Goal: Information Seeking & Learning: Learn about a topic

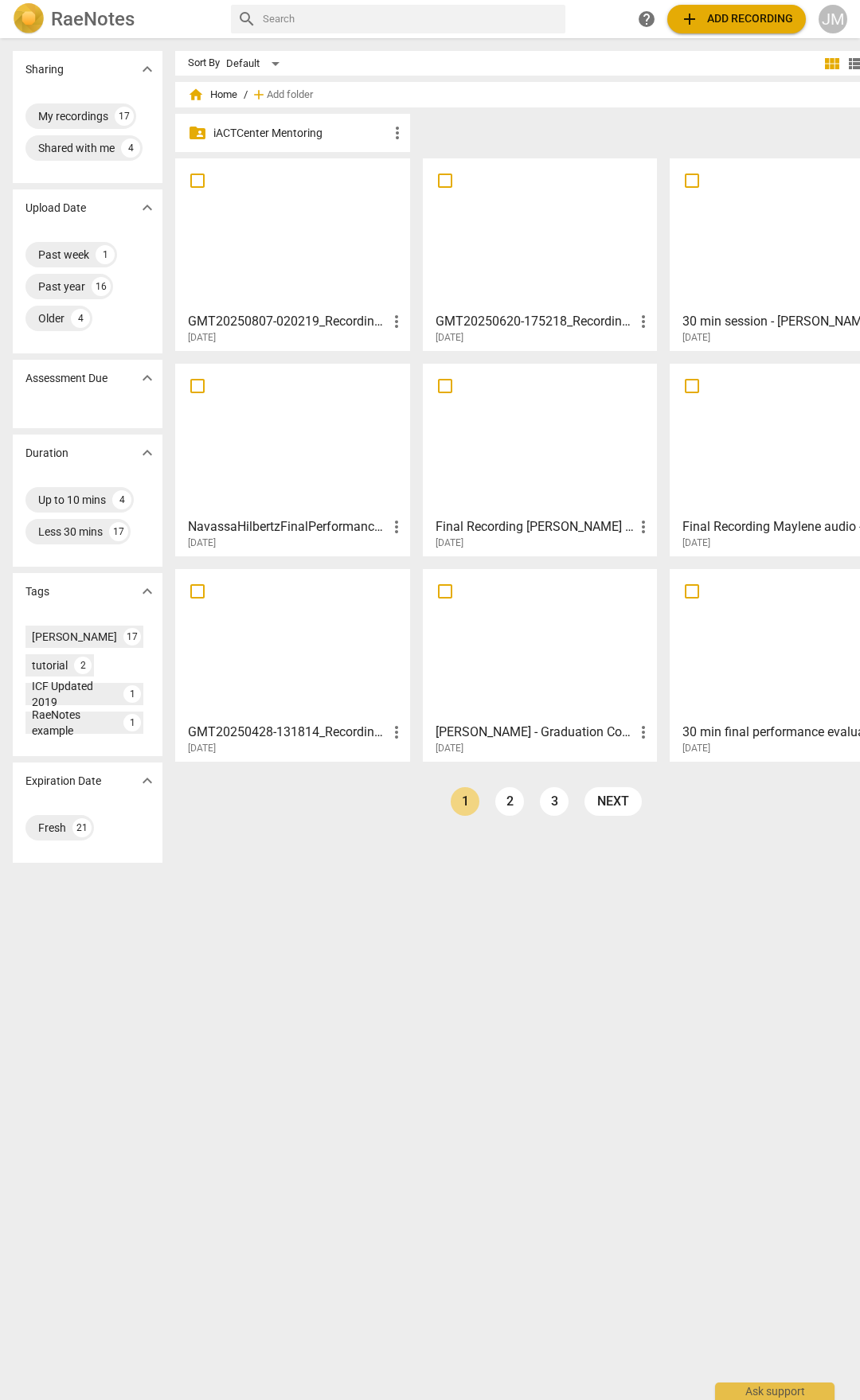
click at [262, 267] on div at bounding box center [292, 234] width 224 height 141
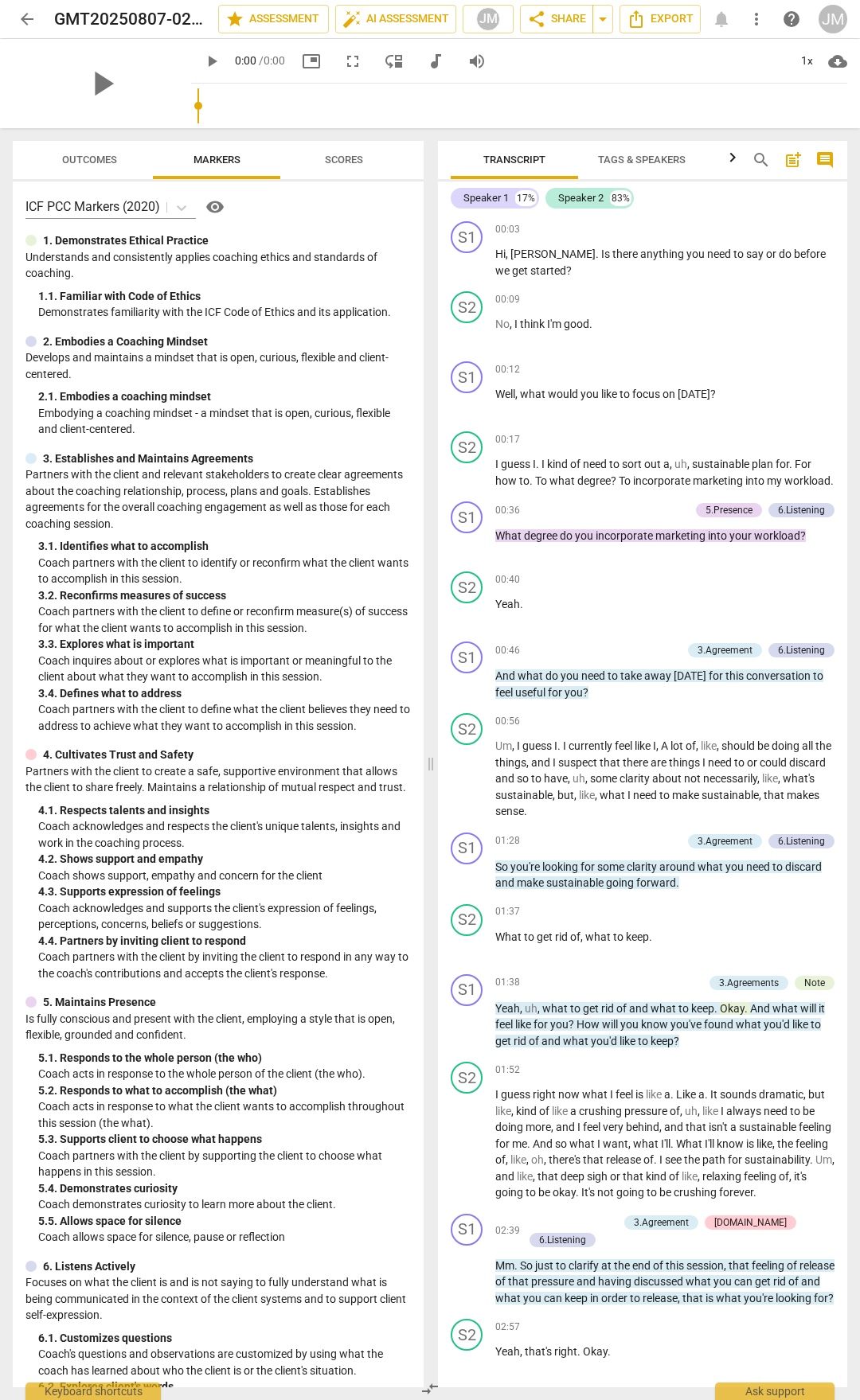
click at [97, 147] on button "Outcomes" at bounding box center [89, 159] width 127 height 38
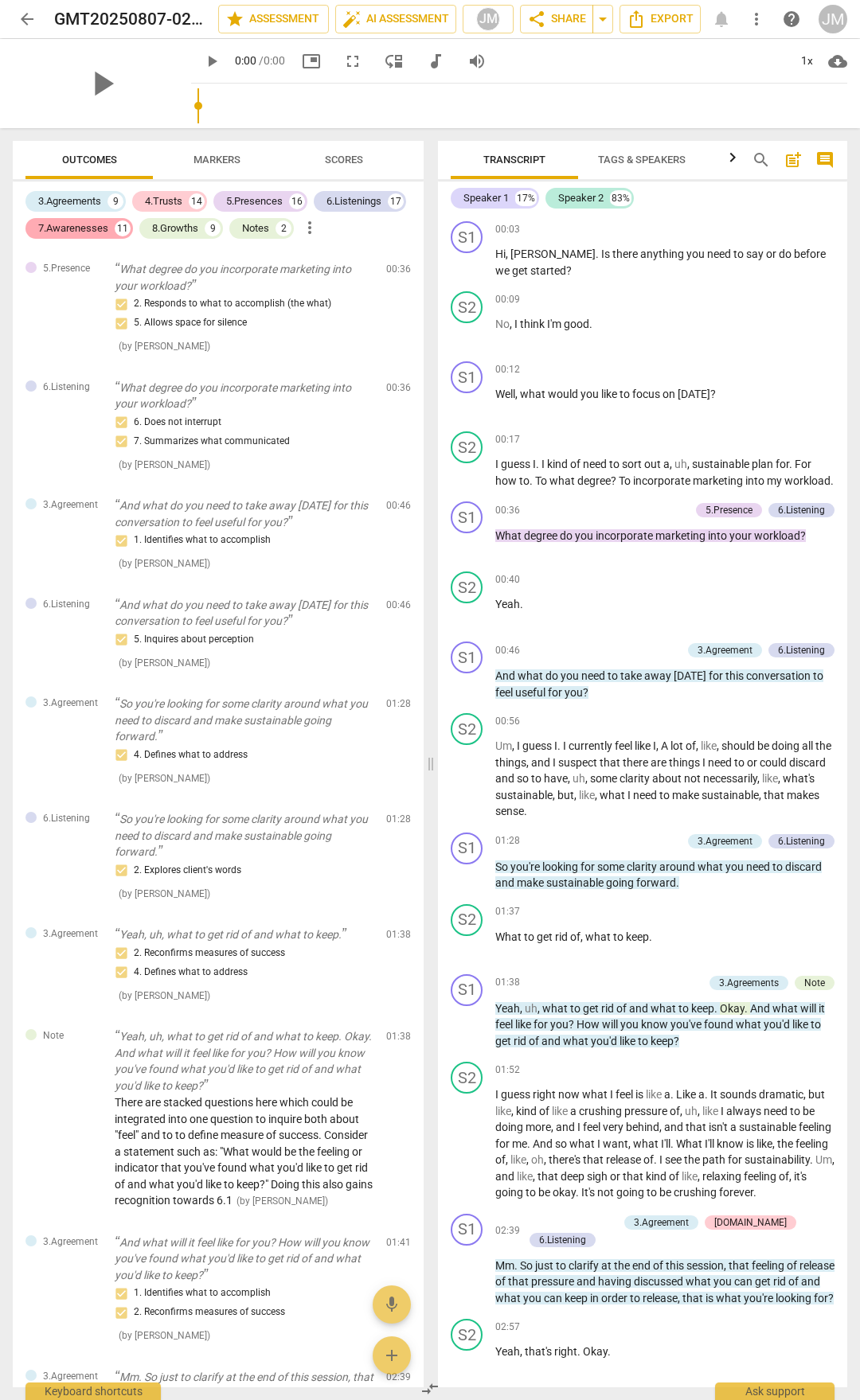
click at [105, 229] on div "7.Awarenesses" at bounding box center [73, 229] width 70 height 16
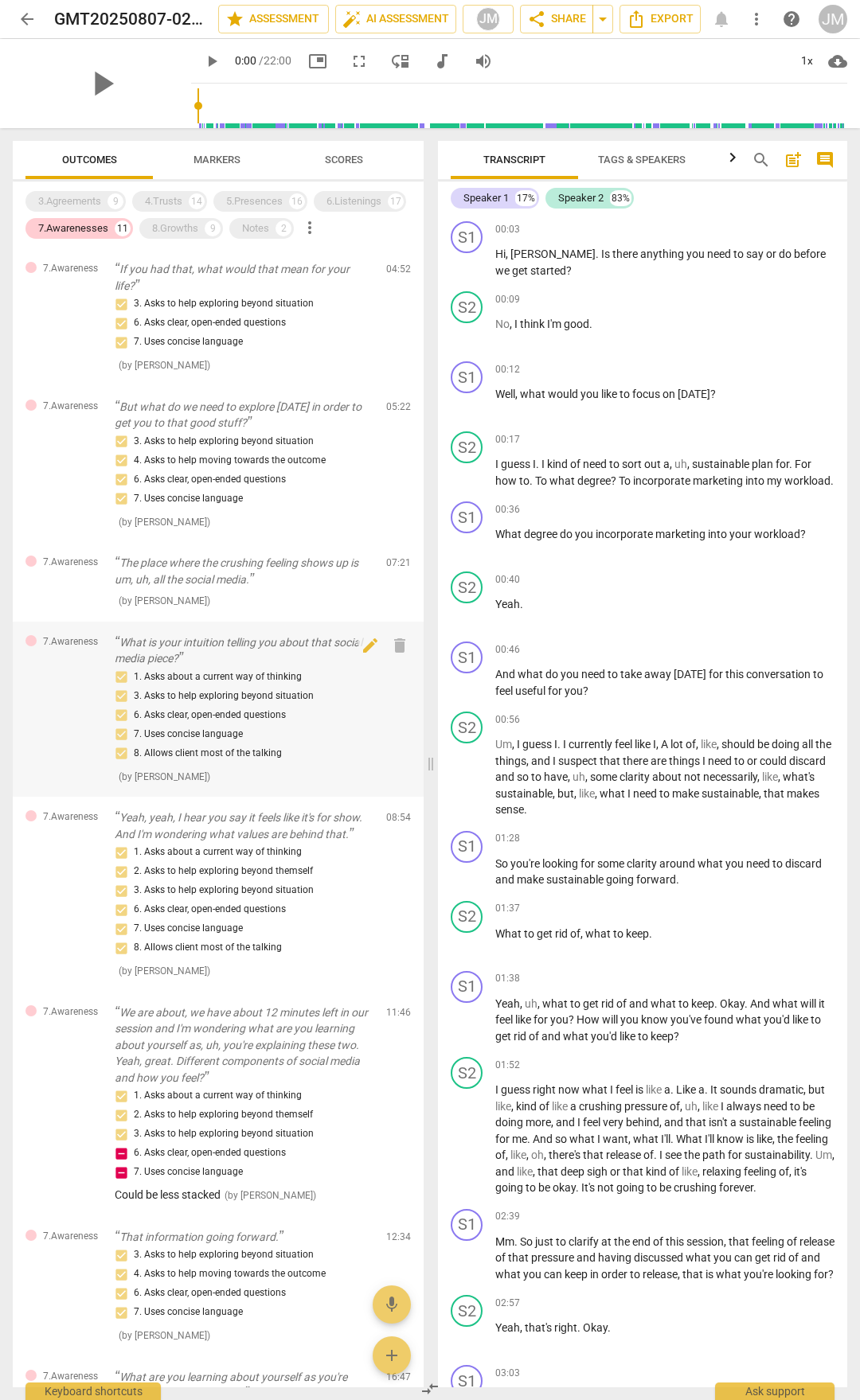
click at [246, 634] on p "What is your intuition telling you about that social media piece?" at bounding box center [243, 650] width 259 height 32
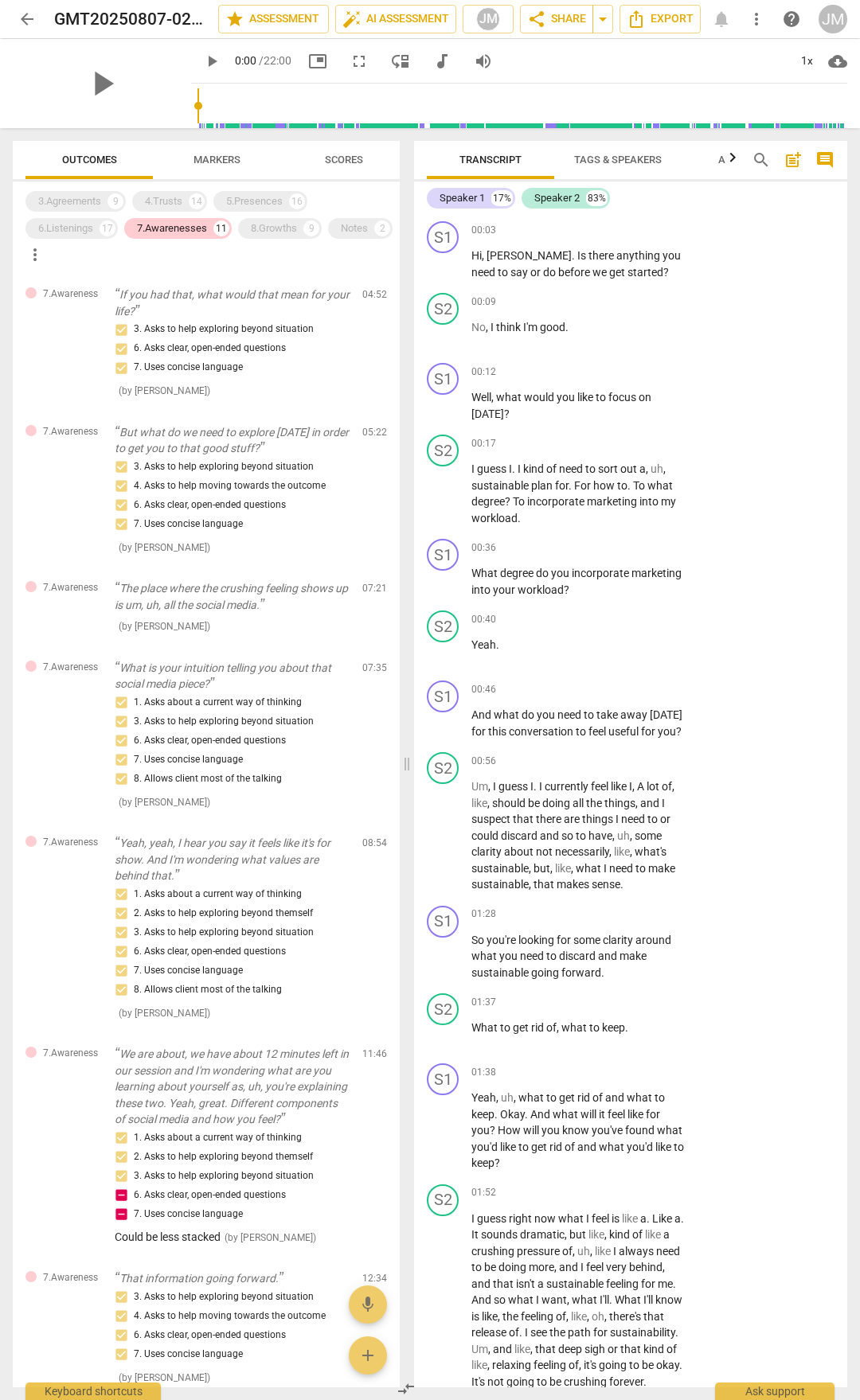
scroll to position [3003, 0]
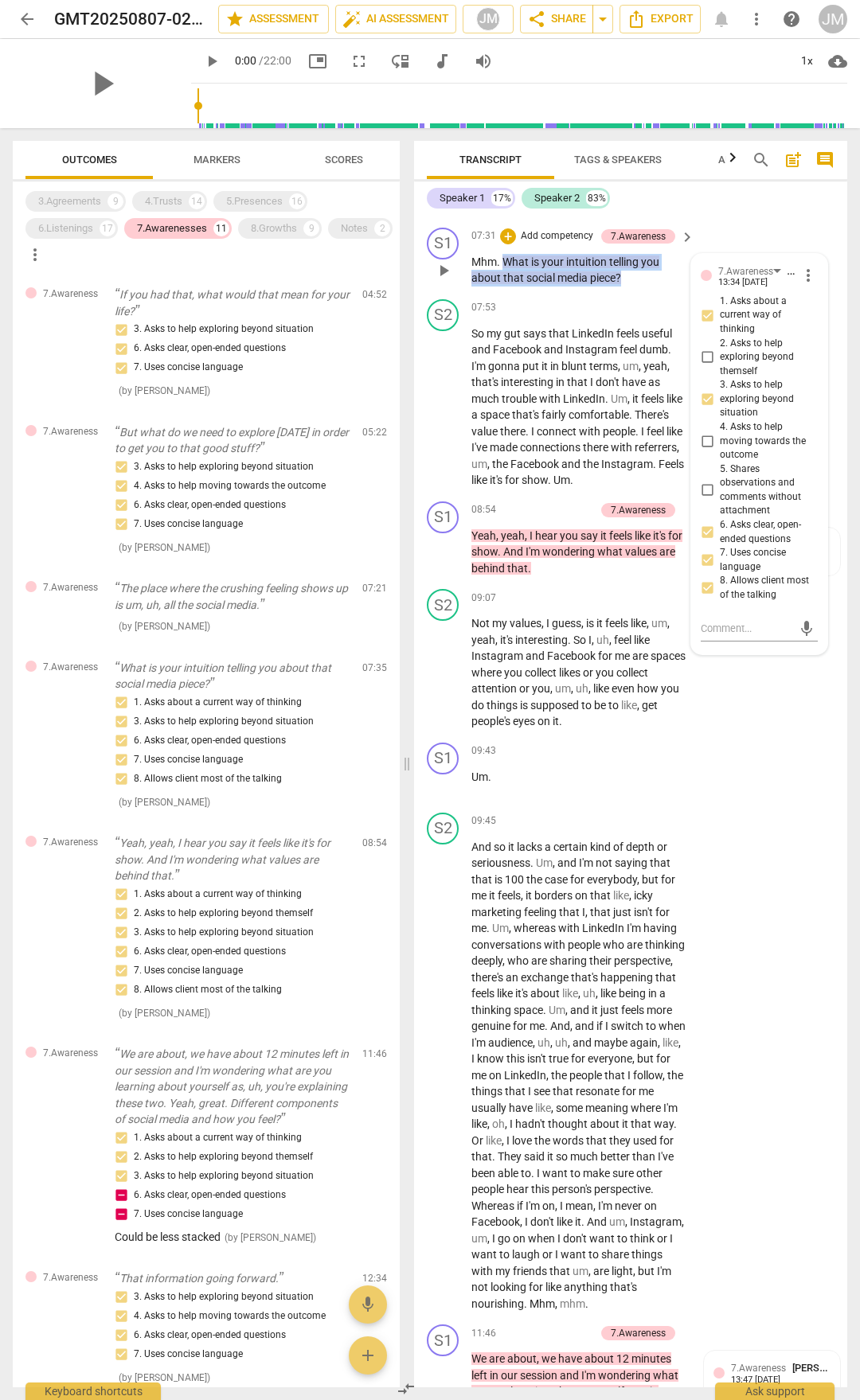
drag, startPoint x: 504, startPoint y: 367, endPoint x: 622, endPoint y: 388, distance: 119.9
click at [622, 286] on p "Mhm . What is your intuition telling you about that social media piece ?" at bounding box center [579, 270] width 215 height 32
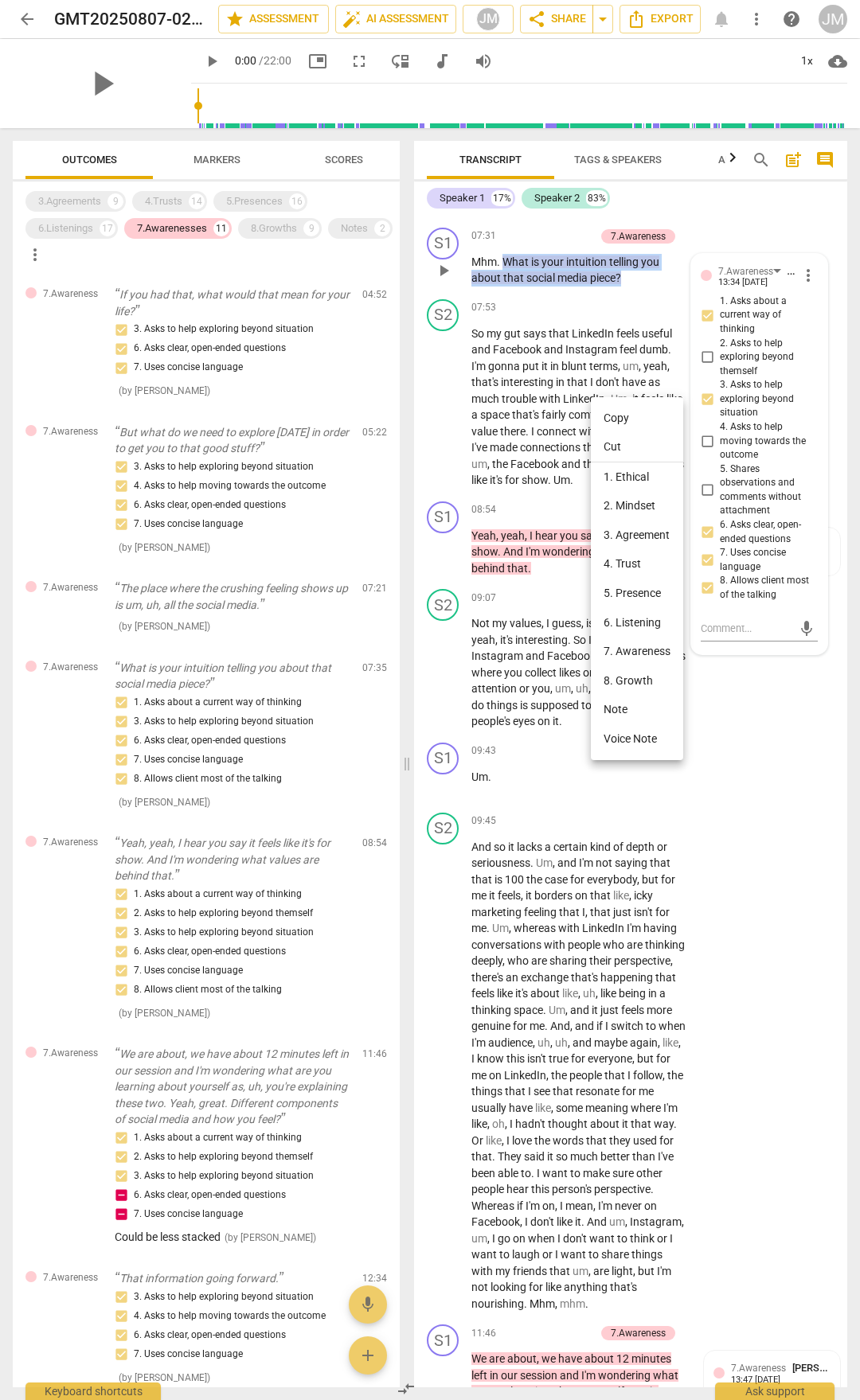
drag, startPoint x: 612, startPoint y: 410, endPoint x: 647, endPoint y: 445, distance: 49.5
click at [613, 410] on li "Copy" at bounding box center [637, 418] width 93 height 29
copy p "What is your intuition telling you about that social media piece ?"
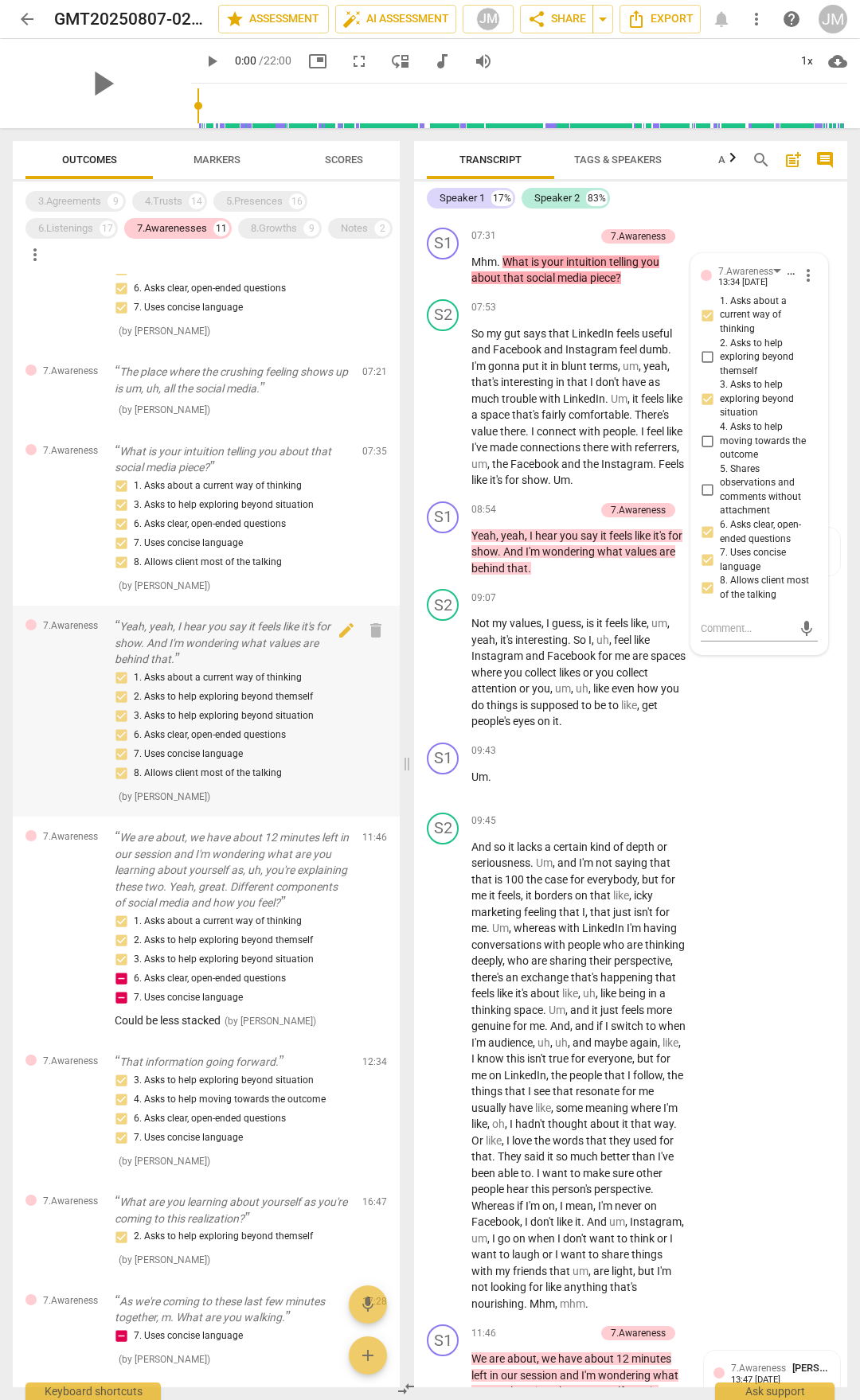
scroll to position [238, 0]
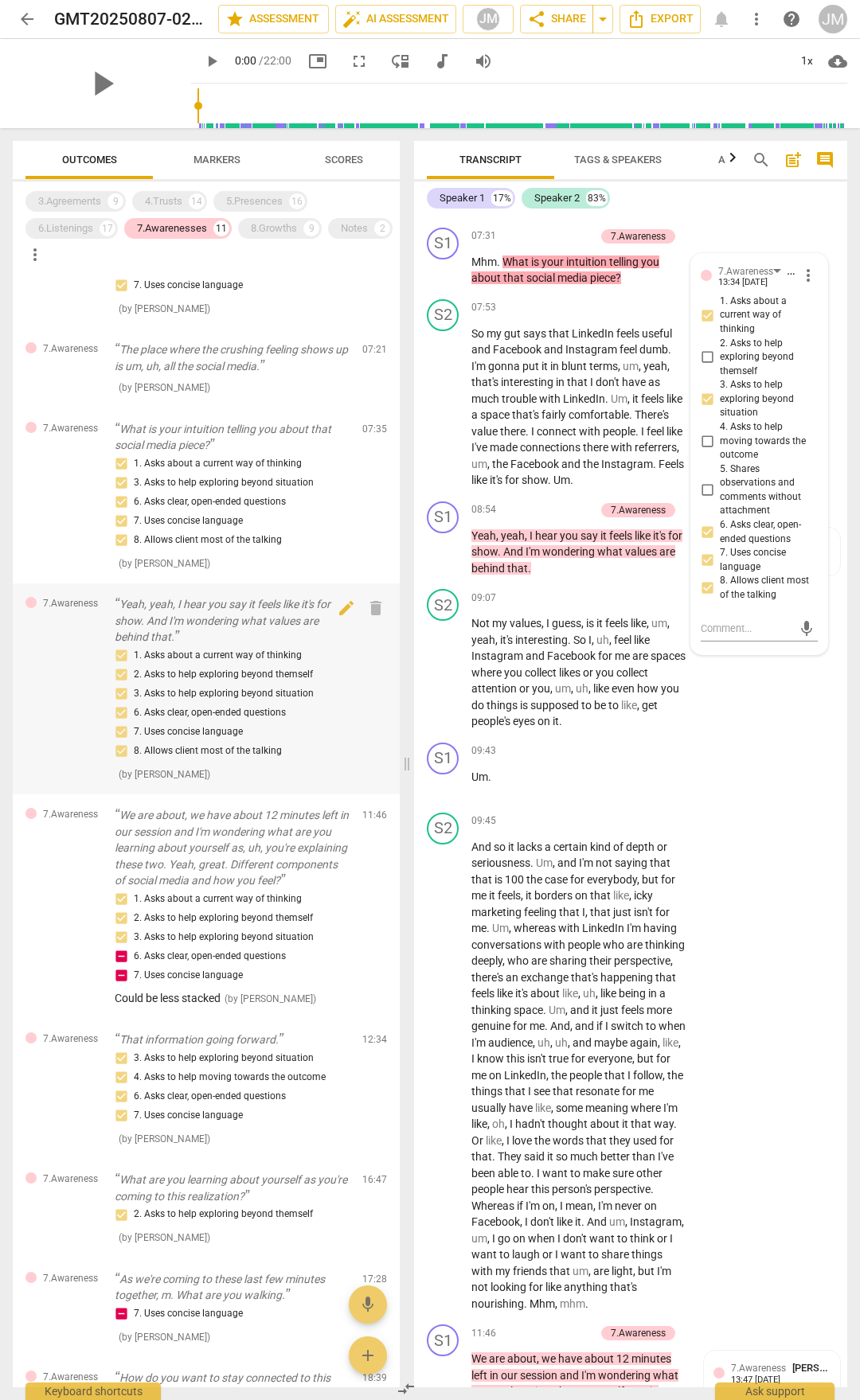
click at [280, 604] on p "Yeah, yeah, I hear you say it feels like it's for show. And I'm wondering what …" at bounding box center [232, 620] width 235 height 50
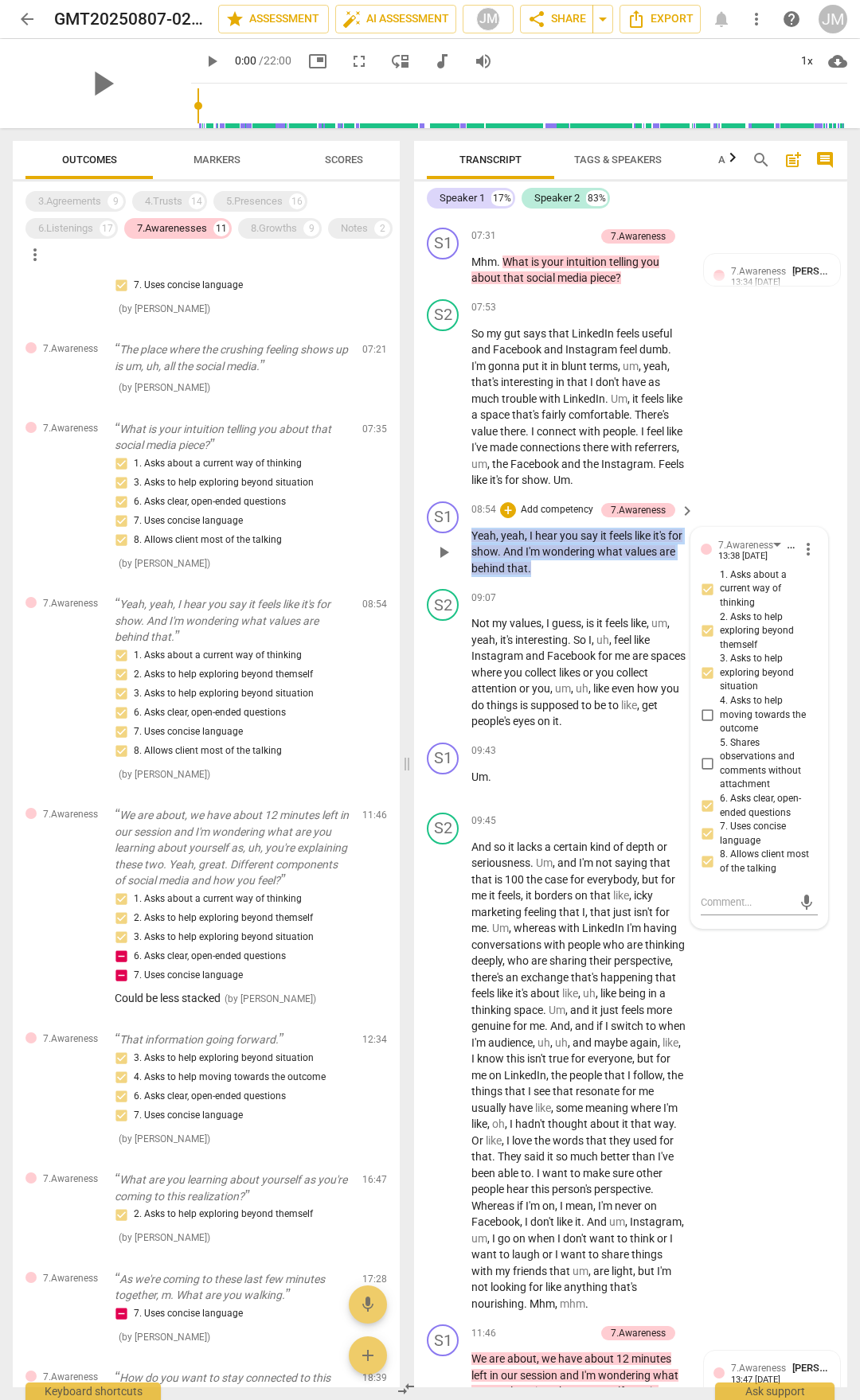
drag, startPoint x: 471, startPoint y: 660, endPoint x: 548, endPoint y: 697, distance: 85.4
click at [548, 577] on p "Yeah , yeah , I hear you say it feels like it's for show . And I'm wondering wh…" at bounding box center [579, 552] width 215 height 50
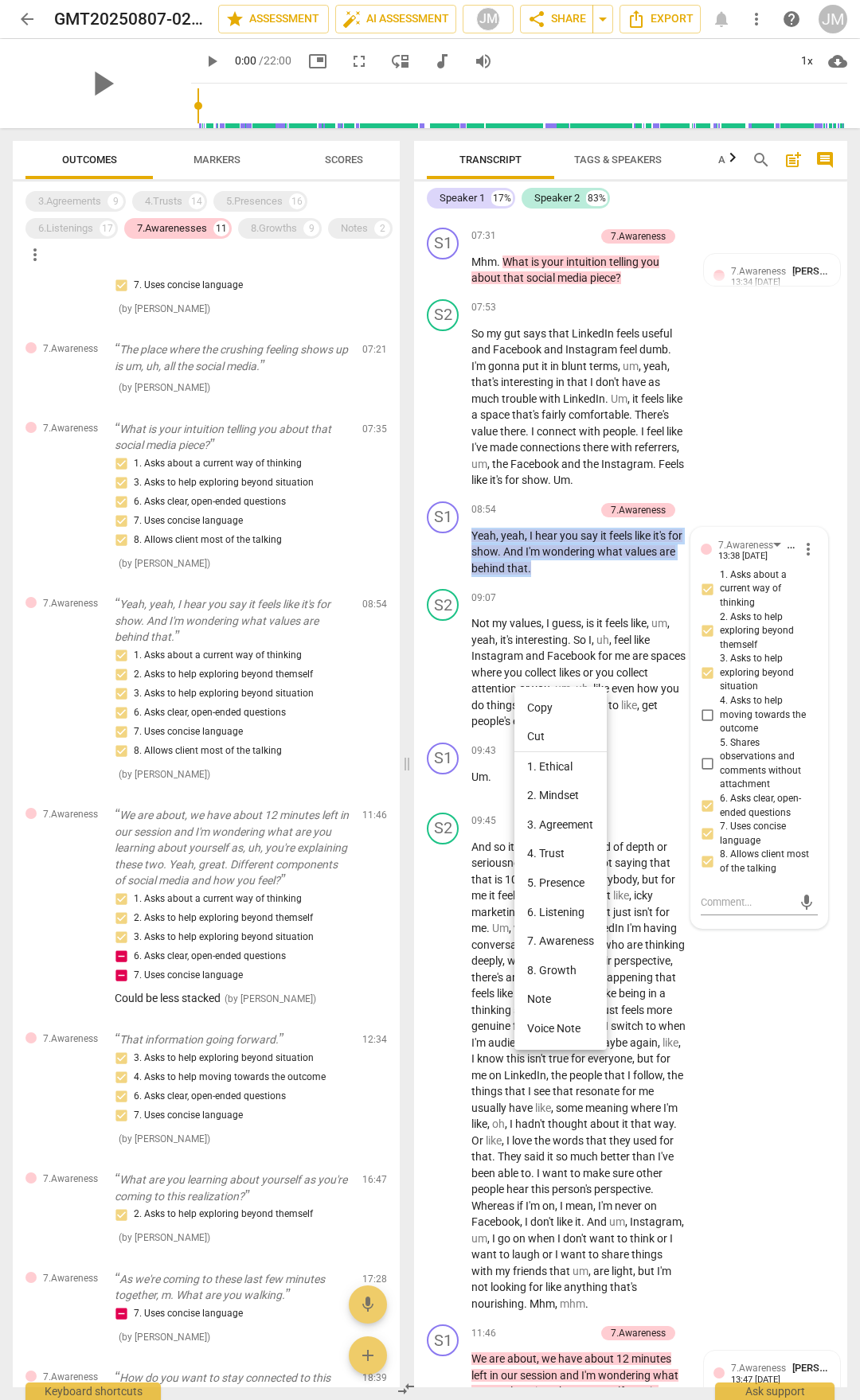
click at [539, 699] on li "Copy" at bounding box center [560, 708] width 93 height 29
copy p "Yeah , yeah , I hear you say it feels like it's for show . And I'm wondering wh…"
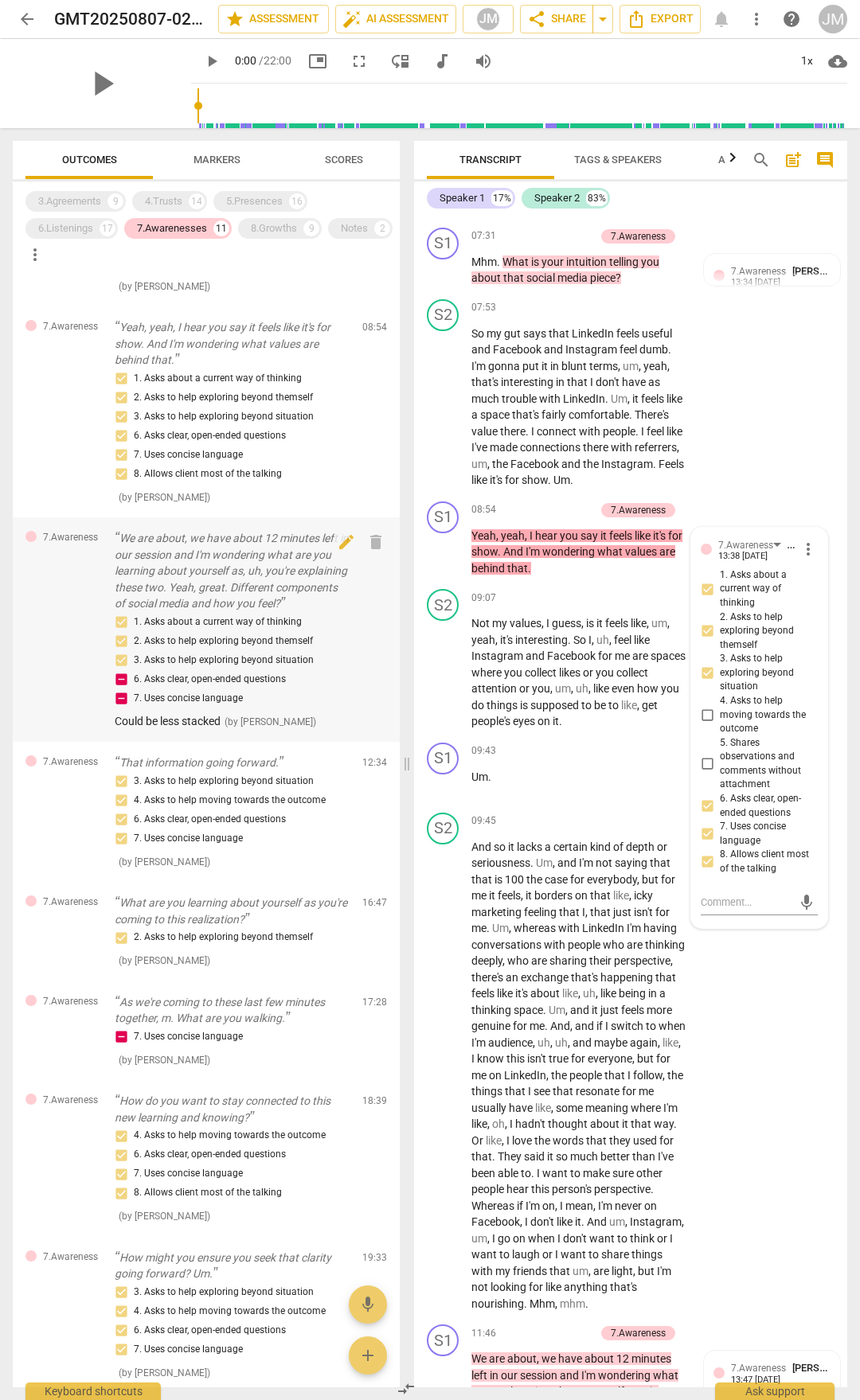
scroll to position [557, 0]
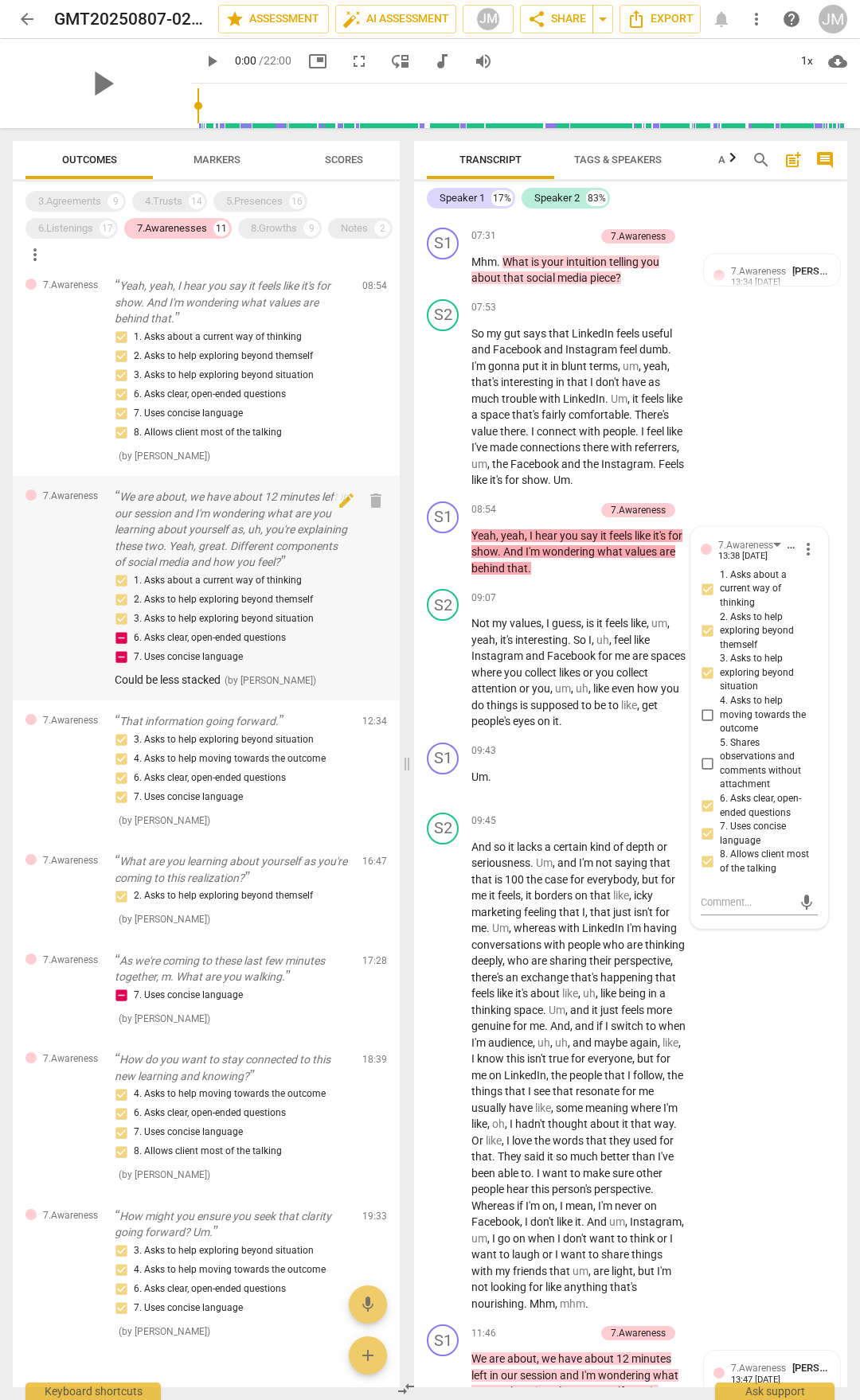
click at [122, 493] on p "We are about, we have about 12 minutes left in our session and I'm wondering wh…" at bounding box center [232, 530] width 235 height 82
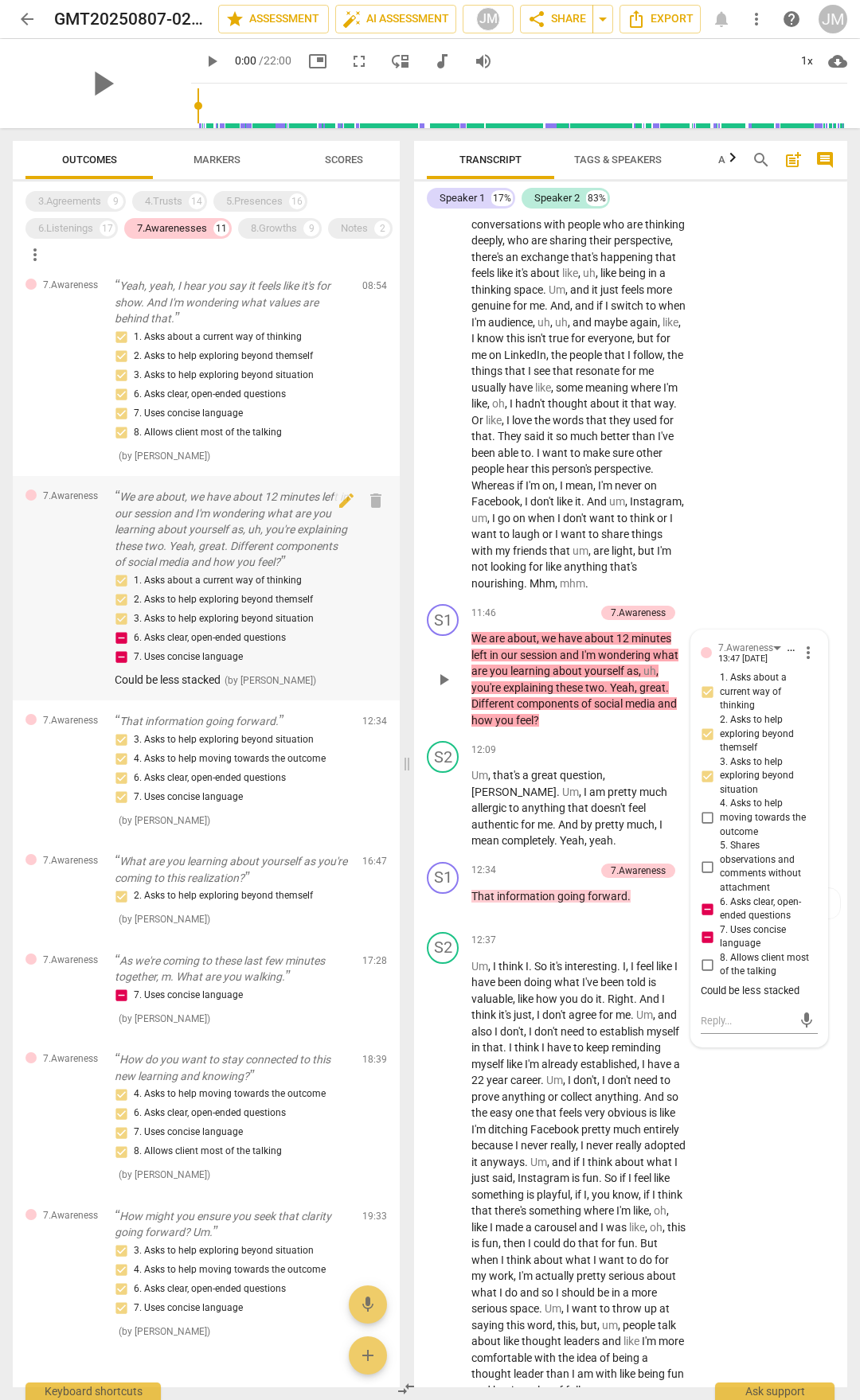
scroll to position [3725, 0]
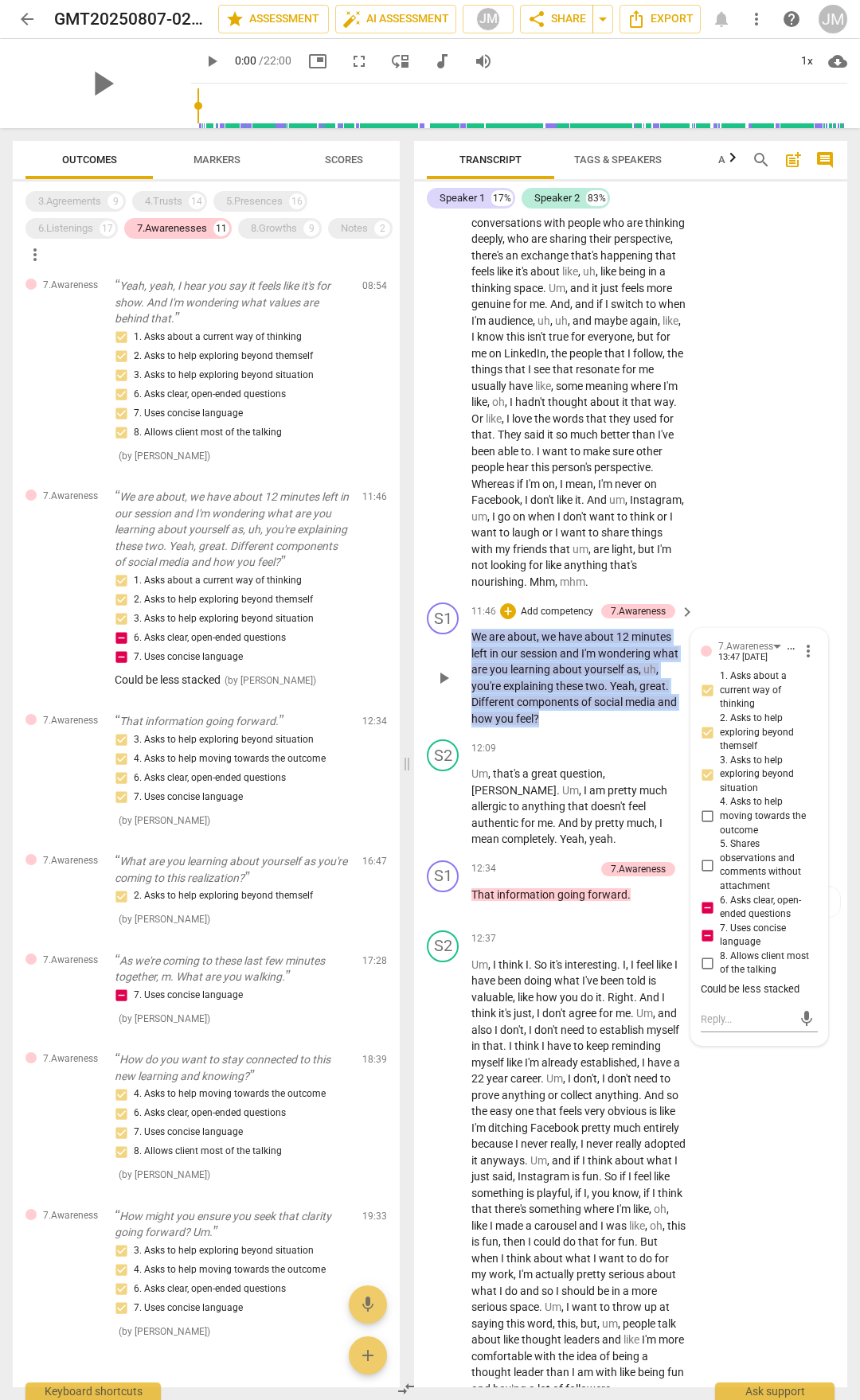
drag, startPoint x: 474, startPoint y: 780, endPoint x: 551, endPoint y: 863, distance: 113.2
click at [551, 727] on p "We are about , we have about 12 minutes left in our session and I'm wondering w…" at bounding box center [579, 678] width 215 height 98
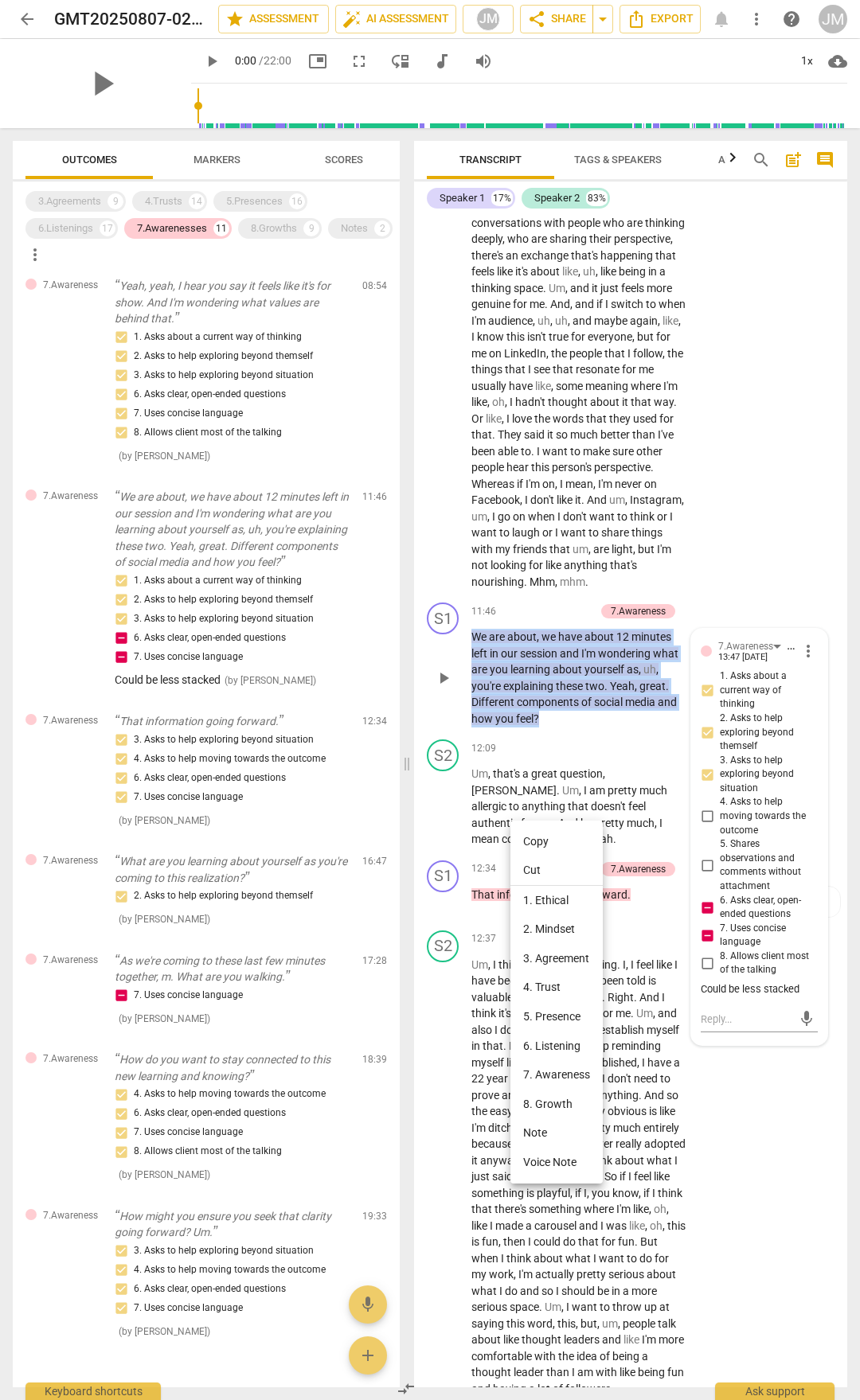
click at [553, 840] on li "Copy" at bounding box center [556, 842] width 93 height 29
copy p "We are about , we have about 12 minutes left in our session and I'm wondering w…"
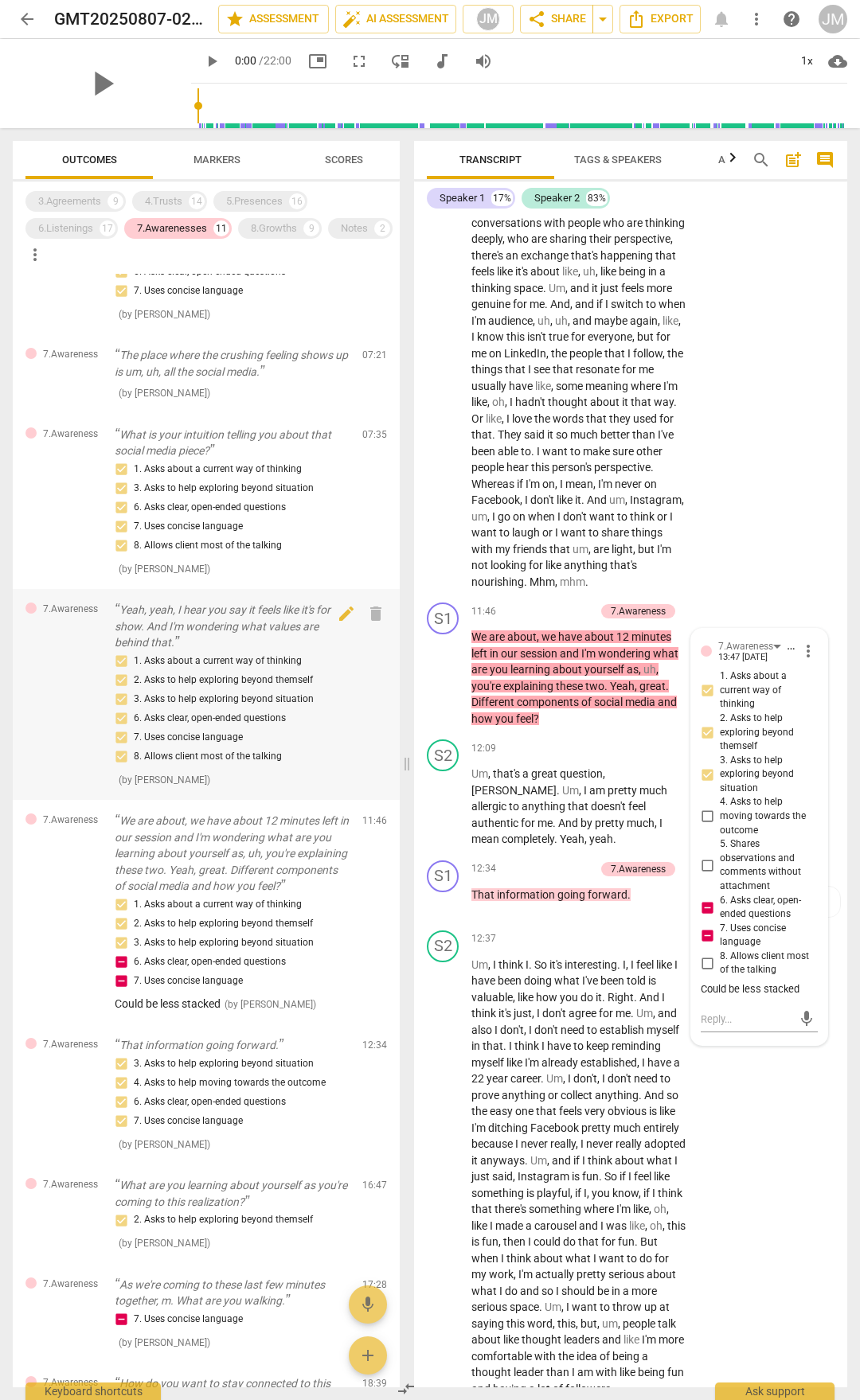
scroll to position [238, 0]
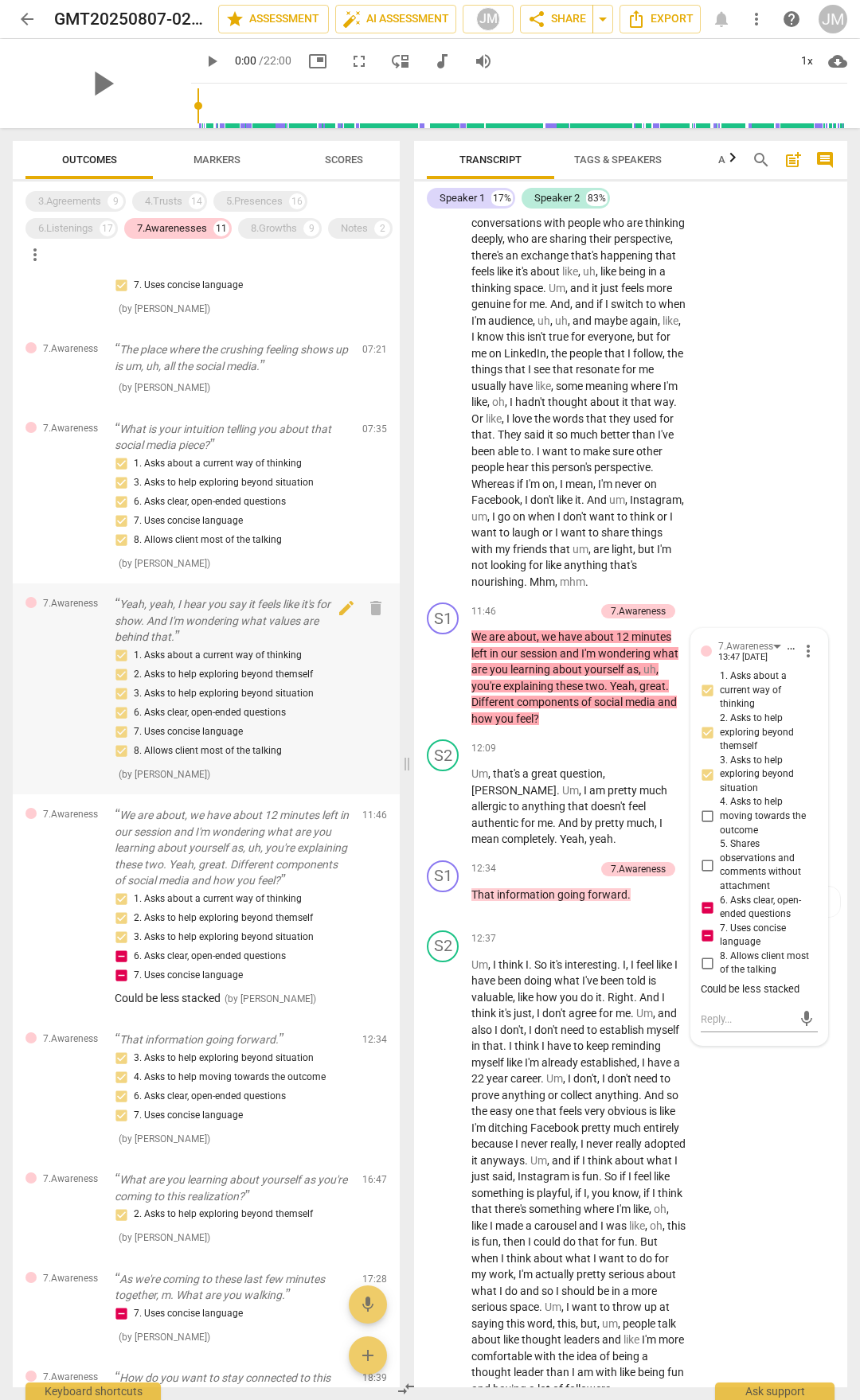
click at [195, 610] on p "Yeah, yeah, I hear you say it feels like it's for show. And I'm wondering what …" at bounding box center [232, 620] width 235 height 50
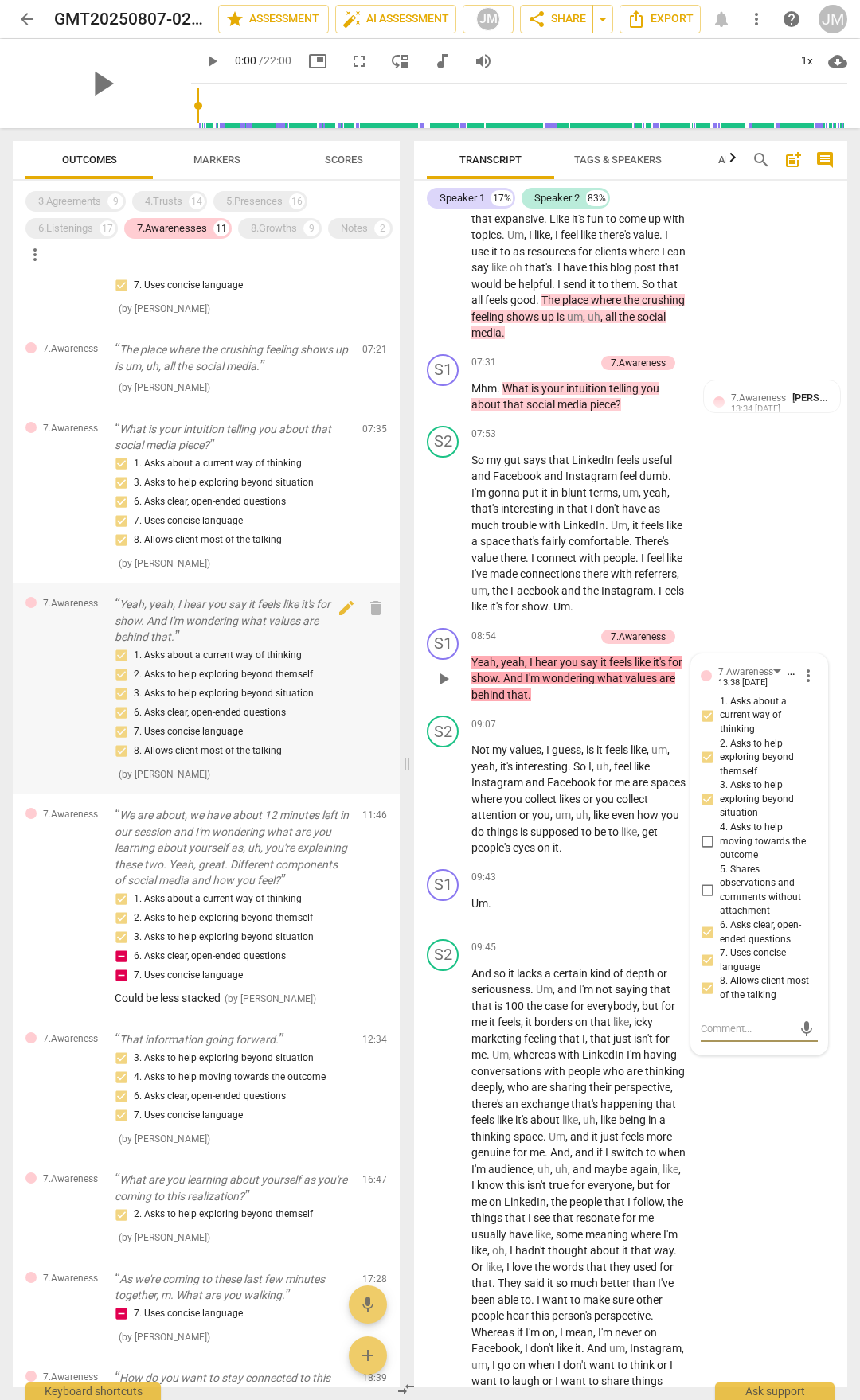
scroll to position [2862, 0]
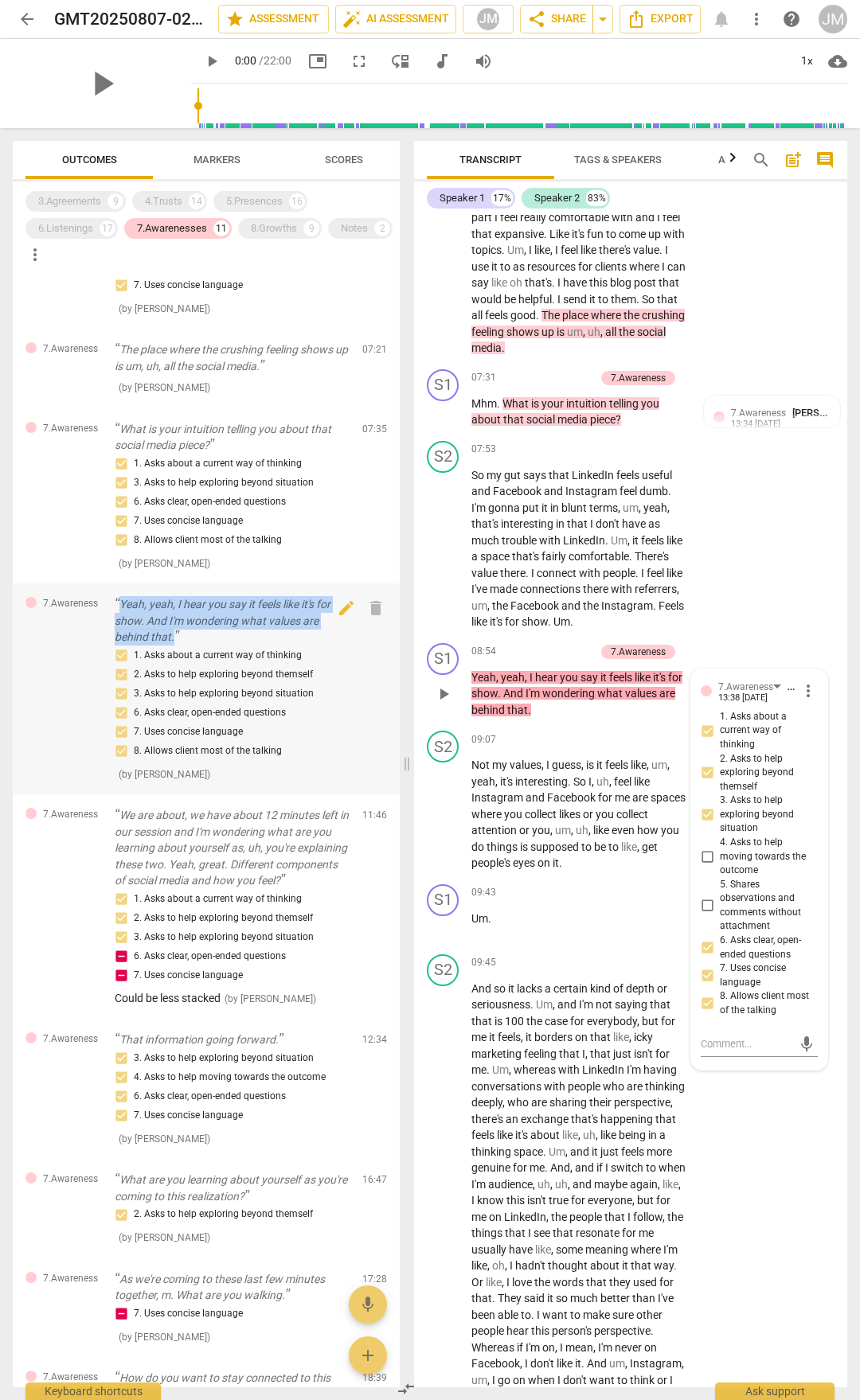
drag, startPoint x: 118, startPoint y: 601, endPoint x: 172, endPoint y: 633, distance: 62.8
click at [172, 633] on p "Yeah, yeah, I hear you say it feels like it's for show. And I'm wondering what …" at bounding box center [232, 620] width 235 height 50
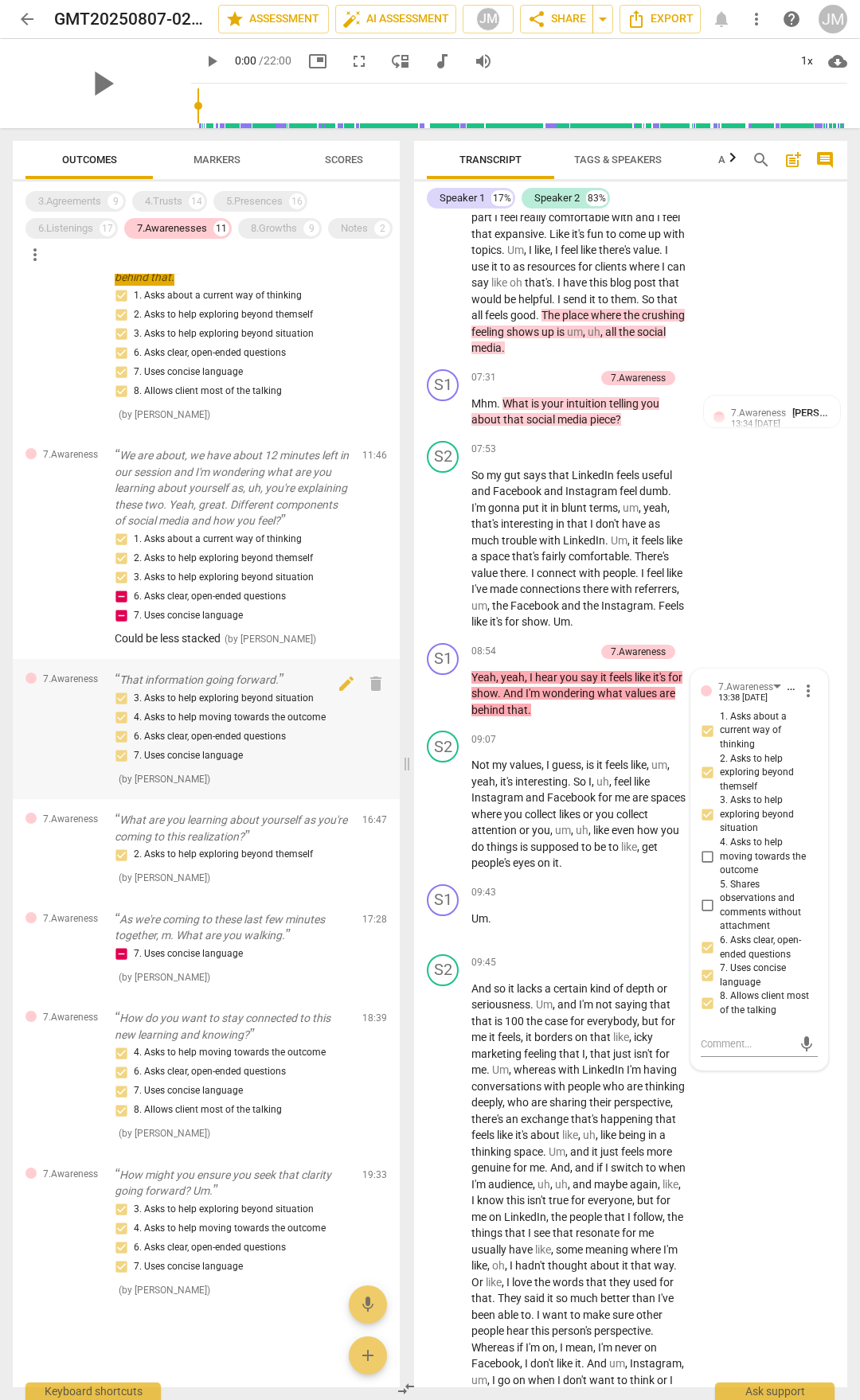
scroll to position [619, 0]
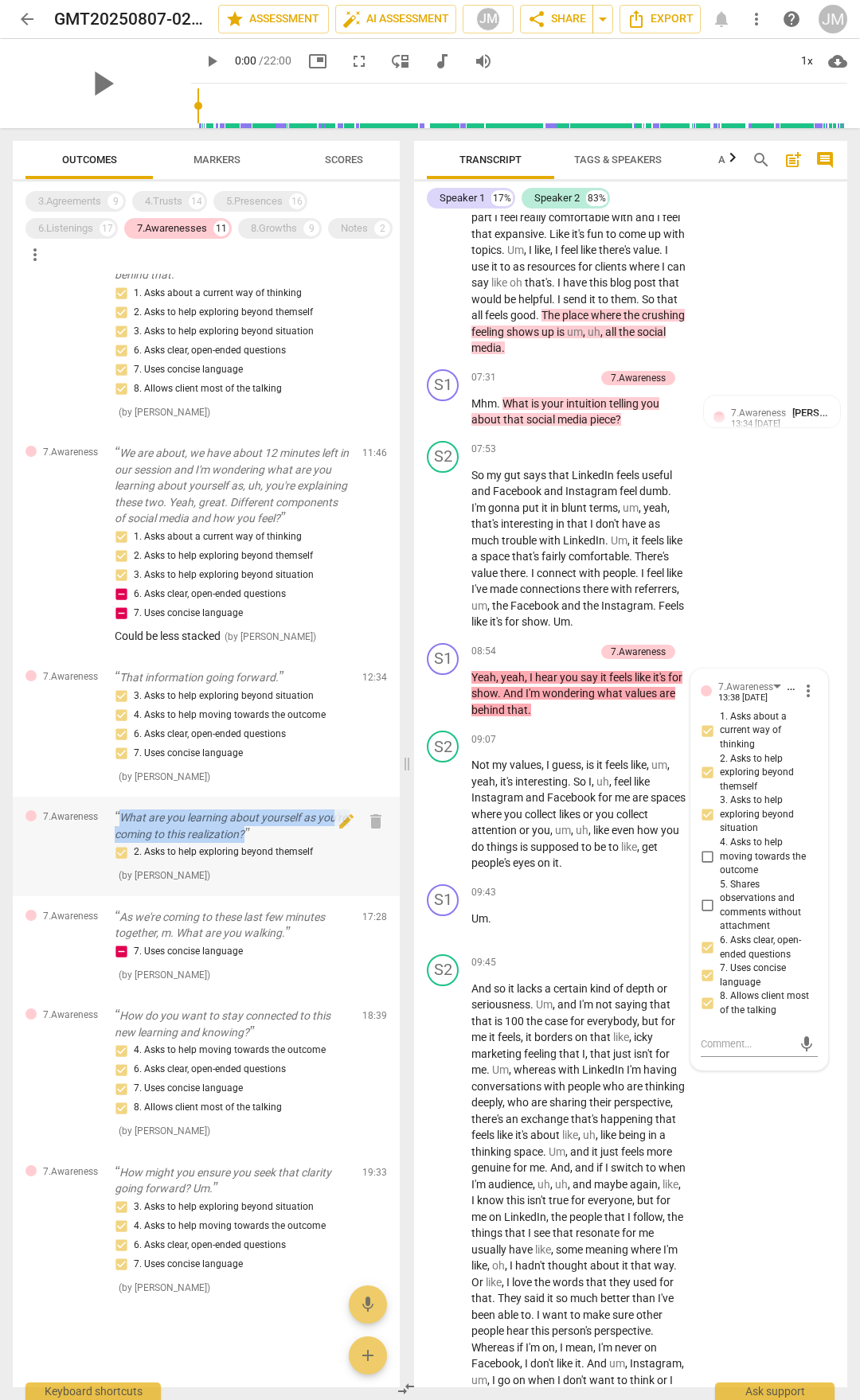
drag, startPoint x: 280, startPoint y: 828, endPoint x: 145, endPoint y: 821, distance: 135.2
click at [119, 820] on p "What are you learning about yourself as you're coming to this realization?" at bounding box center [232, 826] width 235 height 32
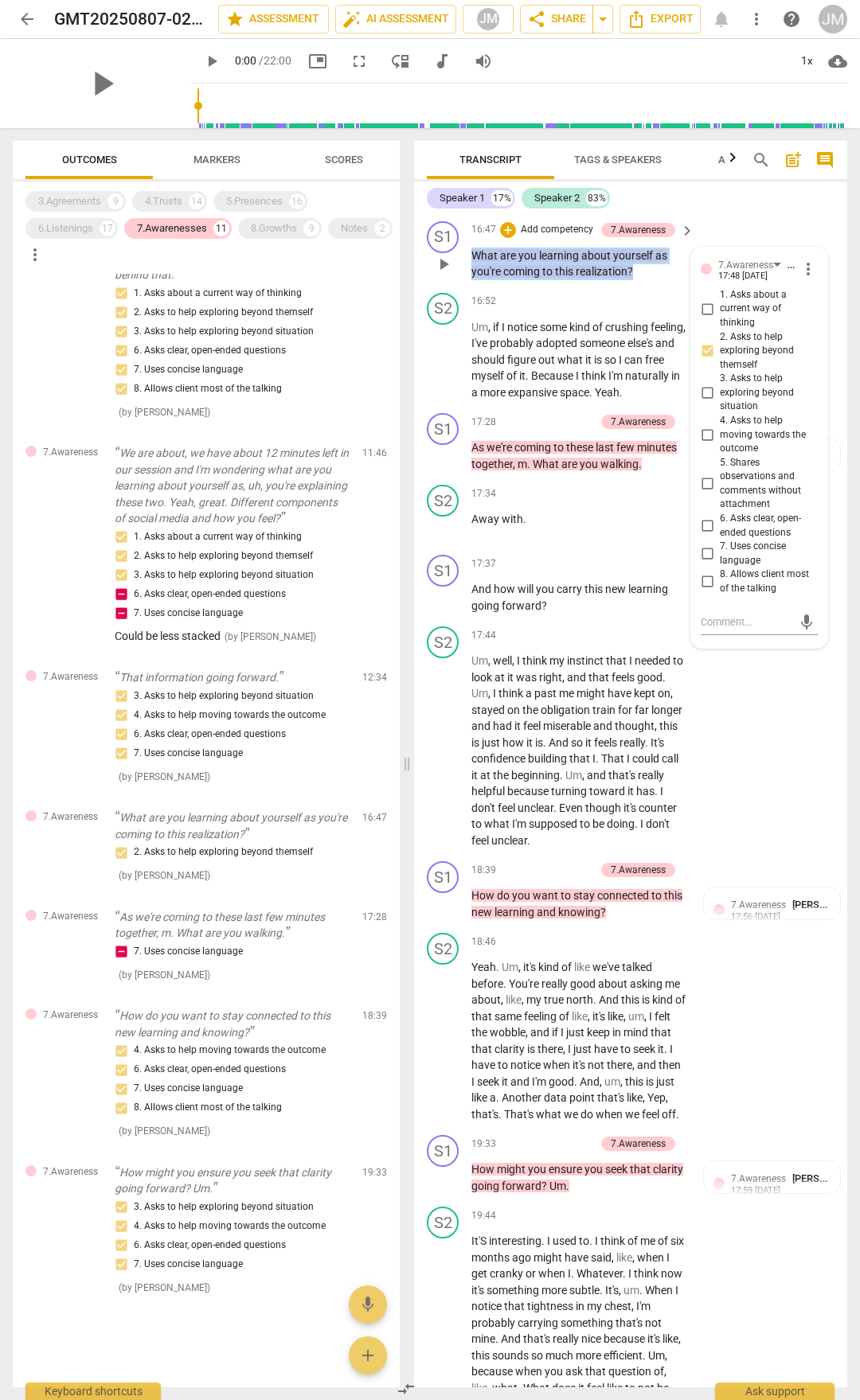
drag, startPoint x: 479, startPoint y: 445, endPoint x: 649, endPoint y: 471, distance: 172.0
click at [649, 280] on p "What are you learning about yourself as you're coming to this realization ?" at bounding box center [579, 263] width 215 height 32
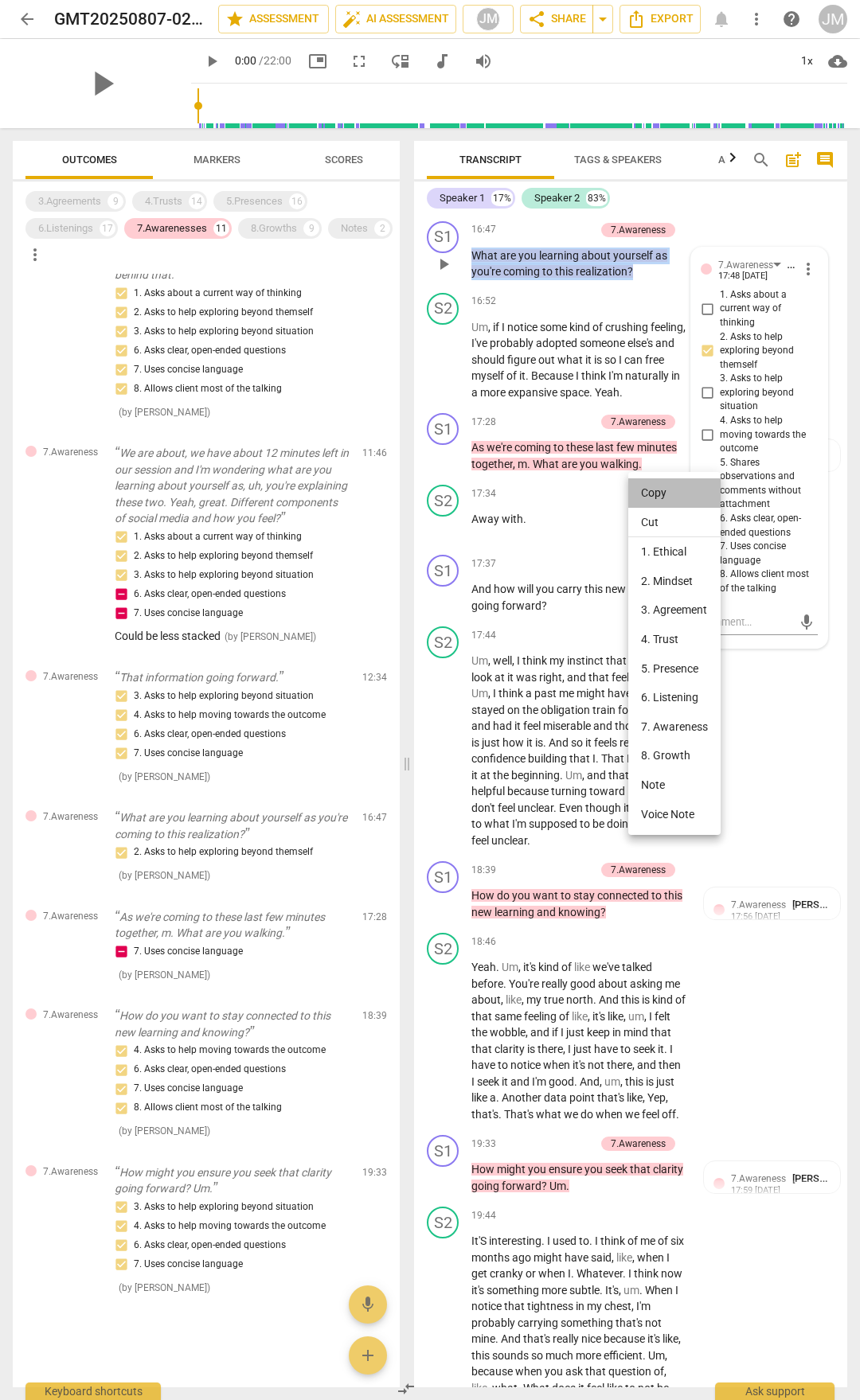
click at [654, 492] on li "Copy" at bounding box center [674, 493] width 93 height 29
copy p "What are you learning about yourself as you're coming to this realization ?"
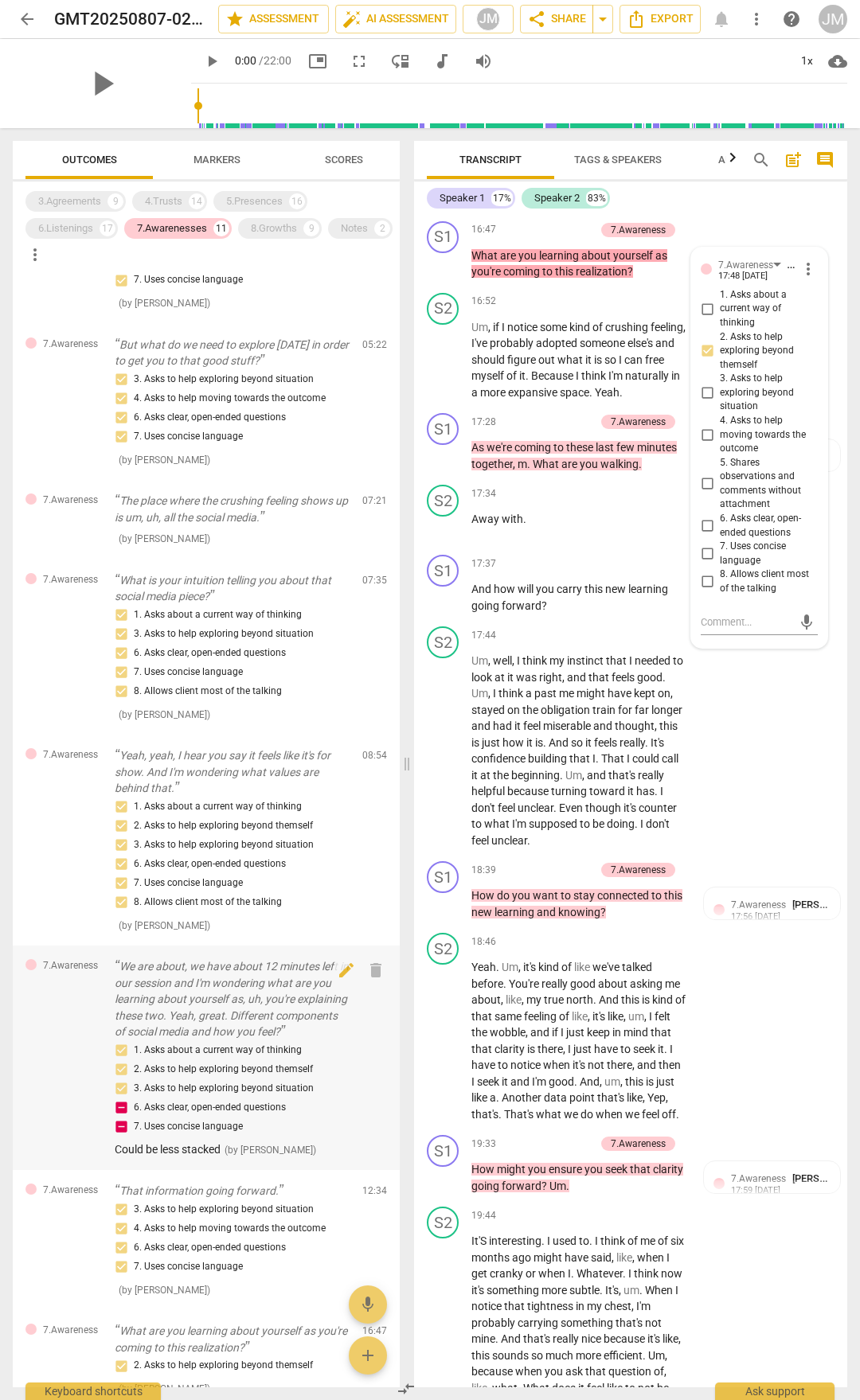
scroll to position [0, 0]
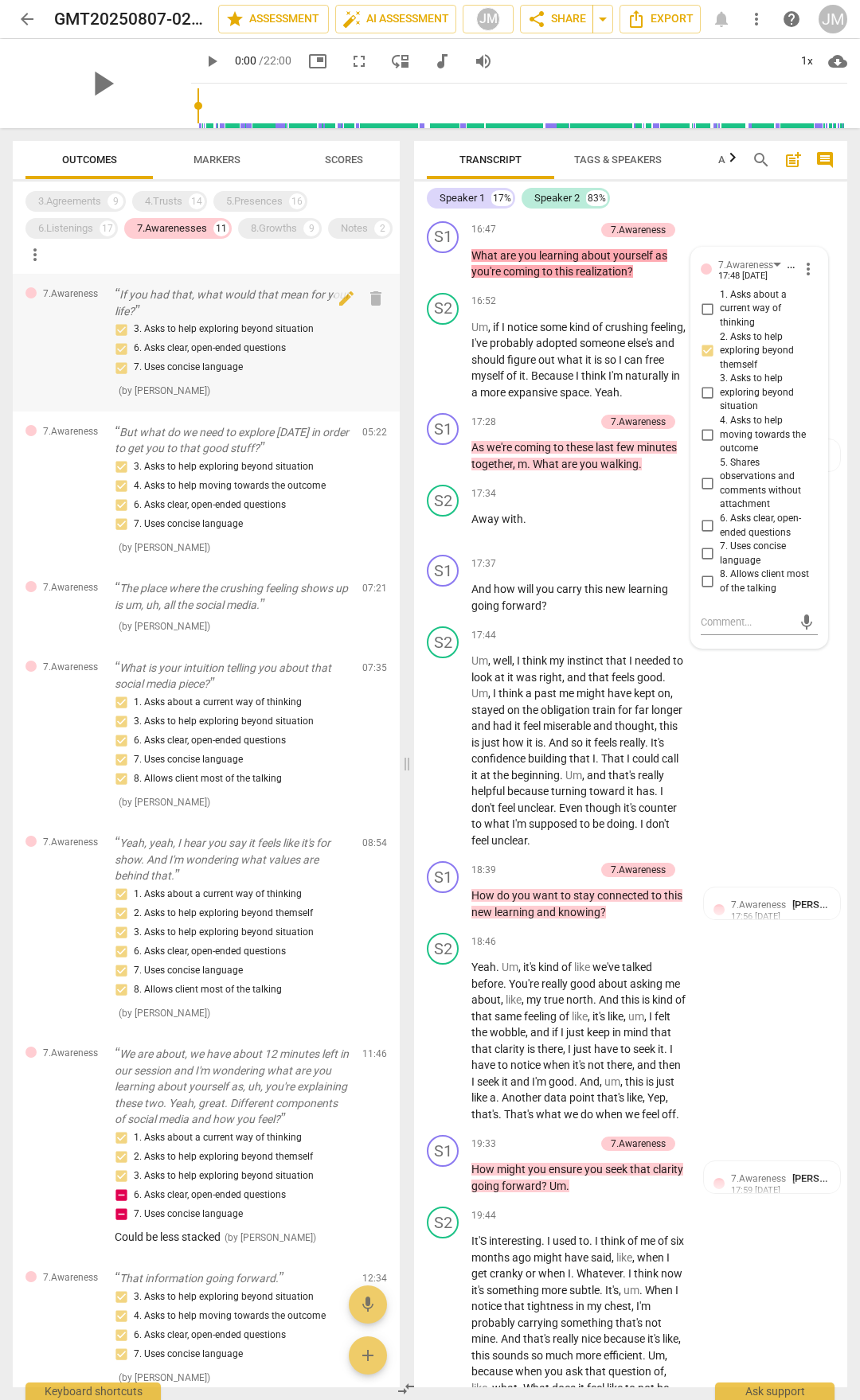
click at [176, 301] on p "If you had that, what would that mean for your life?" at bounding box center [232, 302] width 235 height 32
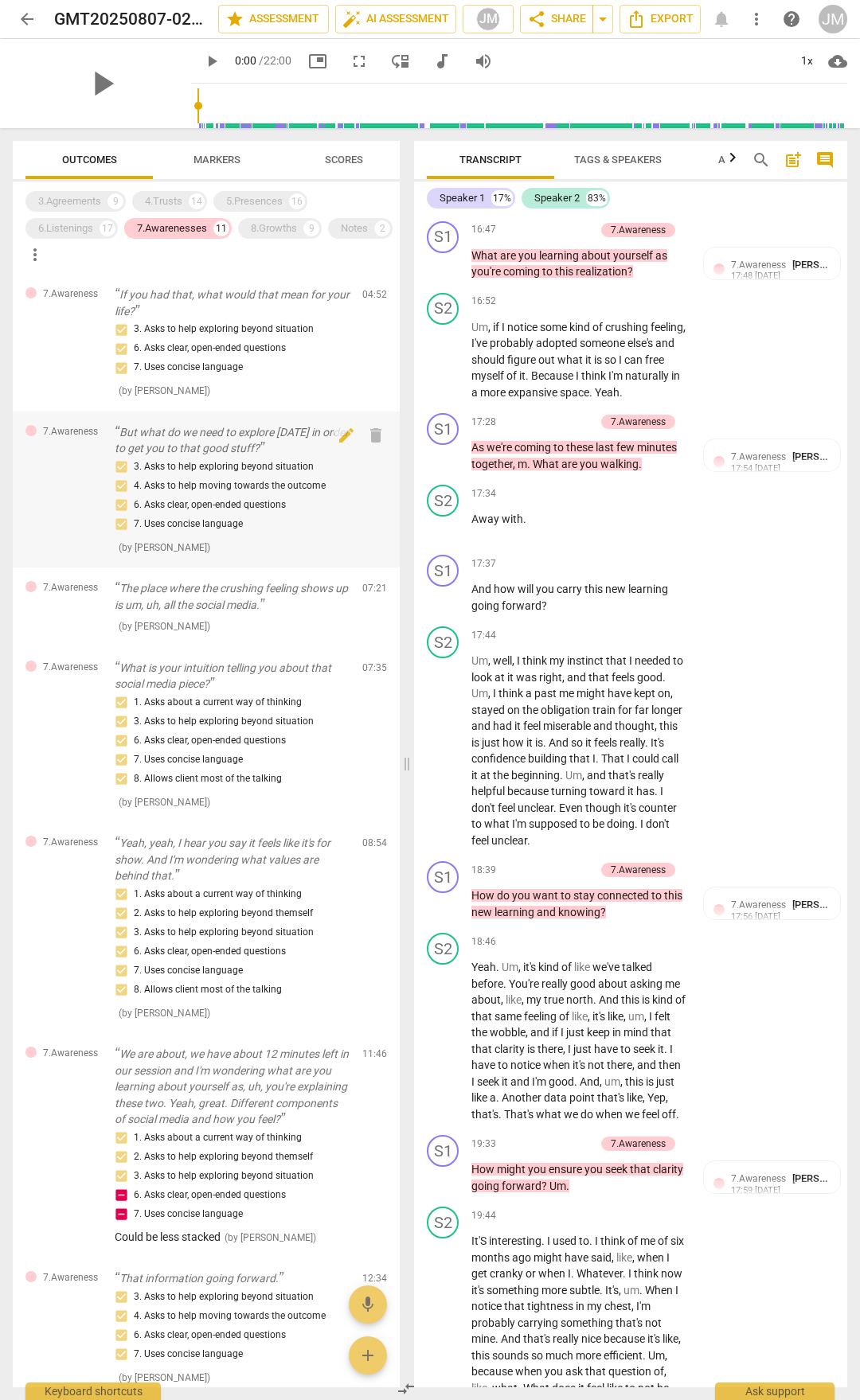
scroll to position [2055, 0]
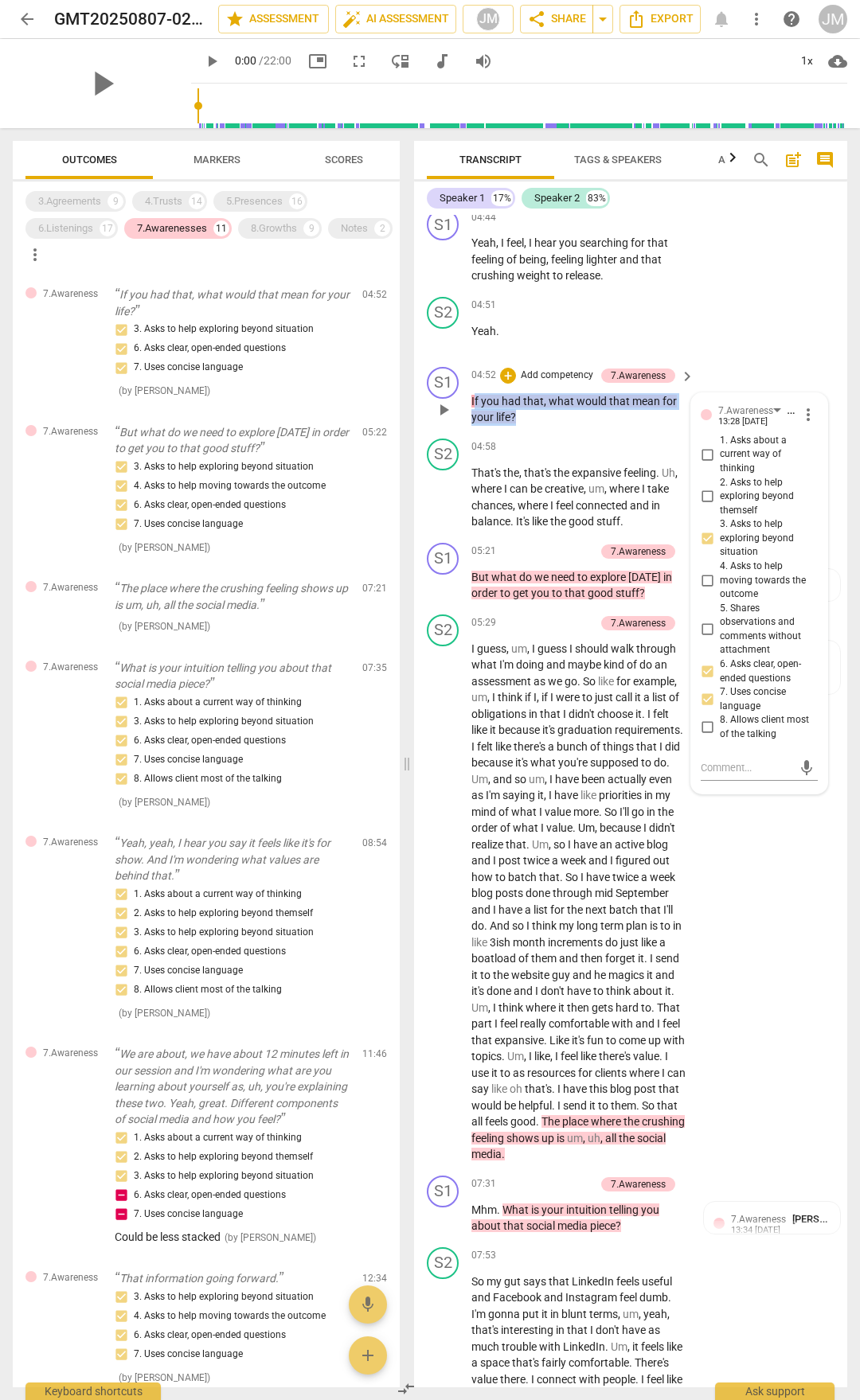
drag, startPoint x: 474, startPoint y: 446, endPoint x: 524, endPoint y: 464, distance: 53.1
click at [523, 426] on p "If you had that , what would that mean for your life ?" at bounding box center [579, 409] width 215 height 32
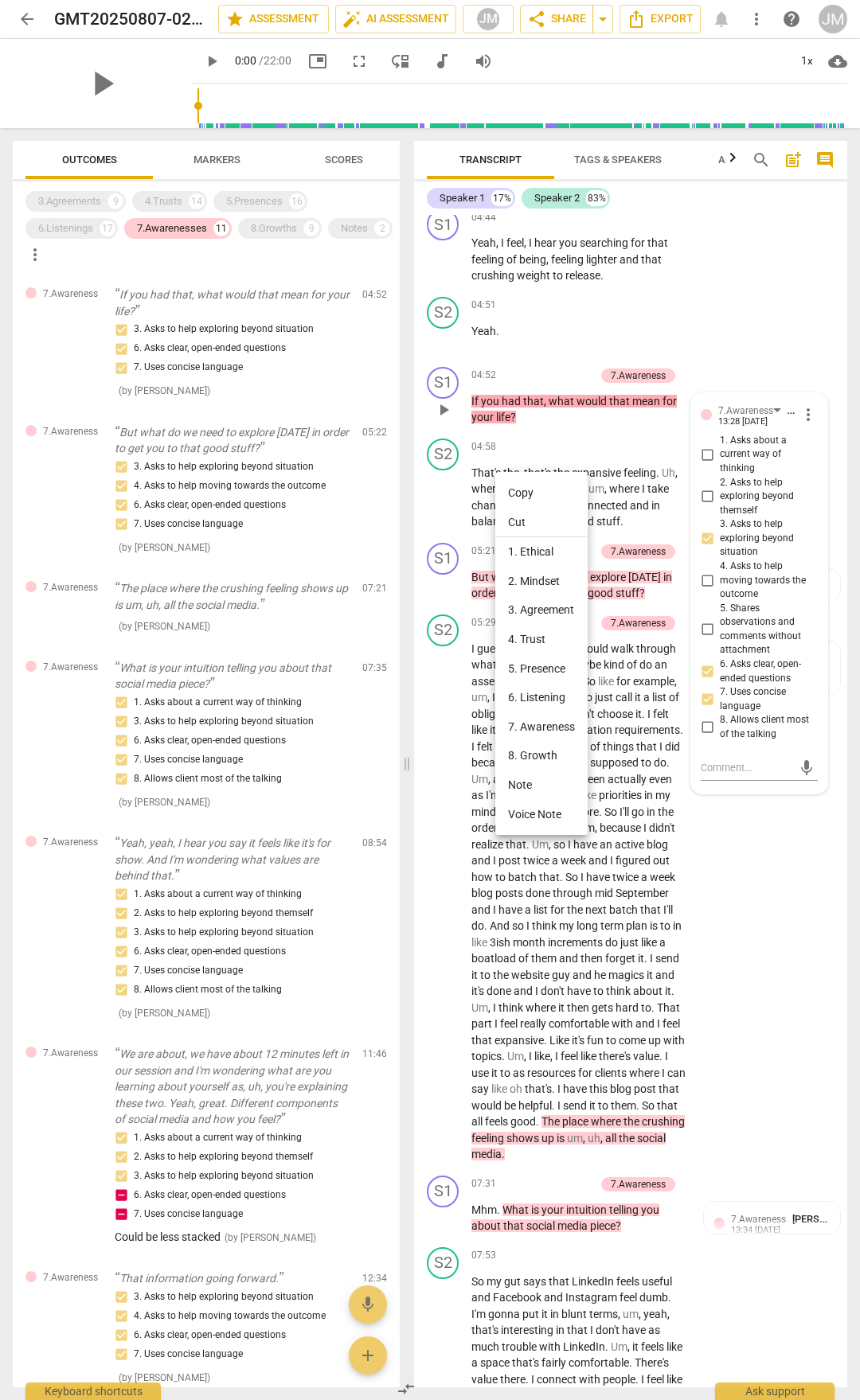
click at [485, 452] on div at bounding box center [430, 700] width 860 height 1400
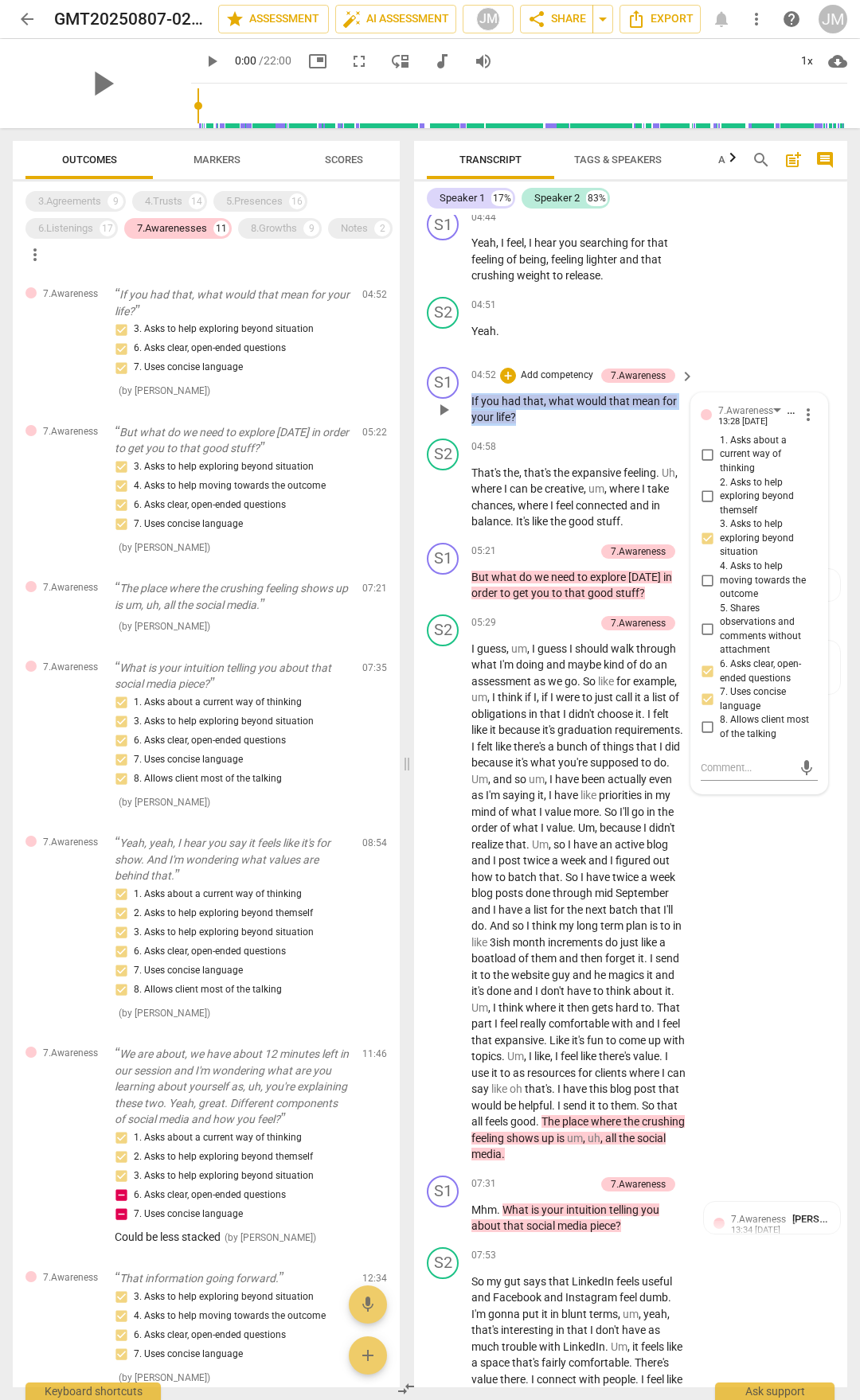
drag, startPoint x: 536, startPoint y: 466, endPoint x: 463, endPoint y: 452, distance: 74.3
click at [463, 432] on div "S1 play_arrow pause 04:52 + Add competency 7.Awareness keyboard_arrow_right If …" at bounding box center [630, 396] width 433 height 71
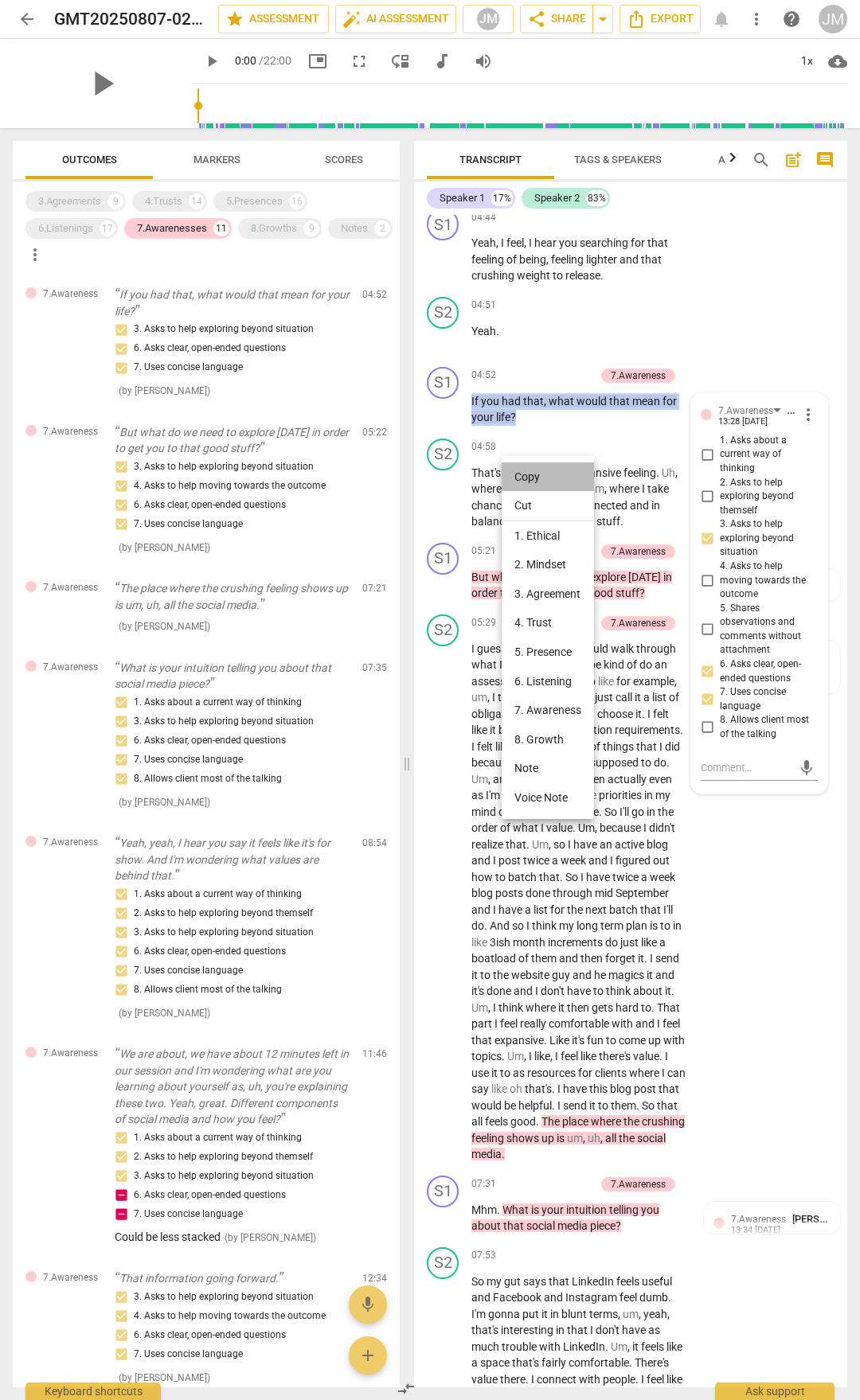
click at [532, 475] on li "Copy" at bounding box center [547, 477] width 93 height 29
copy p "If you had that , what would that mean for your life ?"
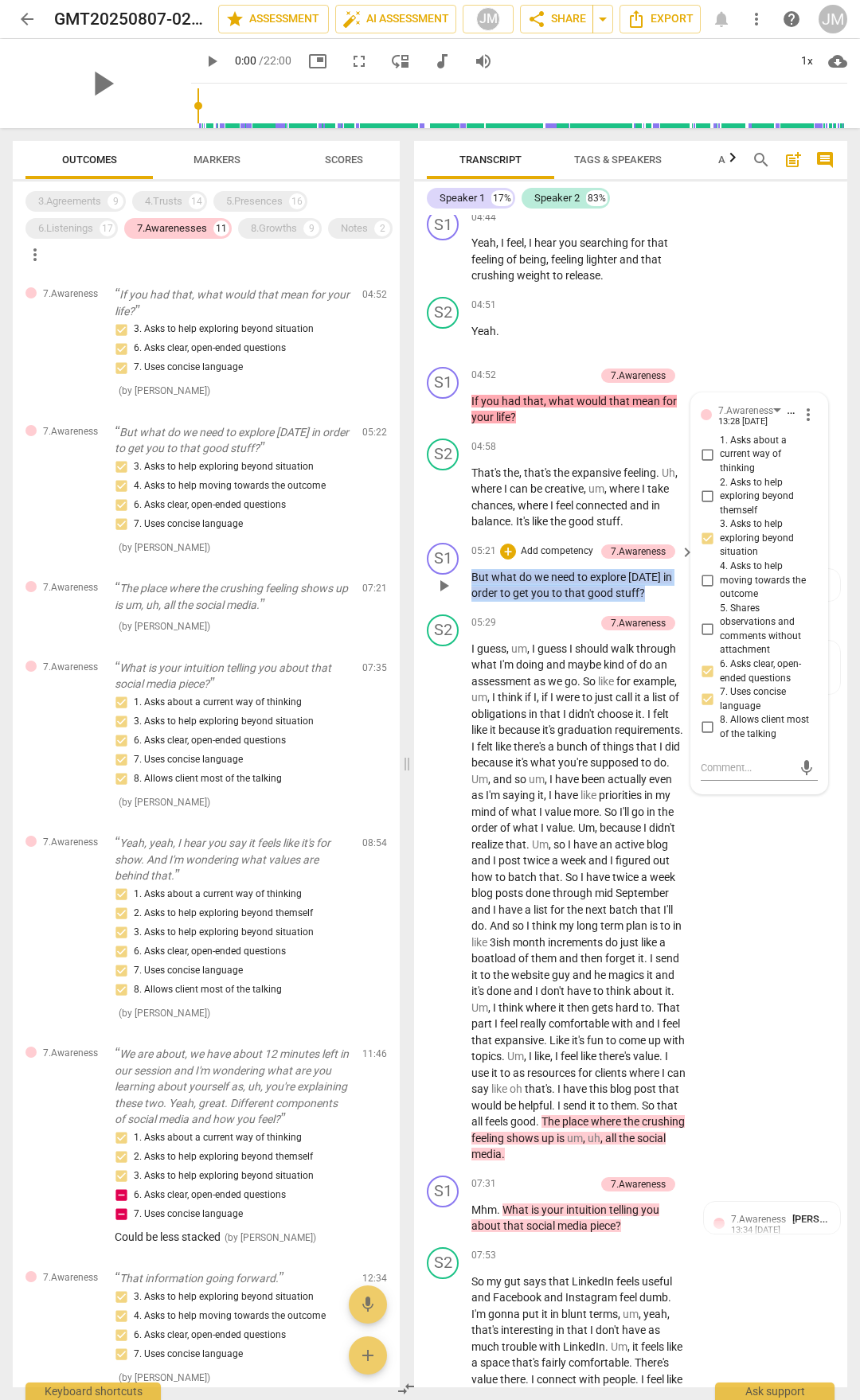
drag, startPoint x: 472, startPoint y: 636, endPoint x: 647, endPoint y: 659, distance: 176.5
click at [647, 602] on p "But what do we need to explore [DATE] in order to get you to that good stuff ?" at bounding box center [579, 585] width 215 height 32
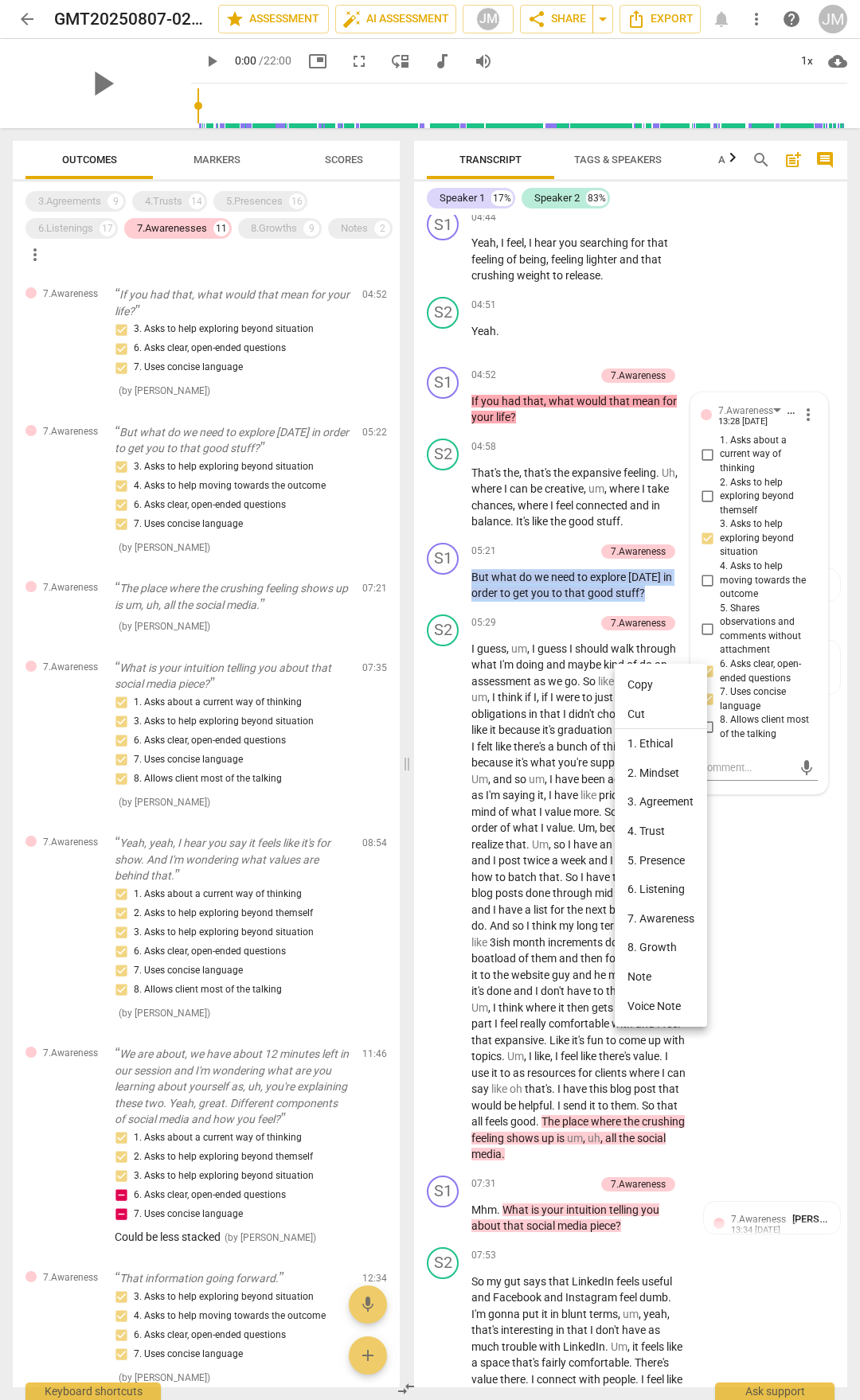
click at [647, 682] on li "Copy" at bounding box center [661, 685] width 93 height 29
copy p "But what do we need to explore [DATE] in order to get you to that good stuff ?"
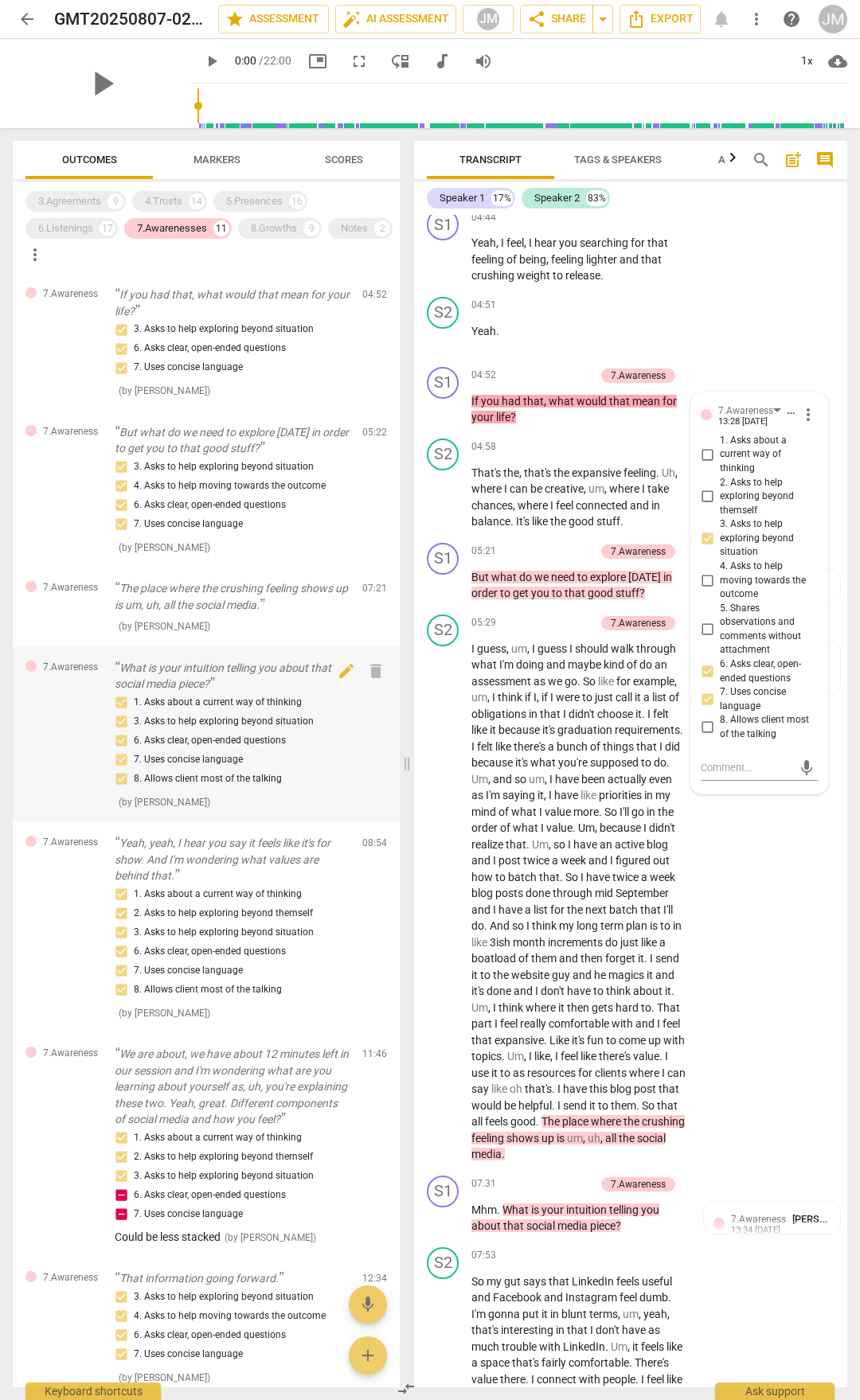
scroll to position [79, 0]
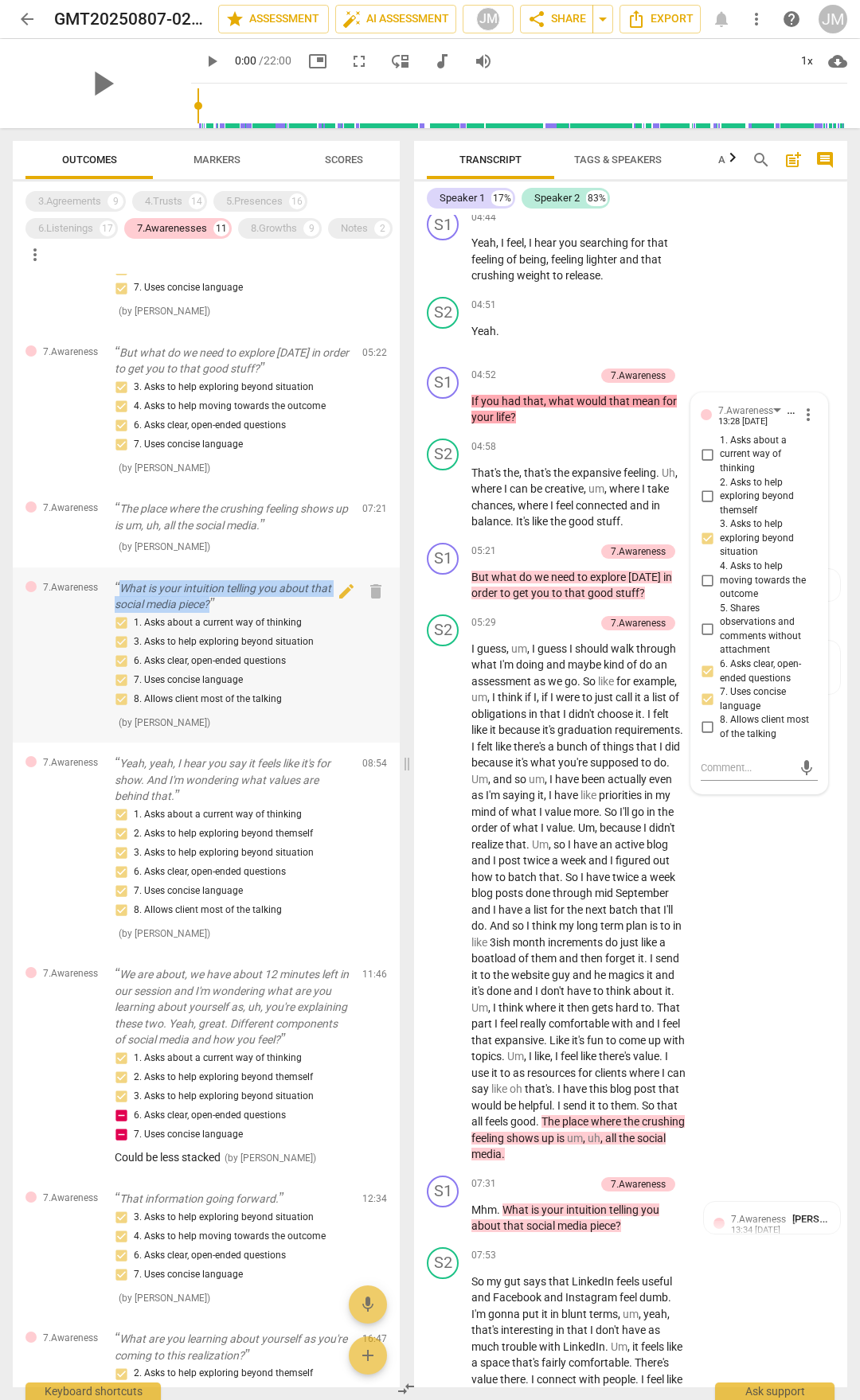
drag, startPoint x: 121, startPoint y: 586, endPoint x: 212, endPoint y: 611, distance: 94.4
click at [212, 611] on p "What is your intuition telling you about that social media piece?" at bounding box center [232, 596] width 235 height 32
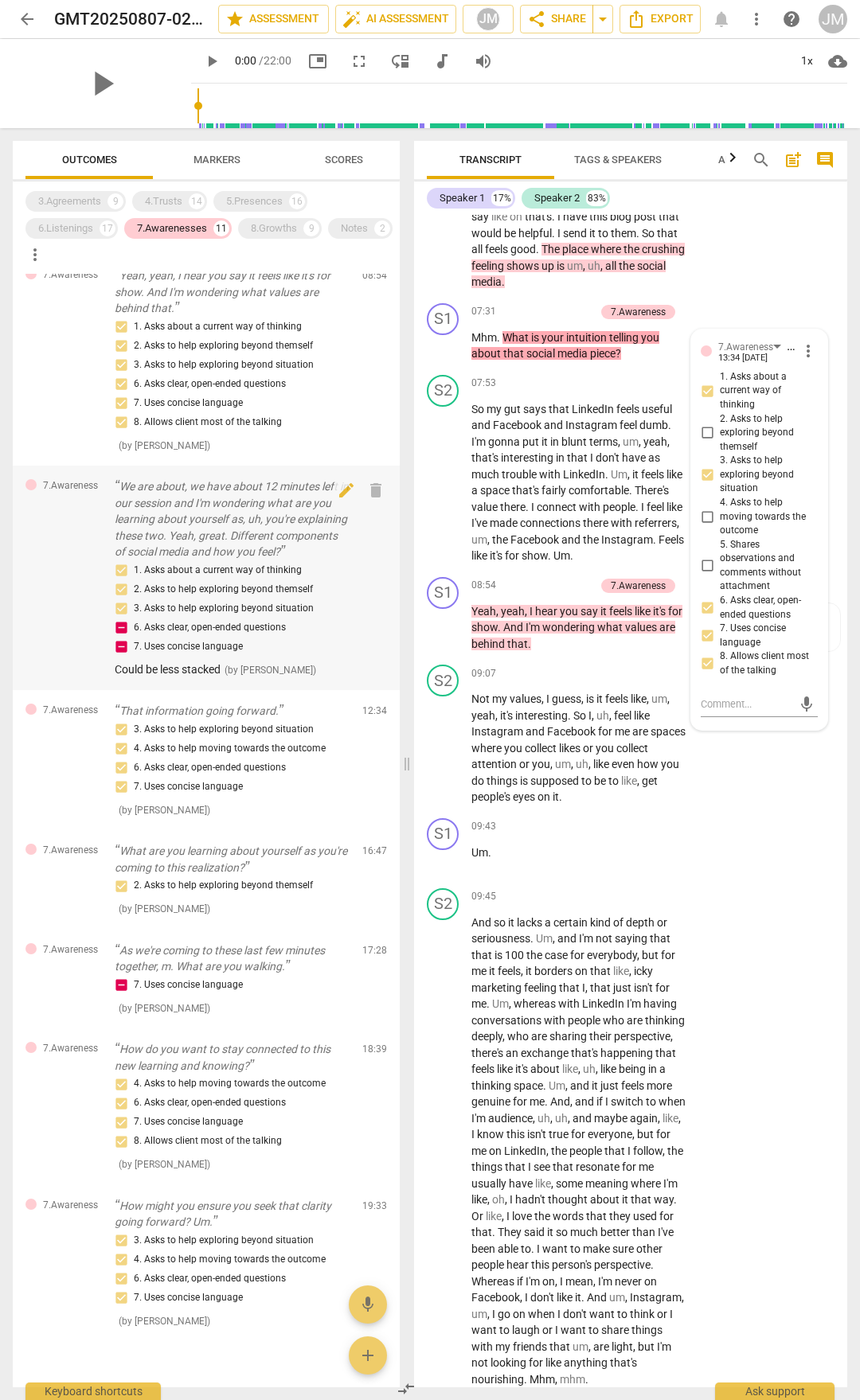
scroll to position [619, 0]
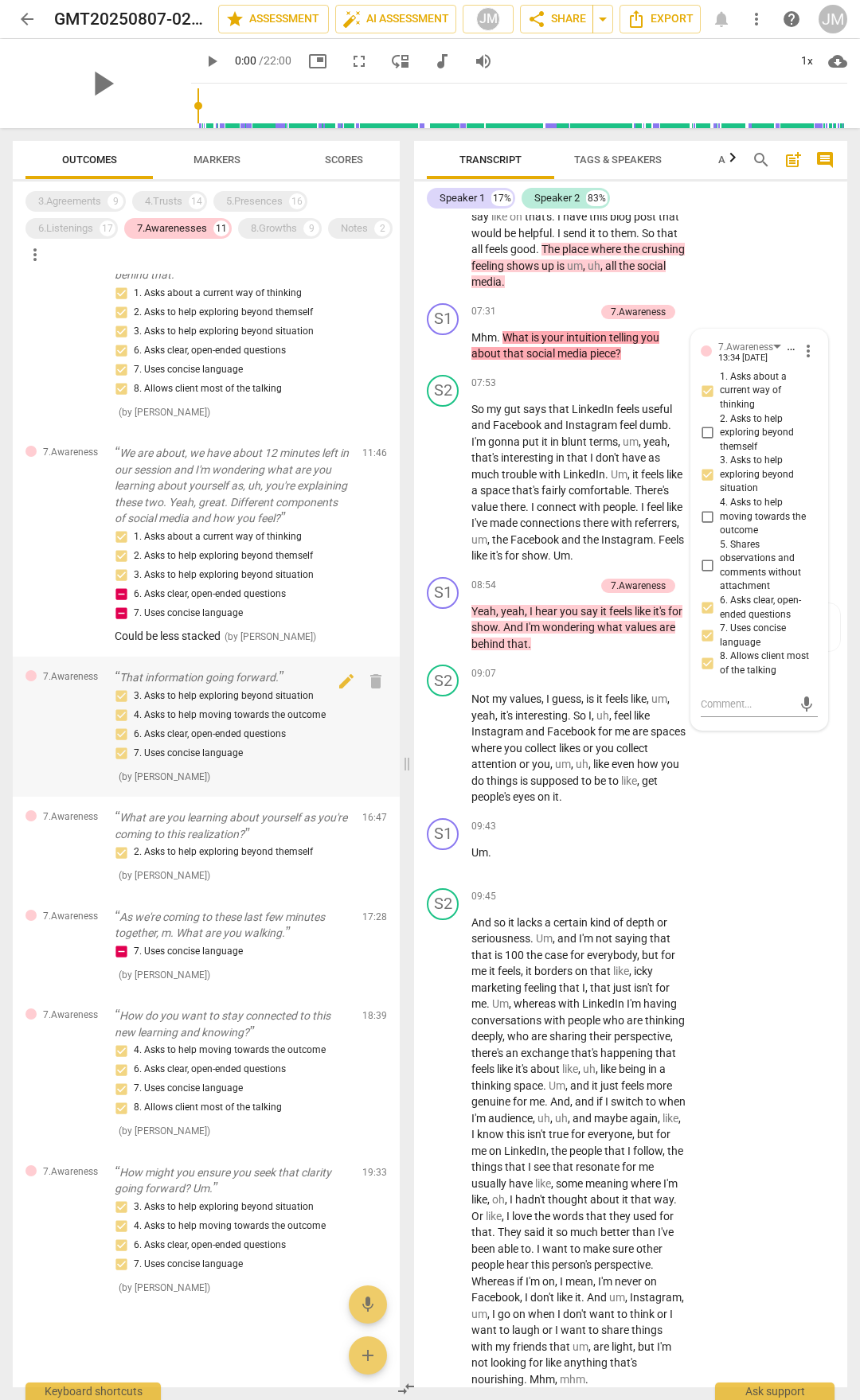
click at [232, 678] on p "That information going forward." at bounding box center [232, 677] width 235 height 17
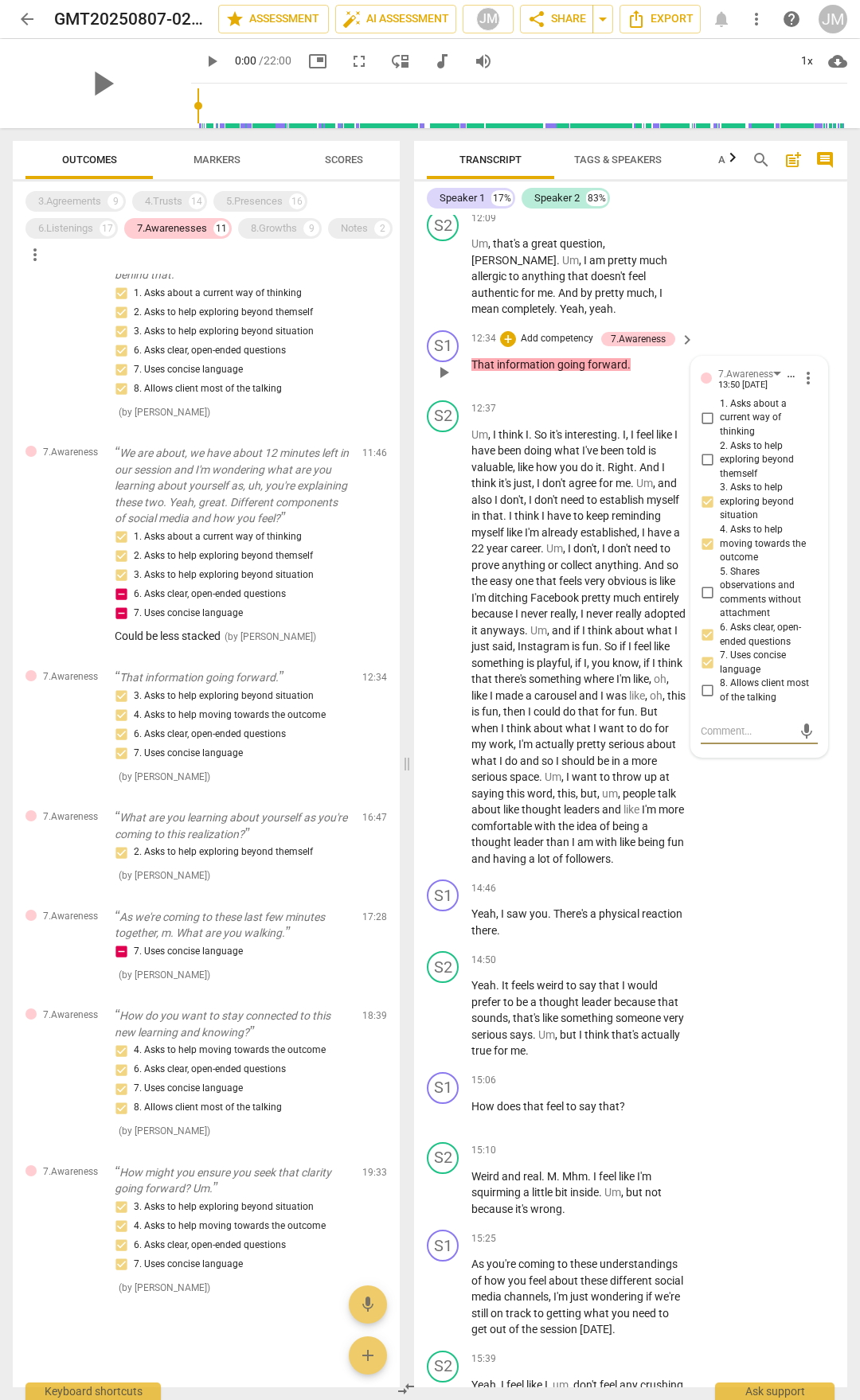
scroll to position [4171, 0]
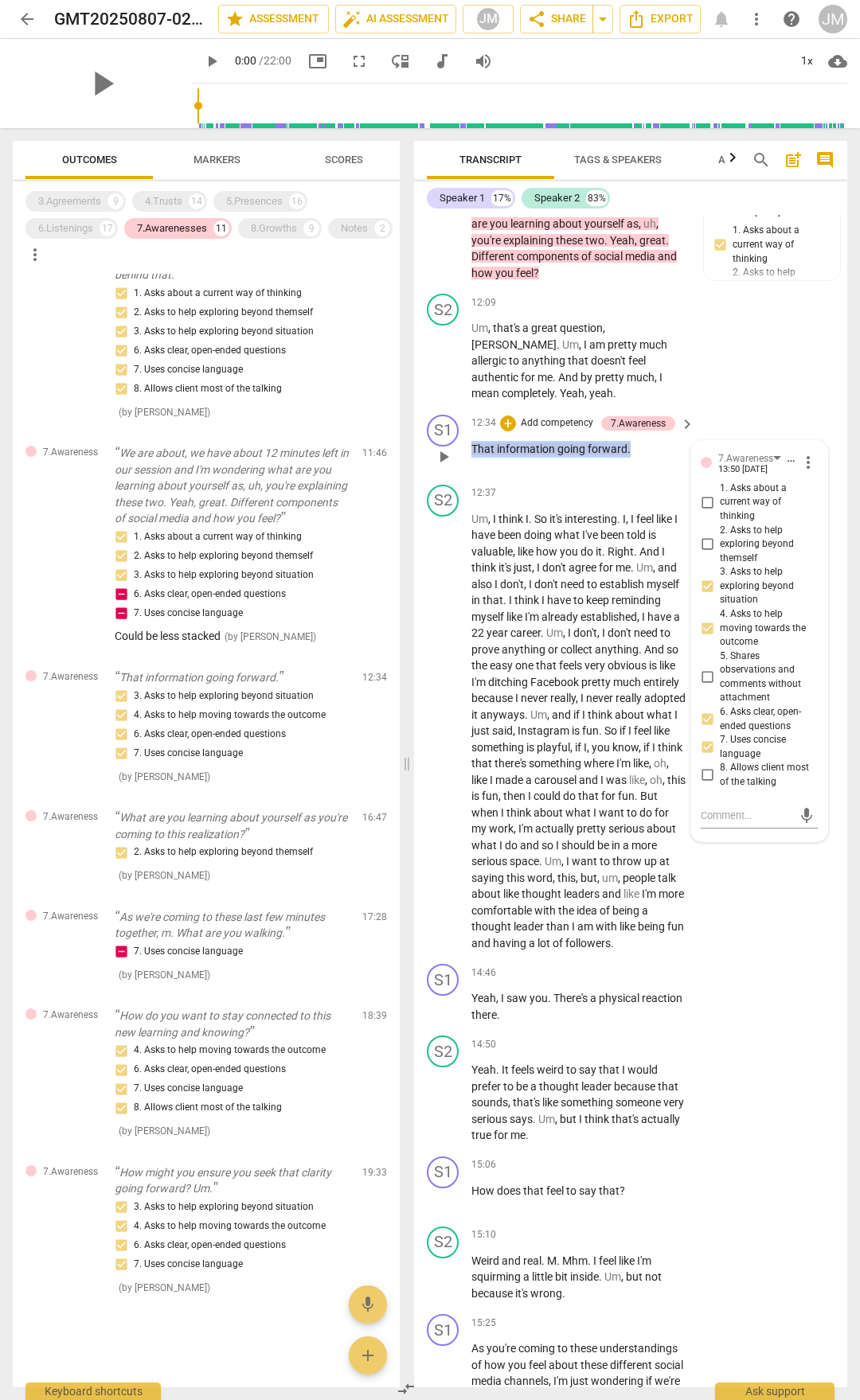
drag, startPoint x: 475, startPoint y: 605, endPoint x: 634, endPoint y: 609, distance: 159.1
click at [634, 458] on p "That information going forward ." at bounding box center [579, 448] width 215 height 17
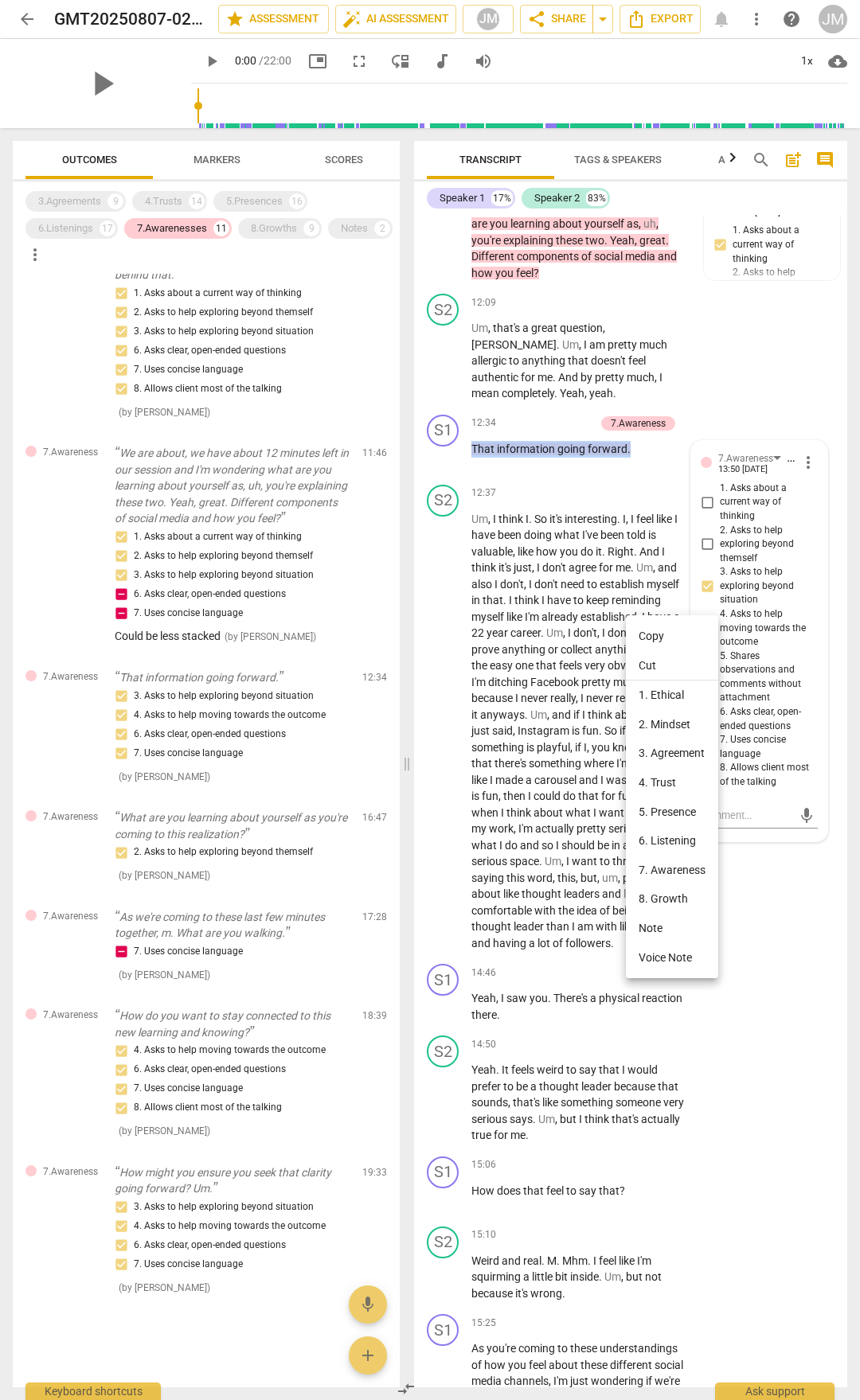
click at [645, 632] on li "Copy" at bounding box center [671, 636] width 93 height 29
copy p "That information going forward ."
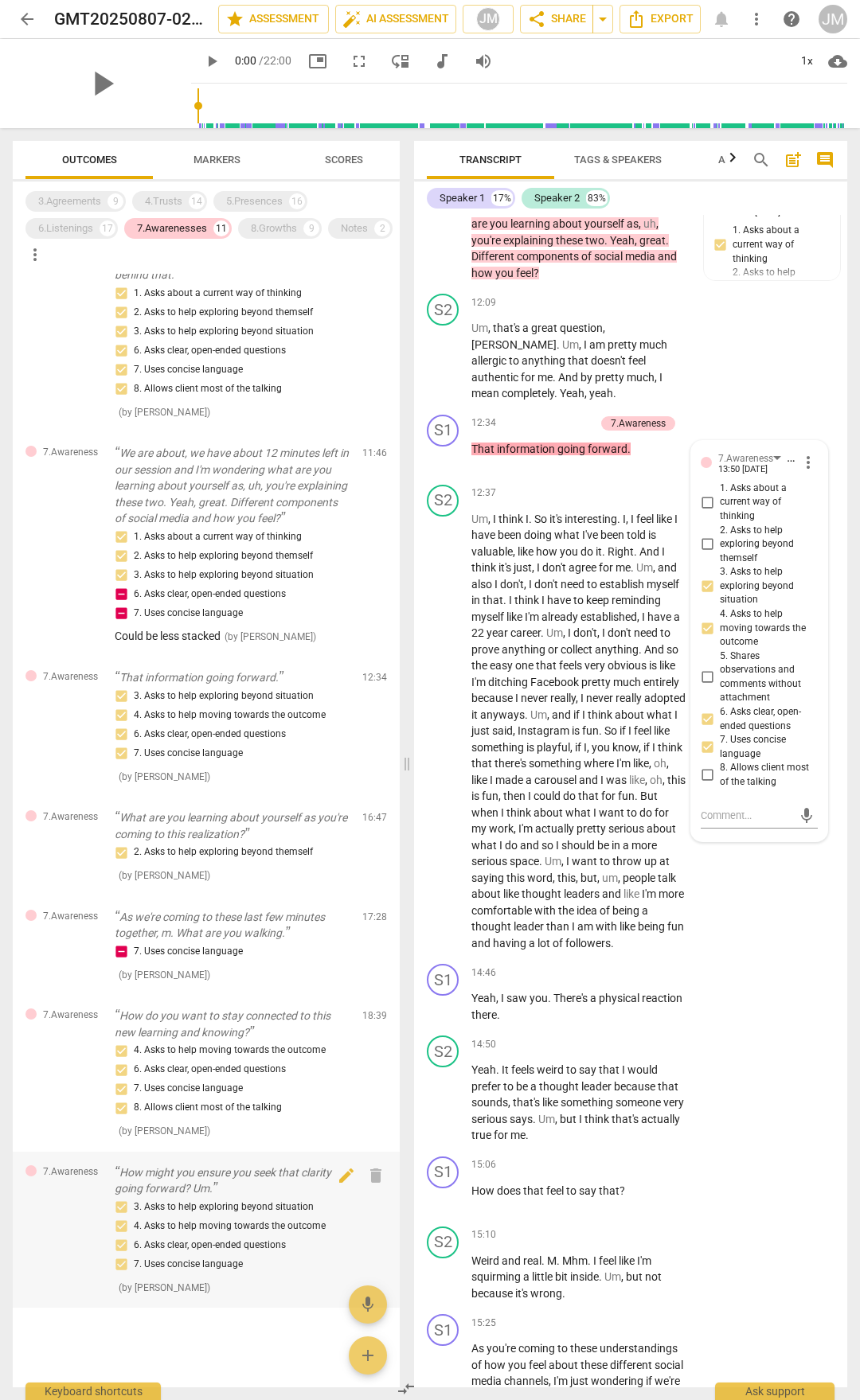
click at [140, 1169] on p "How might you ensure you seek that clarity going forward? Um." at bounding box center [232, 1180] width 235 height 32
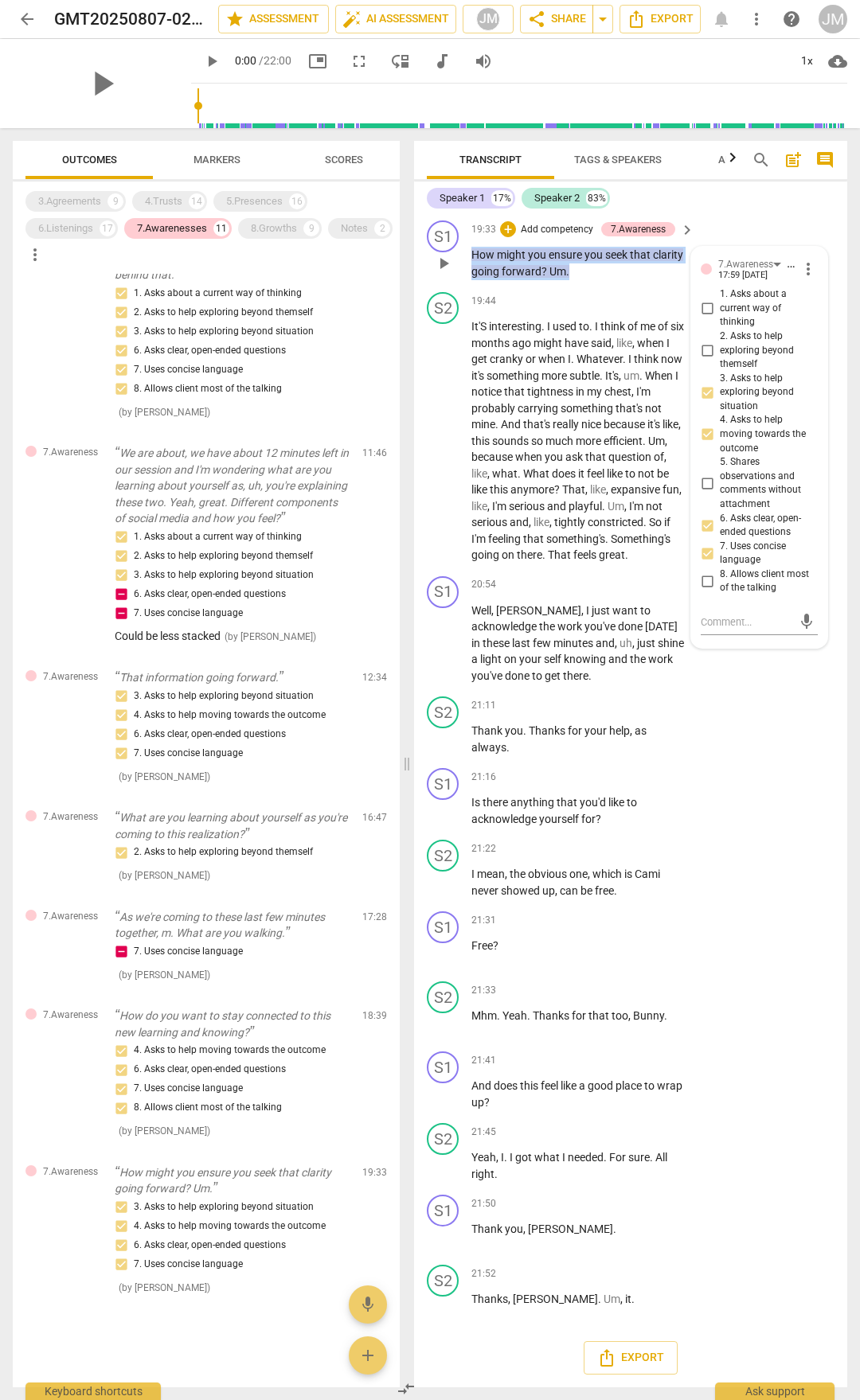
drag, startPoint x: 475, startPoint y: 446, endPoint x: 634, endPoint y: 471, distance: 161.0
click at [634, 279] on p "How might you ensure you seek that clarity going forward ? Um ." at bounding box center [579, 263] width 215 height 32
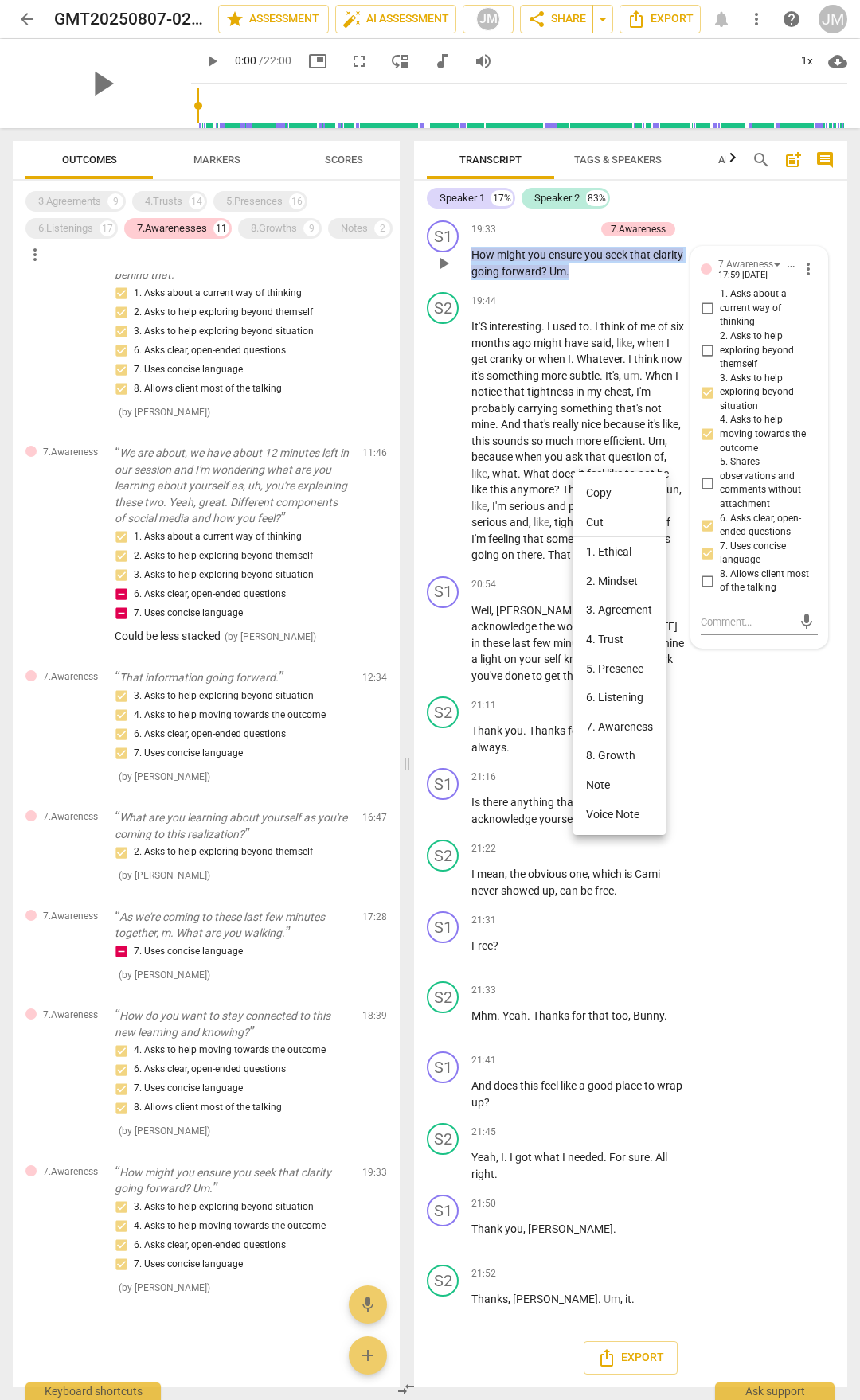
click at [591, 491] on li "Copy" at bounding box center [620, 493] width 93 height 29
copy p "How might you ensure you seek that clarity going forward ? Um ."
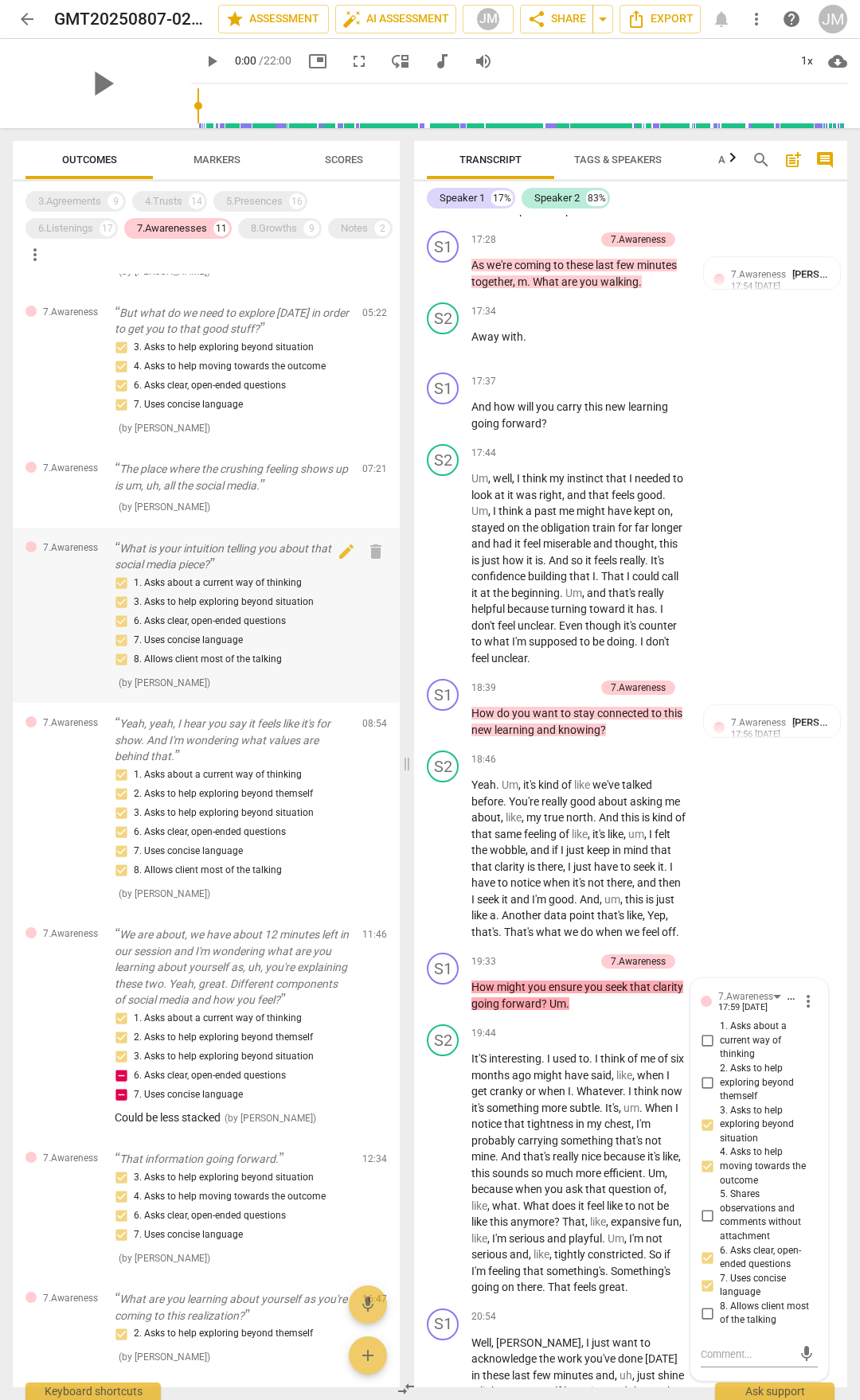
scroll to position [0, 0]
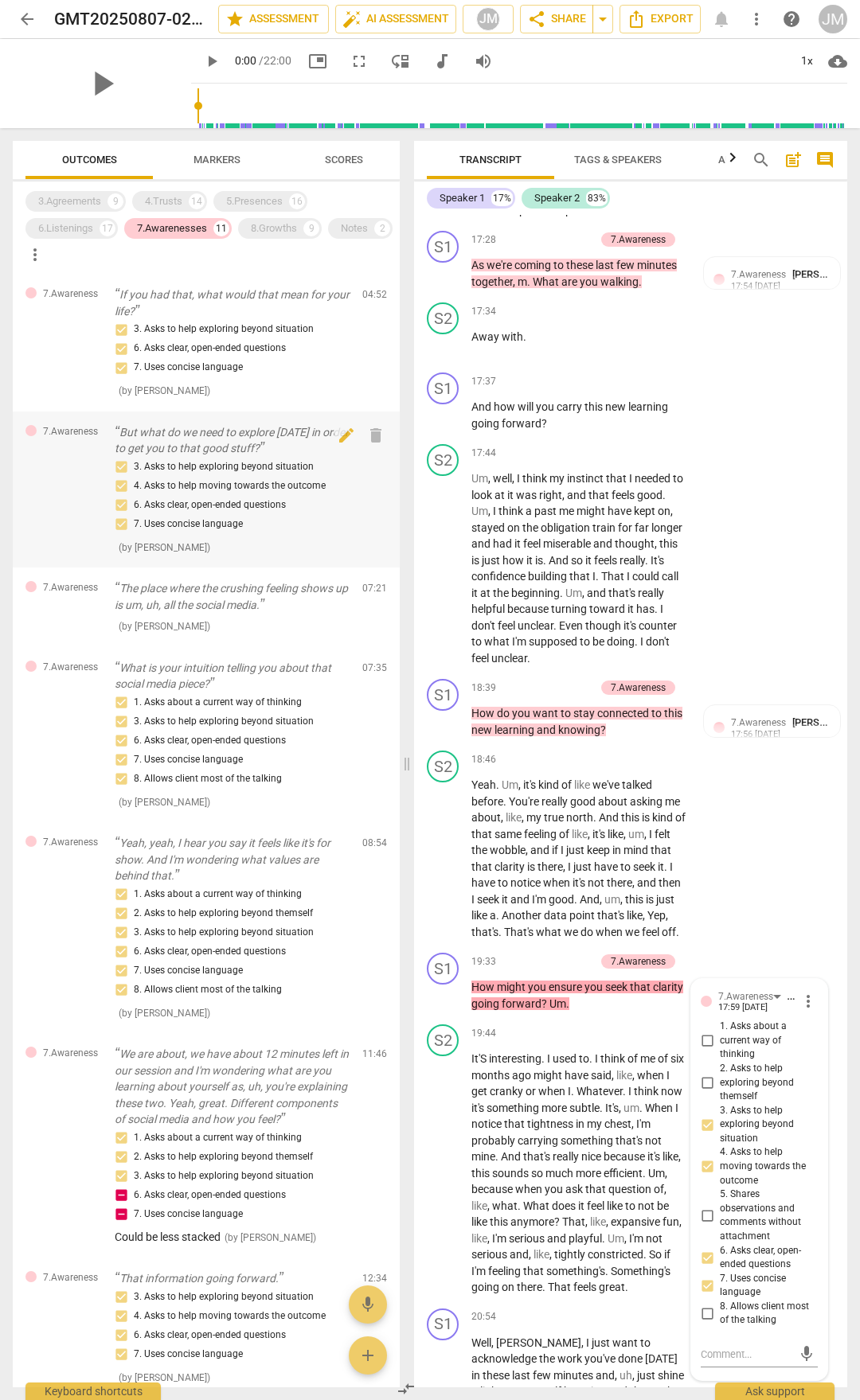
click at [157, 490] on div "3. Asks to help exploring beyond situation 4. Asks to help moving towards the o…" at bounding box center [232, 496] width 235 height 76
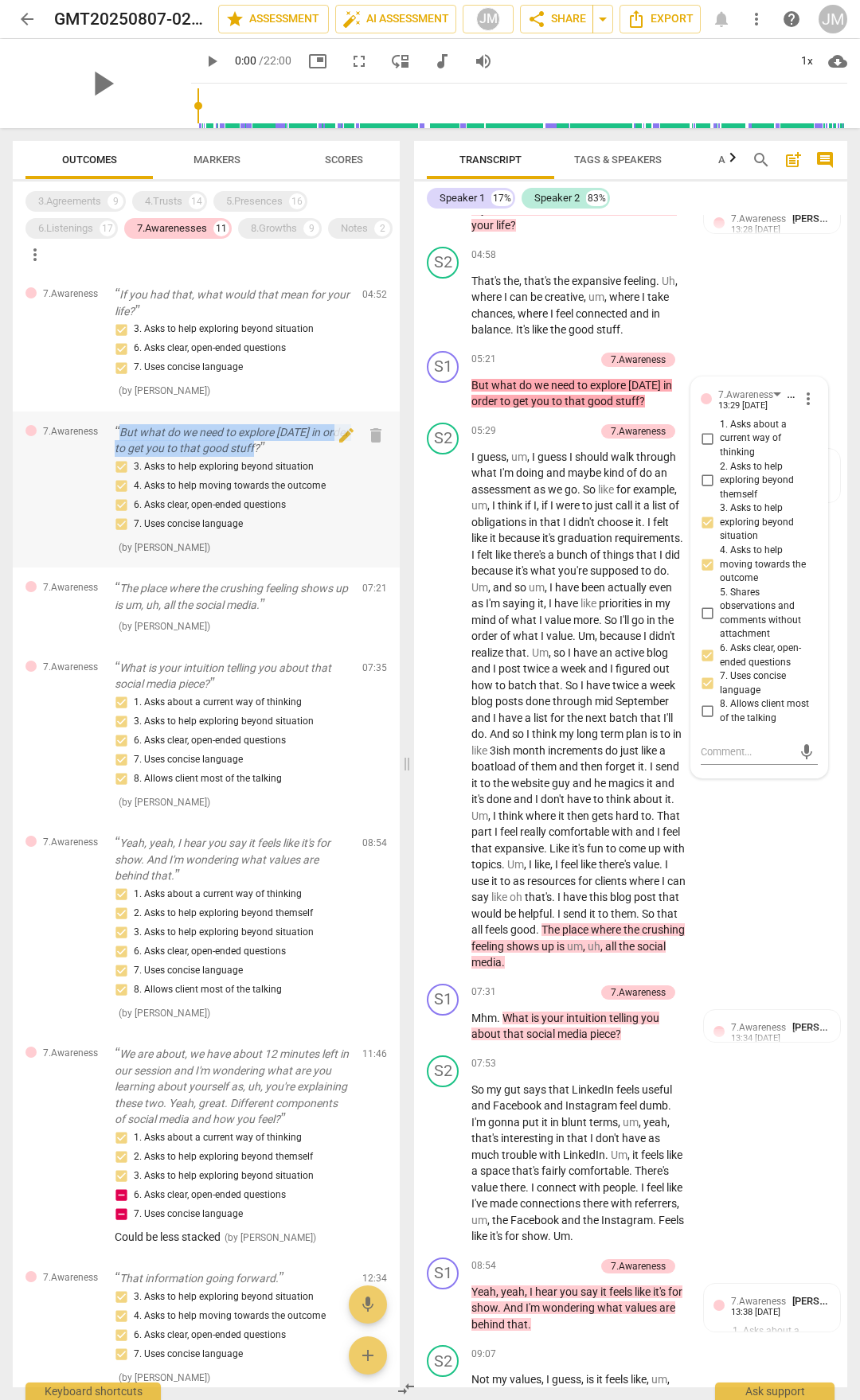
drag, startPoint x: 116, startPoint y: 428, endPoint x: 294, endPoint y: 449, distance: 179.2
click at [294, 449] on p "But what do we need to explore [DATE] in order to get you to that good stuff?" at bounding box center [232, 440] width 235 height 32
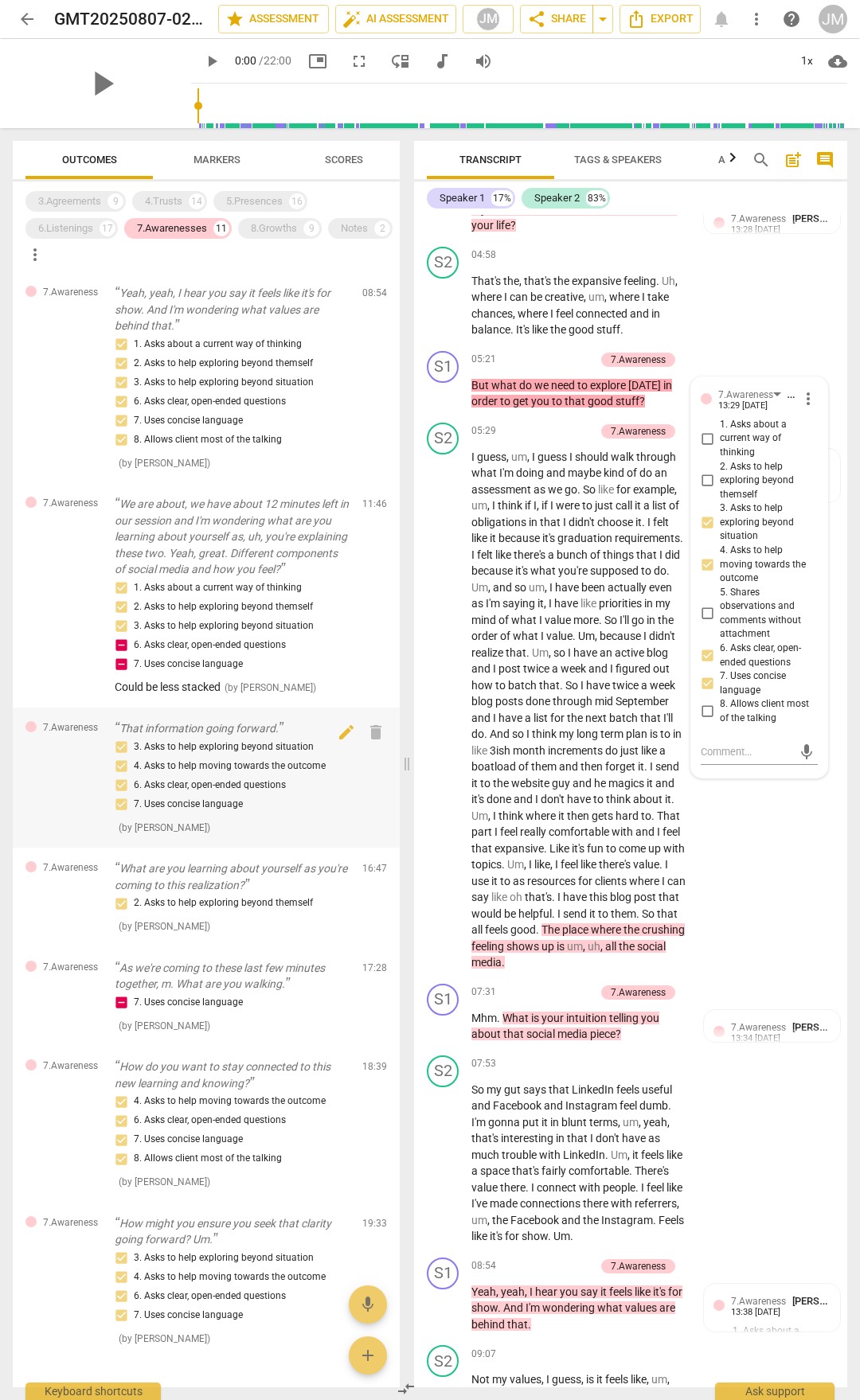
scroll to position [557, 0]
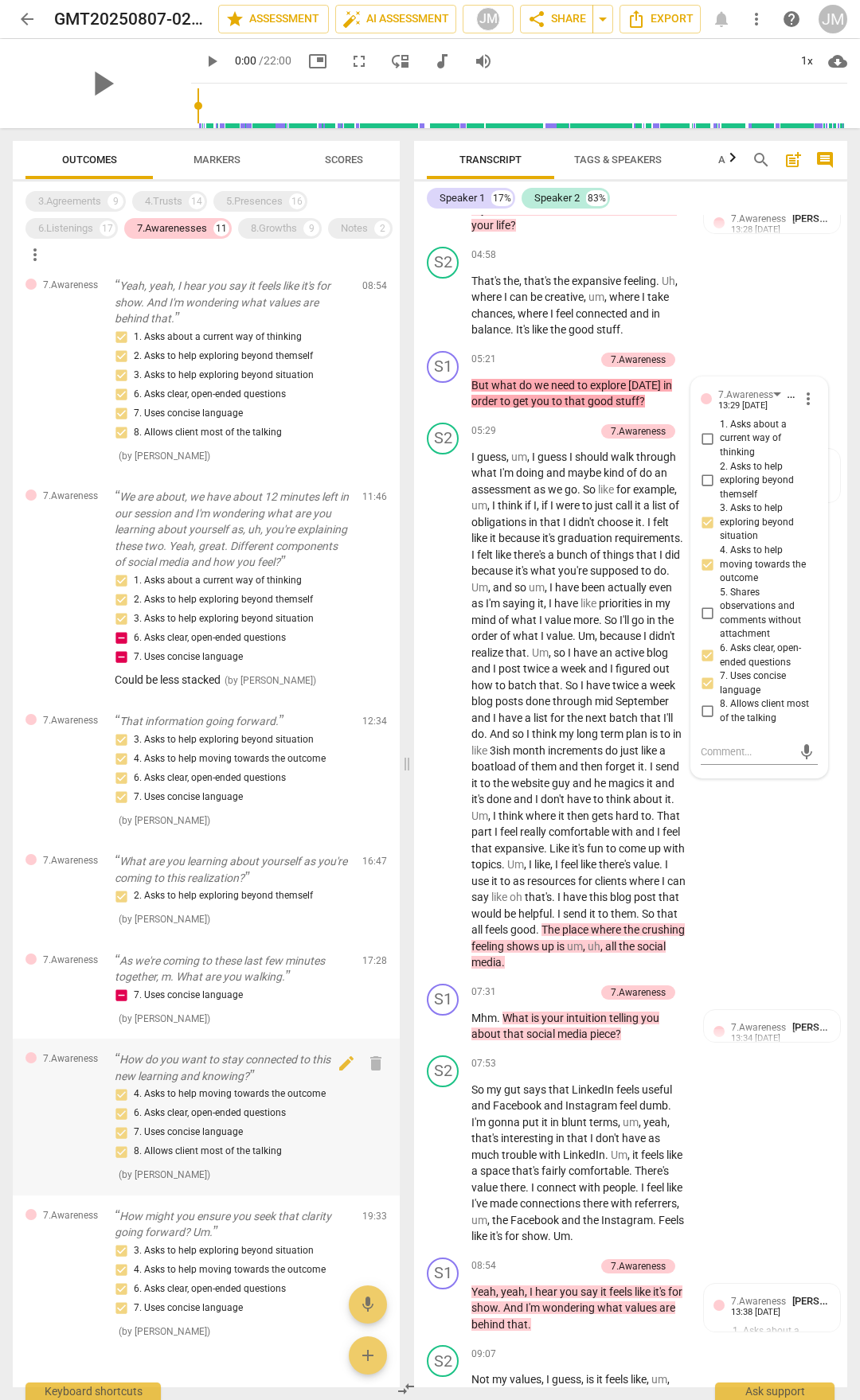
click at [157, 1073] on p "How do you want to stay connected to this new learning and knowing?" at bounding box center [232, 1067] width 235 height 32
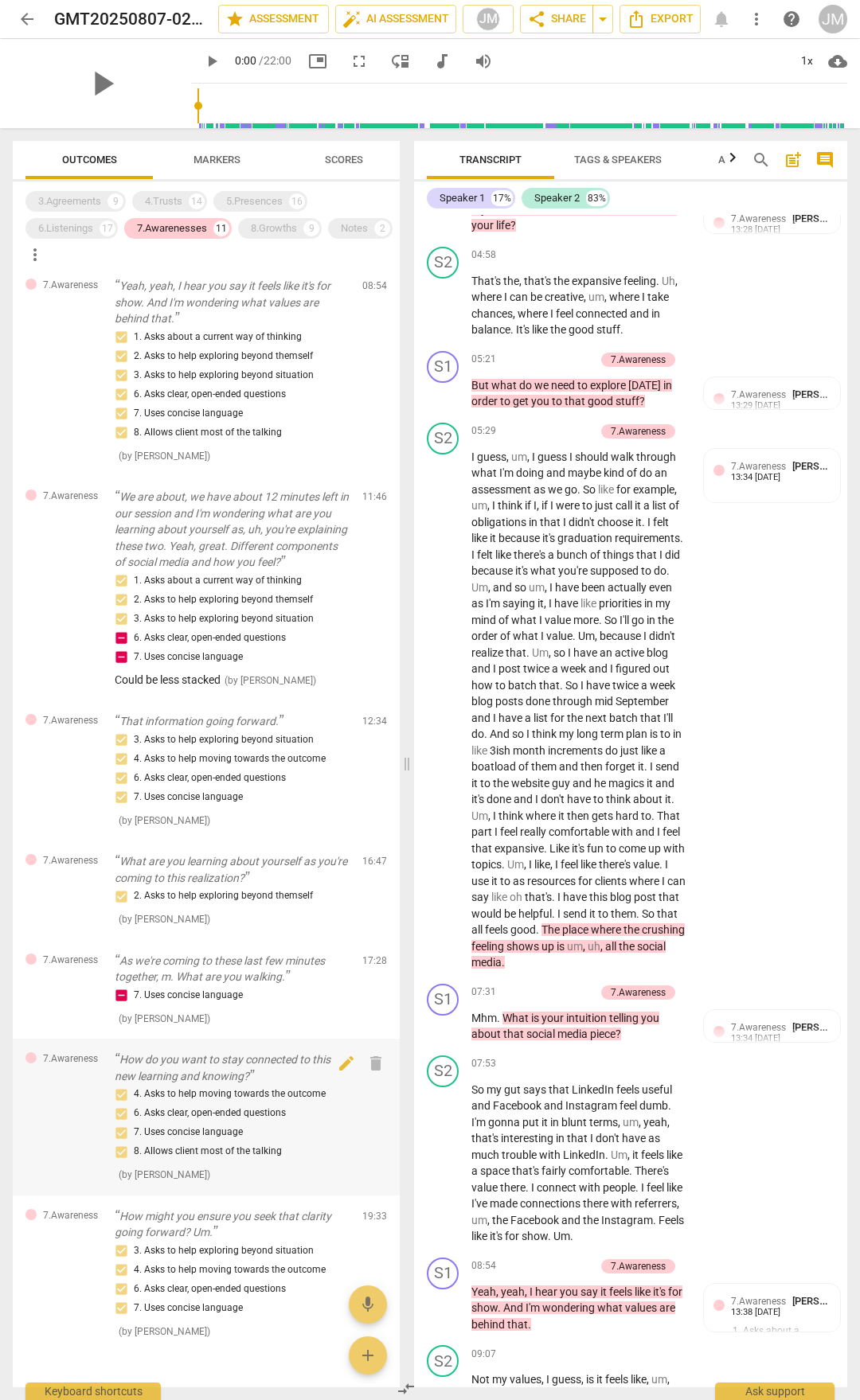
scroll to position [6431, 0]
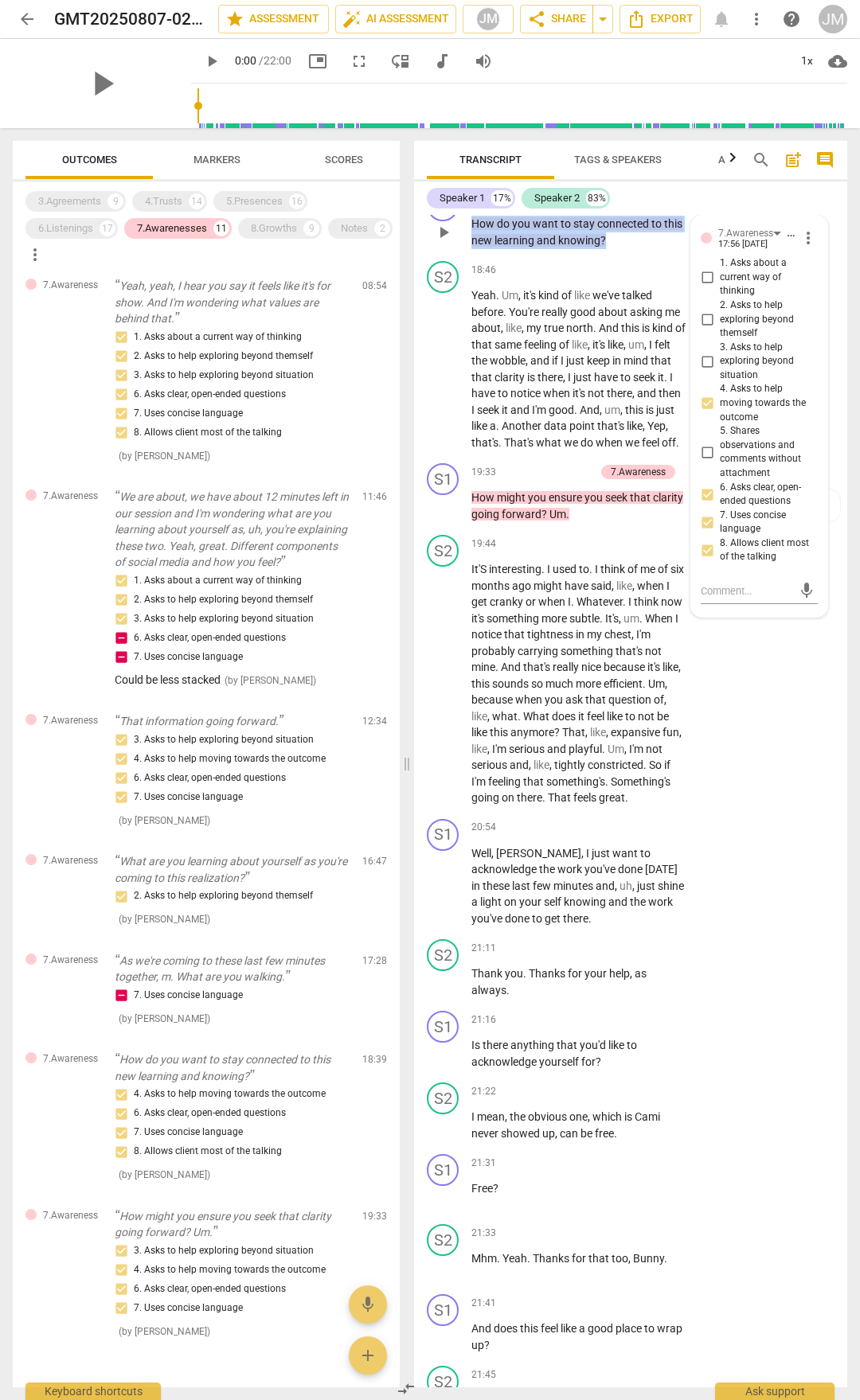
drag, startPoint x: 471, startPoint y: 446, endPoint x: 612, endPoint y: 462, distance: 141.9
click at [612, 248] on p "How do you want to stay connected to this new learning and knowing ?" at bounding box center [579, 232] width 215 height 32
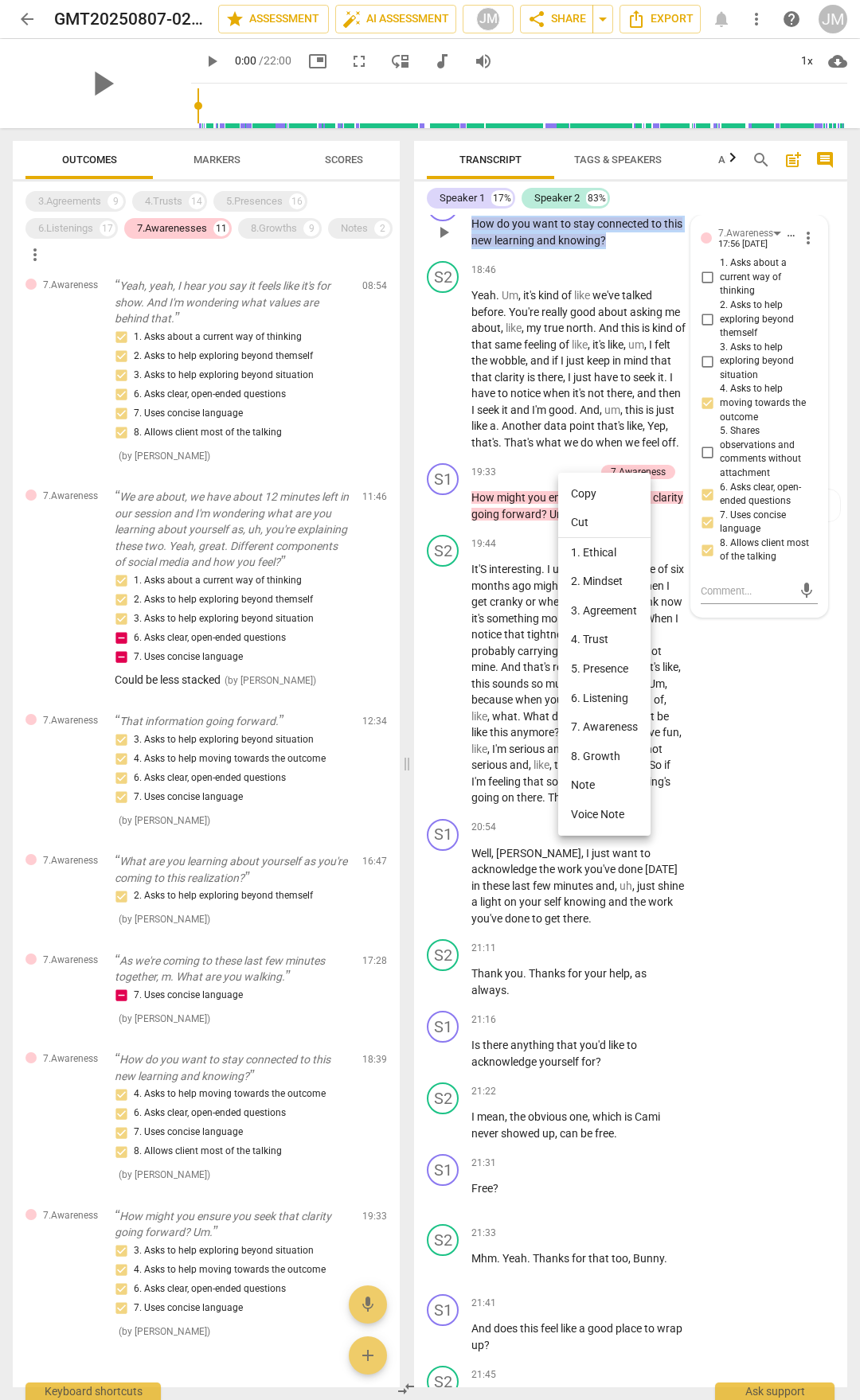
click at [587, 497] on li "Copy" at bounding box center [604, 494] width 93 height 29
copy p "How do you want to stay connected to this new learning and knowing ?"
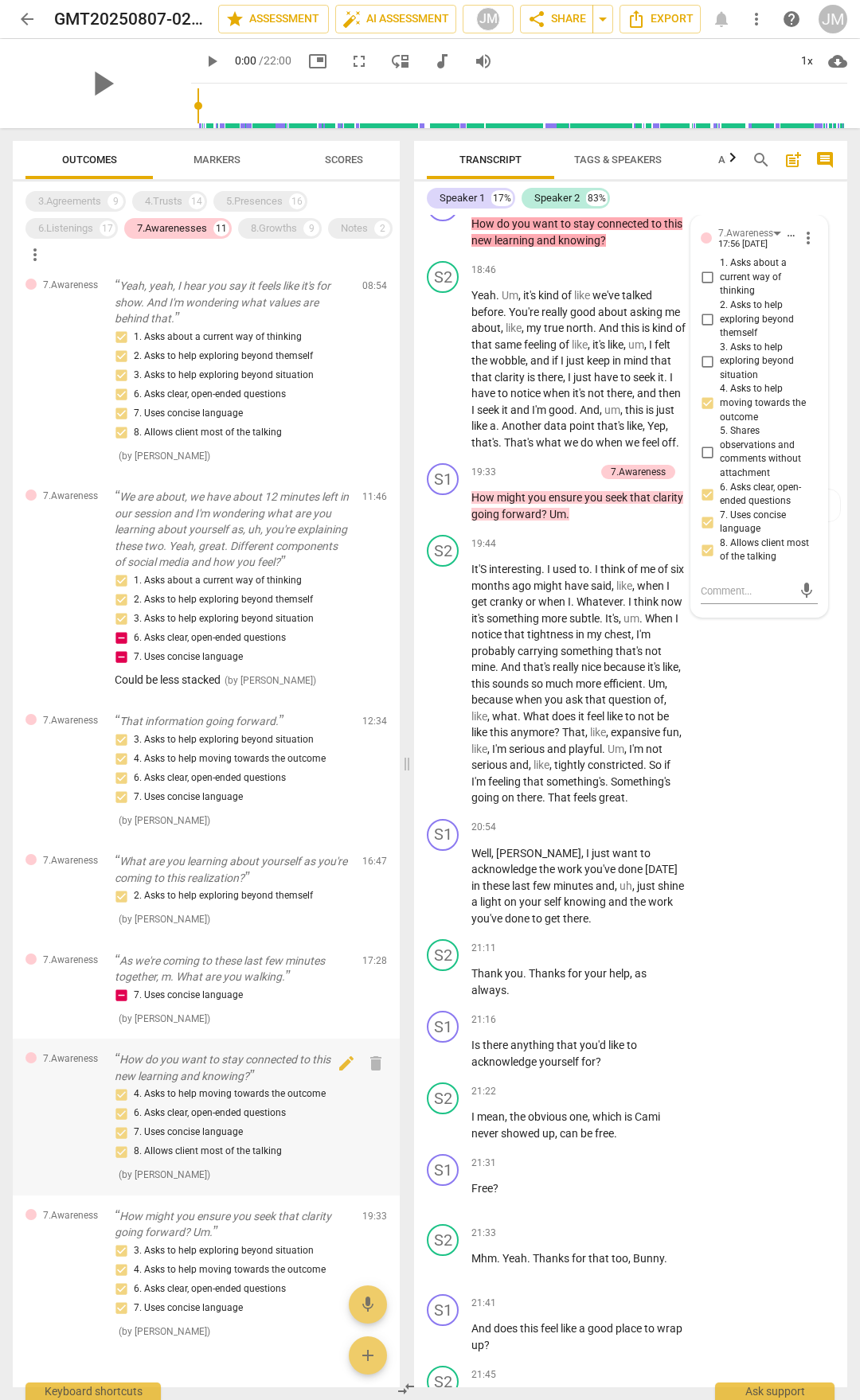
drag, startPoint x: 136, startPoint y: 1236, endPoint x: 235, endPoint y: 1167, distance: 120.7
click at [136, 1236] on p "How might you ensure you seek that clarity going forward? Um." at bounding box center [232, 1224] width 235 height 32
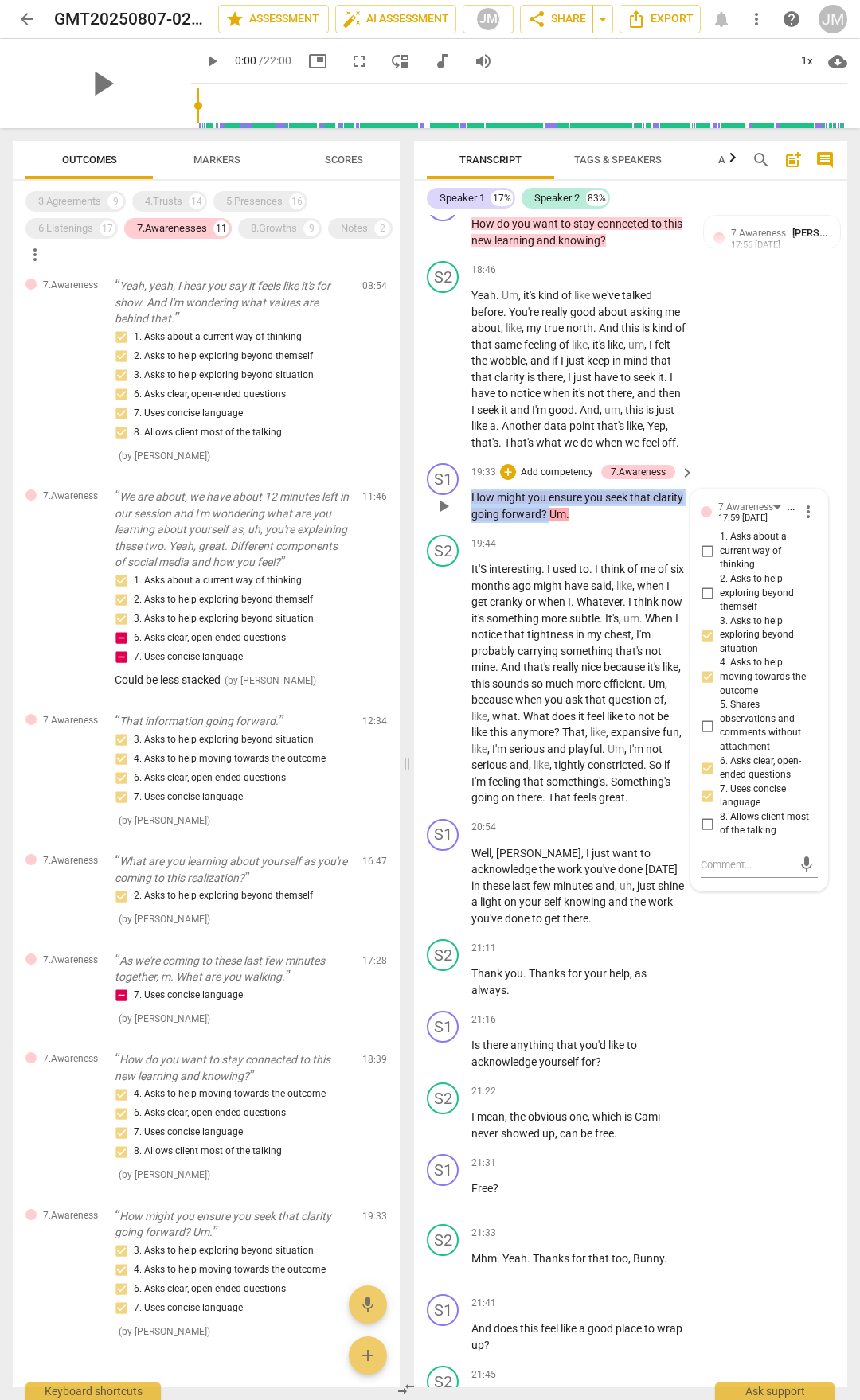
drag, startPoint x: 473, startPoint y: 754, endPoint x: 537, endPoint y: 771, distance: 66.2
click at [580, 523] on p "How might you ensure you seek that clarity going forward ? Um ." at bounding box center [579, 505] width 215 height 32
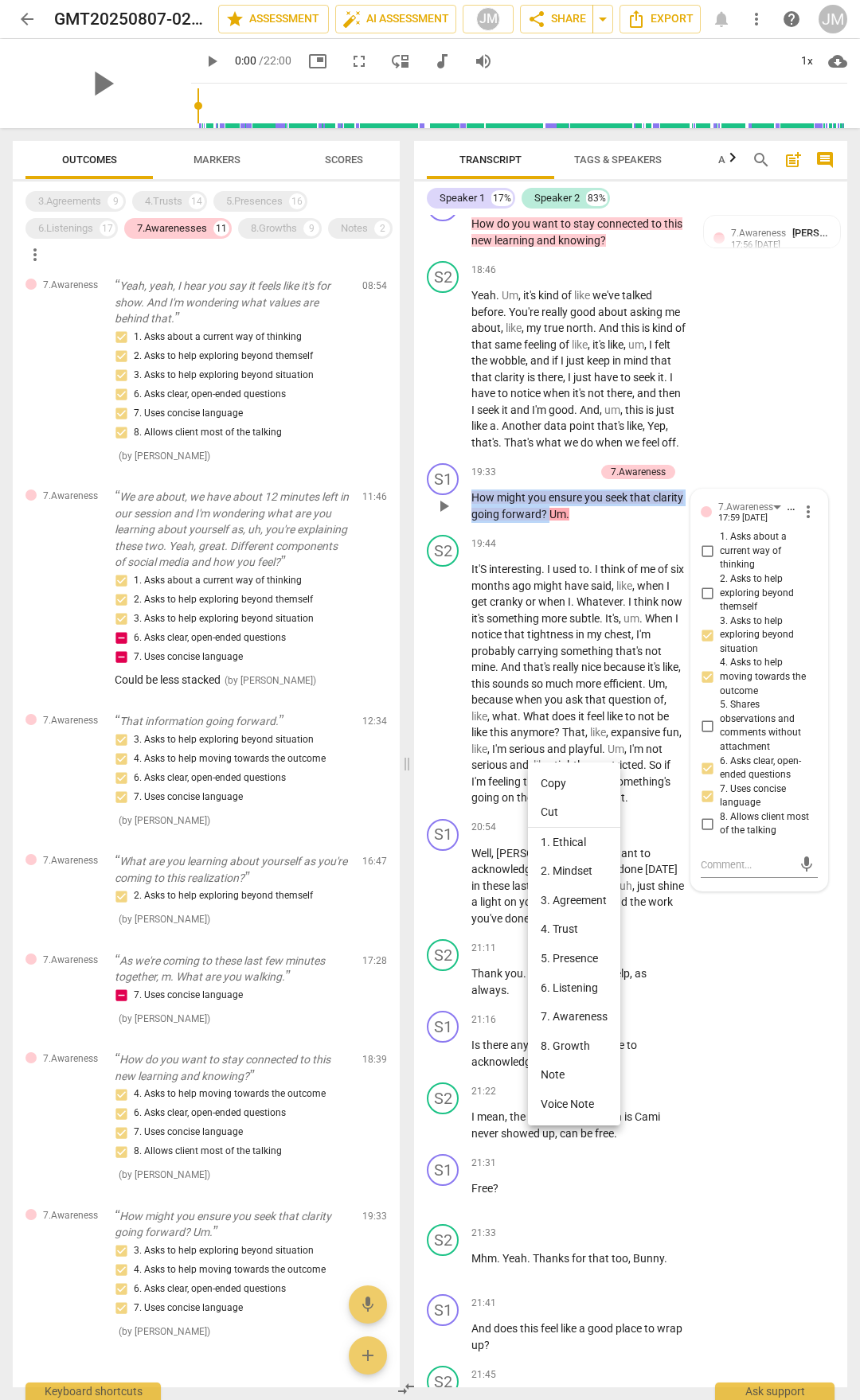
click at [575, 781] on li "Copy" at bounding box center [574, 784] width 93 height 29
copy p "How might you ensure you seek that clarity going forward ?"
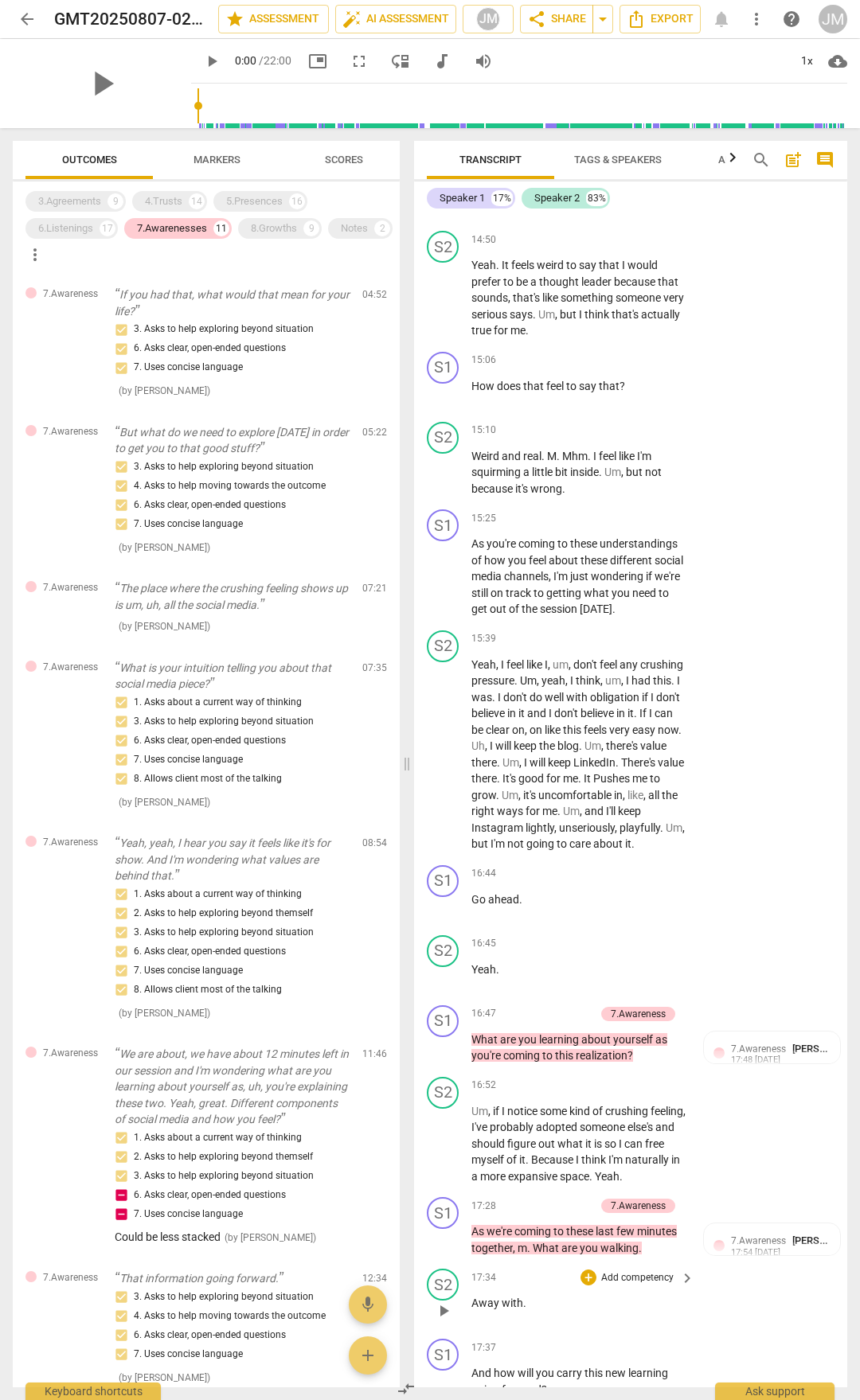
scroll to position [4959, 0]
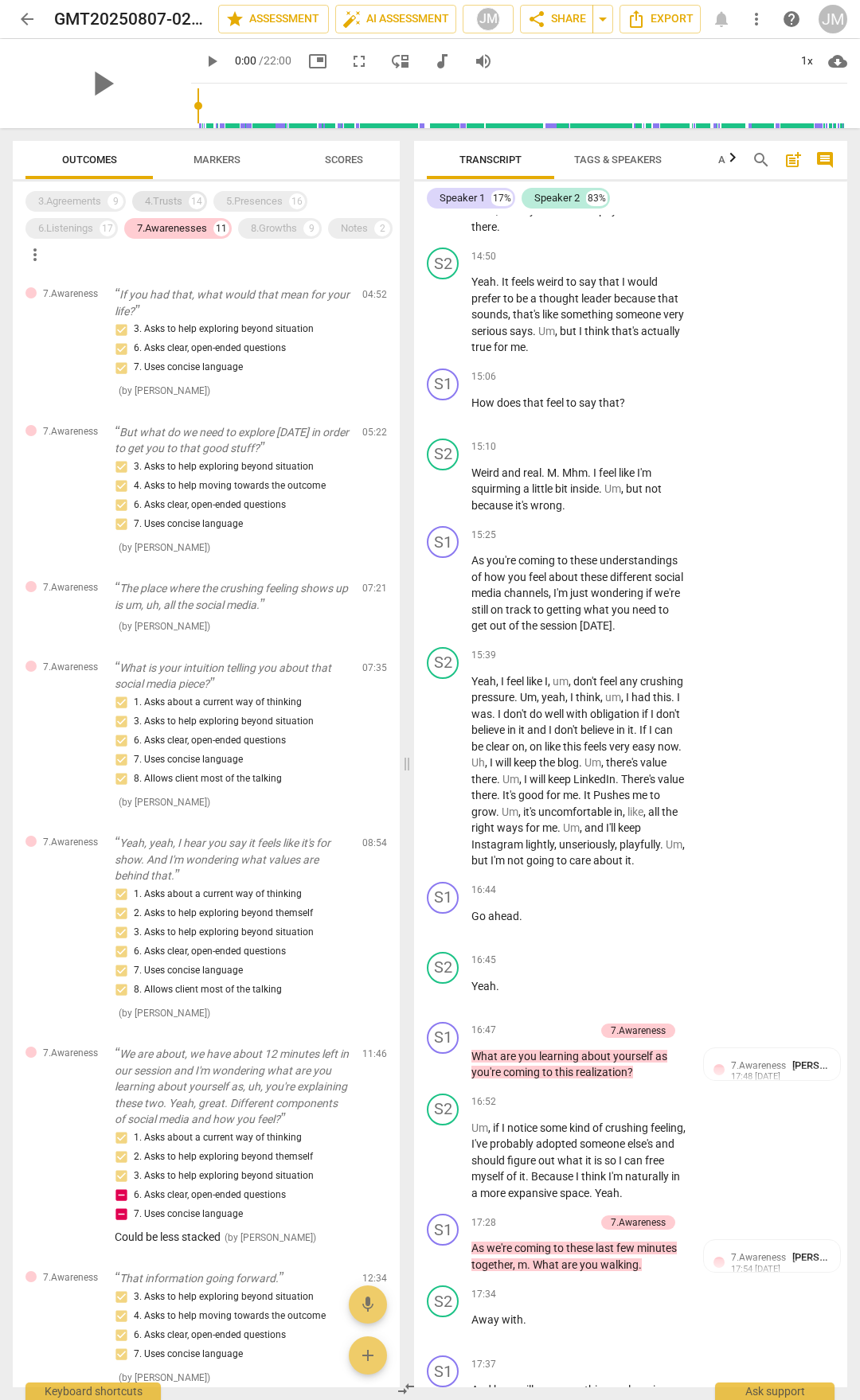
drag, startPoint x: 54, startPoint y: 201, endPoint x: 165, endPoint y: 197, distance: 111.1
click at [55, 201] on div "3.Agreements" at bounding box center [69, 201] width 63 height 16
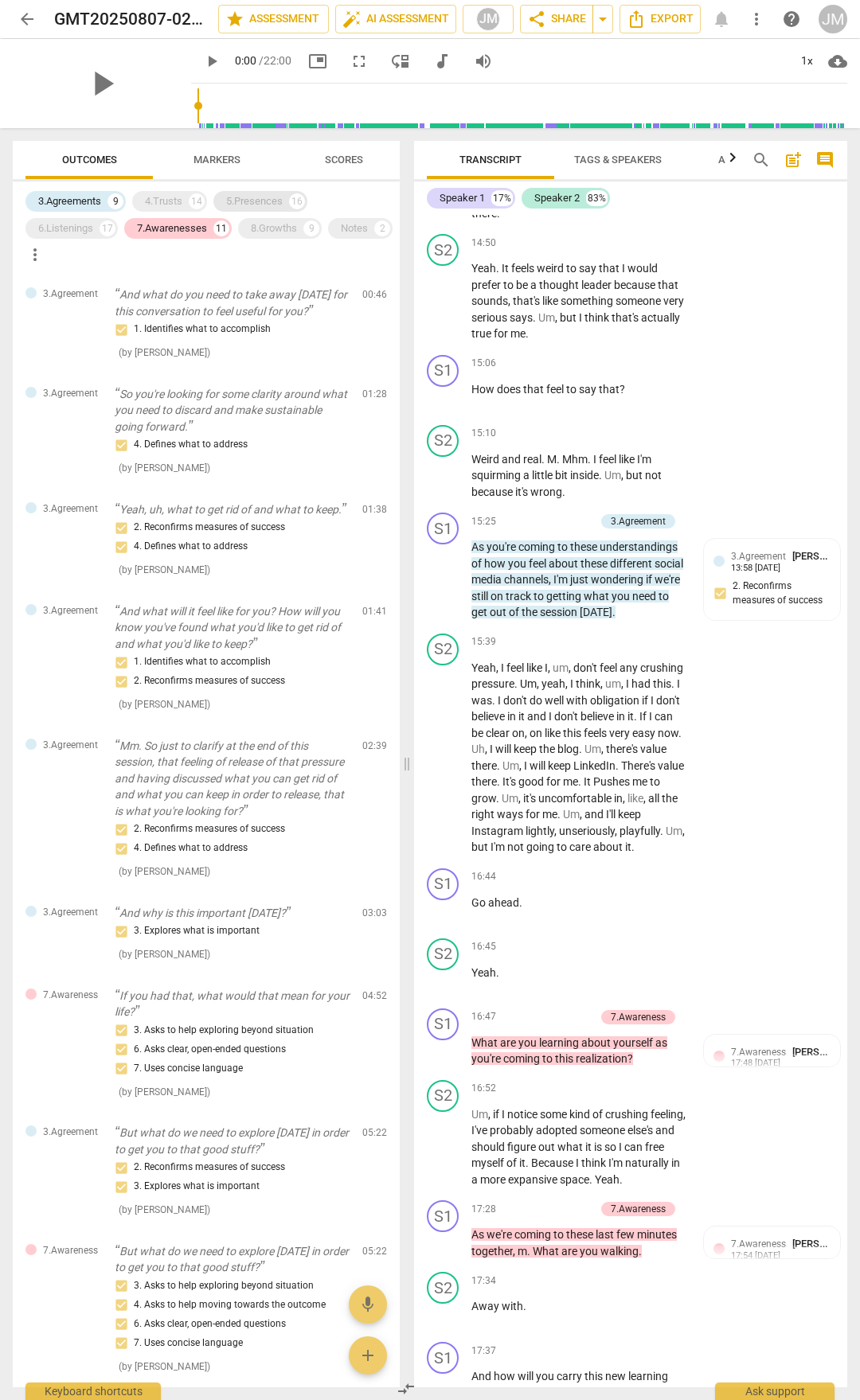
click at [172, 195] on div "4.Trusts" at bounding box center [163, 201] width 37 height 16
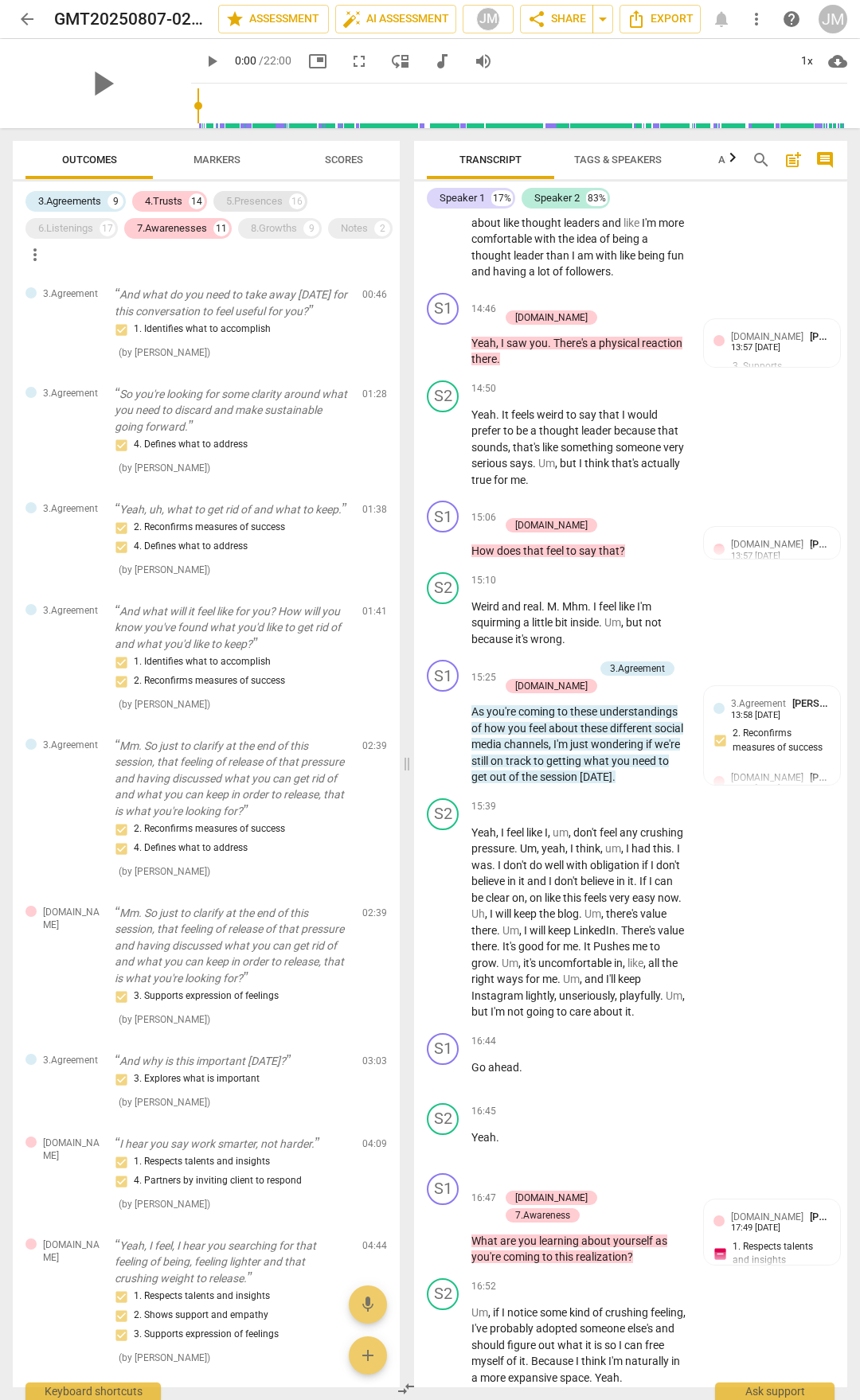
click at [276, 200] on div "5.Presences" at bounding box center [254, 201] width 57 height 16
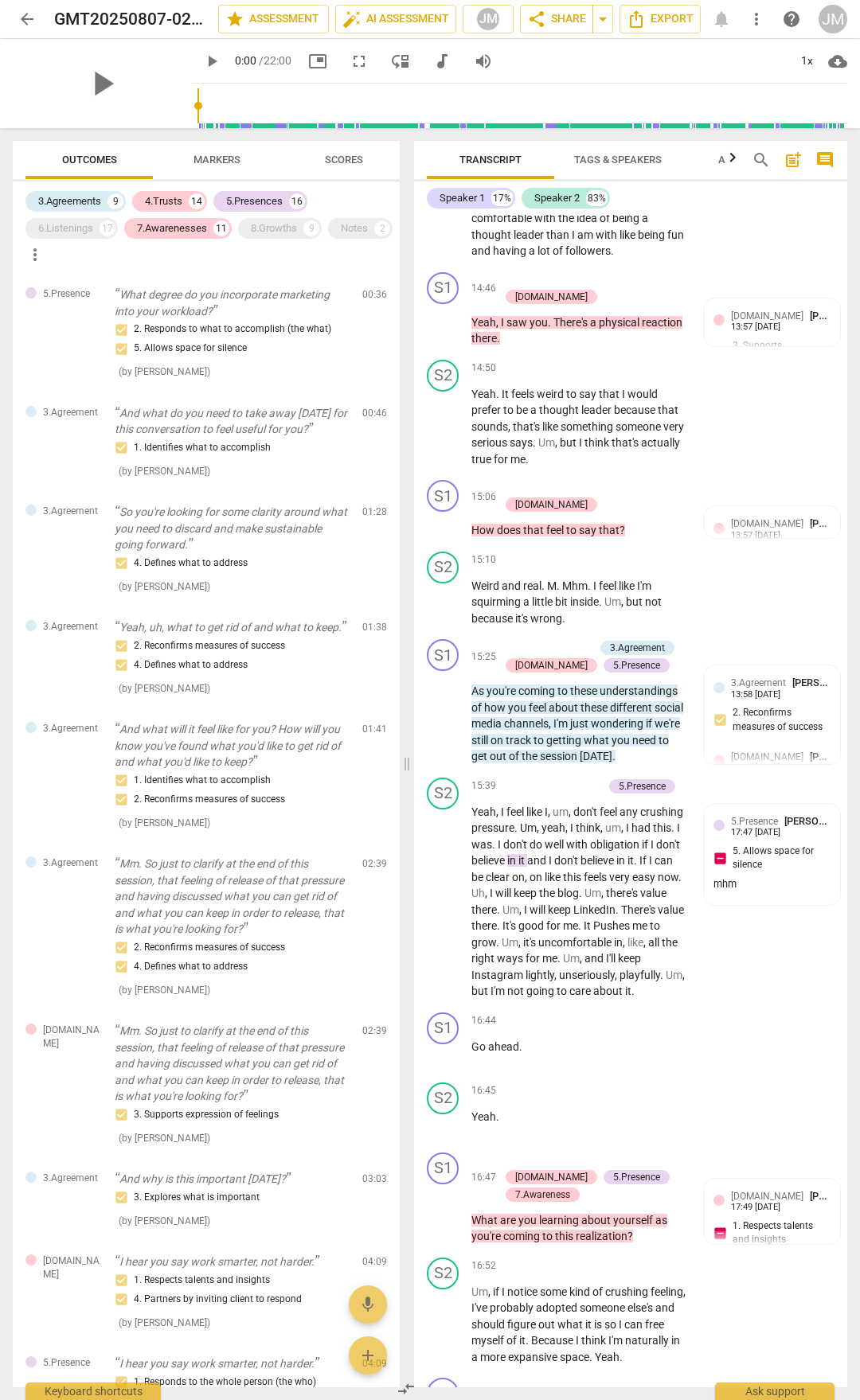
click at [286, 242] on div "3.Agreements 9 4.Trusts 14 5.Presences 16 6.Listenings 17 7.Awarenesses 11 8.Gr…" at bounding box center [212, 227] width 374 height 79
click at [273, 232] on div "8.Growths" at bounding box center [274, 229] width 46 height 16
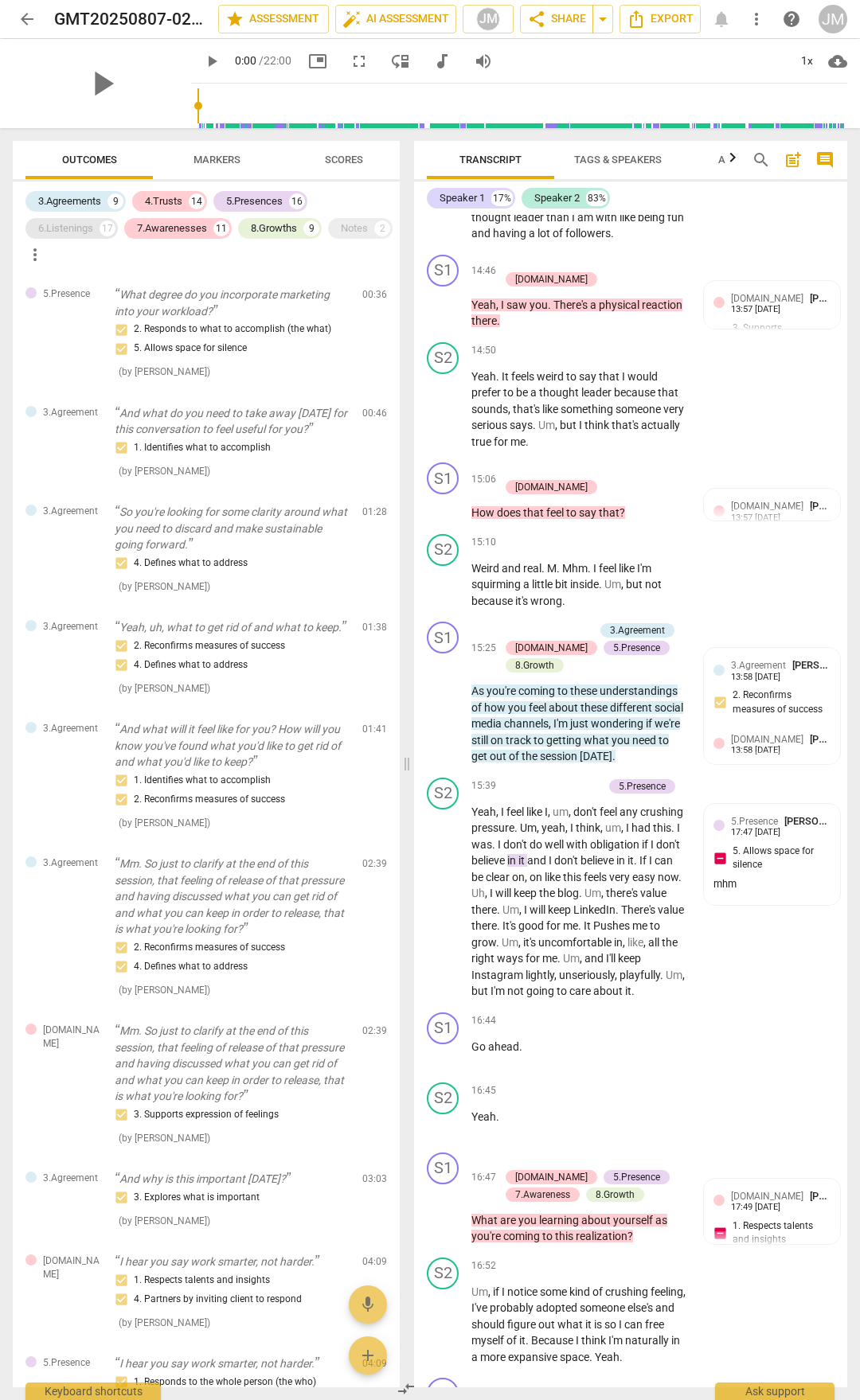
click at [91, 227] on div "6.Listenings" at bounding box center [65, 229] width 55 height 16
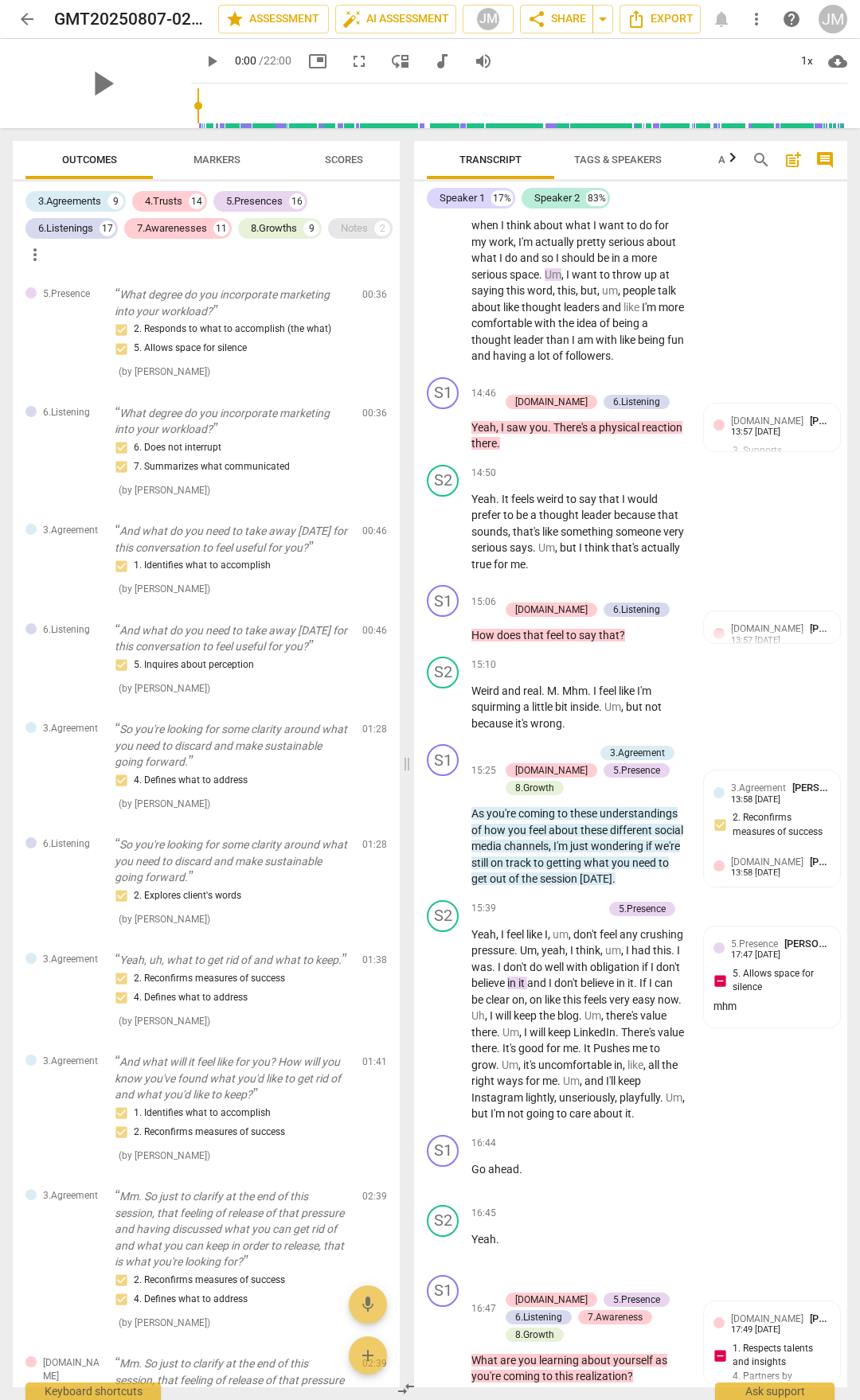
scroll to position [5206, 0]
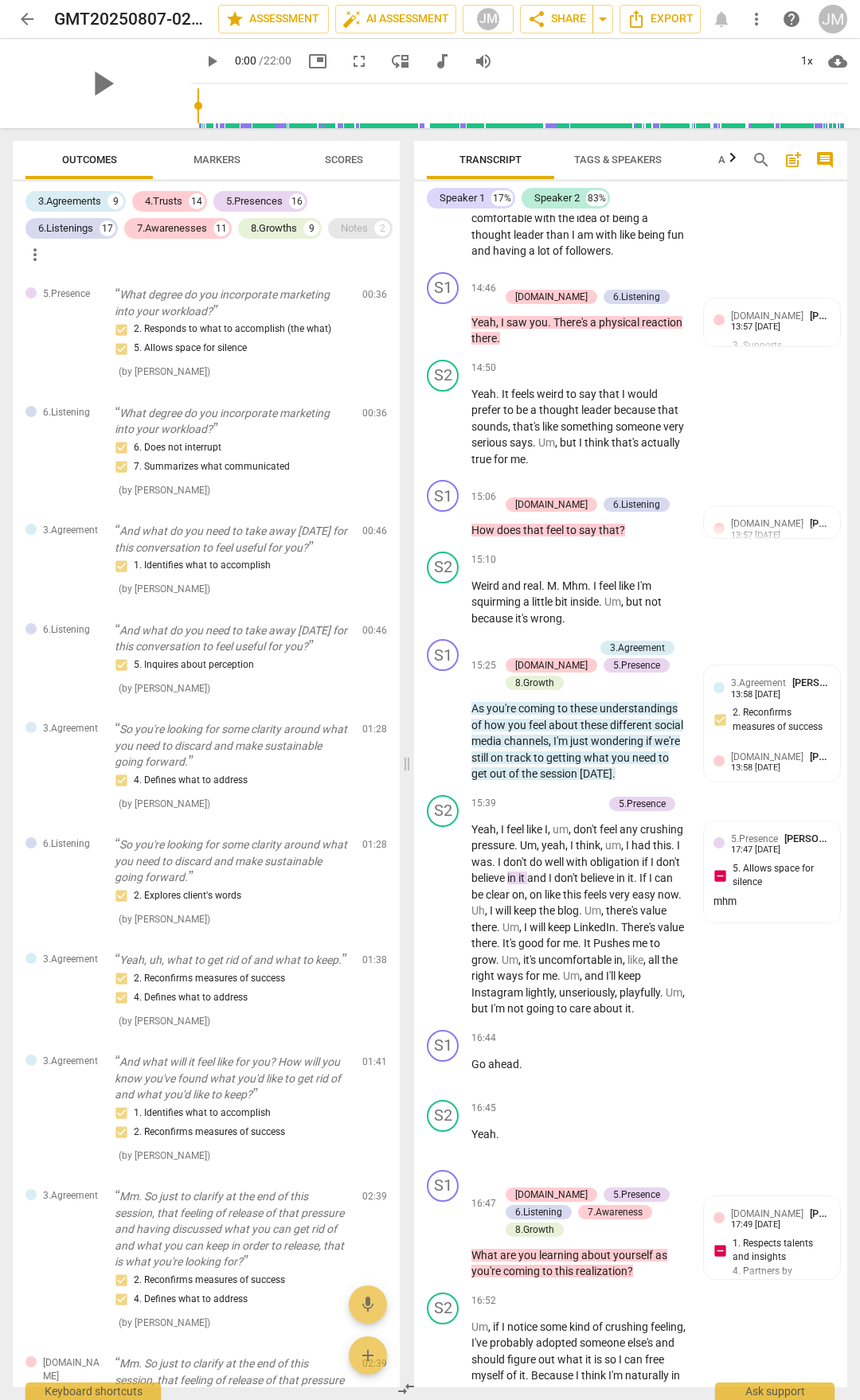
click at [328, 238] on div "Notes 2" at bounding box center [361, 228] width 64 height 21
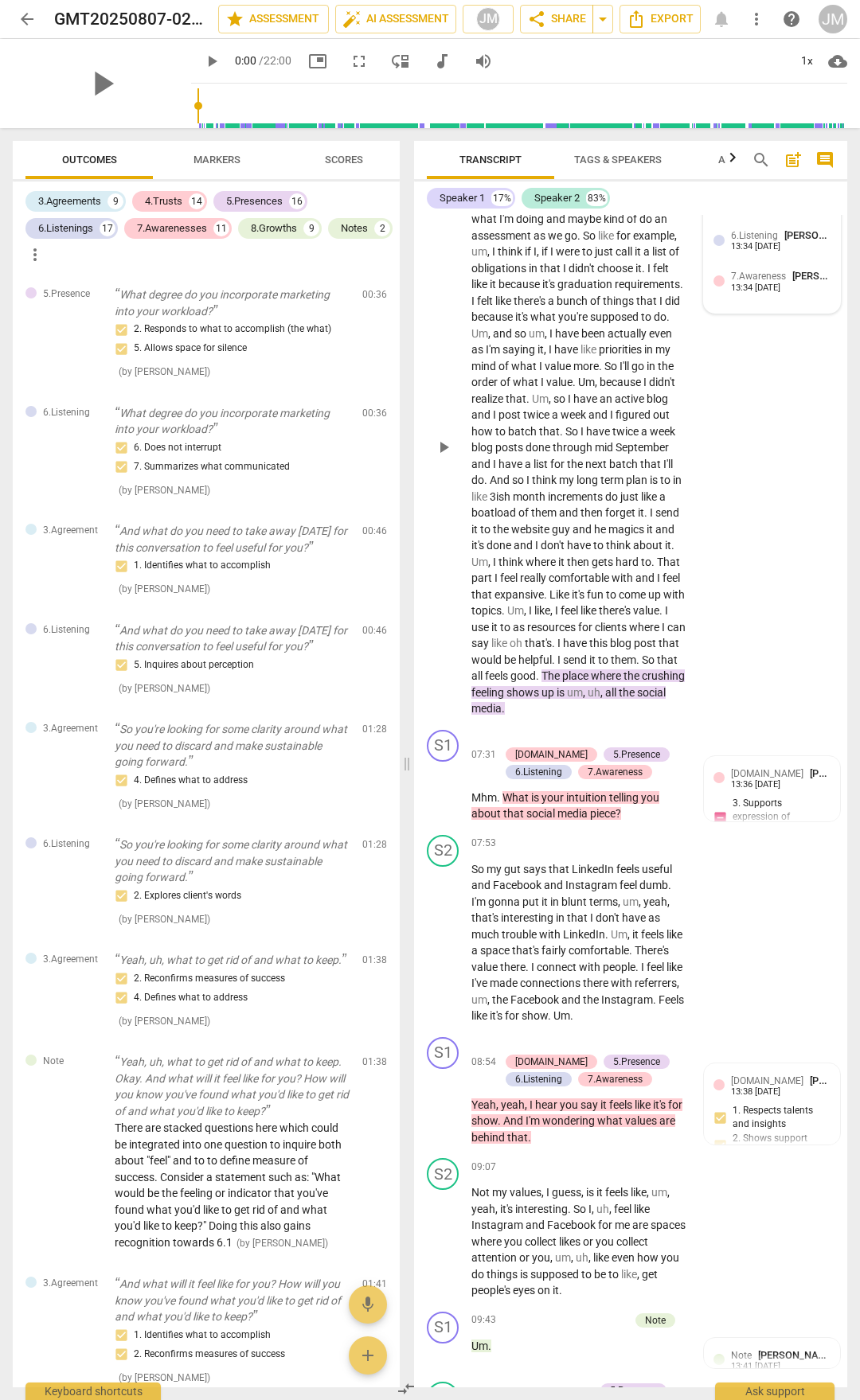
scroll to position [2500, 0]
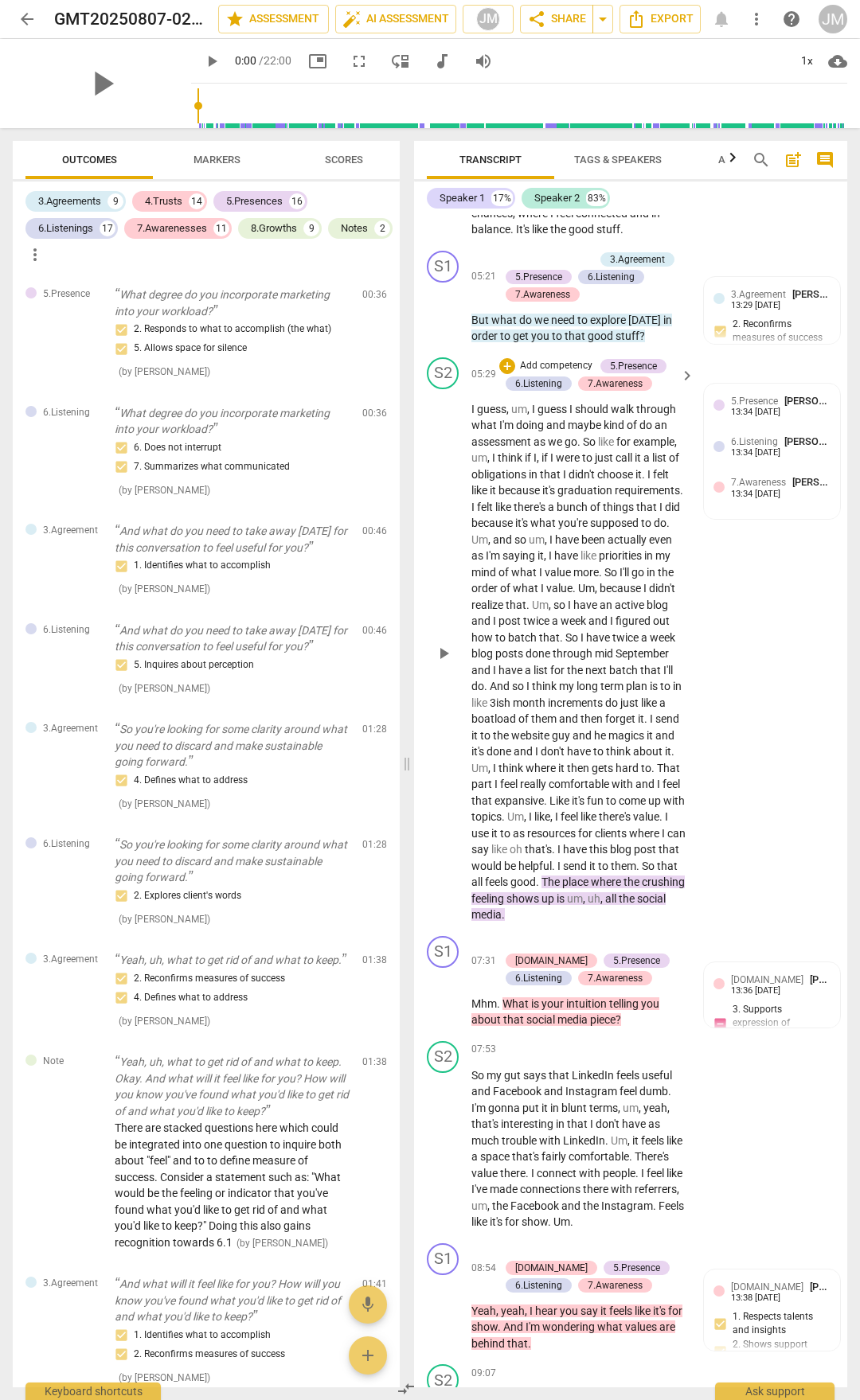
drag, startPoint x: 840, startPoint y: 573, endPoint x: 840, endPoint y: 514, distance: 59.0
click at [839, 509] on div "S2 play_arrow pause 05:29 + Add competency 5.Presence 6.Listening 7.Awareness k…" at bounding box center [630, 640] width 433 height 578
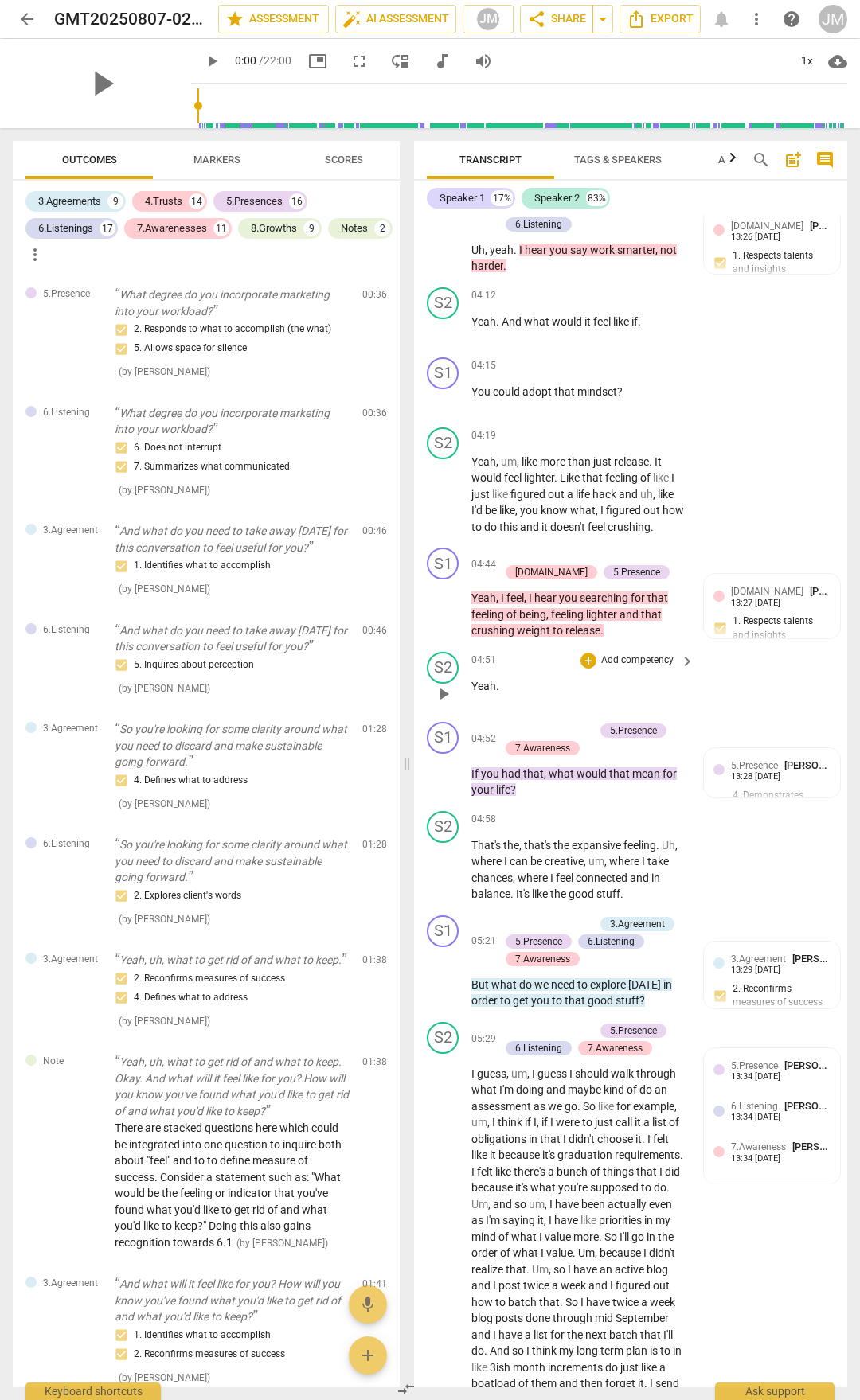
scroll to position [1831, 0]
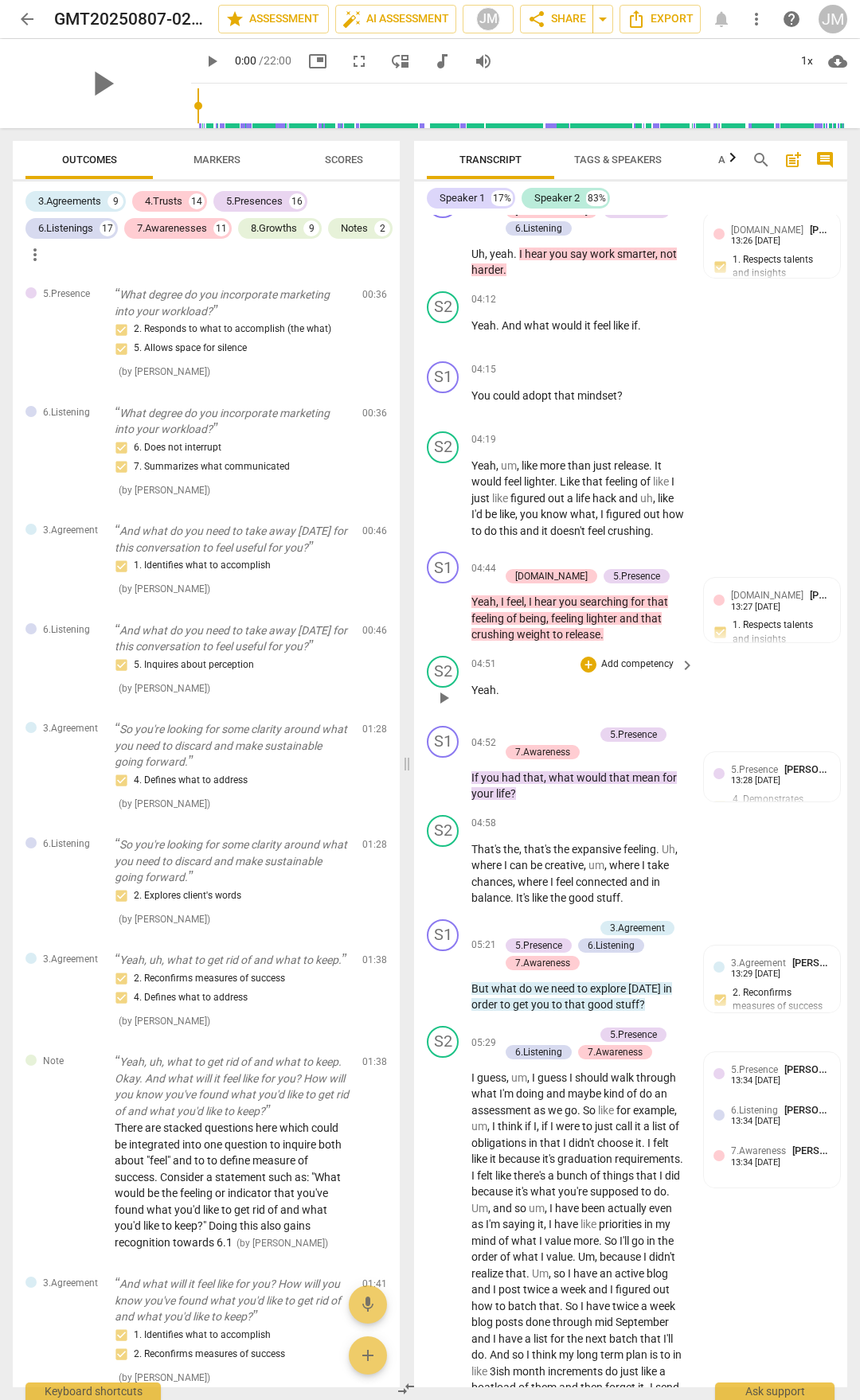
drag, startPoint x: 471, startPoint y: 630, endPoint x: 577, endPoint y: 704, distance: 129.3
click at [577, 704] on div "S1 play_arrow pause 00:03 + Add competency keyboard_arrow_right Hi , [PERSON_NA…" at bounding box center [630, 801] width 433 height 1172
drag, startPoint x: 475, startPoint y: 628, endPoint x: 613, endPoint y: 666, distance: 143.1
click at [613, 643] on p "Yeah , I feel , I hear you searching for that feeling of being , feeling lighte…" at bounding box center [579, 618] width 215 height 50
click at [458, 611] on div "S1 play_arrow pause" at bounding box center [450, 598] width 45 height 92
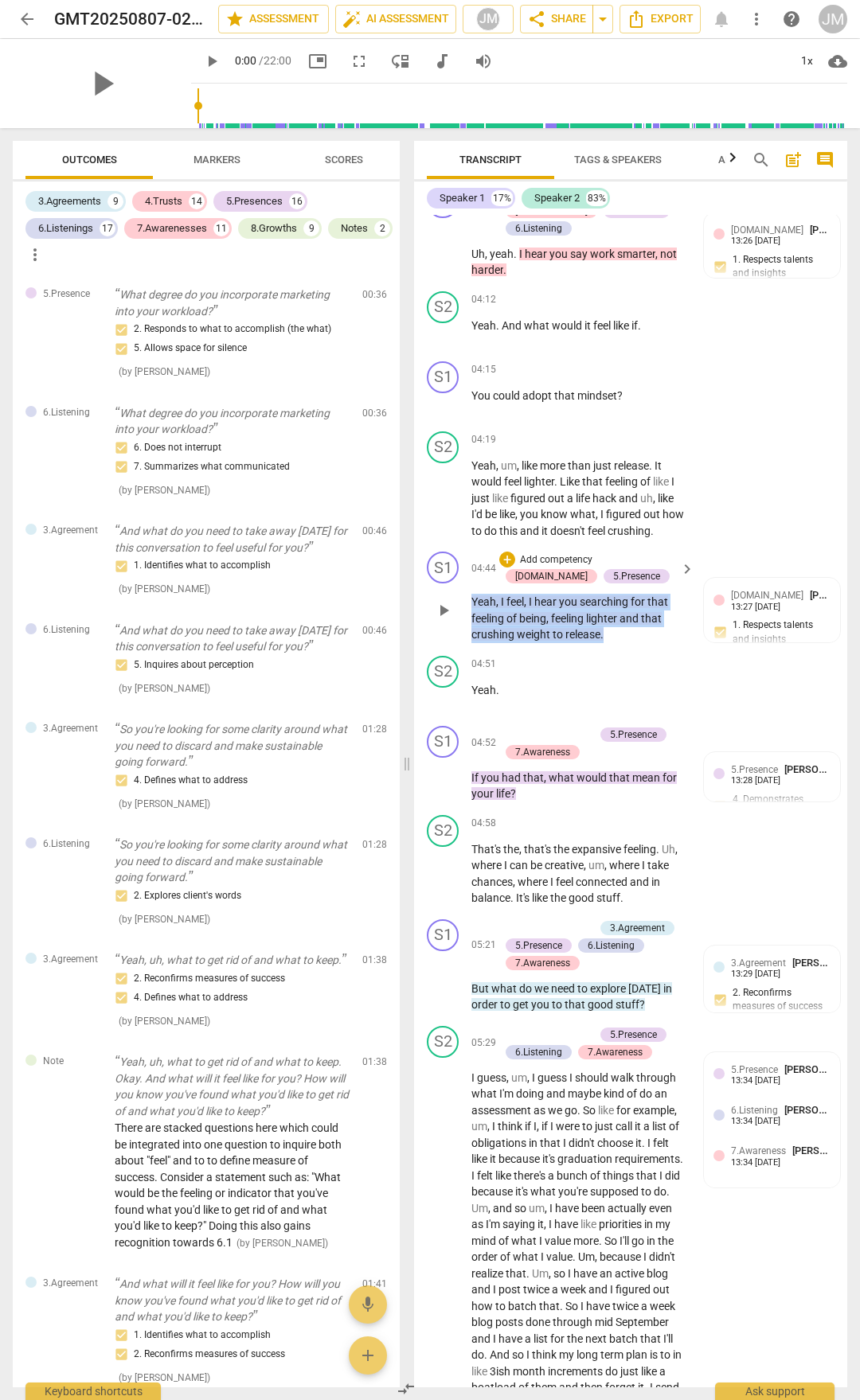
drag, startPoint x: 473, startPoint y: 630, endPoint x: 615, endPoint y: 669, distance: 147.3
click at [615, 643] on p "Yeah , I feel , I hear you searching for that feeling of being , feeling lighte…" at bounding box center [579, 618] width 215 height 50
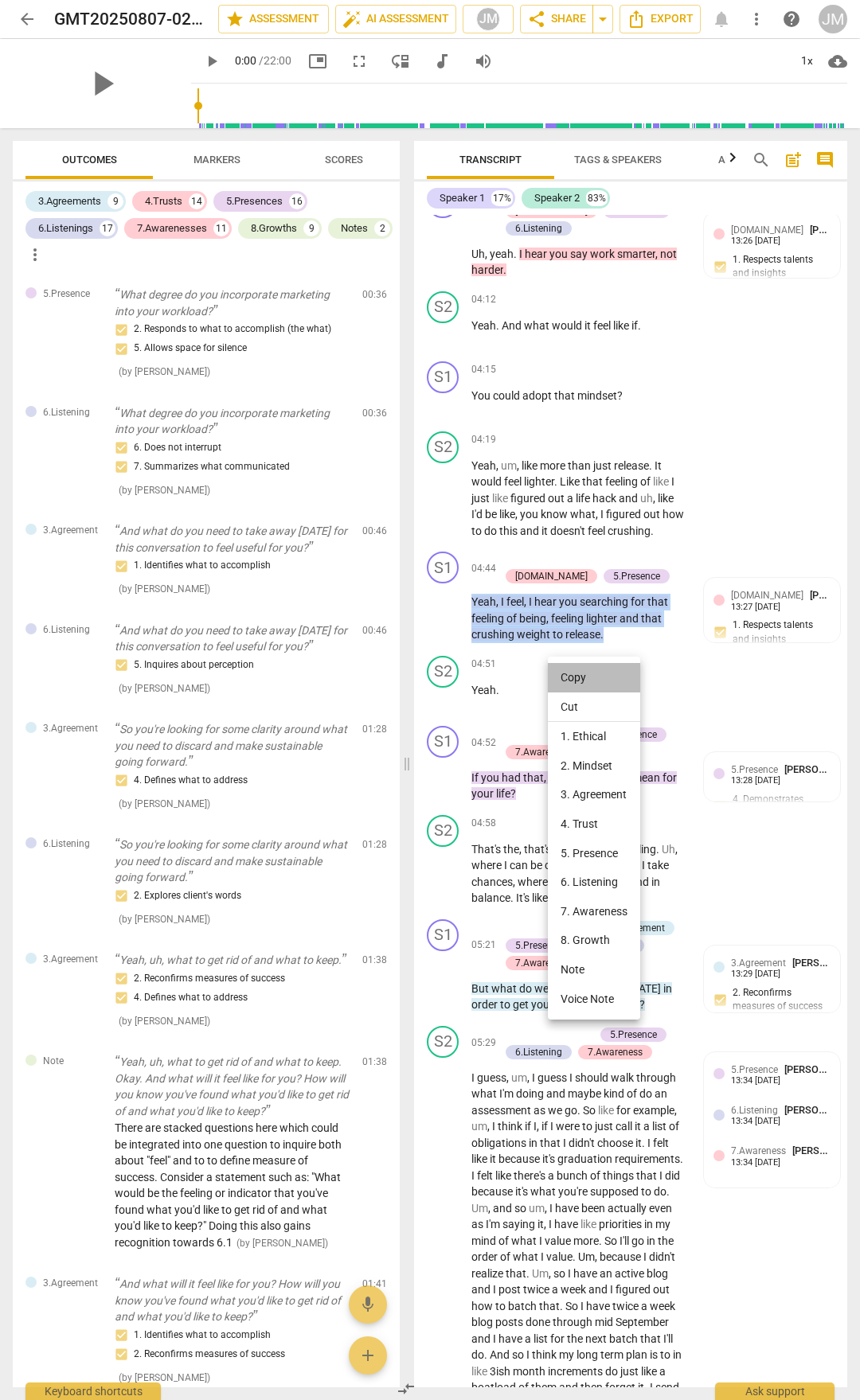
click at [594, 678] on li "Copy" at bounding box center [594, 678] width 93 height 29
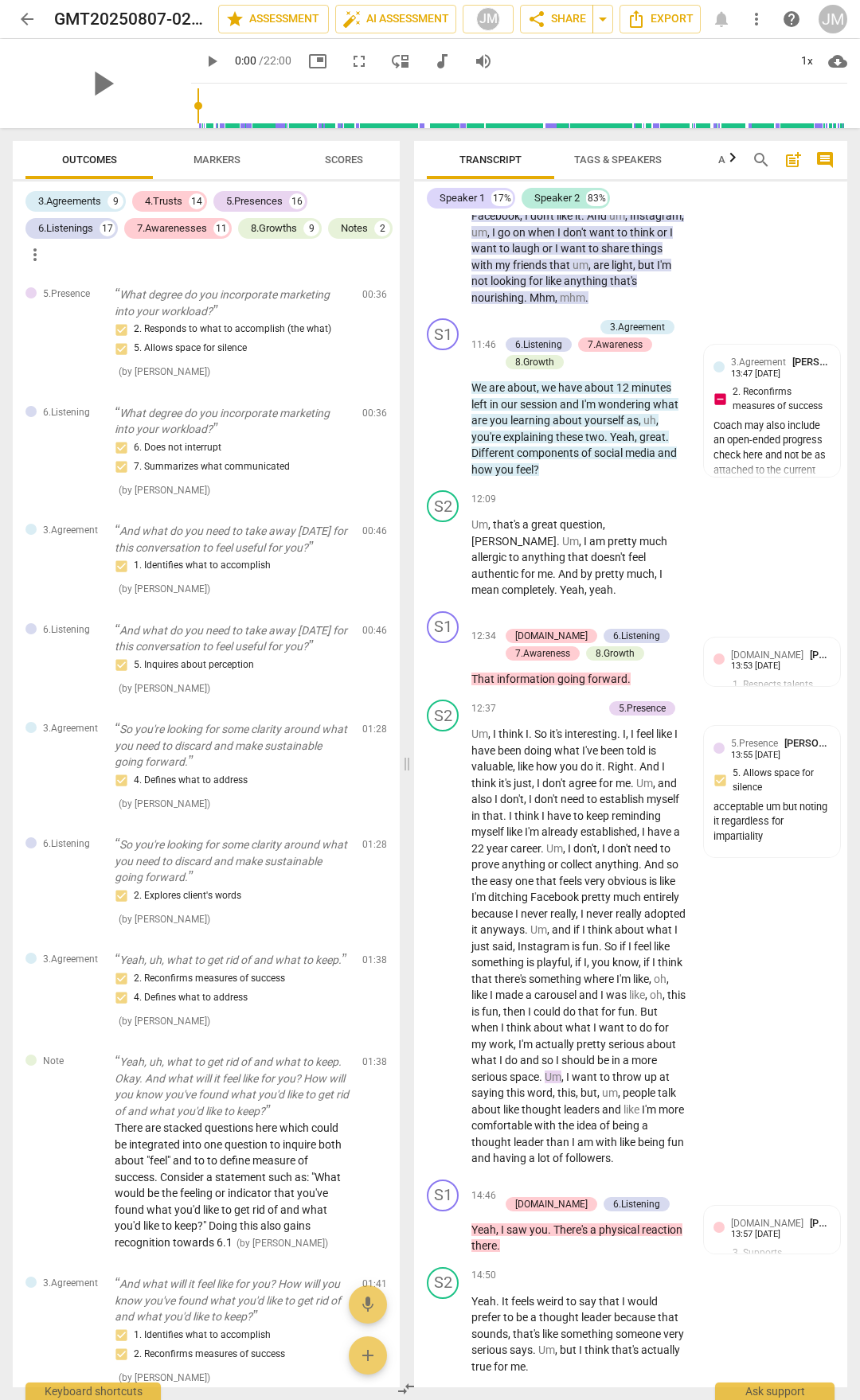
scroll to position [4776, 0]
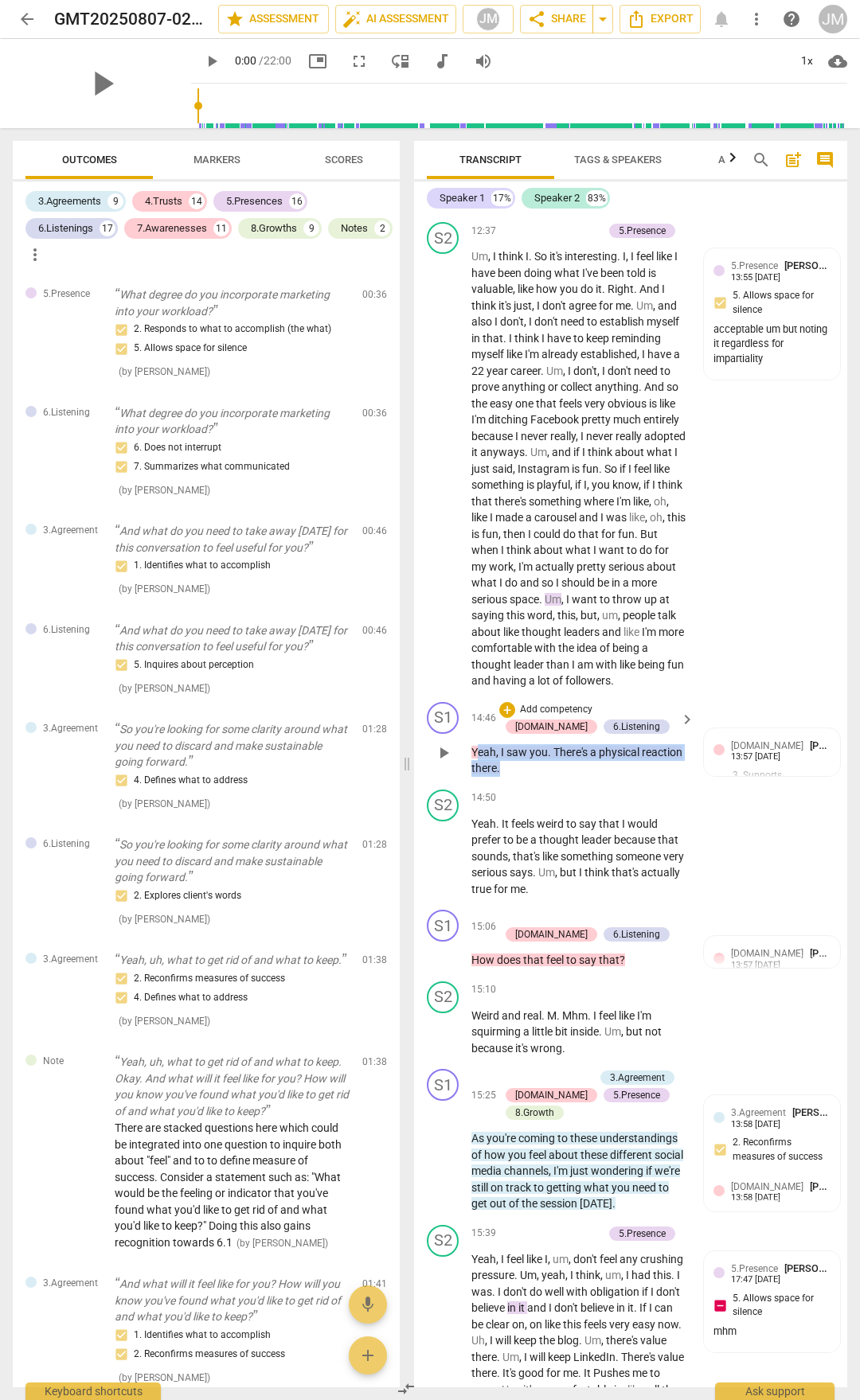
drag, startPoint x: 475, startPoint y: 816, endPoint x: 553, endPoint y: 832, distance: 79.6
click at [553, 777] on p "Yeah , I saw you . There's a physical reaction there ." at bounding box center [579, 760] width 215 height 32
click at [445, 772] on div "play_arrow pause" at bounding box center [452, 752] width 41 height 38
drag, startPoint x: 472, startPoint y: 816, endPoint x: 532, endPoint y: 831, distance: 61.8
click at [544, 777] on p "Yeah , I saw you . There's a physical reaction there ." at bounding box center [579, 760] width 215 height 32
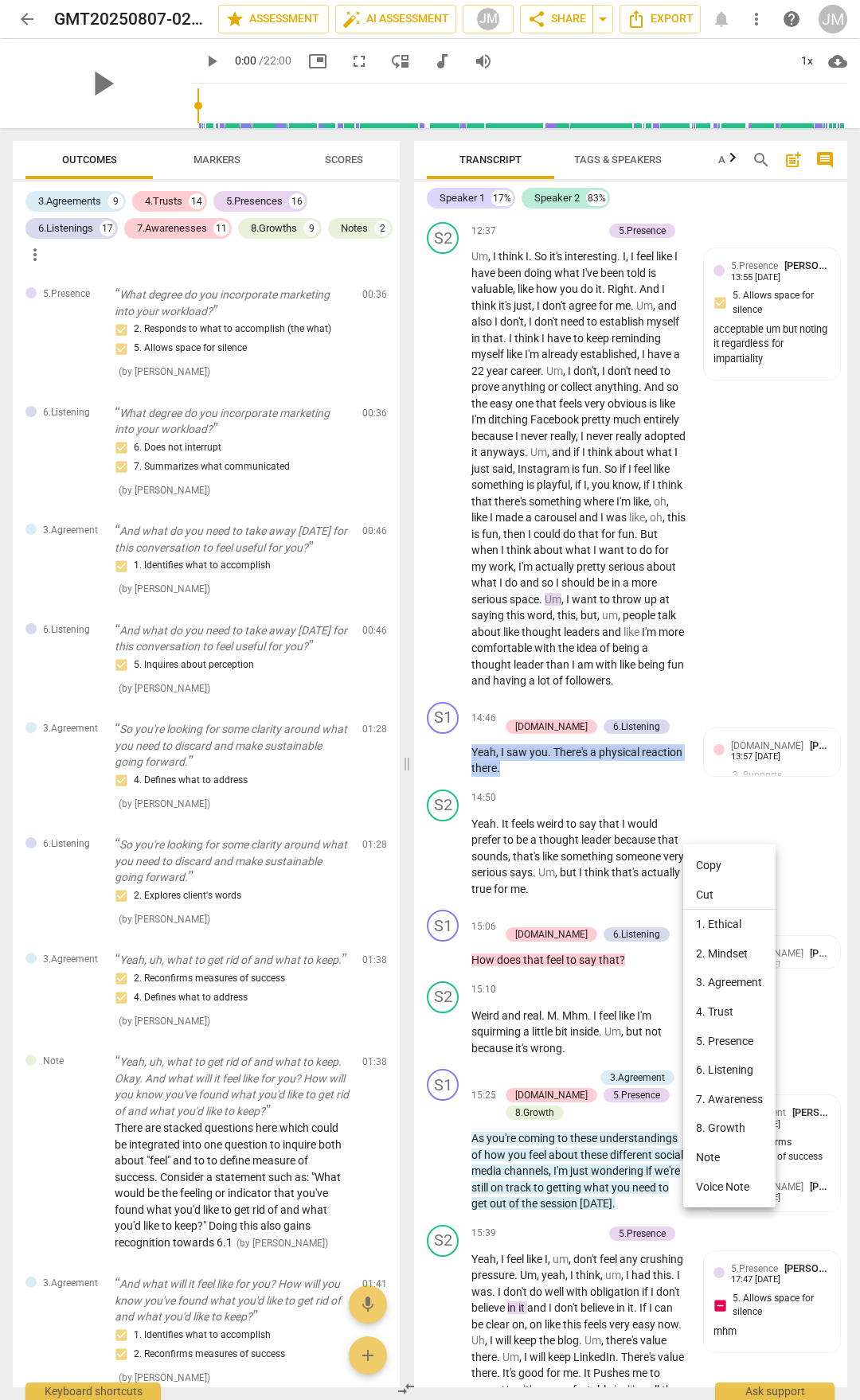
click at [704, 867] on li "Copy" at bounding box center [729, 866] width 93 height 29
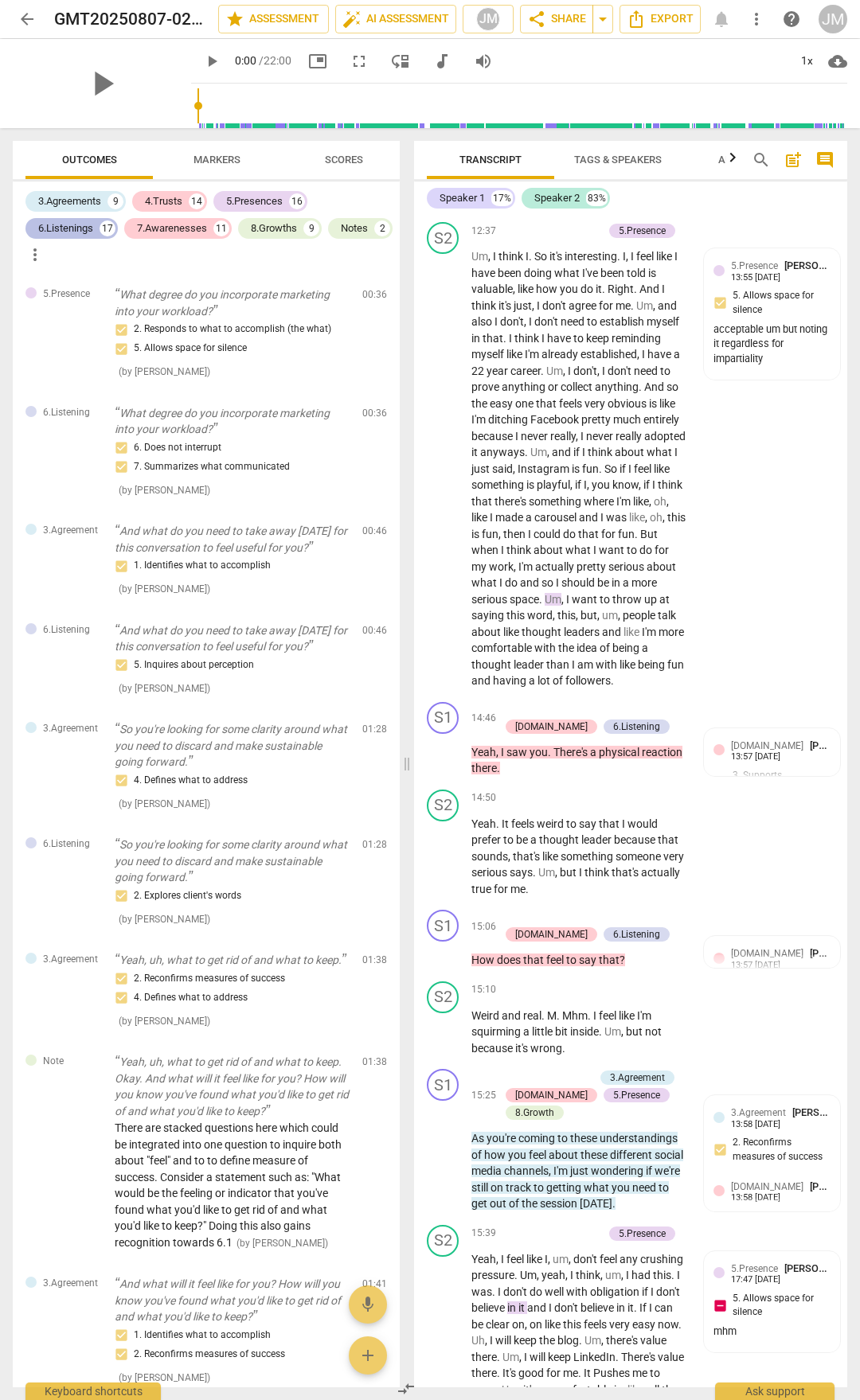
click at [88, 233] on div "6.Listenings" at bounding box center [65, 229] width 55 height 16
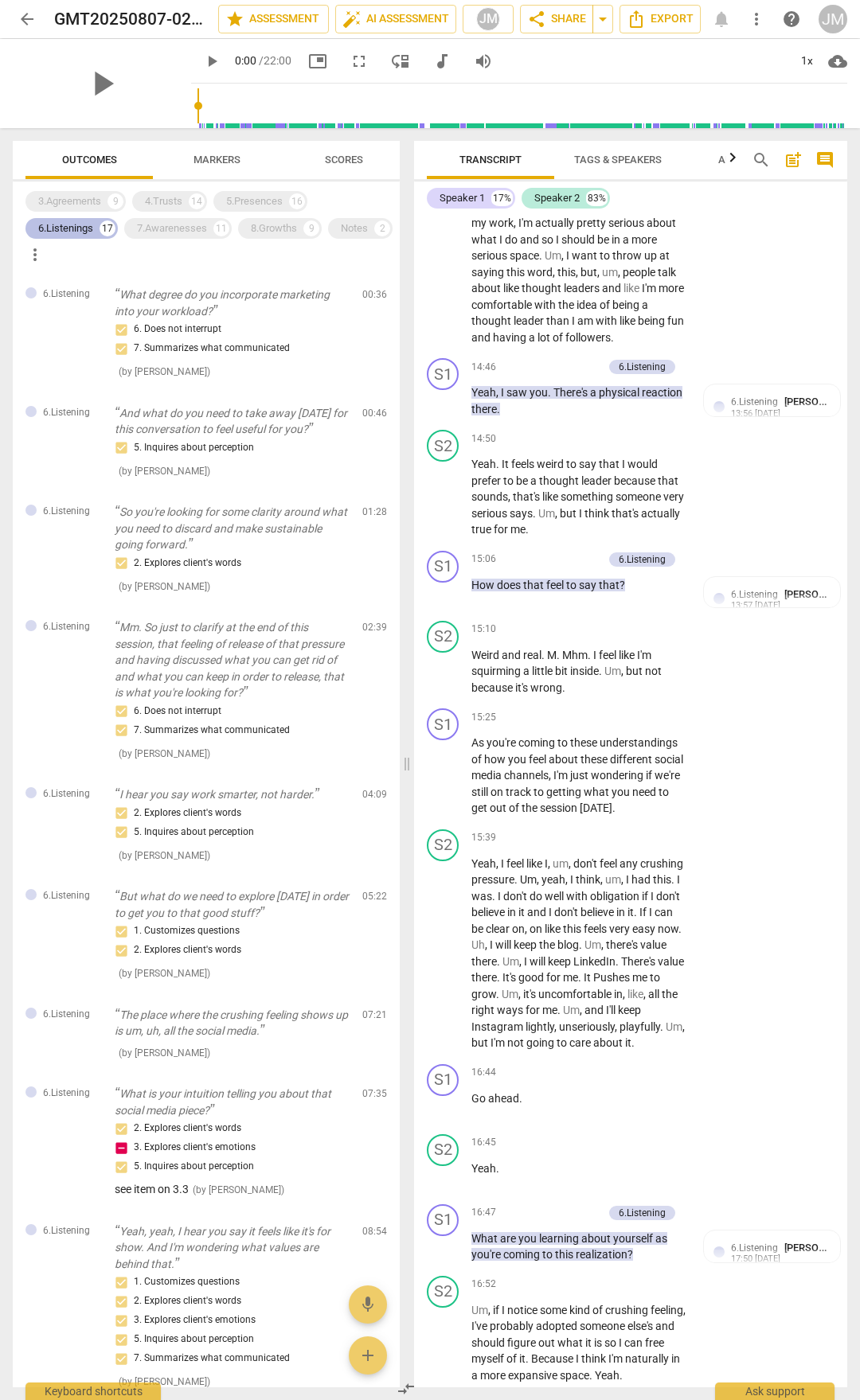
scroll to position [4442, 0]
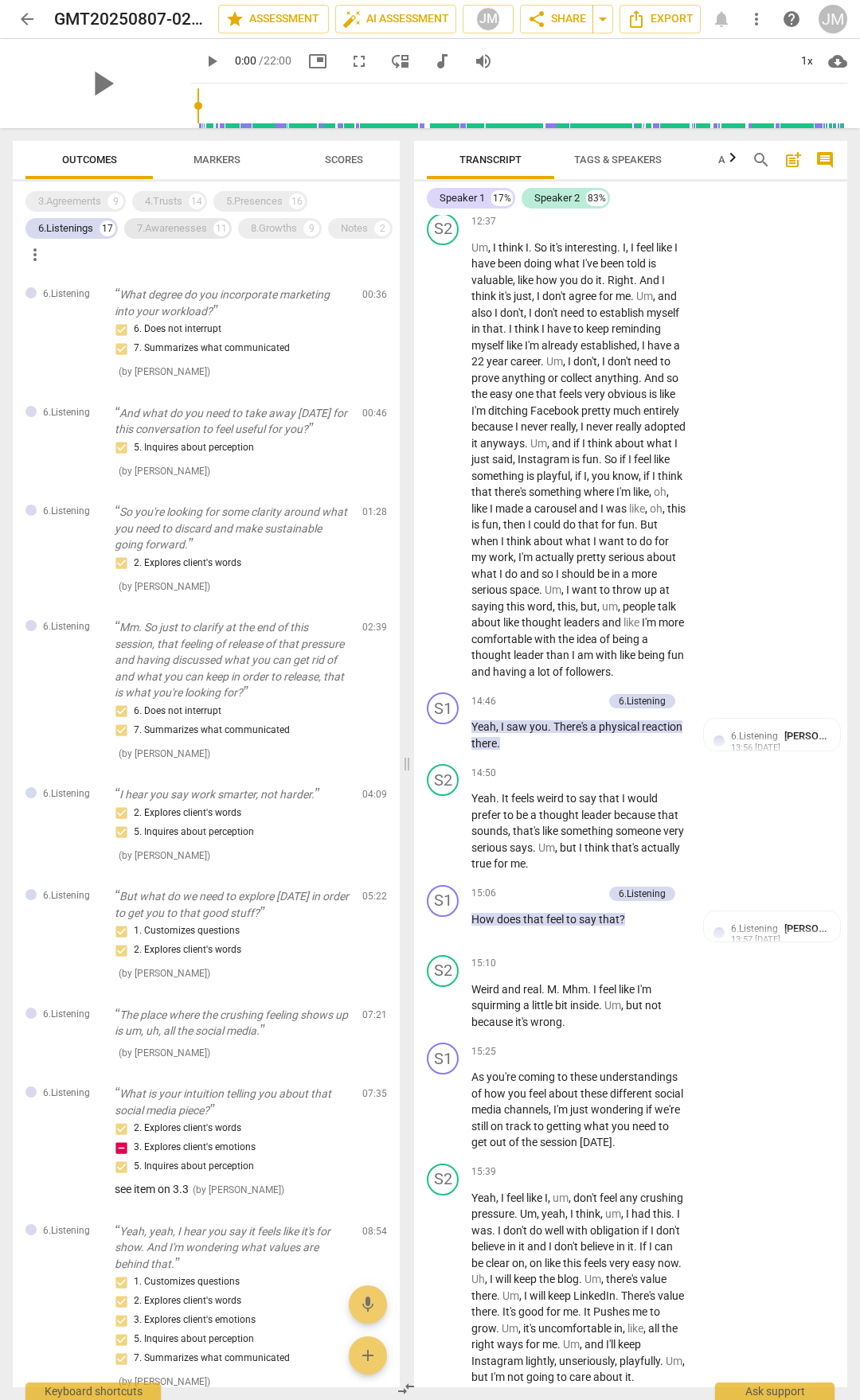
click at [178, 230] on div "7.Awarenesses" at bounding box center [172, 229] width 70 height 16
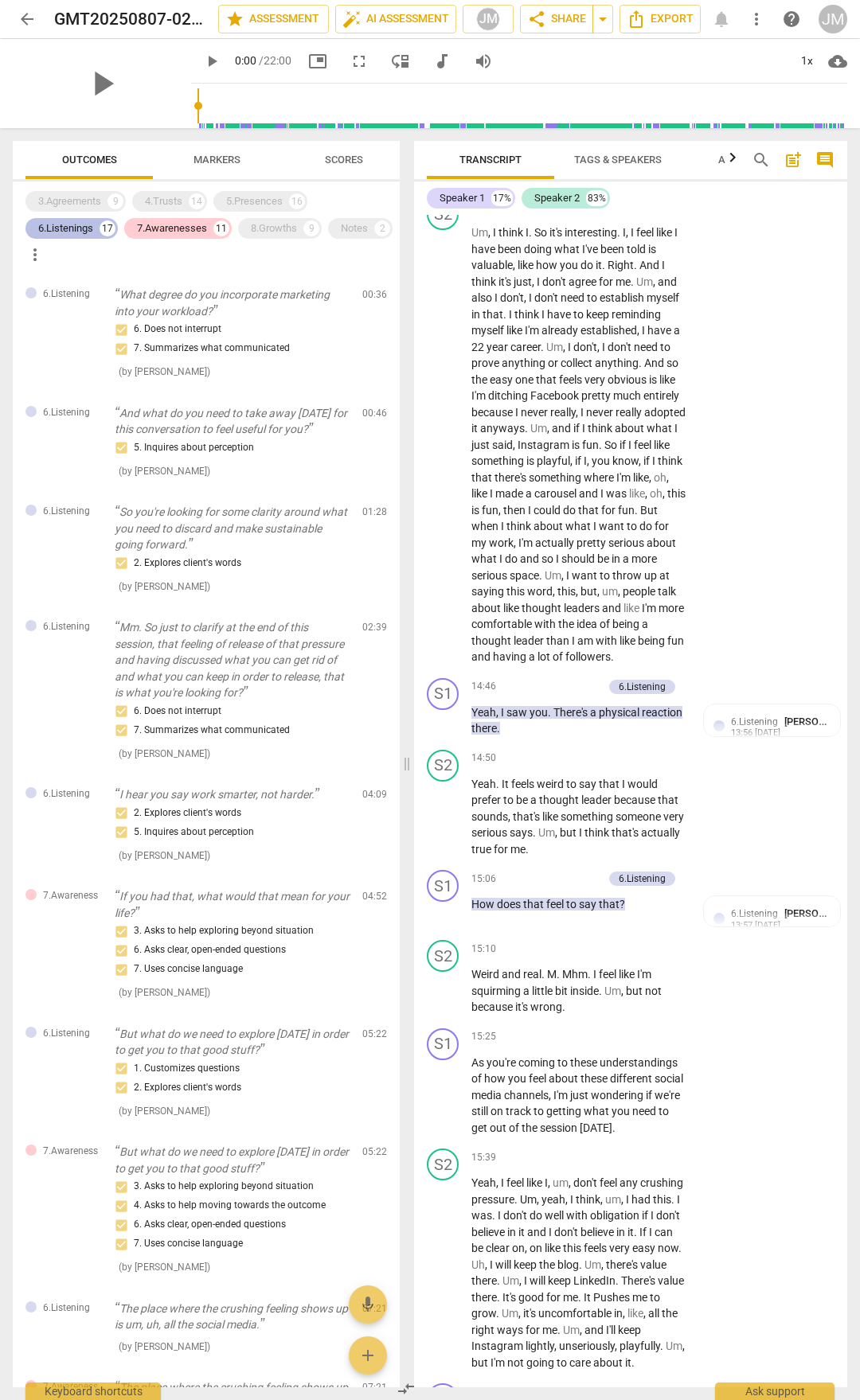
click at [56, 233] on div "6.Listenings" at bounding box center [65, 229] width 55 height 16
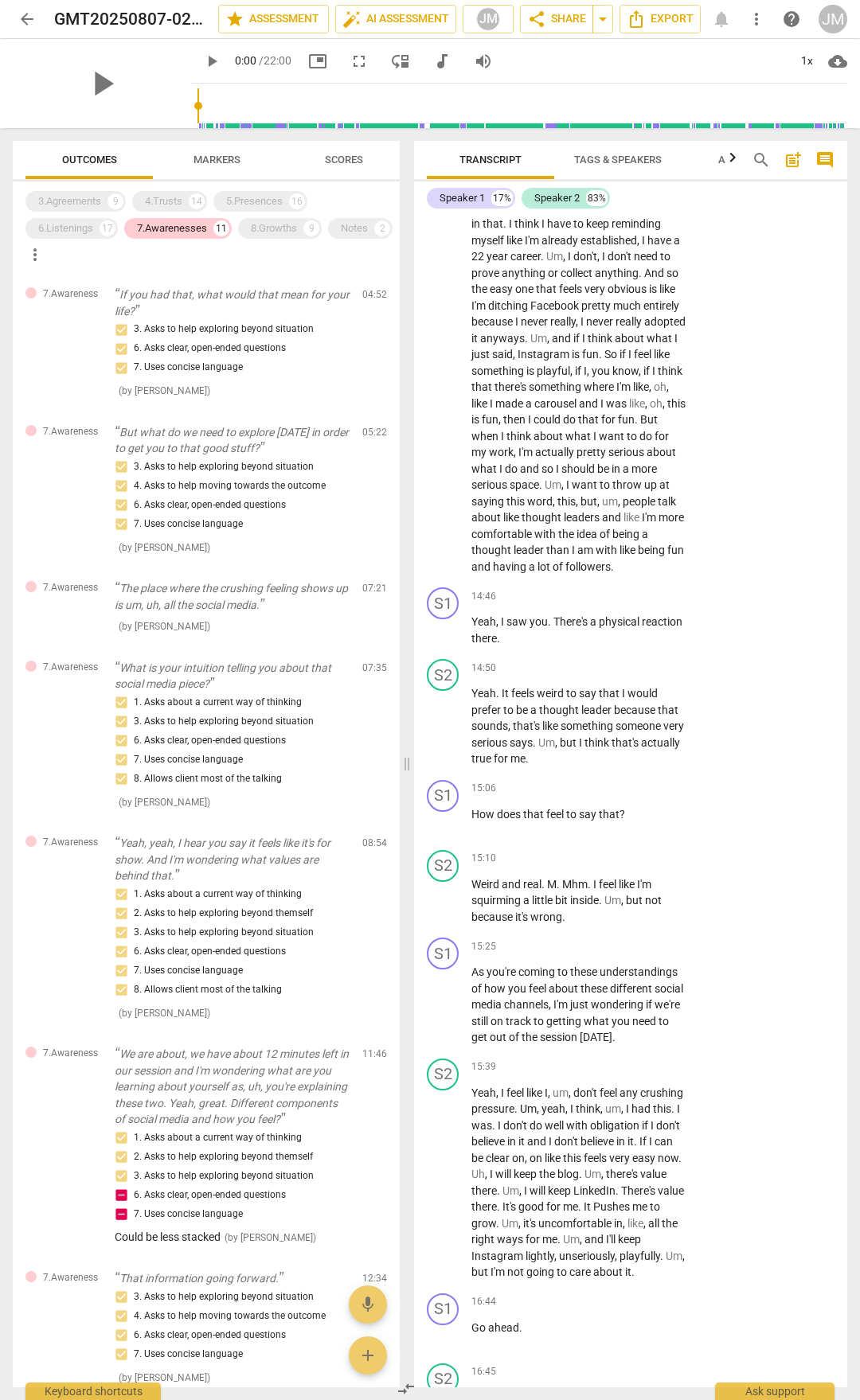
scroll to position [4538, 0]
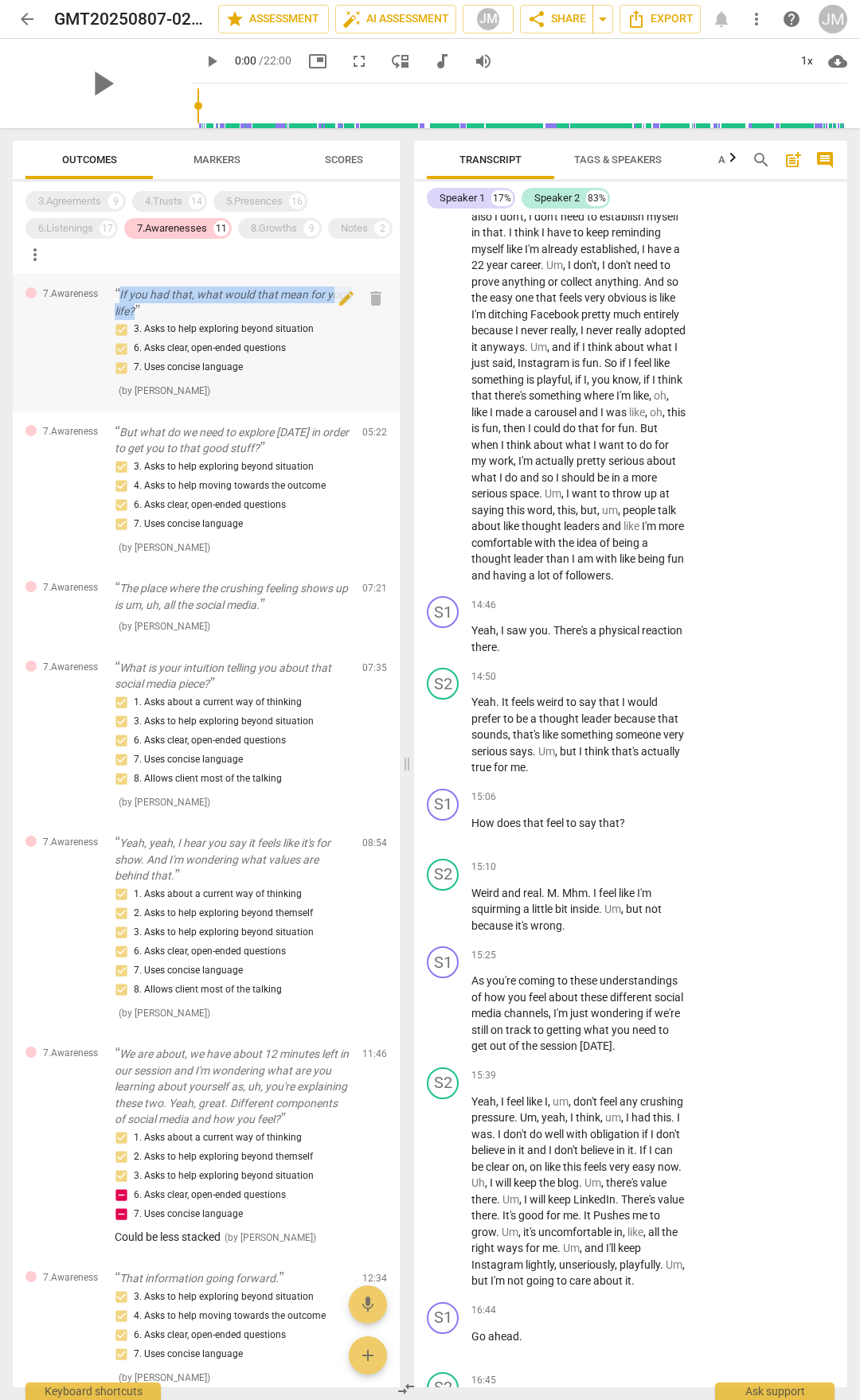
drag, startPoint x: 119, startPoint y: 289, endPoint x: 176, endPoint y: 310, distance: 60.7
click at [176, 310] on p "If you had that, what would that mean for your life?" at bounding box center [232, 302] width 235 height 32
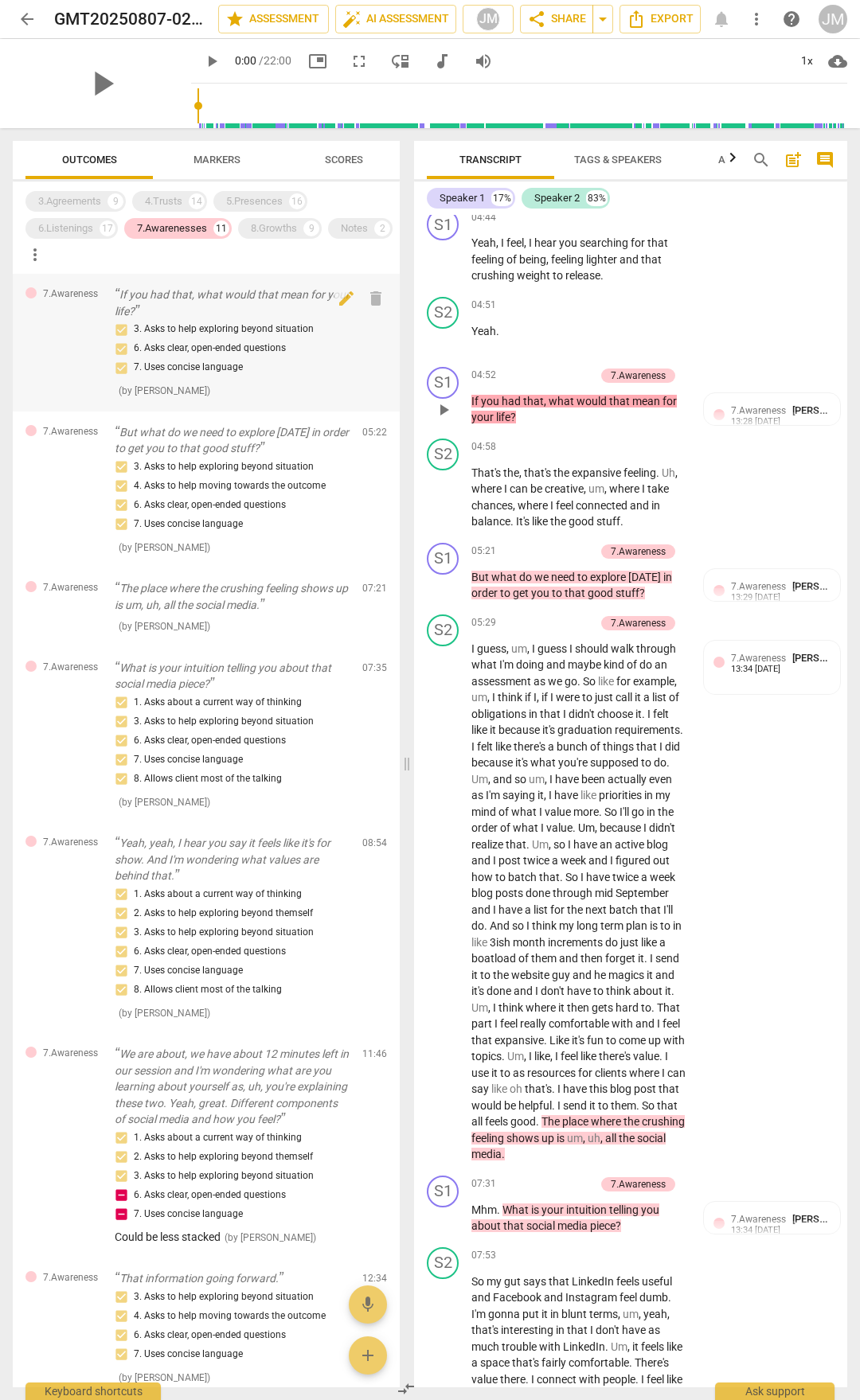
drag, startPoint x: 124, startPoint y: 301, endPoint x: 122, endPoint y: 286, distance: 15.1
click at [122, 286] on div "7.Awareness If you had that, what would that mean for your life? 3. Asks to hel…" at bounding box center [206, 342] width 387 height 138
drag, startPoint x: 522, startPoint y: 464, endPoint x: 469, endPoint y: 449, distance: 55.1
click at [469, 432] on div "S1 play_arrow pause 04:52 + Add competency 7.Awareness keyboard_arrow_right If …" at bounding box center [630, 396] width 433 height 71
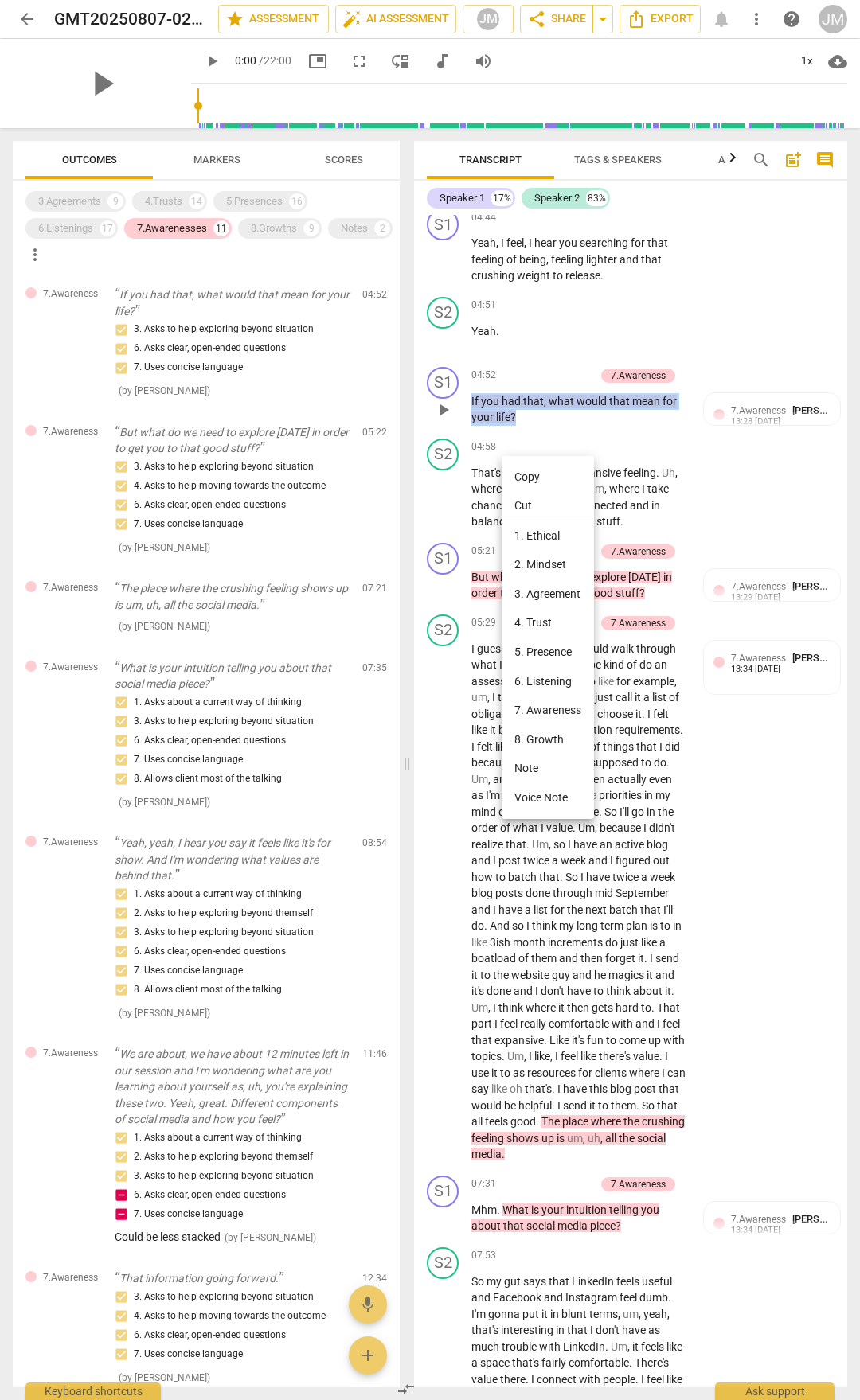
click at [526, 478] on li "Copy" at bounding box center [547, 477] width 93 height 29
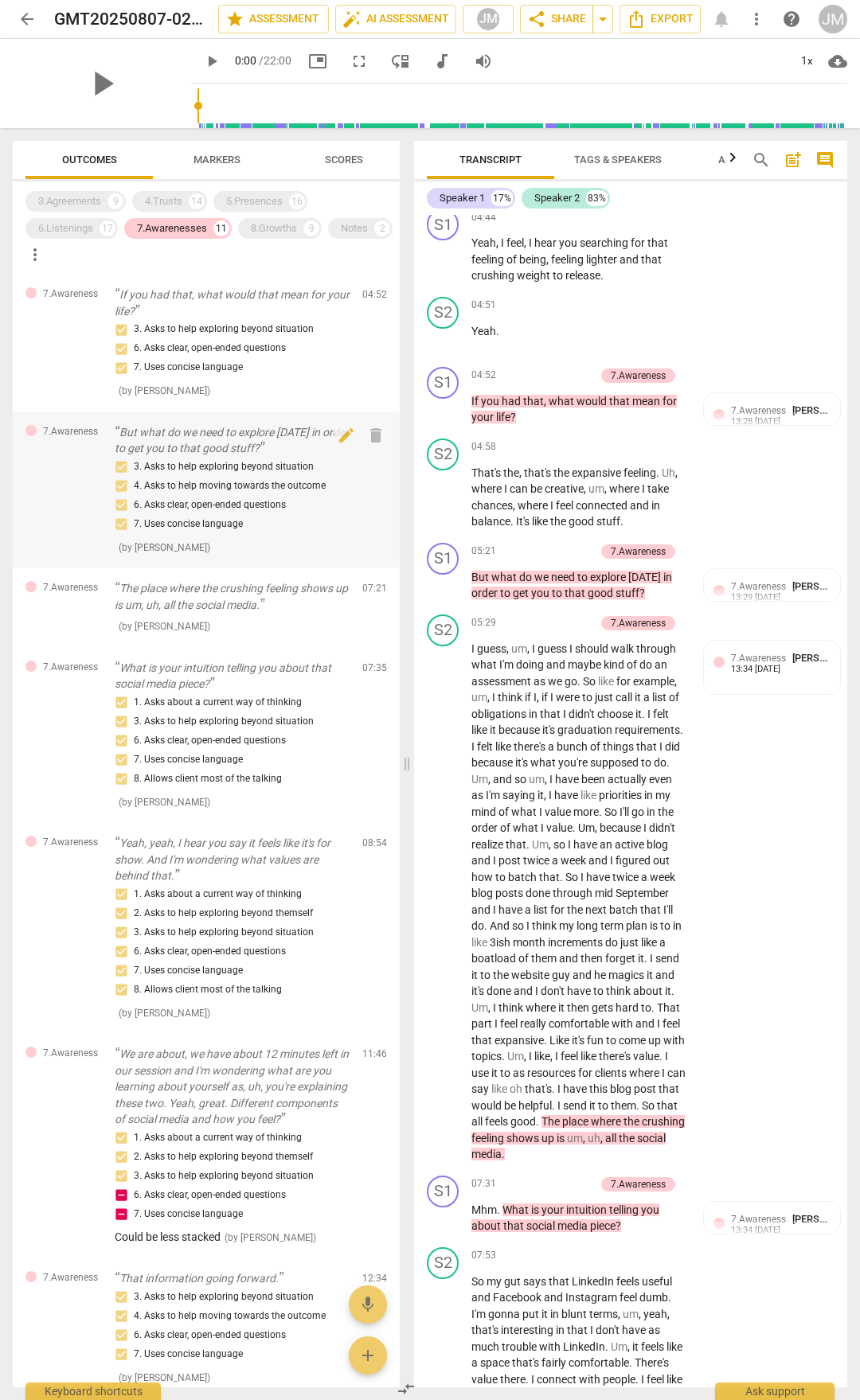
click at [235, 438] on p "But what do we need to explore [DATE] in order to get you to that good stuff?" at bounding box center [232, 440] width 235 height 32
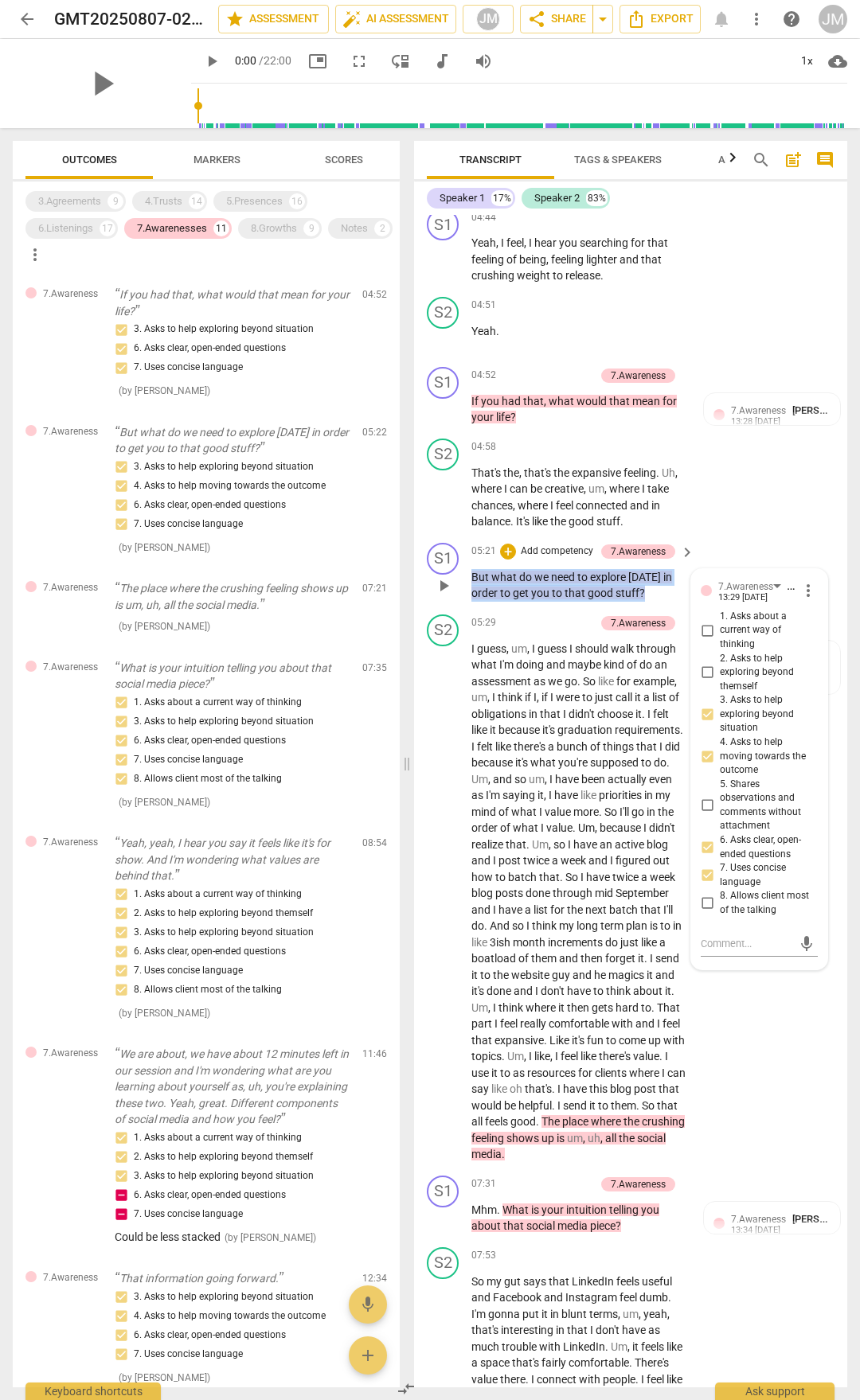
drag, startPoint x: 473, startPoint y: 638, endPoint x: 642, endPoint y: 654, distance: 169.8
click at [642, 602] on p "But what do we need to explore [DATE] in order to get you to that good stuff ?" at bounding box center [579, 585] width 215 height 32
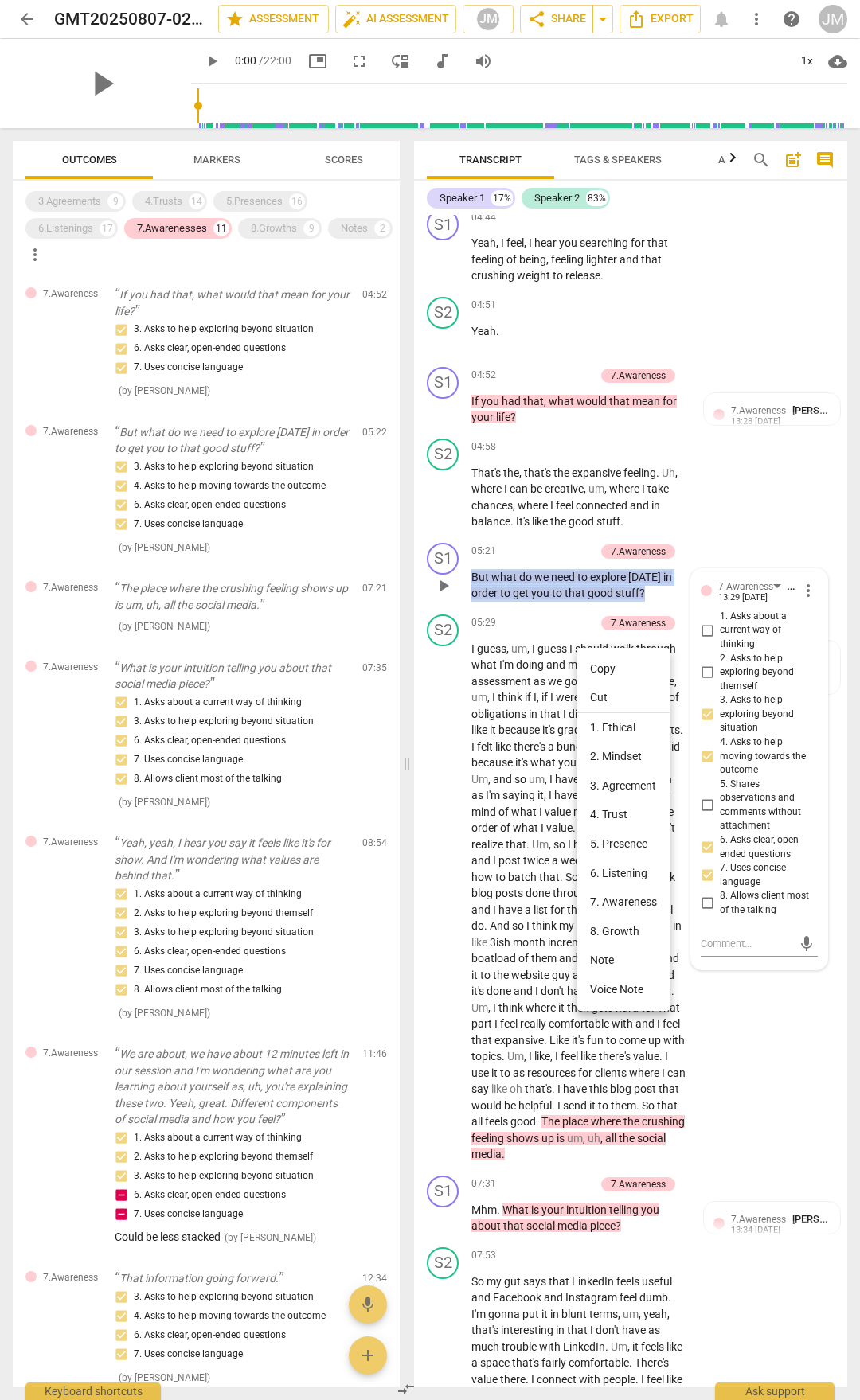
click at [619, 660] on li "Copy" at bounding box center [624, 669] width 93 height 29
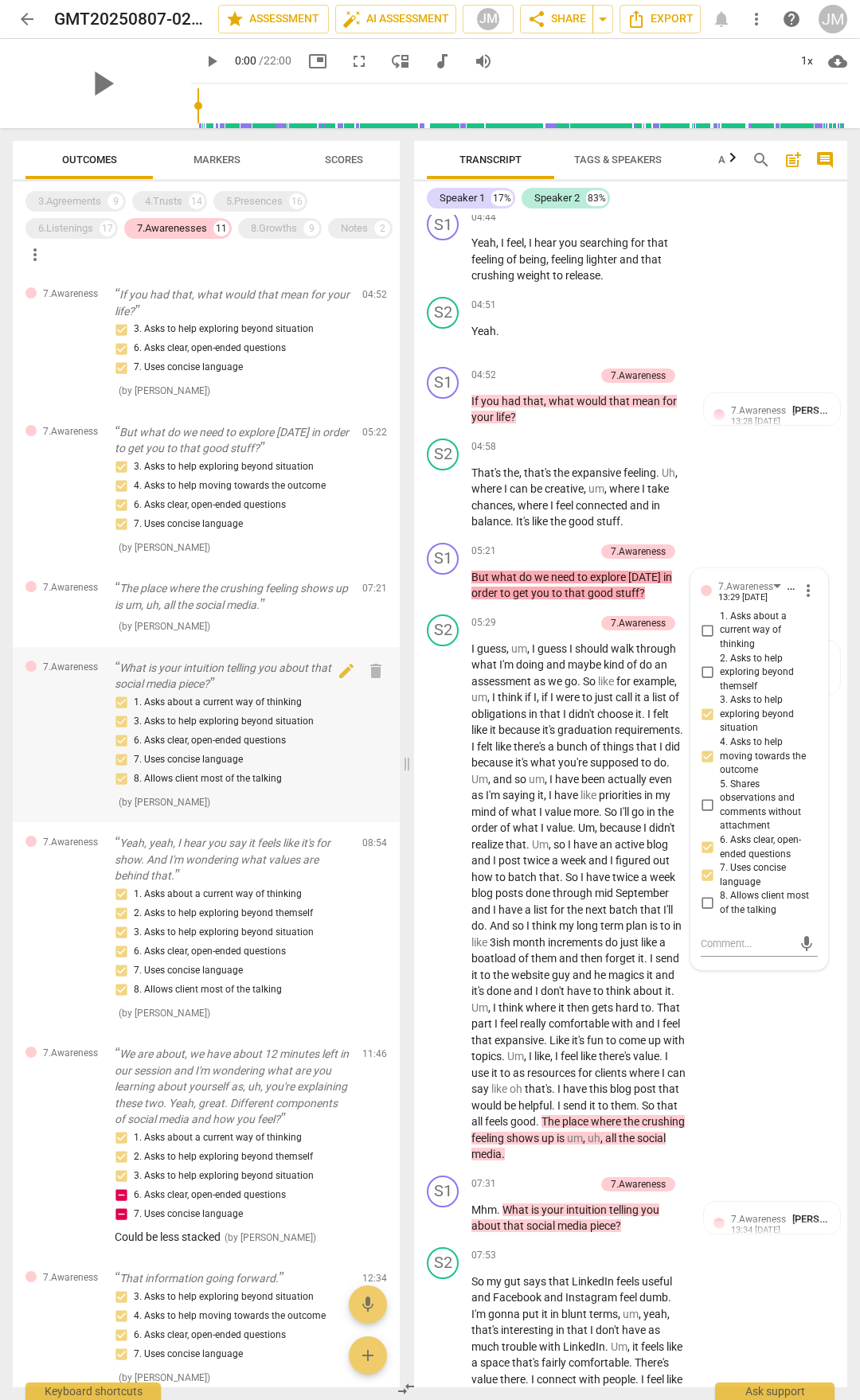
click at [163, 665] on p "What is your intuition telling you about that social media piece?" at bounding box center [232, 676] width 235 height 32
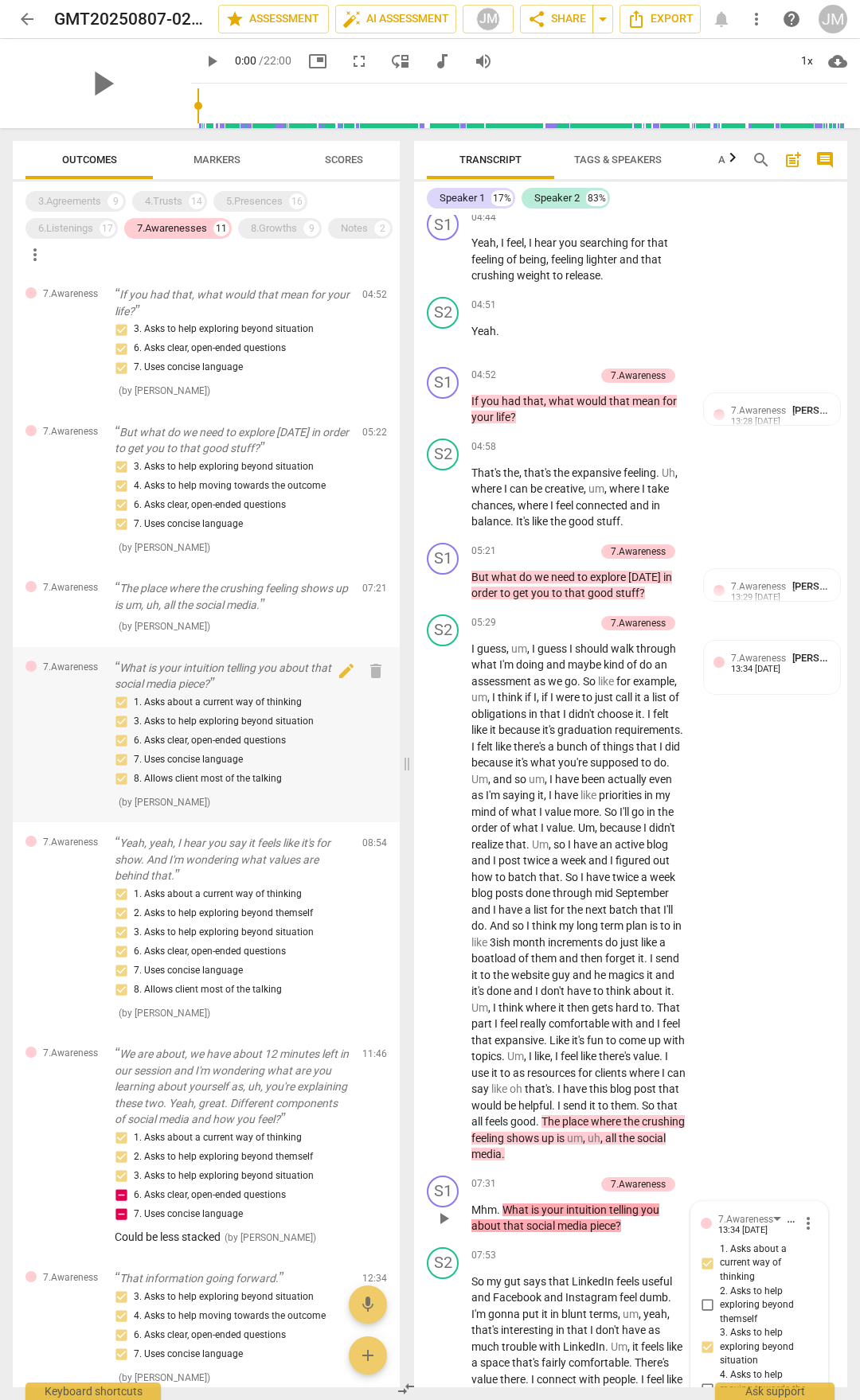
scroll to position [2927, 0]
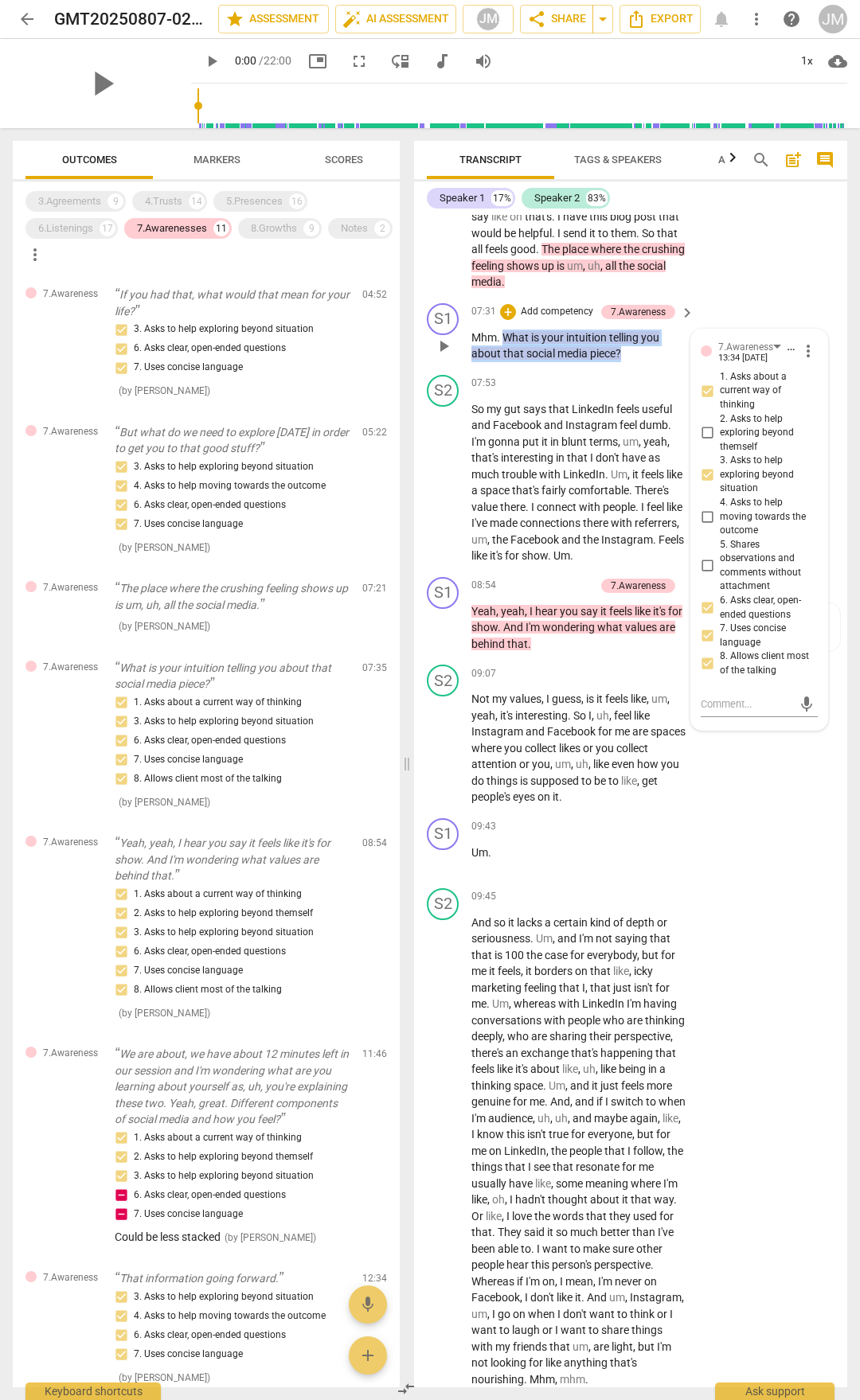
drag, startPoint x: 505, startPoint y: 448, endPoint x: 623, endPoint y: 464, distance: 119.1
click at [623, 362] on p "Mhm . What is your intuition telling you about that social media piece ?" at bounding box center [579, 345] width 215 height 32
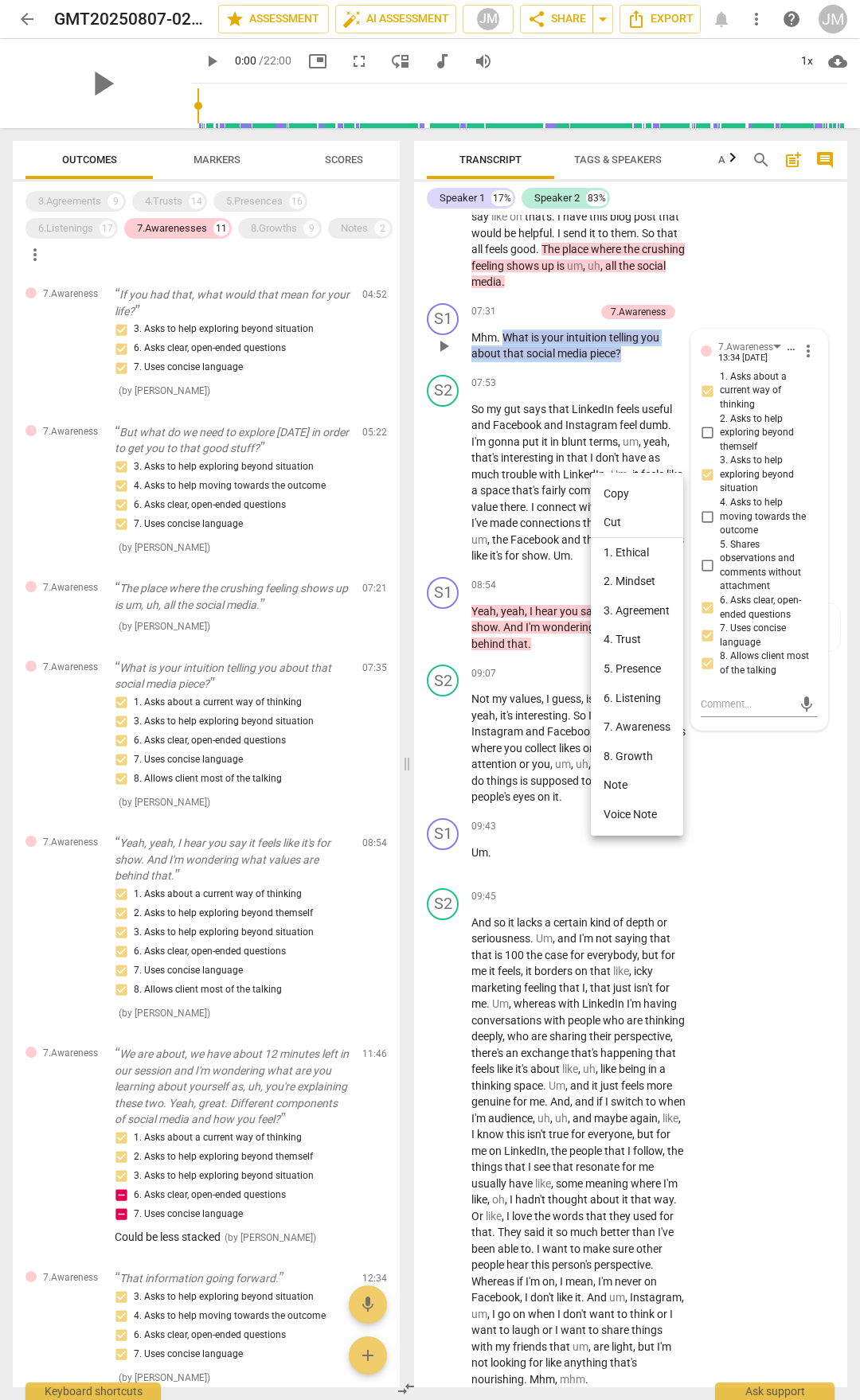
click at [603, 486] on li "Copy" at bounding box center [637, 494] width 93 height 29
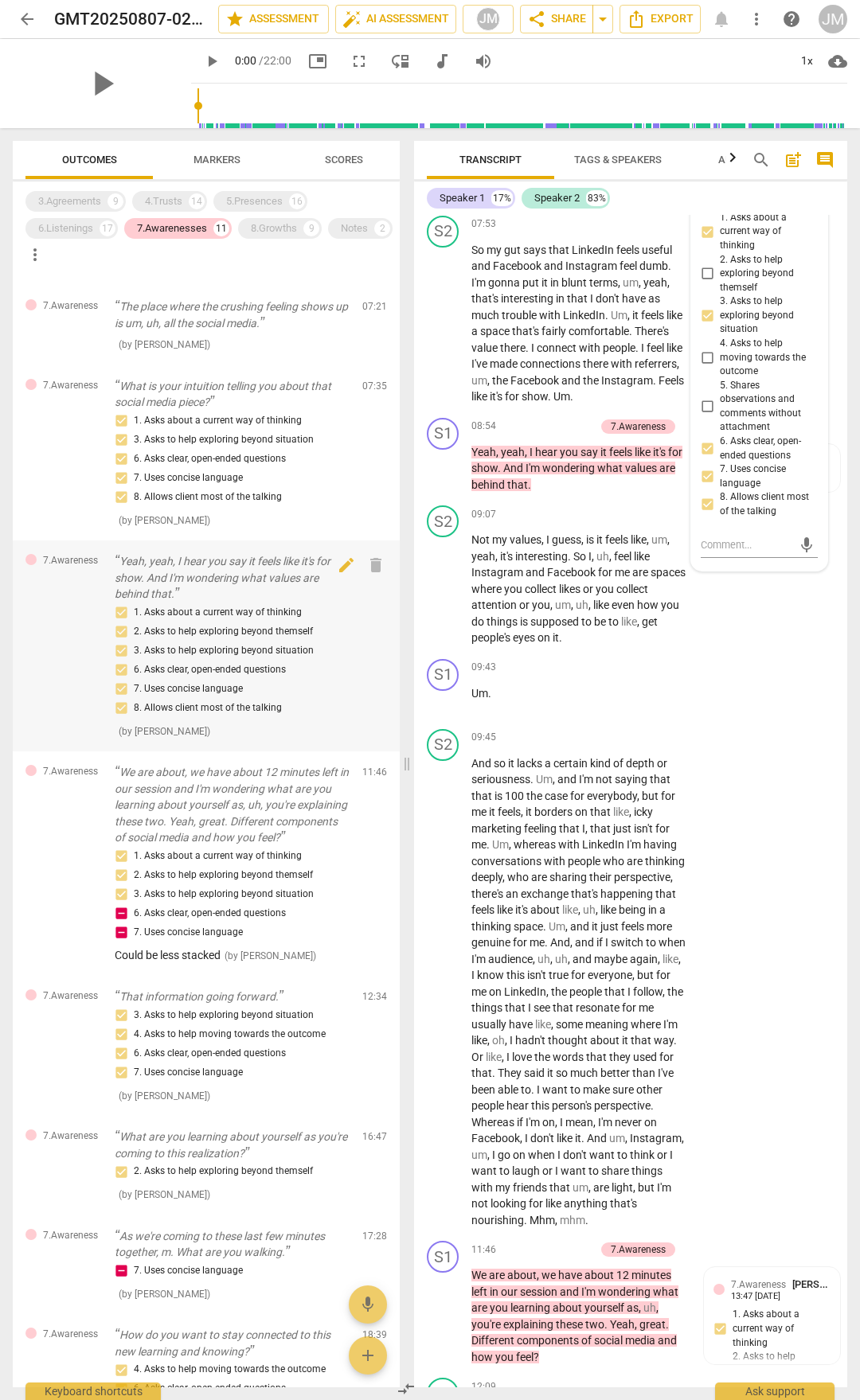
scroll to position [318, 0]
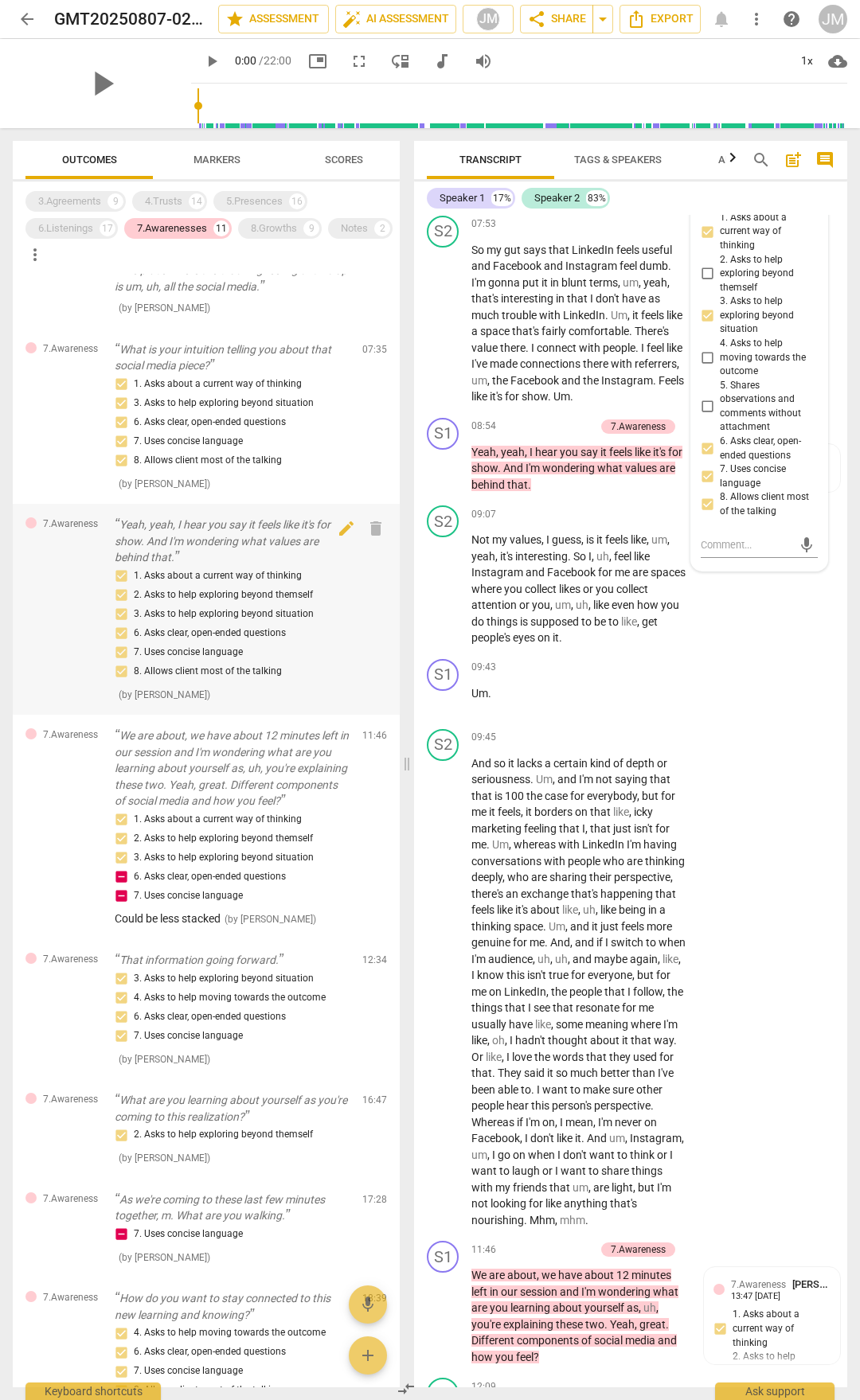
drag, startPoint x: 156, startPoint y: 535, endPoint x: 232, endPoint y: 542, distance: 76.3
click at [156, 535] on p "Yeah, yeah, I hear you say it feels like it's for show. And I'm wondering what …" at bounding box center [232, 541] width 235 height 50
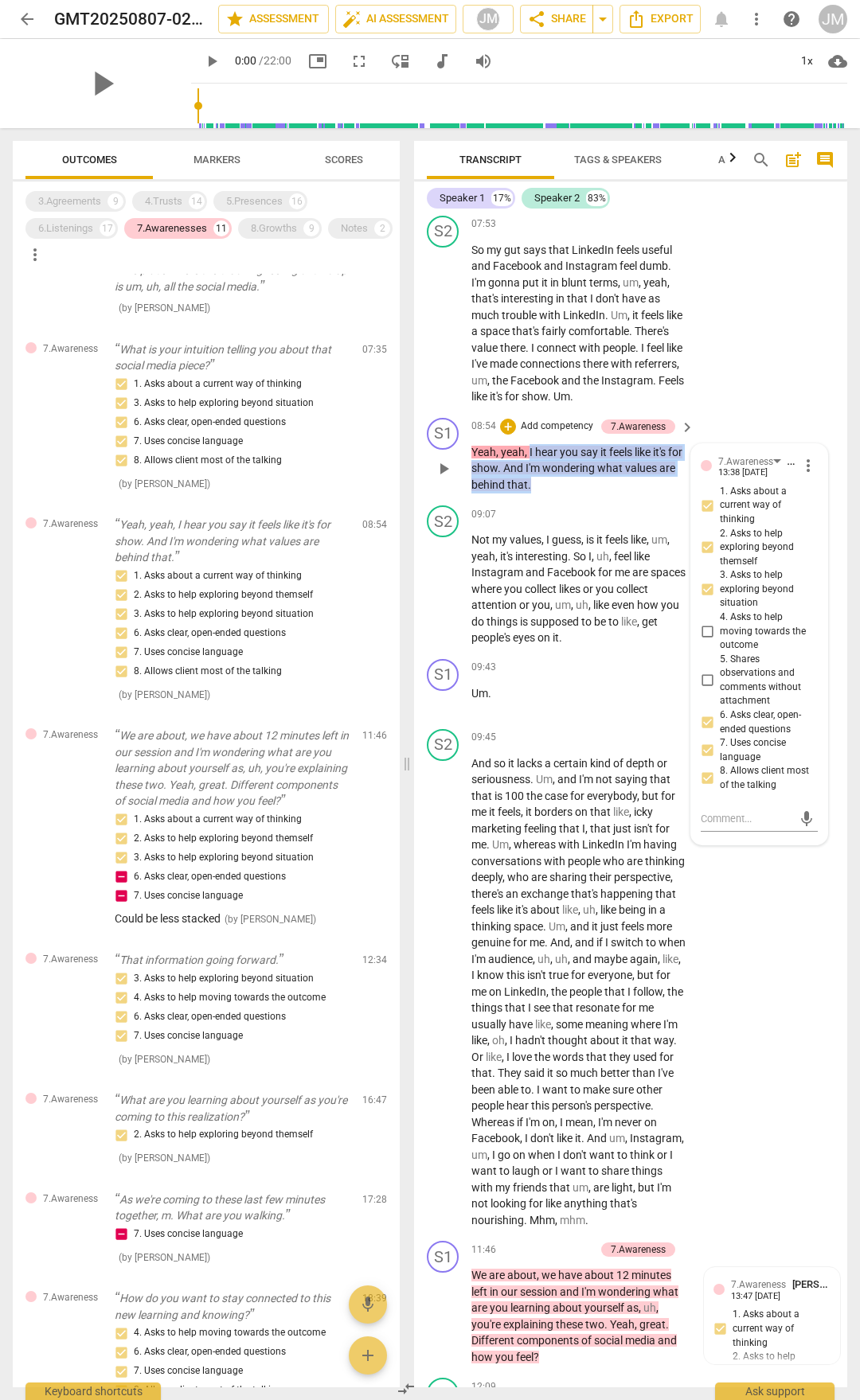
drag, startPoint x: 529, startPoint y: 576, endPoint x: 555, endPoint y: 608, distance: 41.2
click at [555, 493] on p "Yeah , yeah , I hear you say it feels like it's for show . And I'm wondering wh…" at bounding box center [579, 469] width 215 height 50
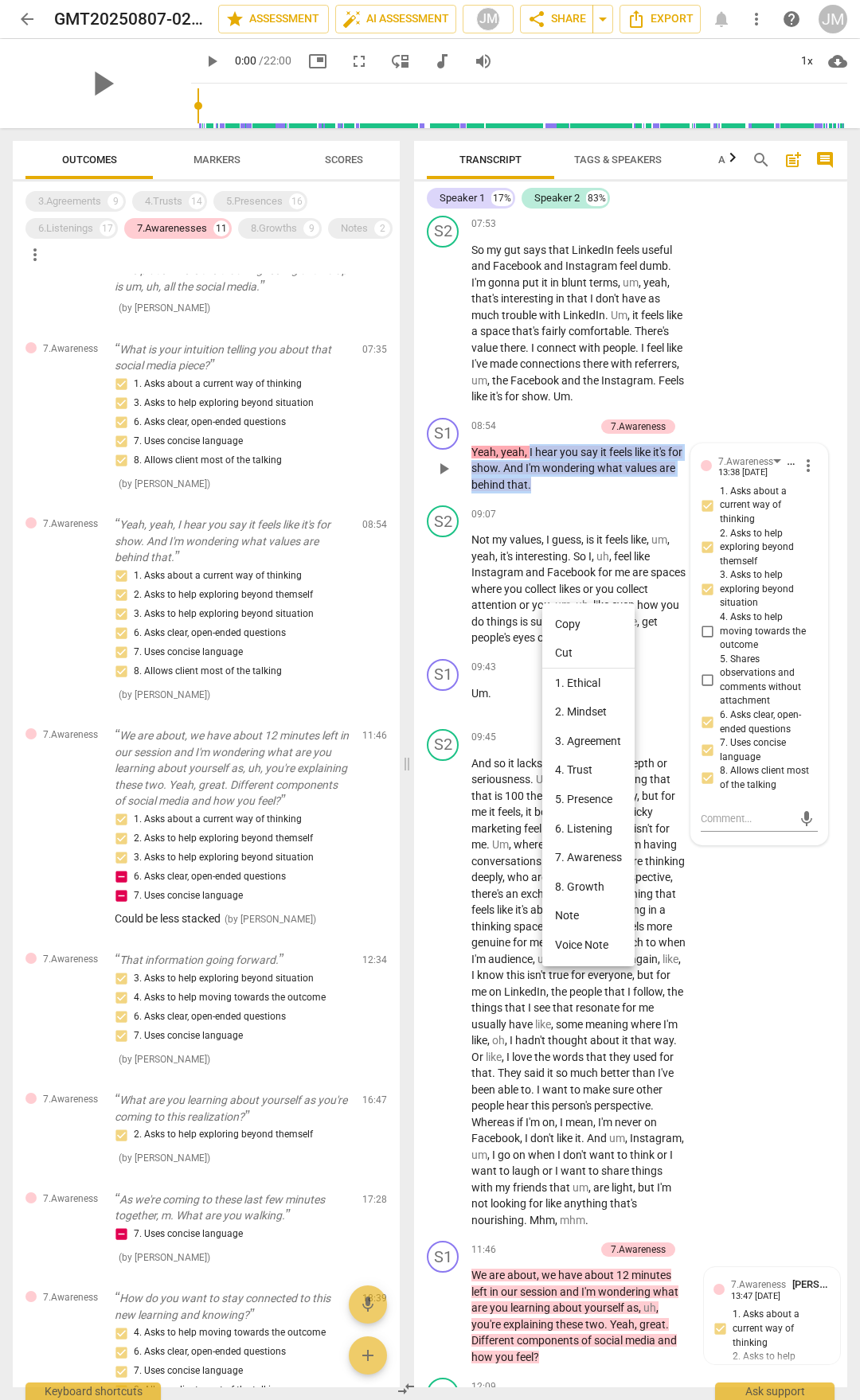
click at [585, 626] on li "Copy" at bounding box center [588, 624] width 93 height 29
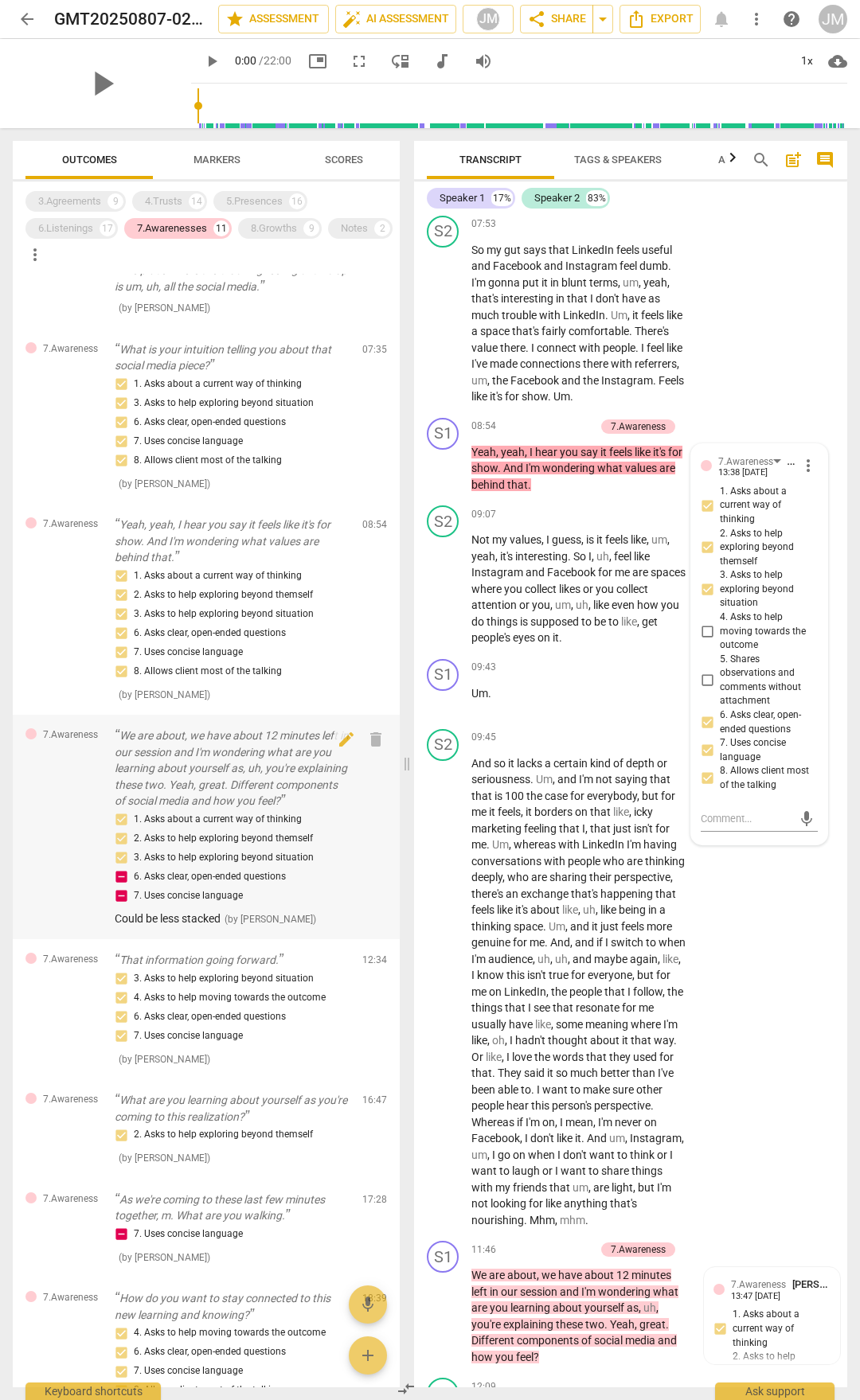
click at [225, 772] on p "We are about, we have about 12 minutes left in our session and I'm wondering wh…" at bounding box center [232, 769] width 235 height 82
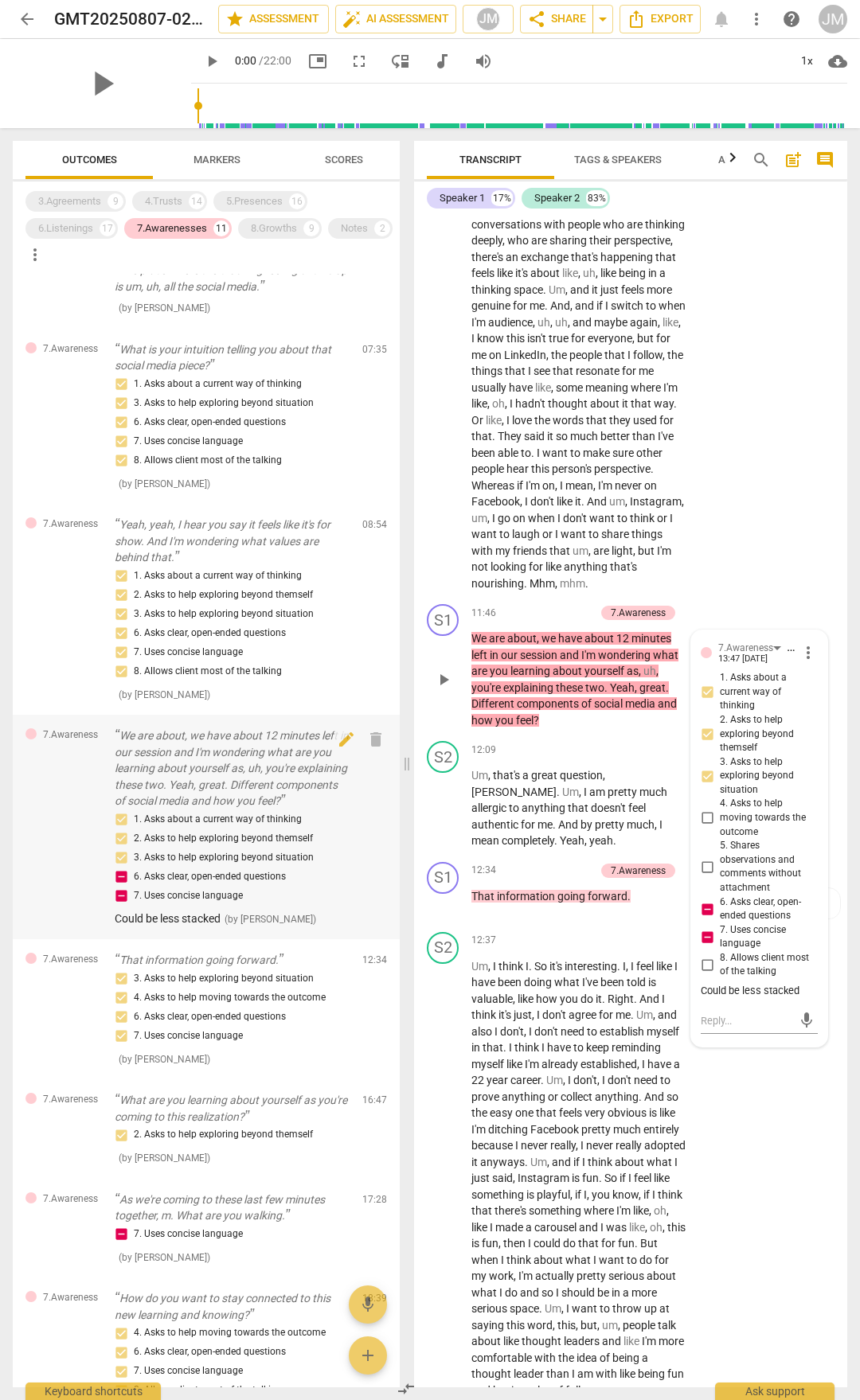
scroll to position [3725, 0]
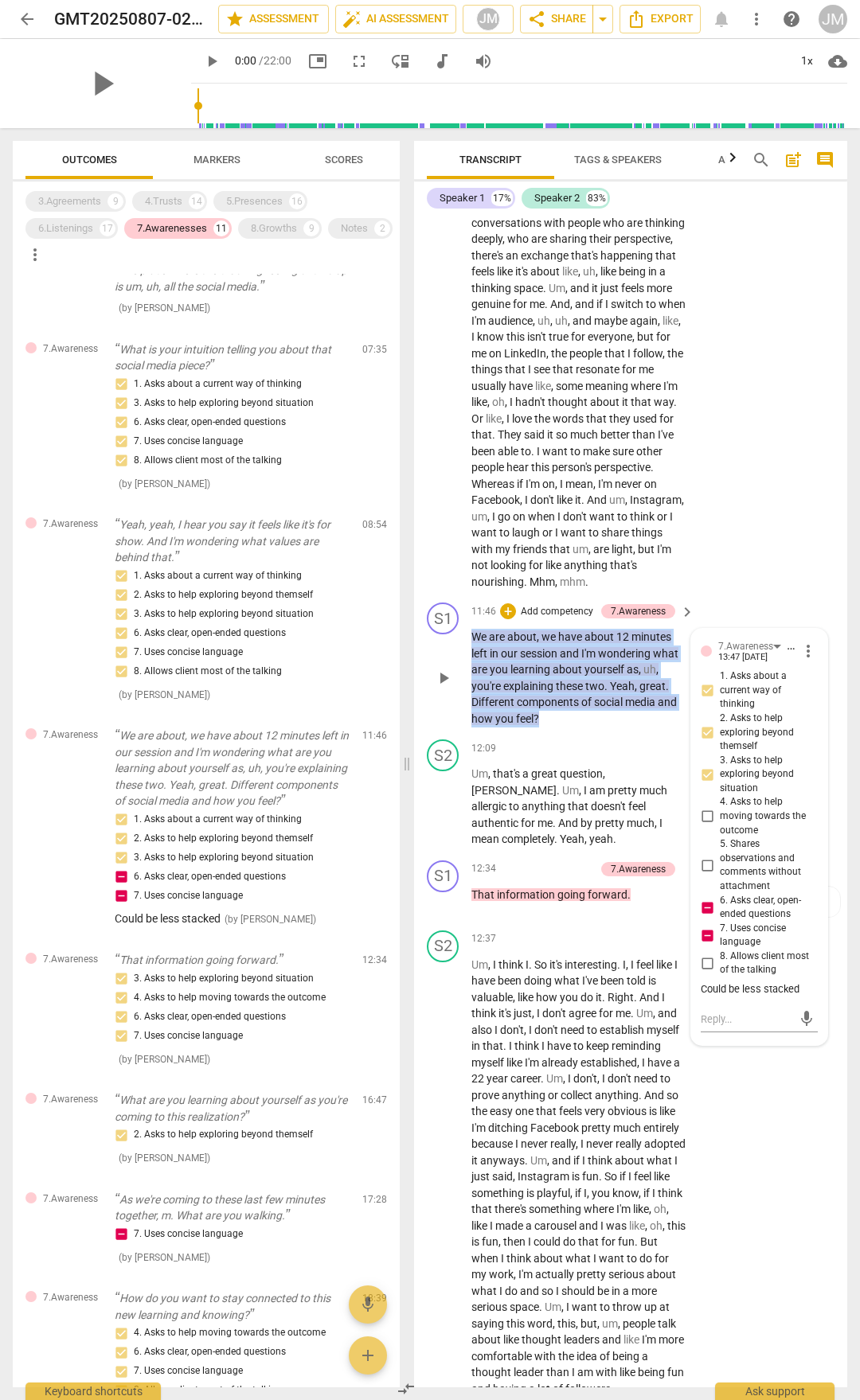
drag, startPoint x: 473, startPoint y: 777, endPoint x: 549, endPoint y: 858, distance: 111.1
click at [549, 727] on p "We are about , we have about 12 minutes left in our session and I'm wondering w…" at bounding box center [579, 678] width 215 height 98
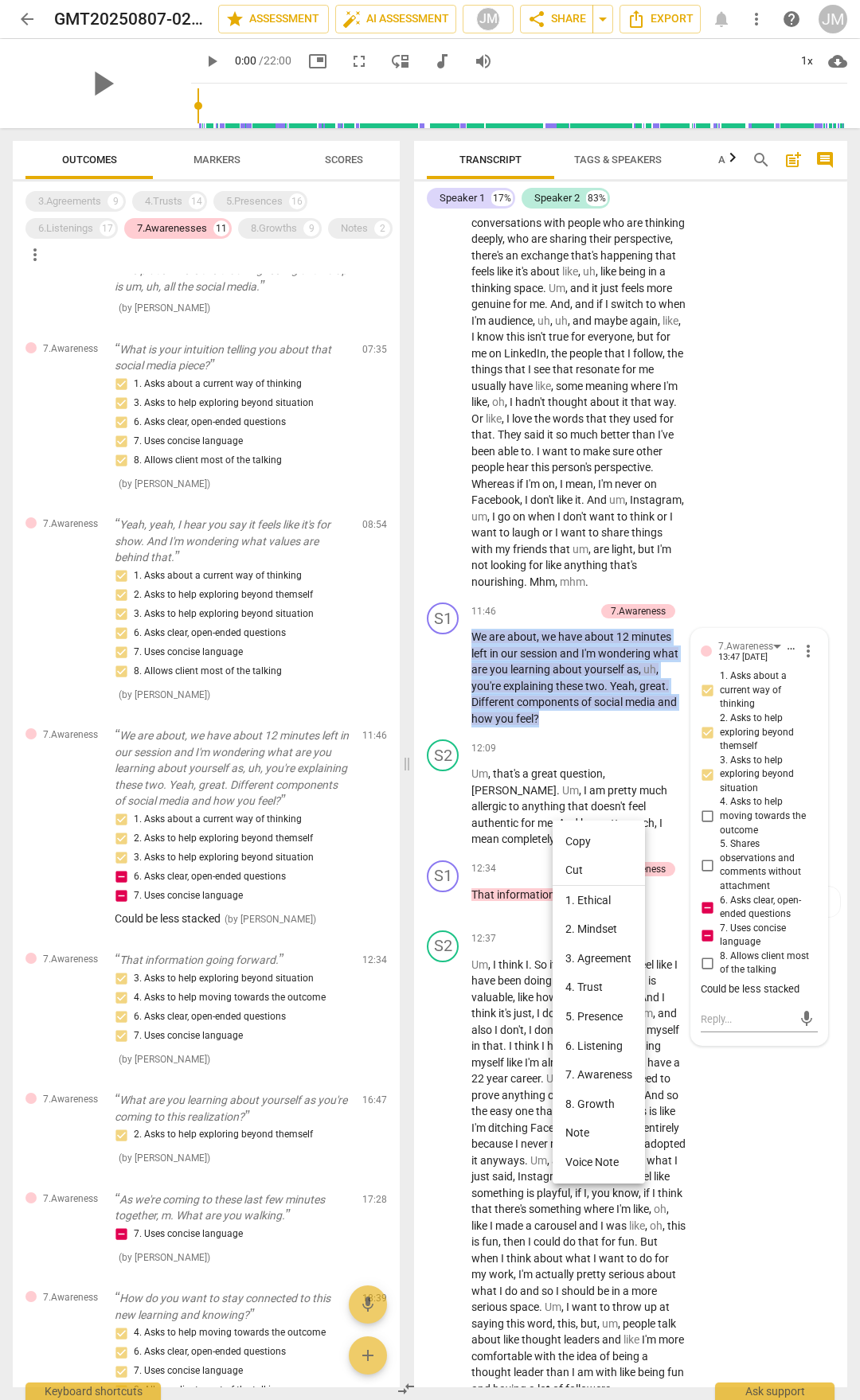
click at [572, 835] on li "Copy" at bounding box center [599, 842] width 93 height 29
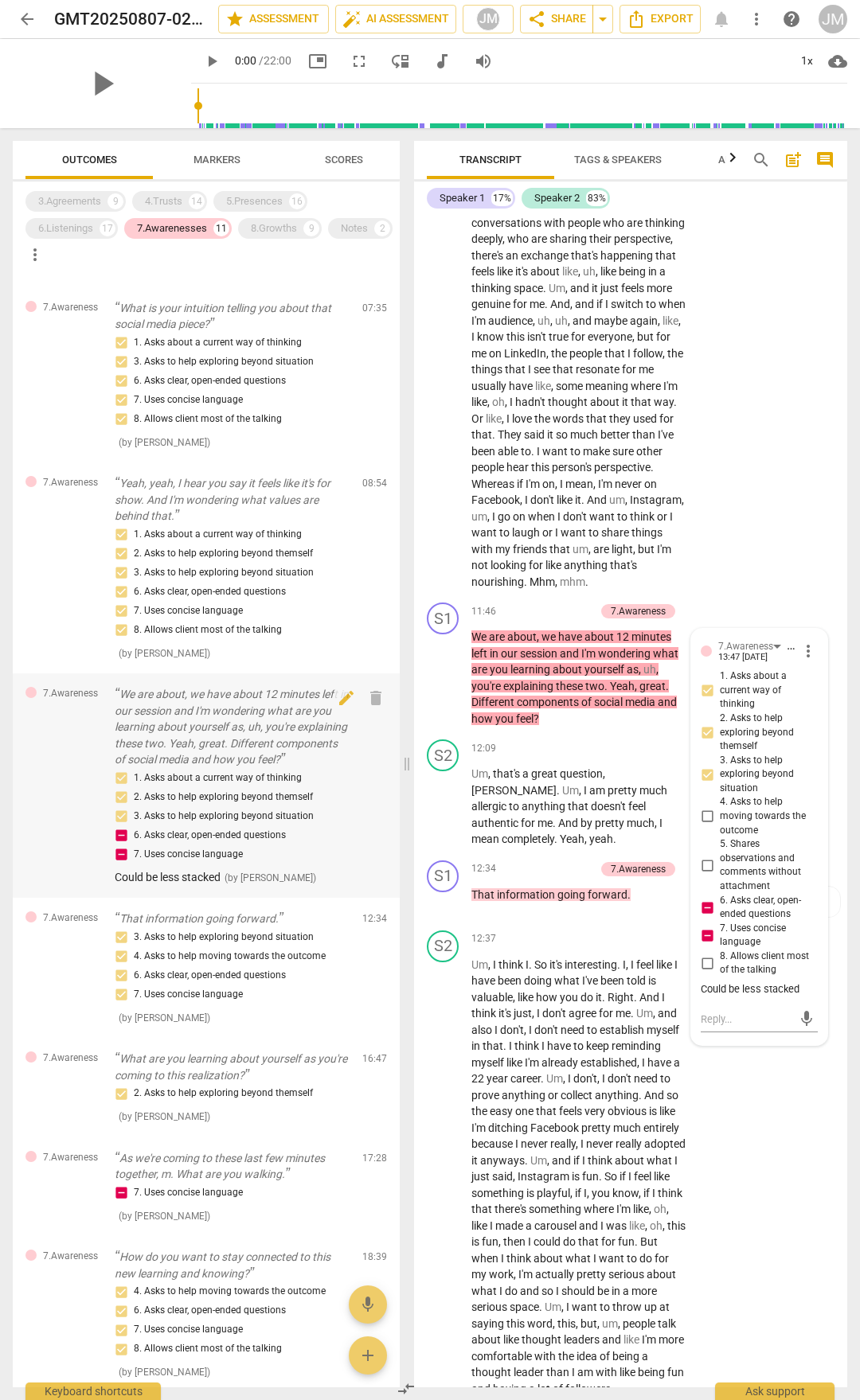
scroll to position [398, 0]
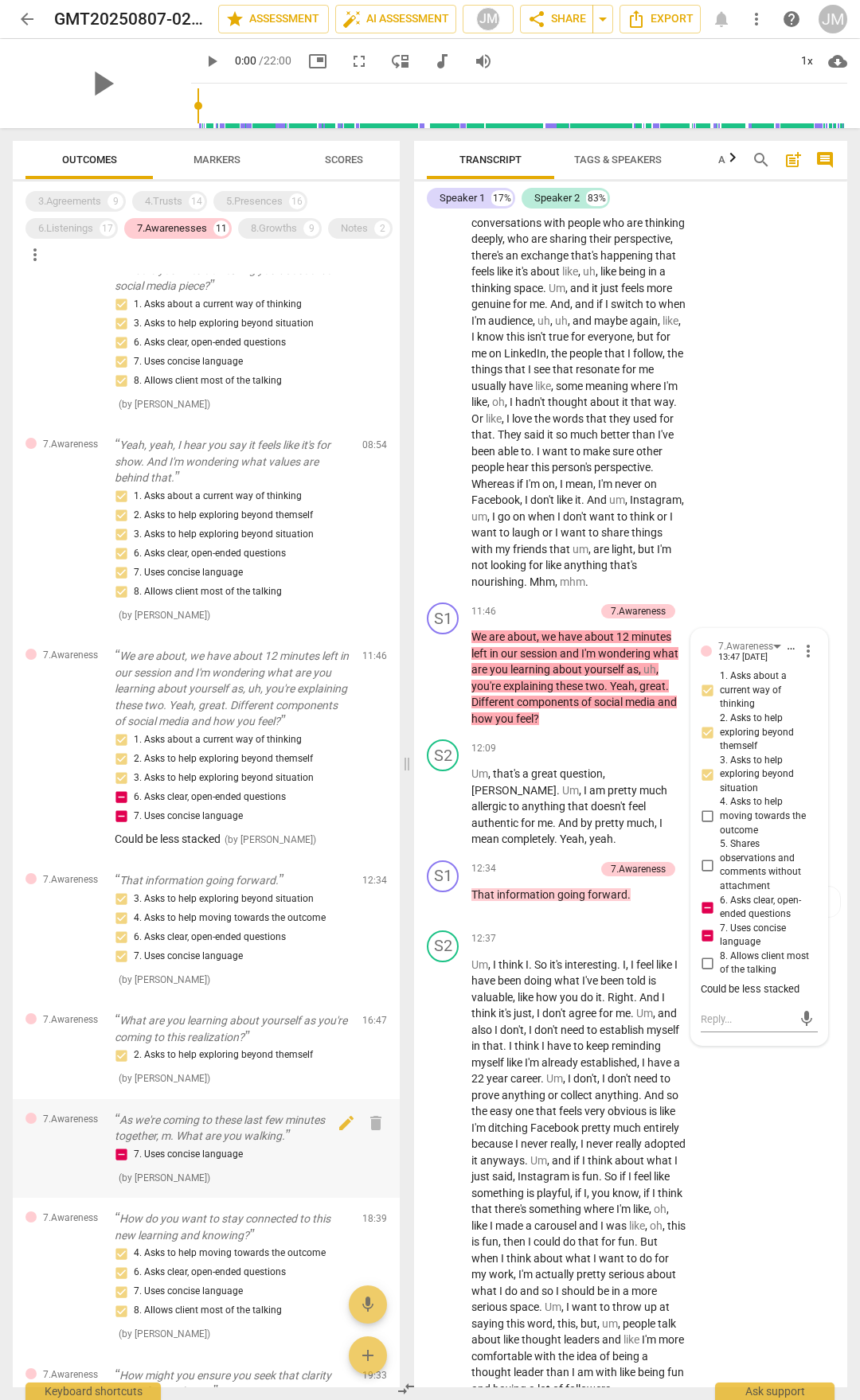
click at [280, 1141] on p "As we're coming to these last few minutes together, m. What are you walking." at bounding box center [232, 1127] width 235 height 32
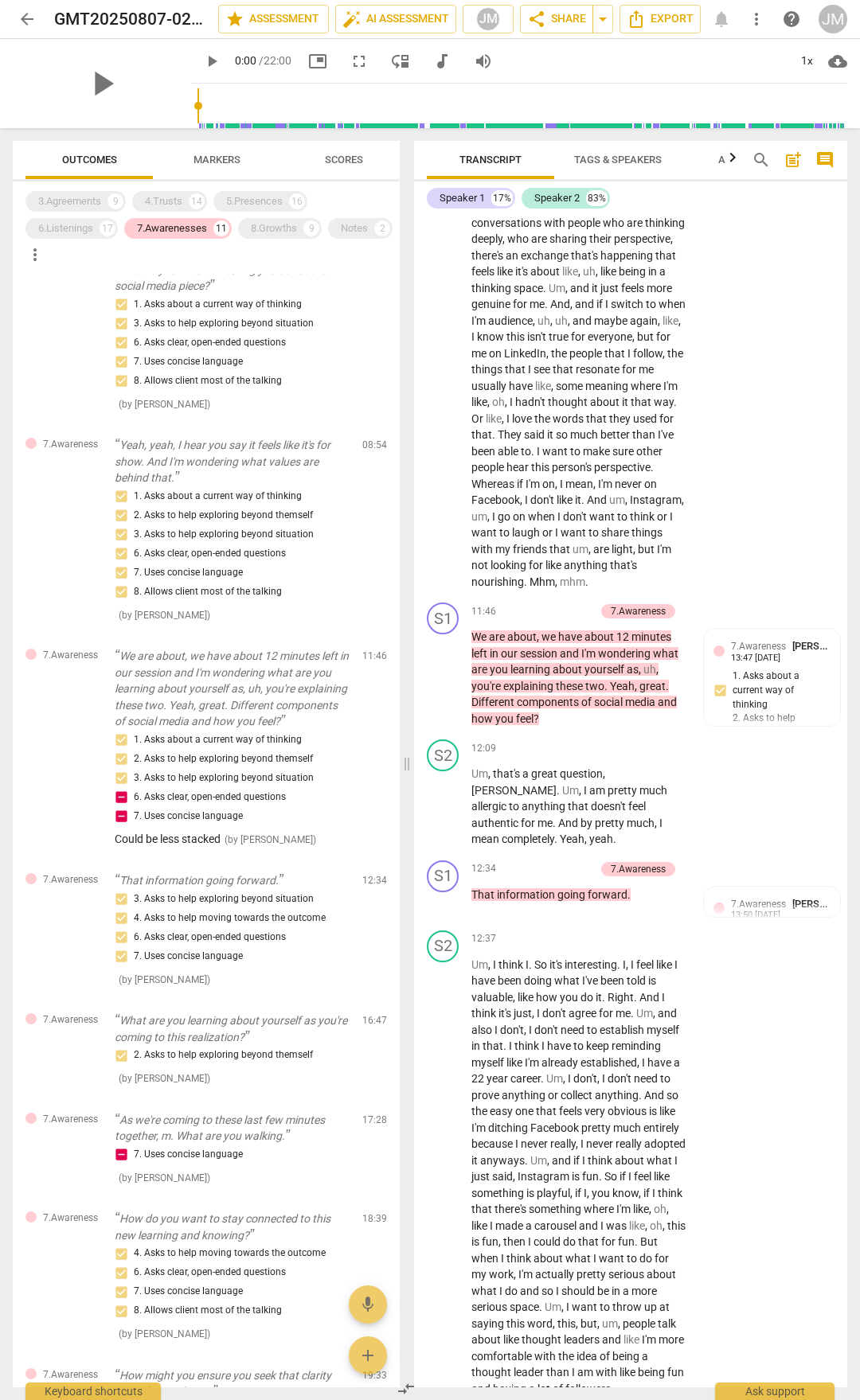
scroll to position [5967, 0]
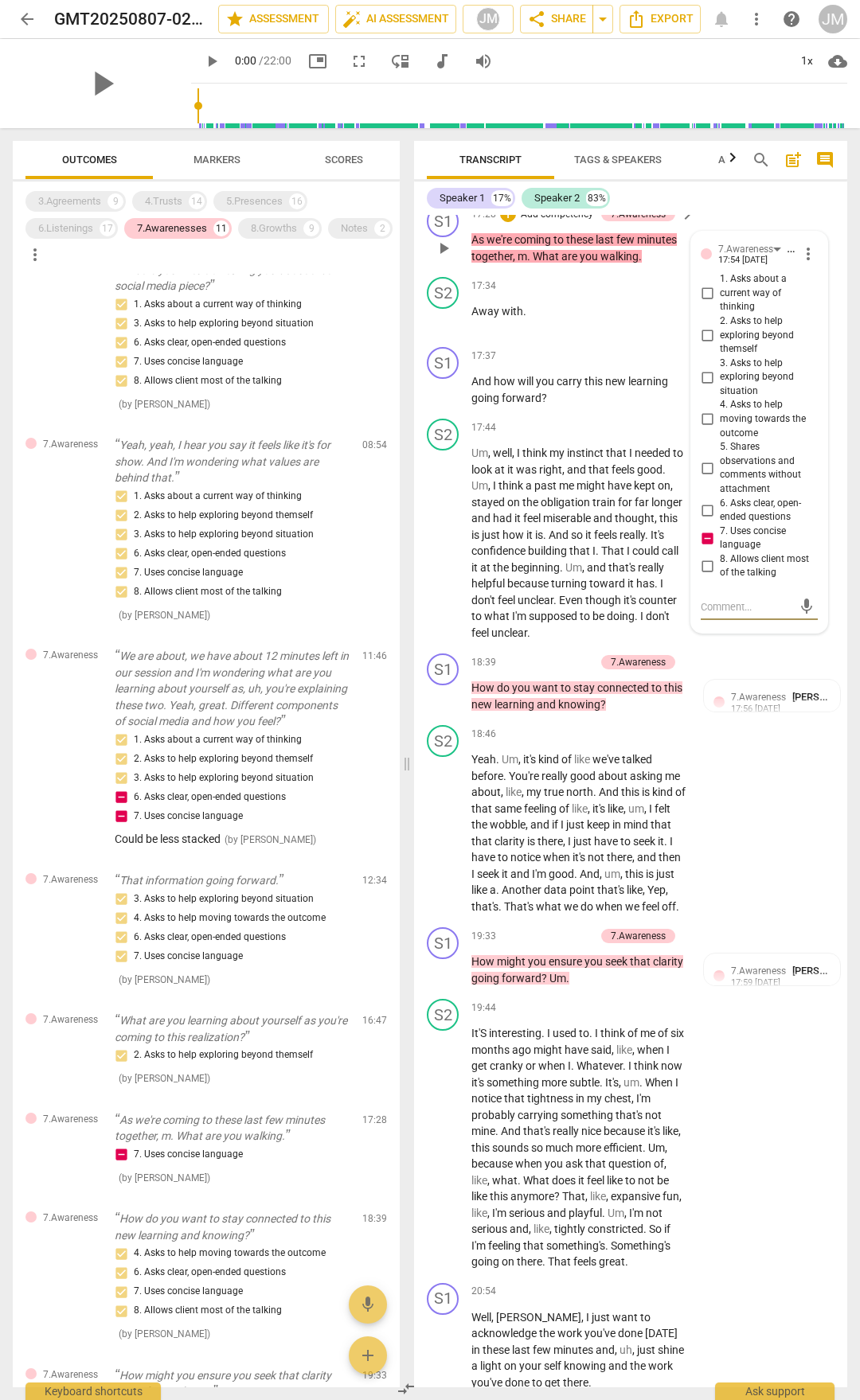
click at [517, 265] on p "As we're coming to these last few minutes together , m . What are you walking ." at bounding box center [579, 247] width 215 height 32
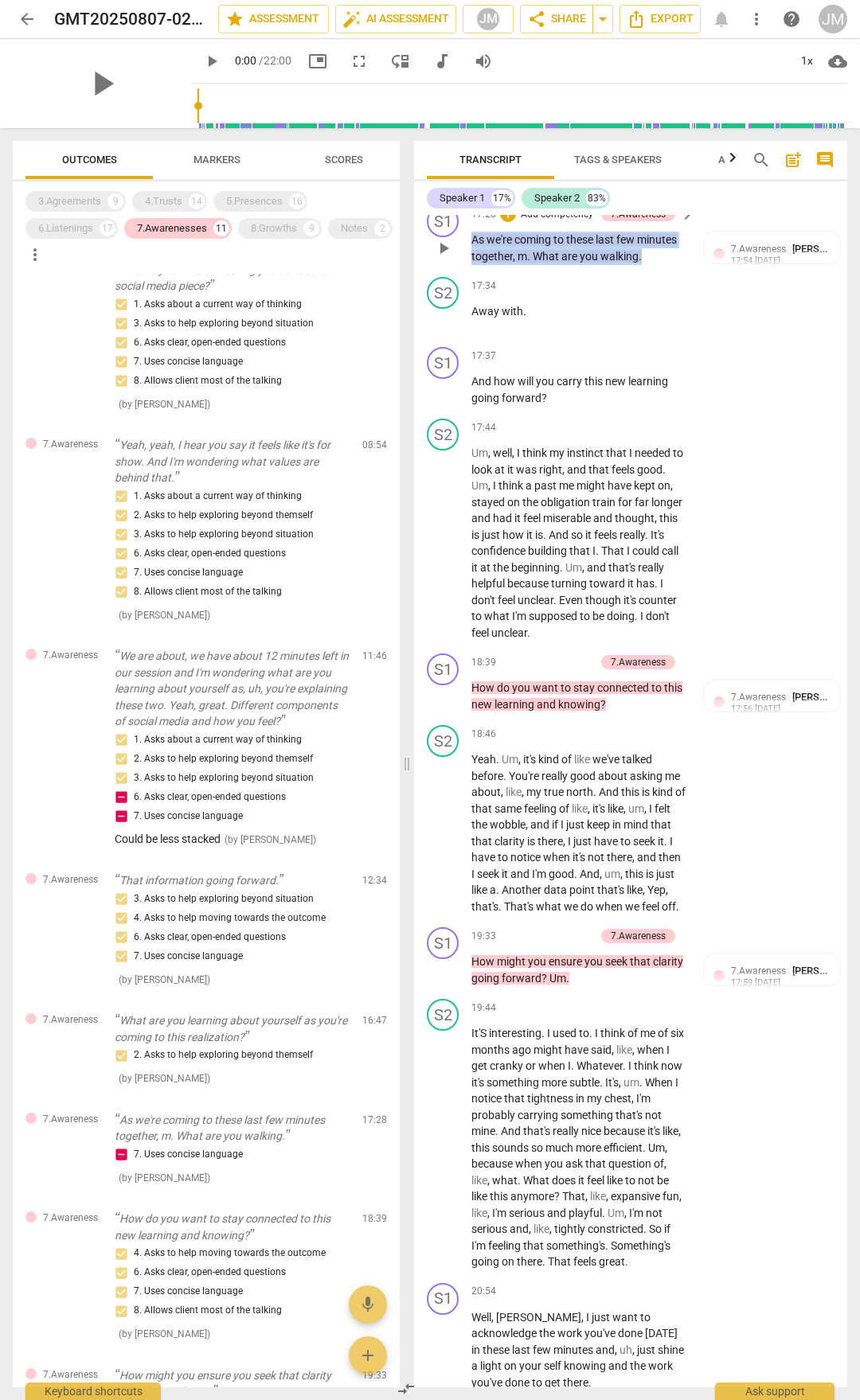
drag, startPoint x: 473, startPoint y: 445, endPoint x: 661, endPoint y: 459, distance: 188.5
click at [661, 265] on p "As we're coming to these last few minutes together , m . What are you walking ." at bounding box center [579, 247] width 215 height 32
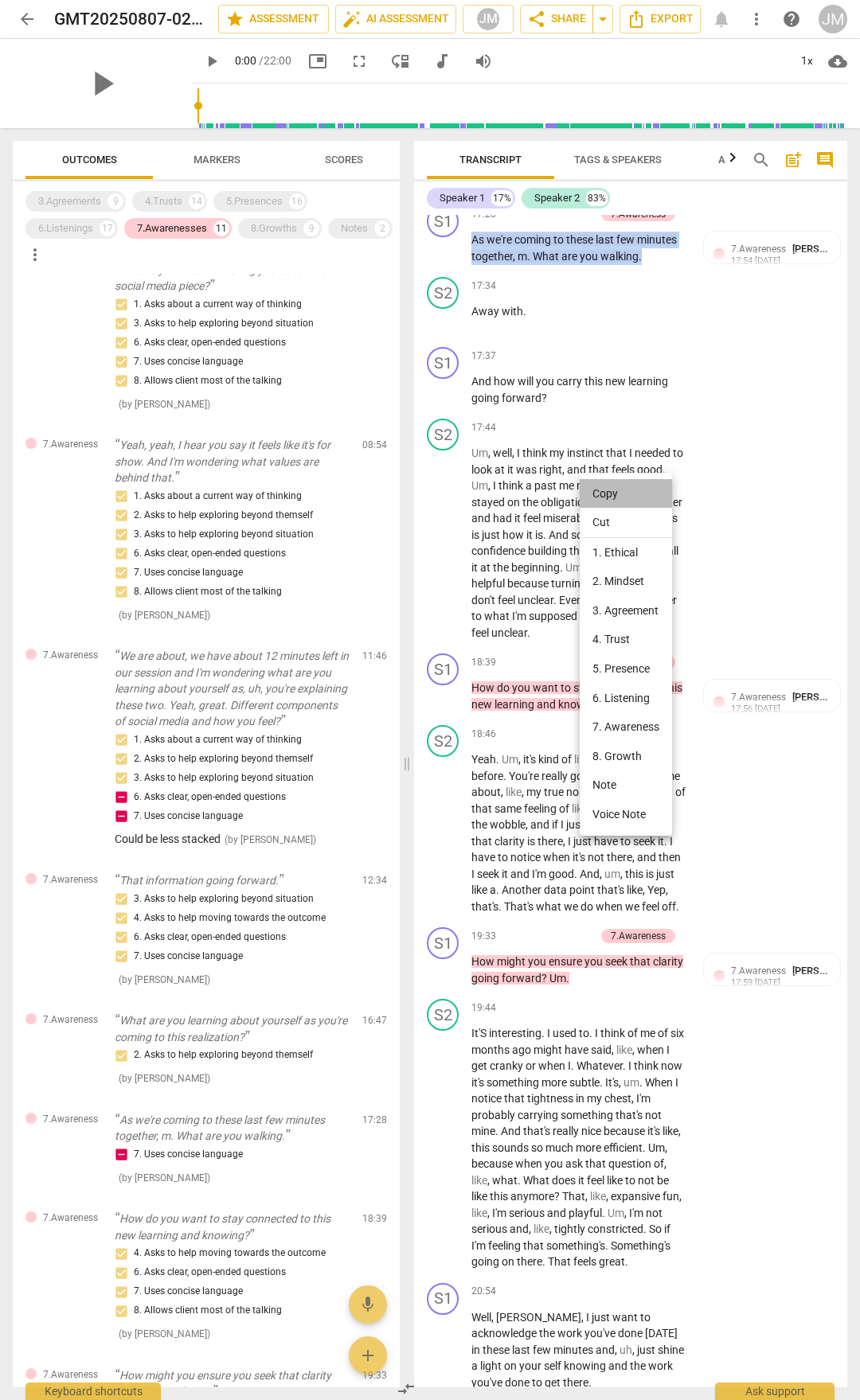
click at [613, 488] on li "Copy" at bounding box center [625, 494] width 93 height 29
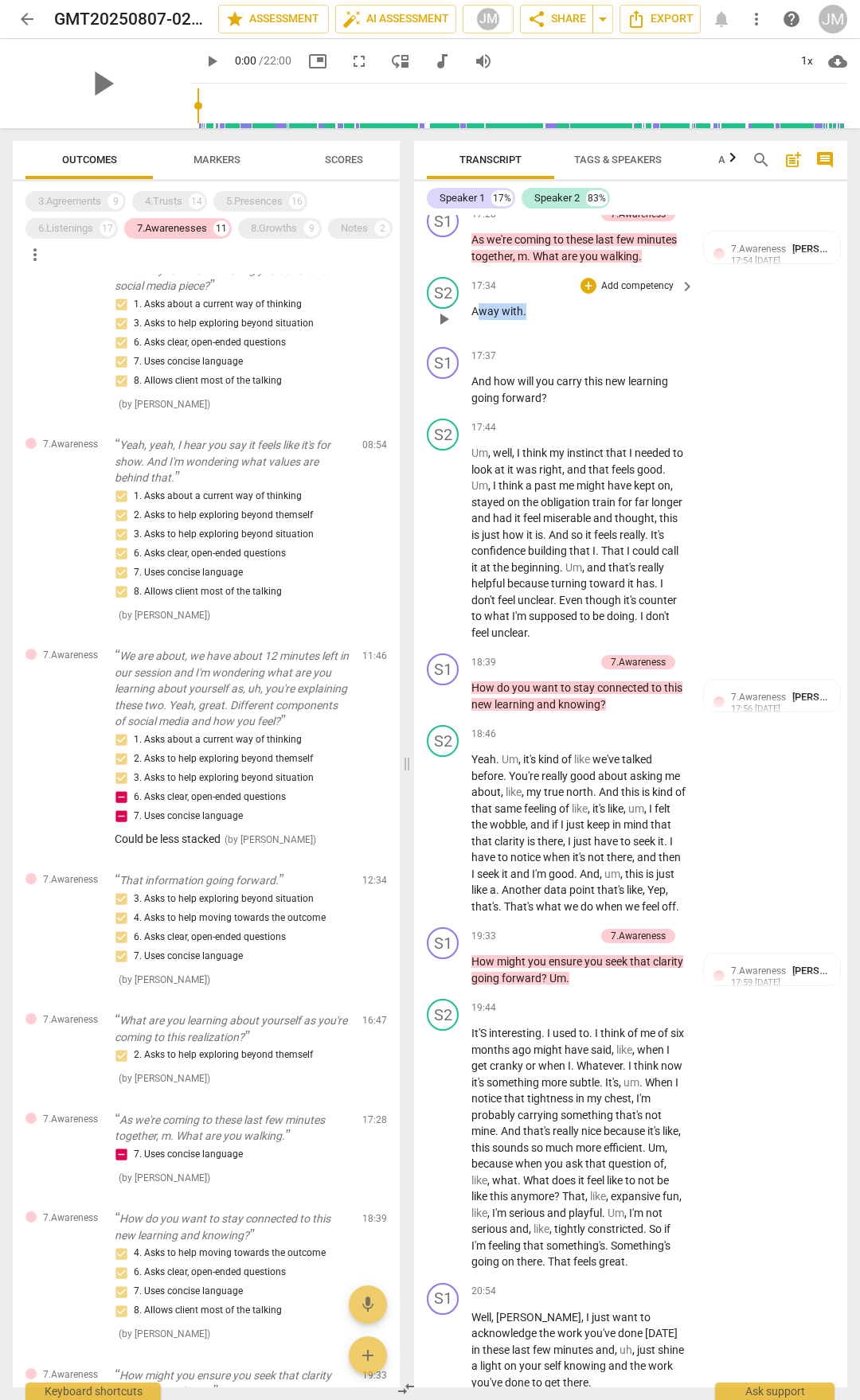
drag, startPoint x: 477, startPoint y: 523, endPoint x: 539, endPoint y: 526, distance: 62.1
click at [539, 320] on p "Away with ." at bounding box center [579, 311] width 215 height 17
click at [492, 318] on span "Away" at bounding box center [486, 311] width 30 height 13
drag, startPoint x: 473, startPoint y: 519, endPoint x: 537, endPoint y: 521, distance: 64.0
click at [537, 320] on p "Away with ." at bounding box center [579, 311] width 215 height 17
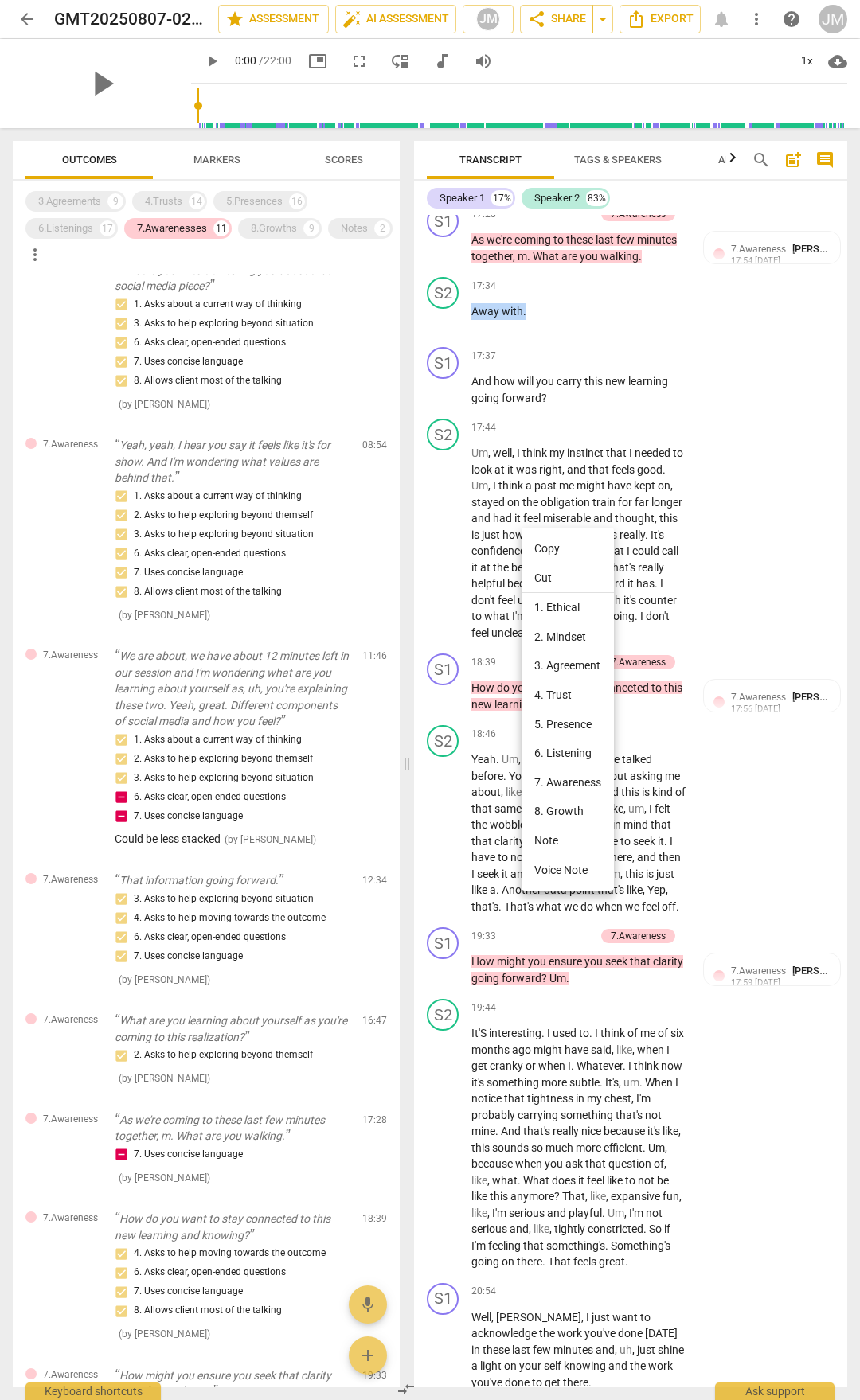
click at [547, 545] on li "Copy" at bounding box center [568, 549] width 93 height 29
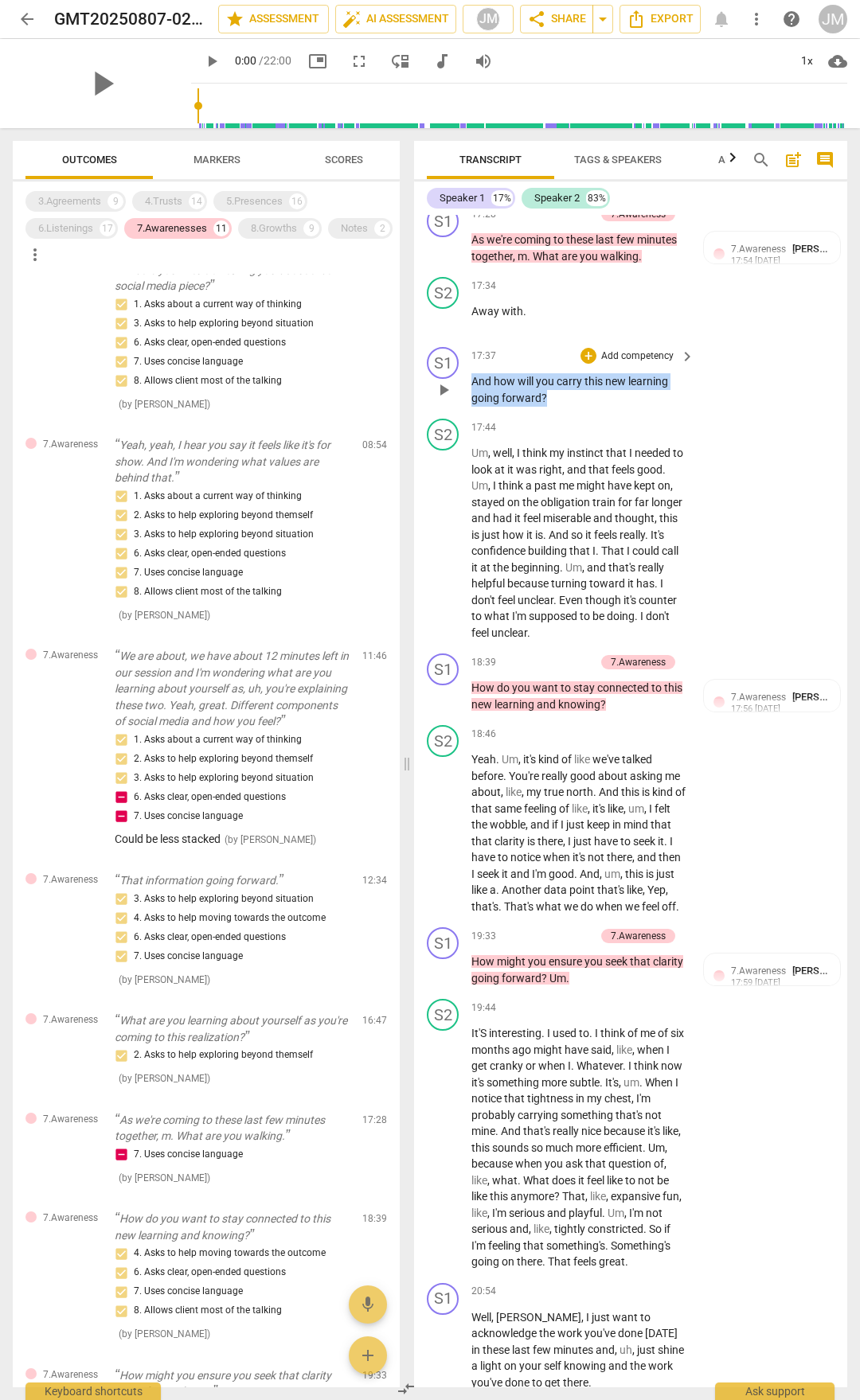
drag, startPoint x: 548, startPoint y: 609, endPoint x: 474, endPoint y: 594, distance: 75.5
click at [474, 406] on p "And how will you carry this new learning going forward ?" at bounding box center [579, 389] width 215 height 32
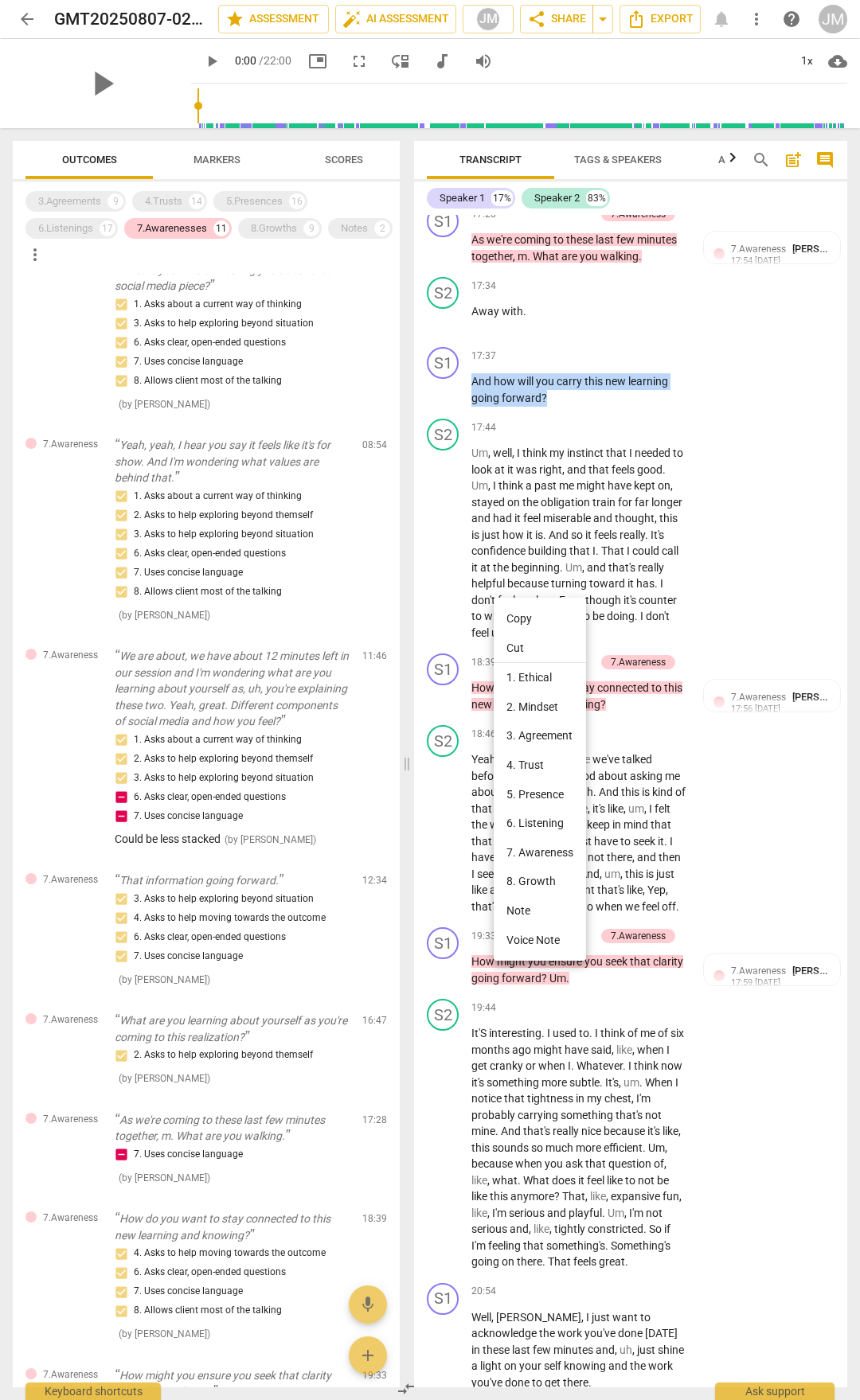
click at [522, 616] on li "Copy" at bounding box center [539, 618] width 93 height 29
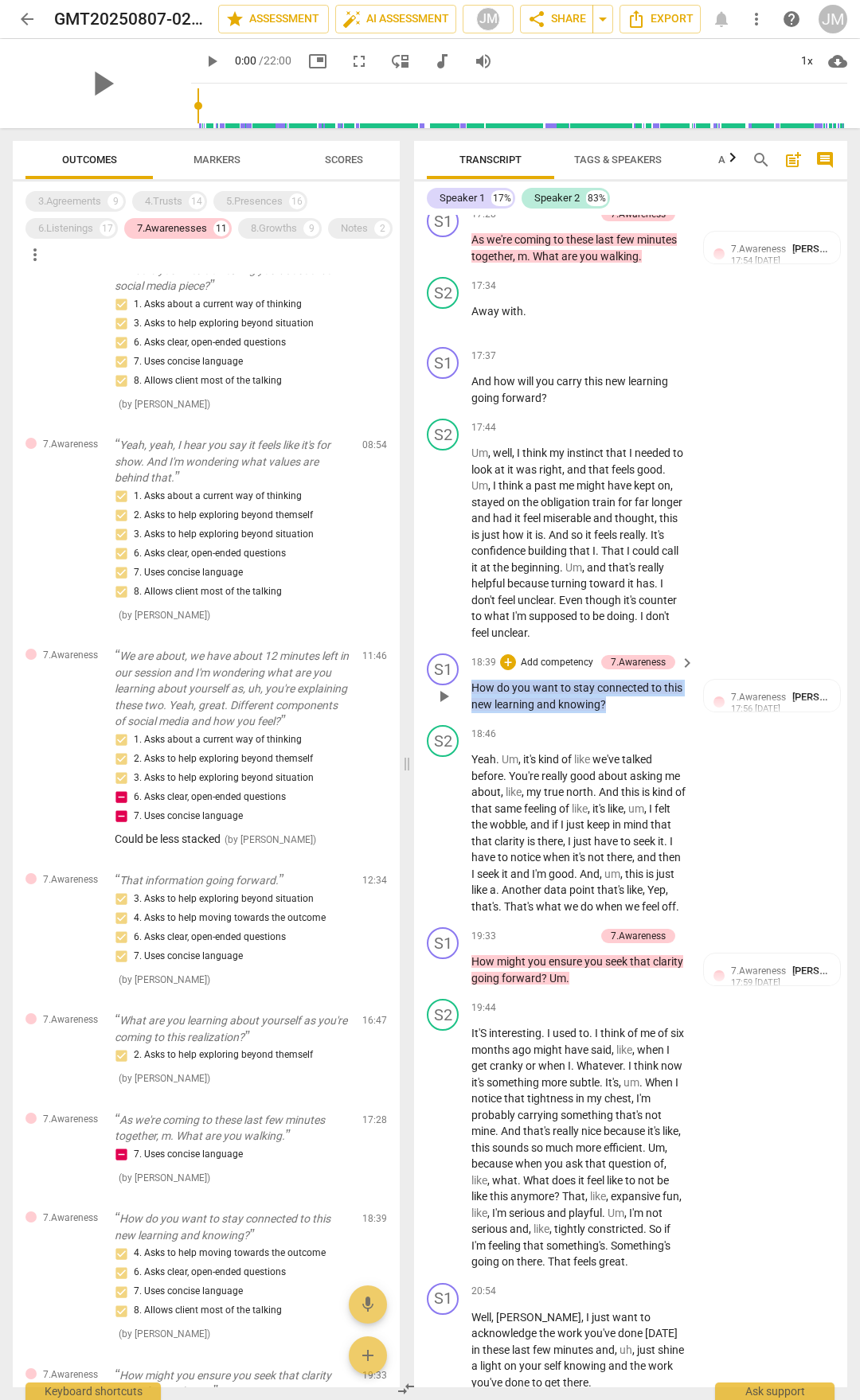
drag, startPoint x: 475, startPoint y: 912, endPoint x: 616, endPoint y: 934, distance: 142.7
click at [629, 719] on div "S1 play_arrow pause 18:39 + Add competency 7.Awareness keyboard_arrow_right How…" at bounding box center [630, 682] width 433 height 71
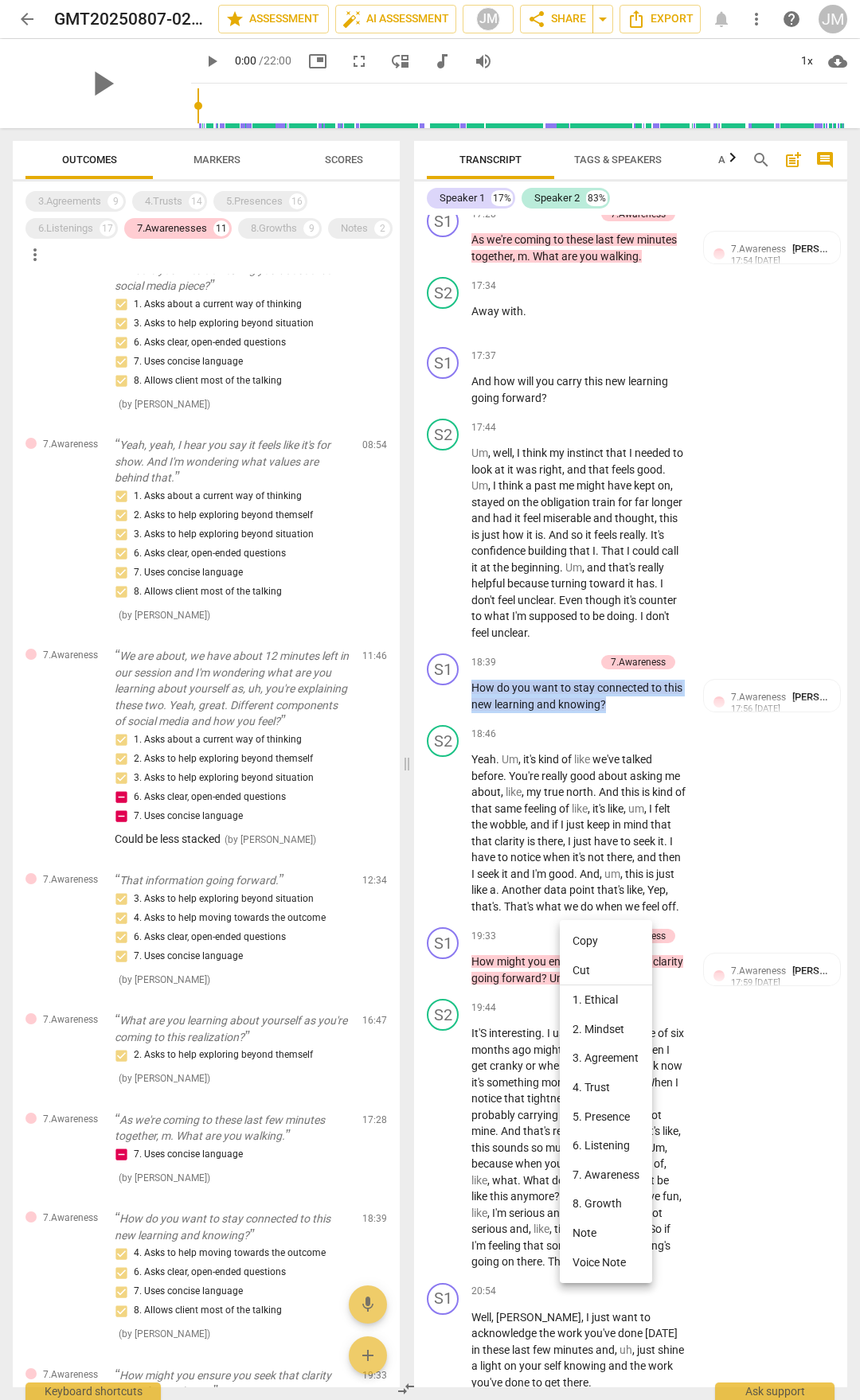
click at [604, 943] on li "Copy" at bounding box center [606, 941] width 93 height 29
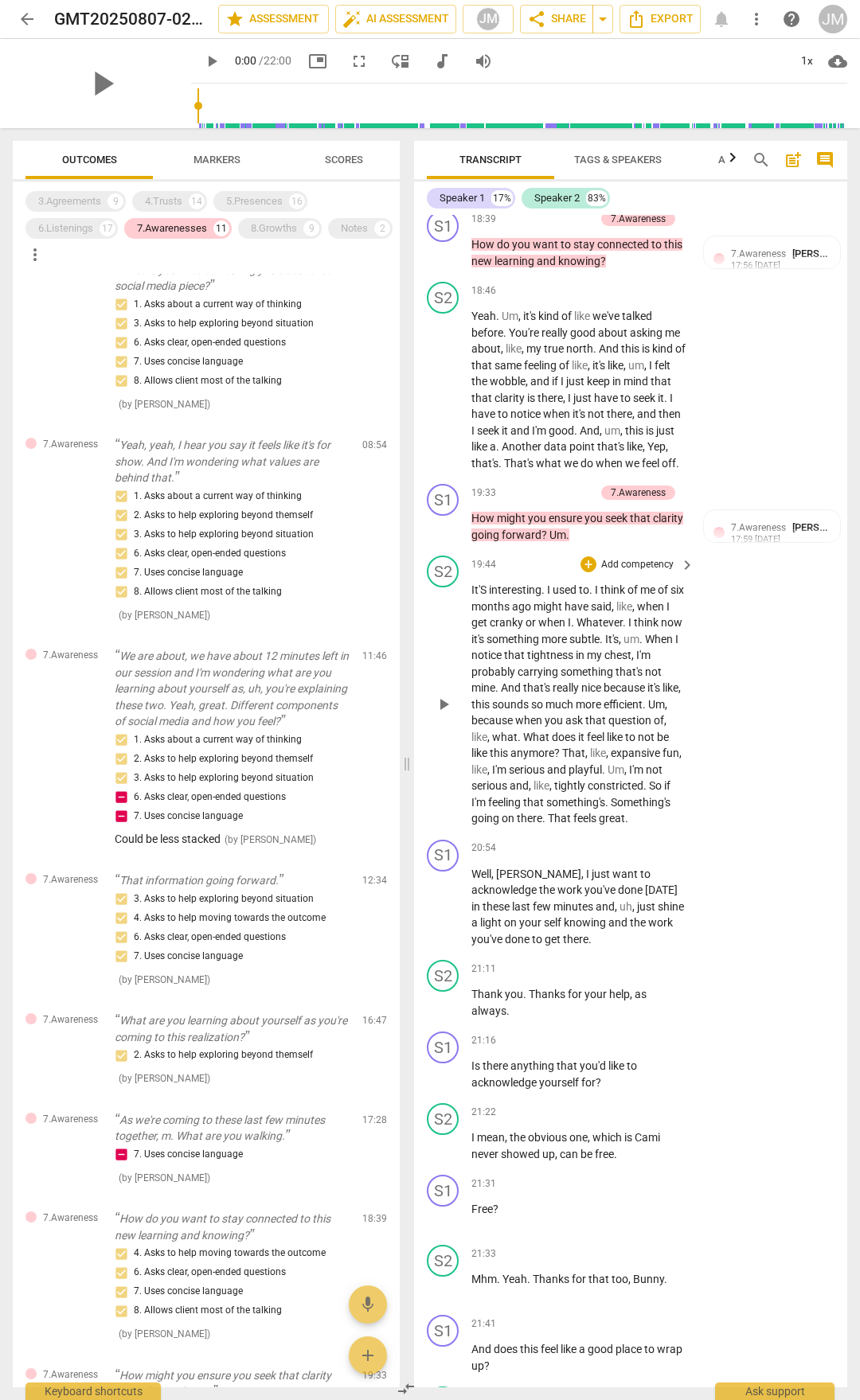
scroll to position [6524, 0]
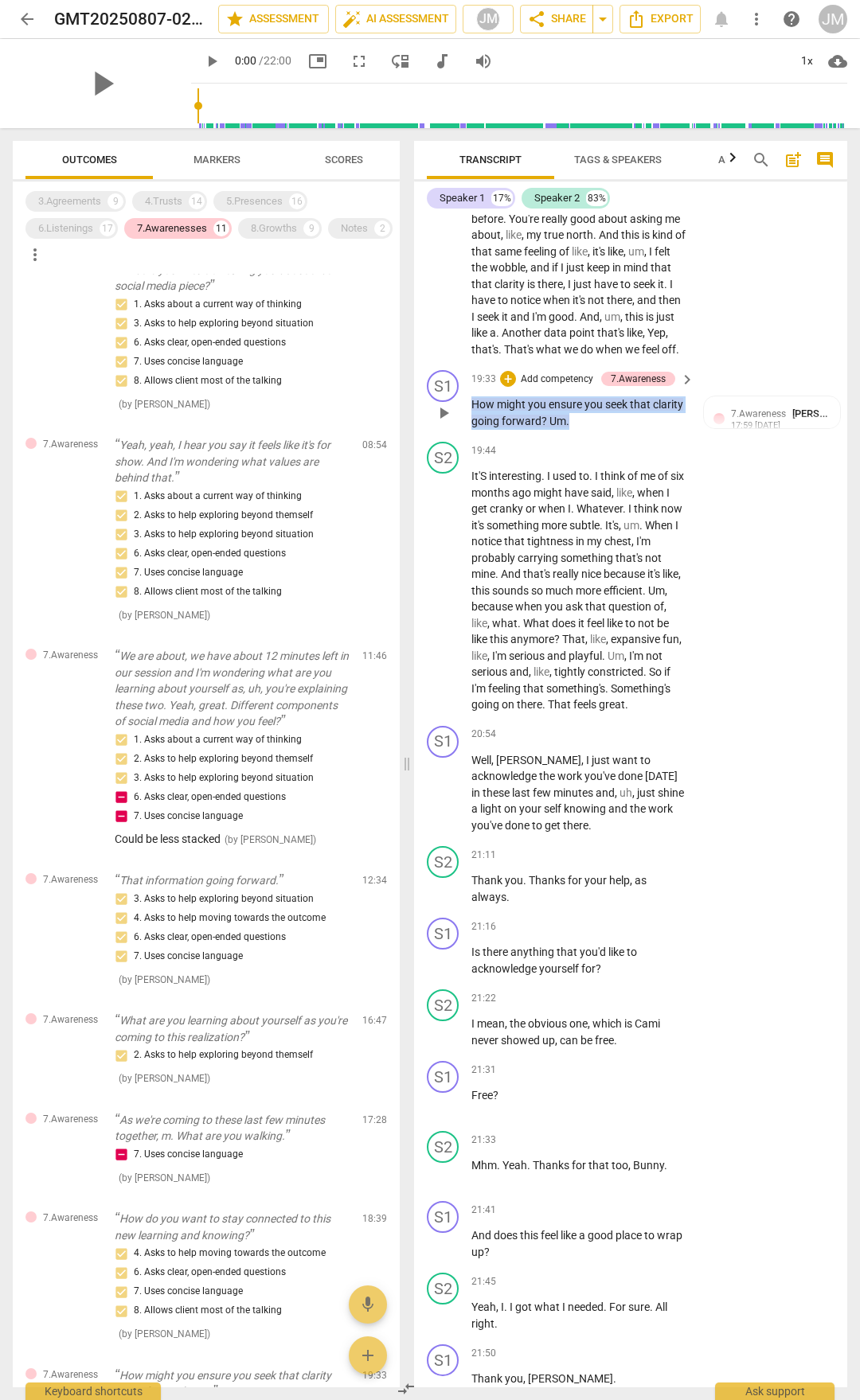
drag, startPoint x: 473, startPoint y: 664, endPoint x: 609, endPoint y: 686, distance: 137.8
click at [609, 429] on p "How might you ensure you seek that clarity going forward ? Um ." at bounding box center [579, 412] width 215 height 32
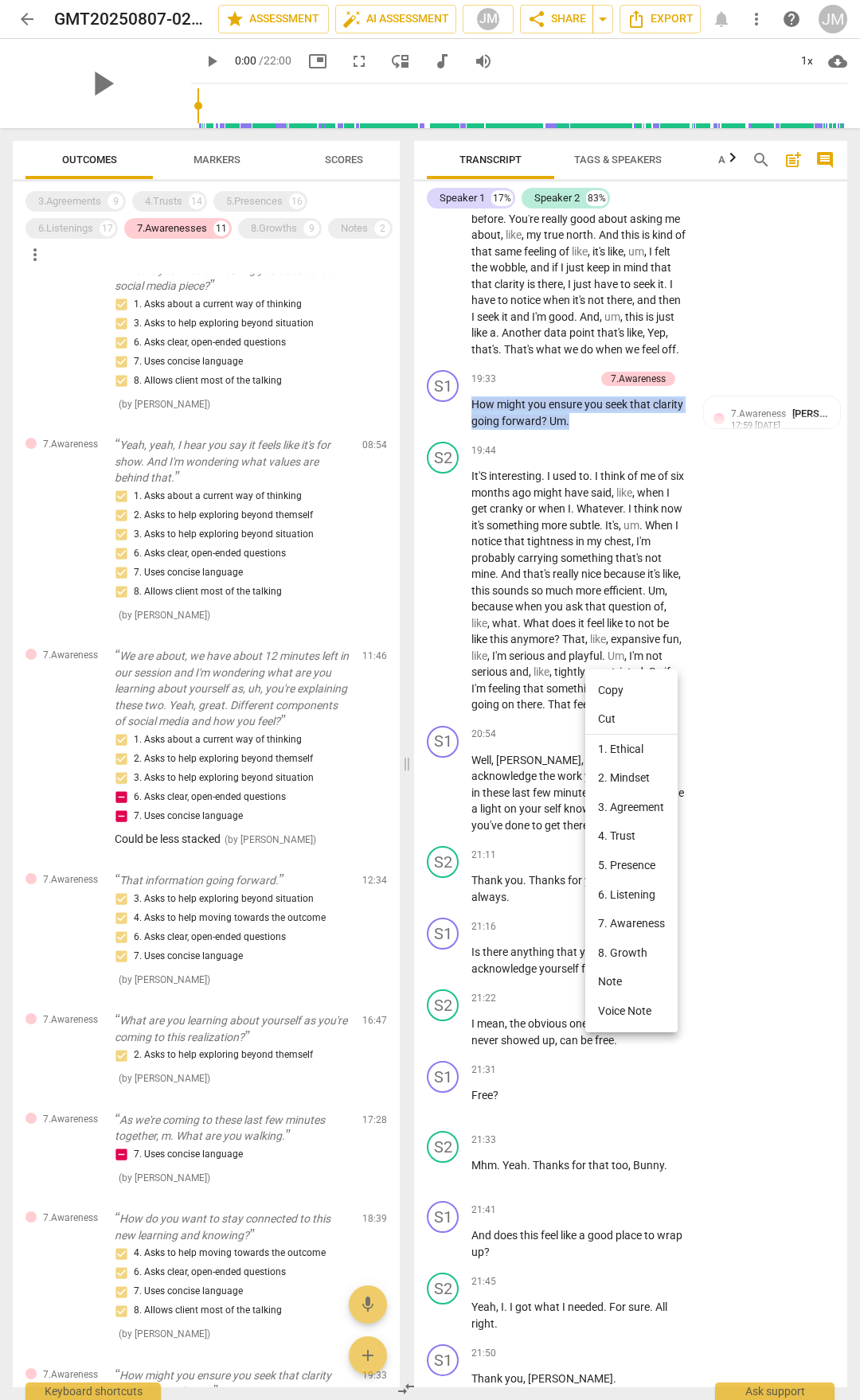
click at [604, 691] on li "Copy" at bounding box center [631, 691] width 93 height 29
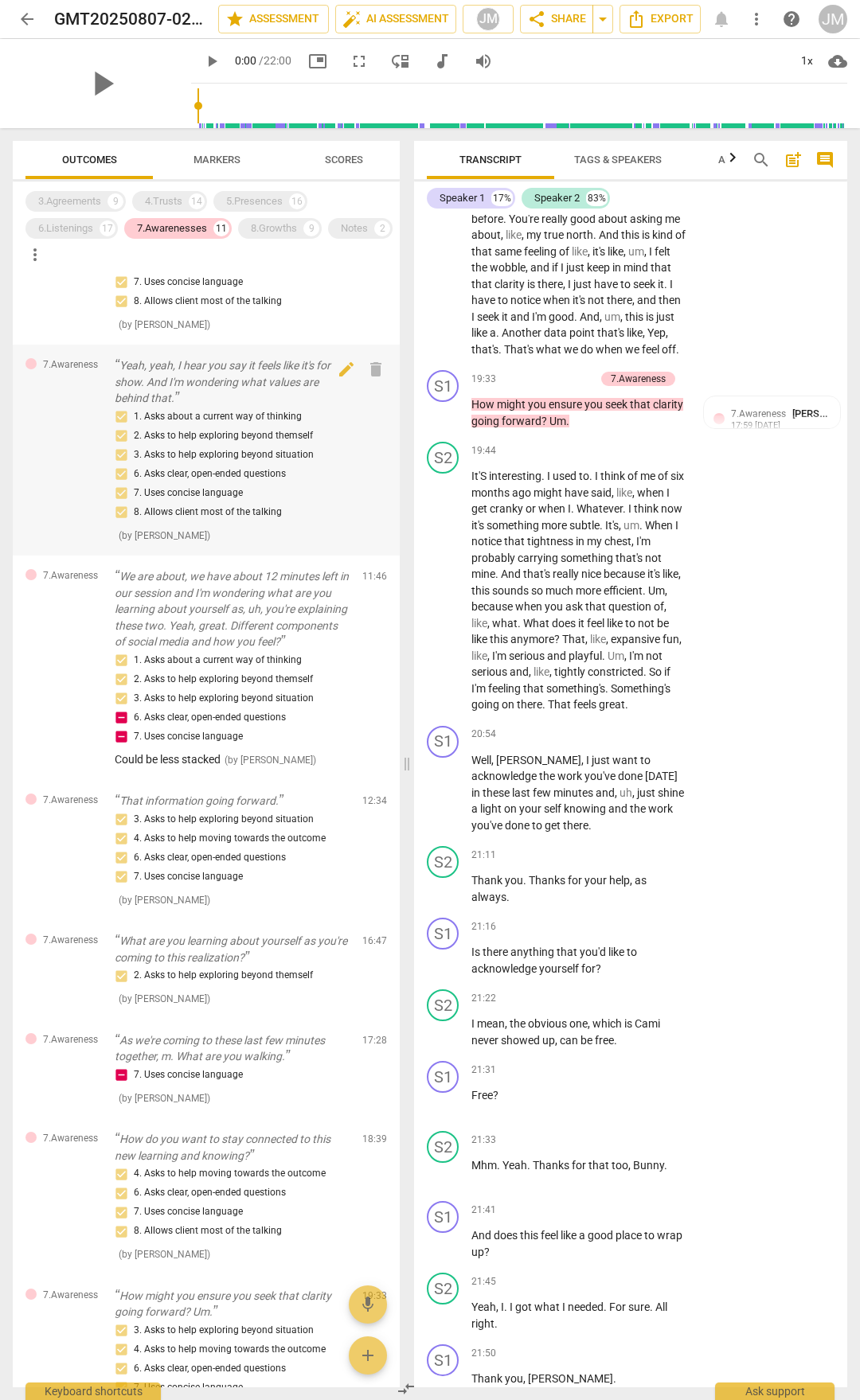
scroll to position [619, 0]
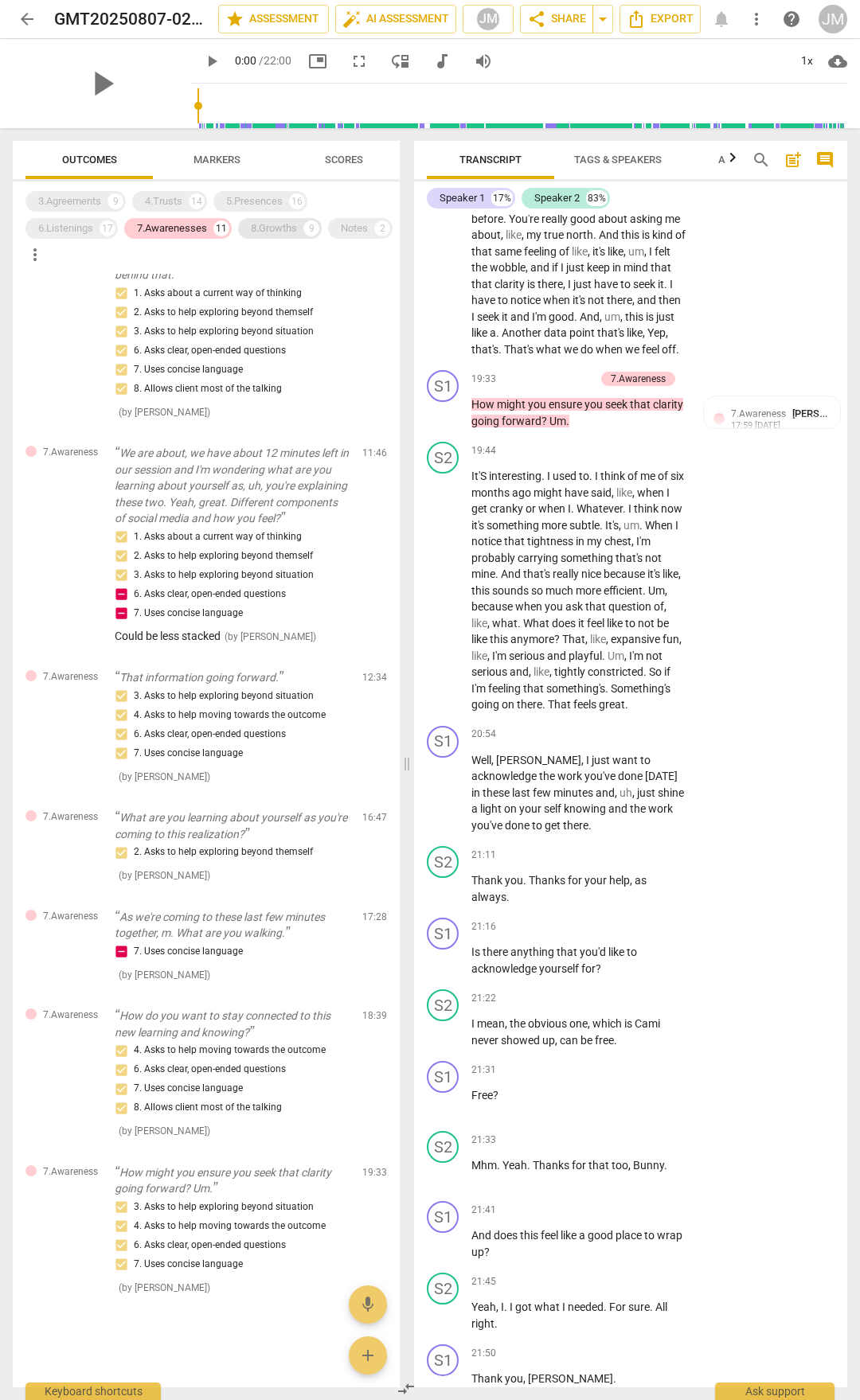
drag, startPoint x: 303, startPoint y: 229, endPoint x: 285, endPoint y: 228, distance: 18.0
click at [303, 229] on div "8.Growths 9" at bounding box center [280, 228] width 84 height 21
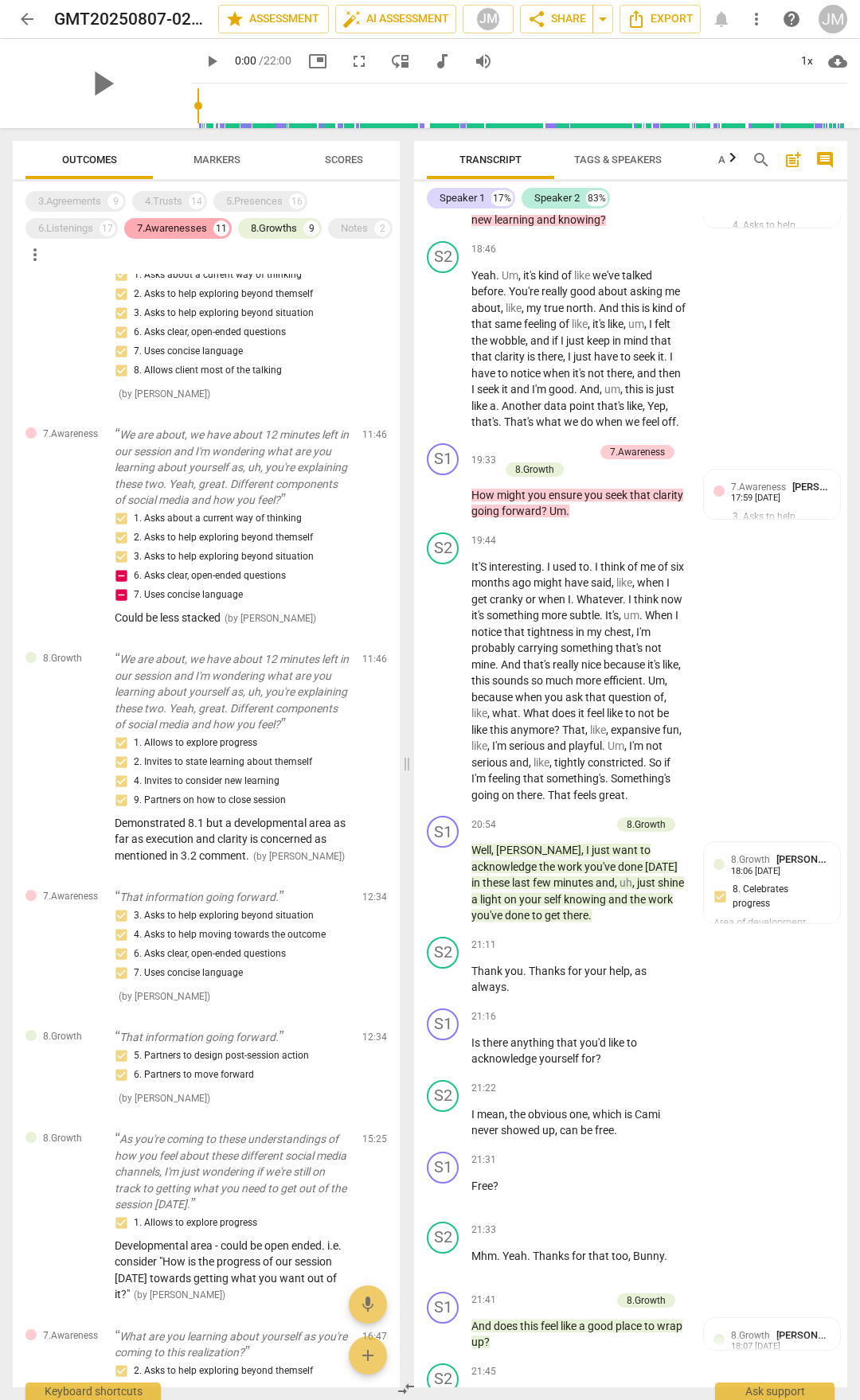
click at [189, 228] on div "7.Awarenesses" at bounding box center [172, 229] width 70 height 16
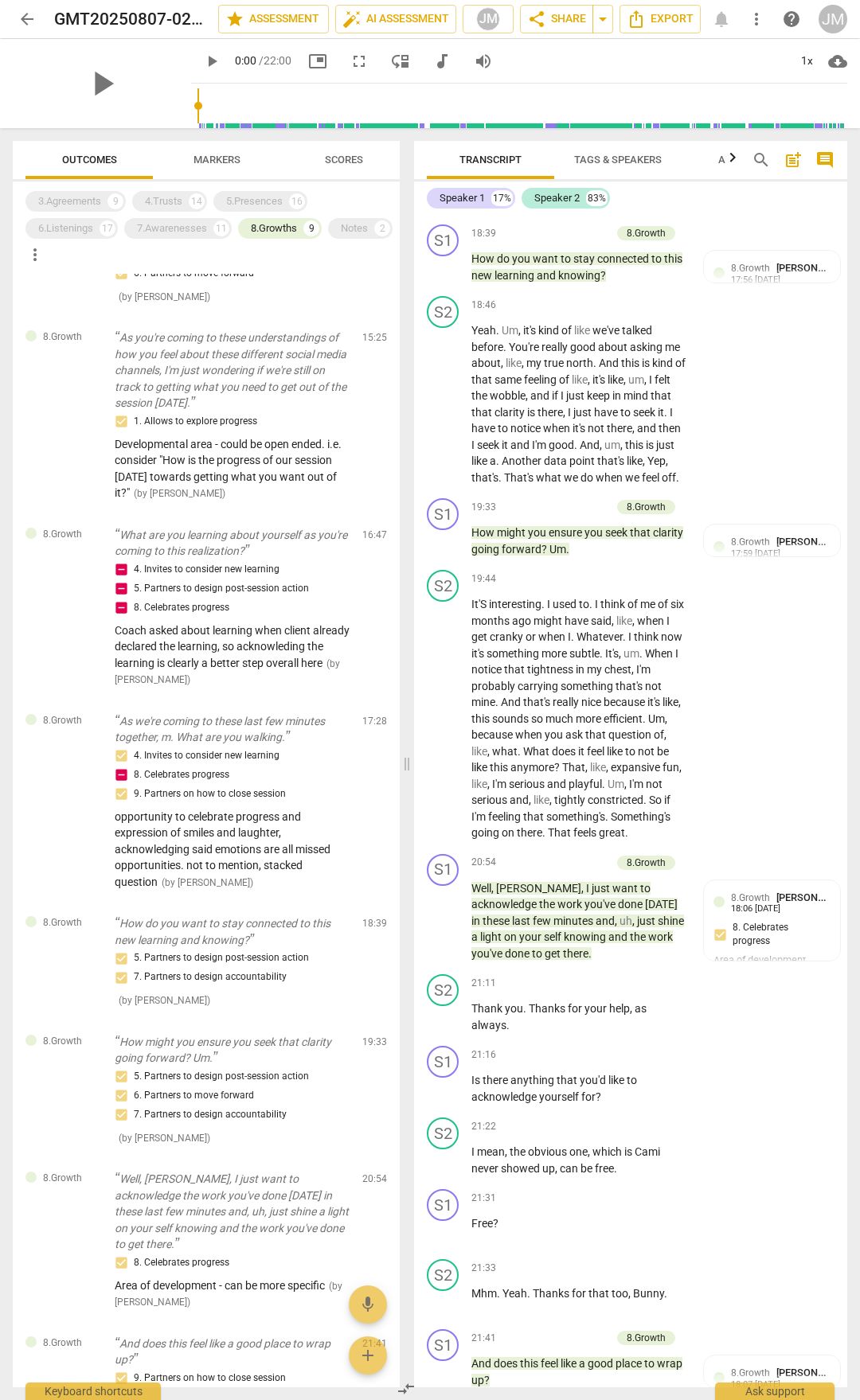
scroll to position [0, 0]
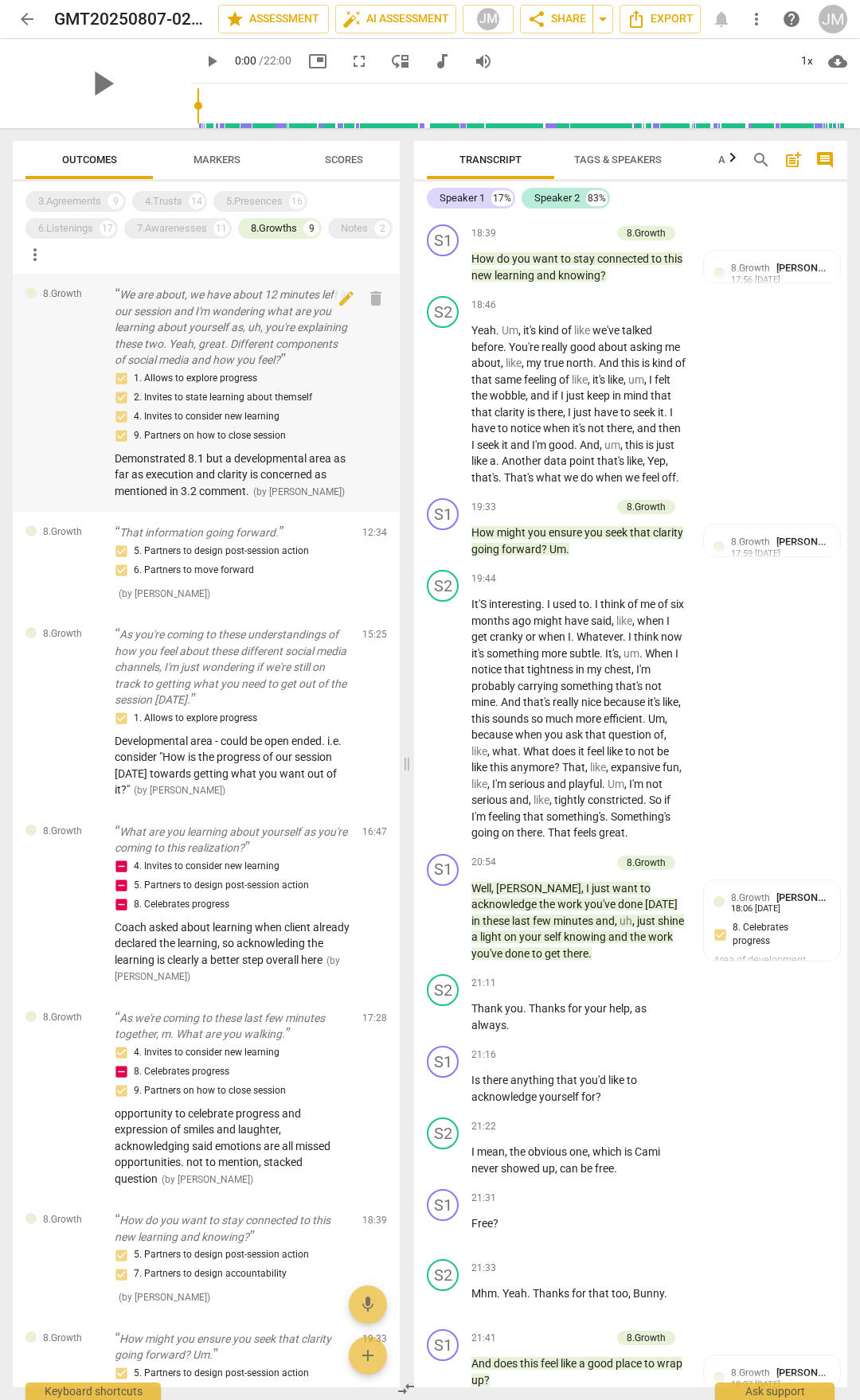
click at [126, 298] on p "We are about, we have about 12 minutes left in our session and I'm wondering wh…" at bounding box center [232, 327] width 235 height 82
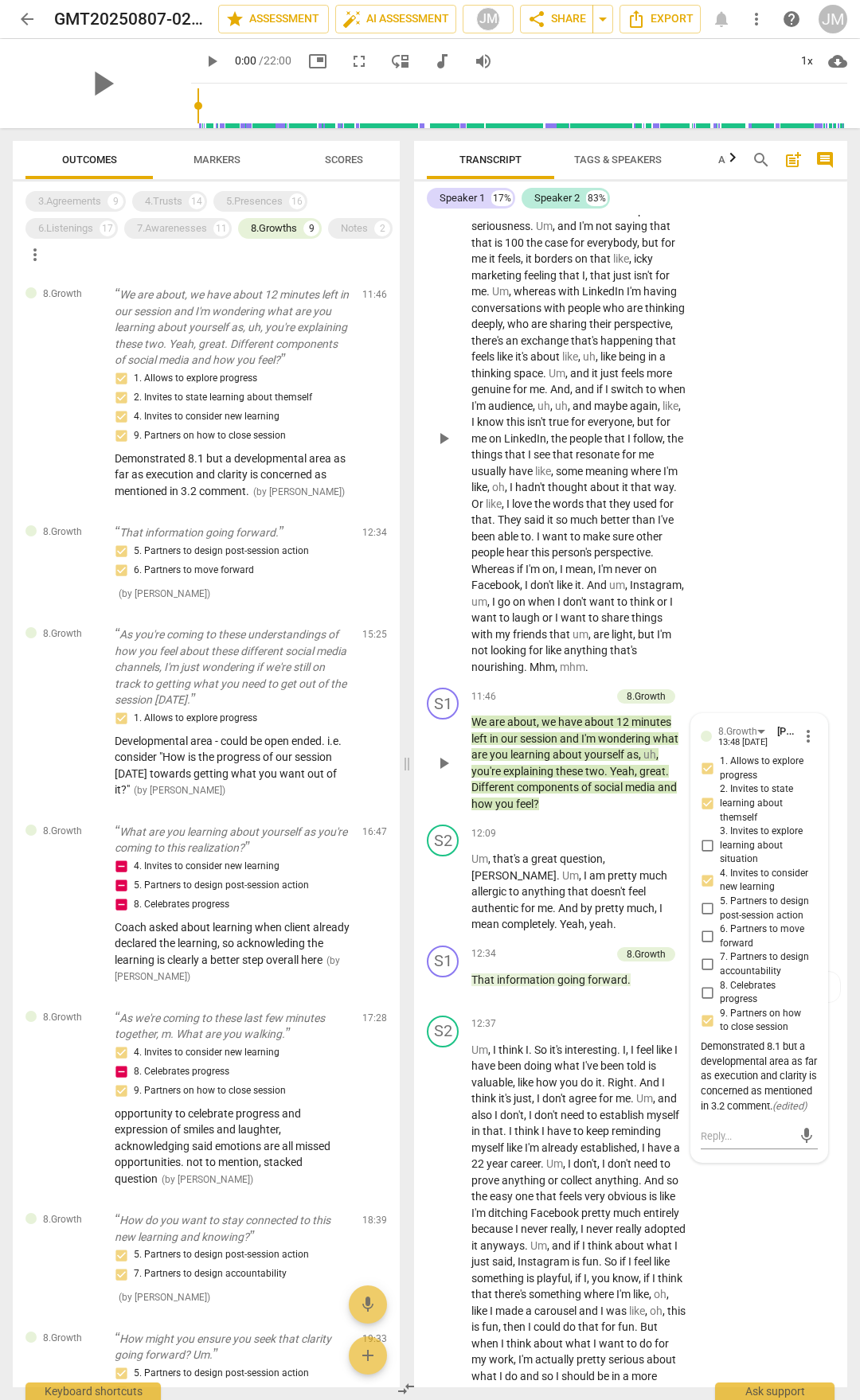
scroll to position [3637, 0]
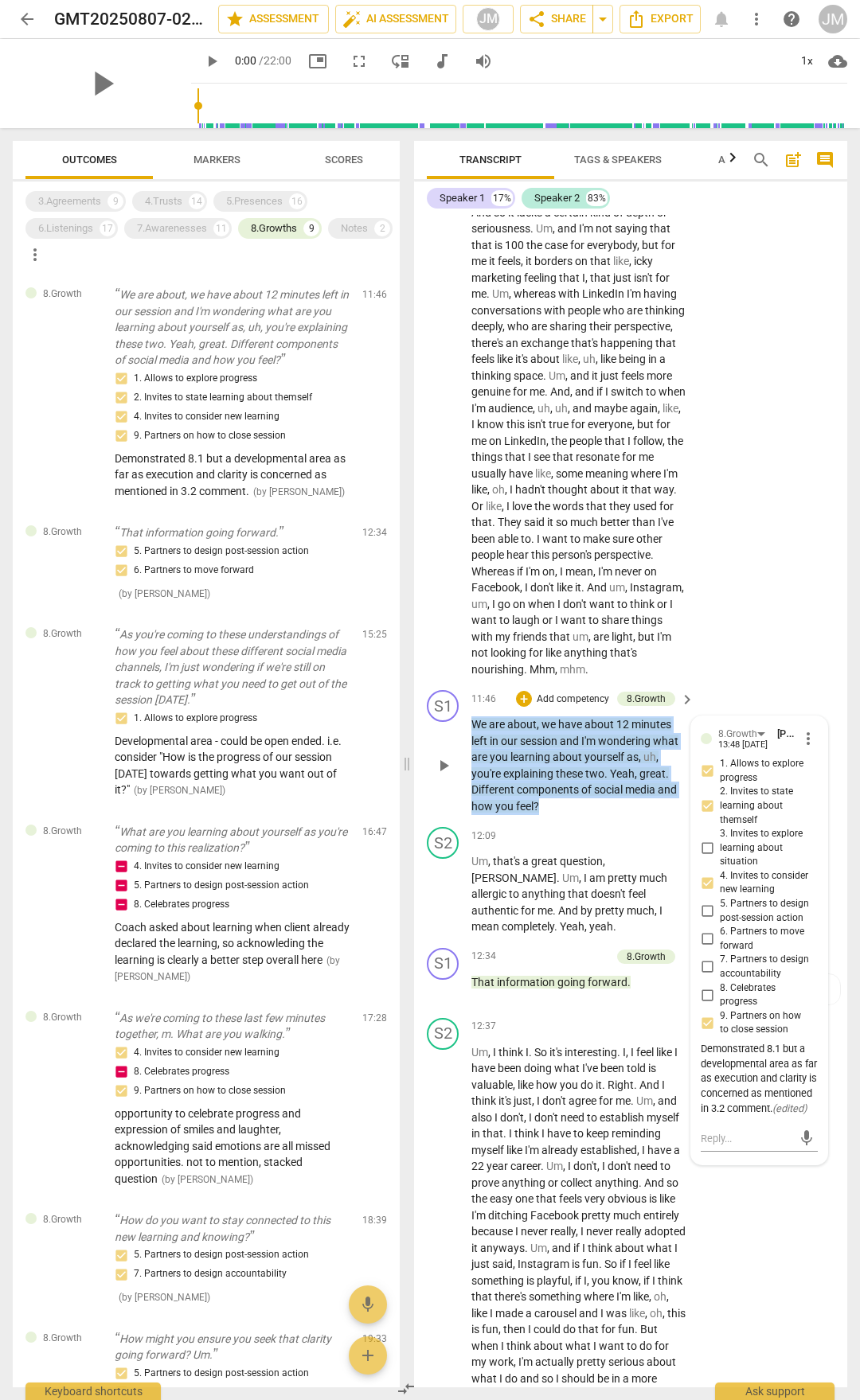
drag, startPoint x: 475, startPoint y: 768, endPoint x: 553, endPoint y: 854, distance: 116.1
click at [553, 815] on p "We are about , we have about 12 minutes left in our session and I'm wondering w…" at bounding box center [579, 765] width 215 height 98
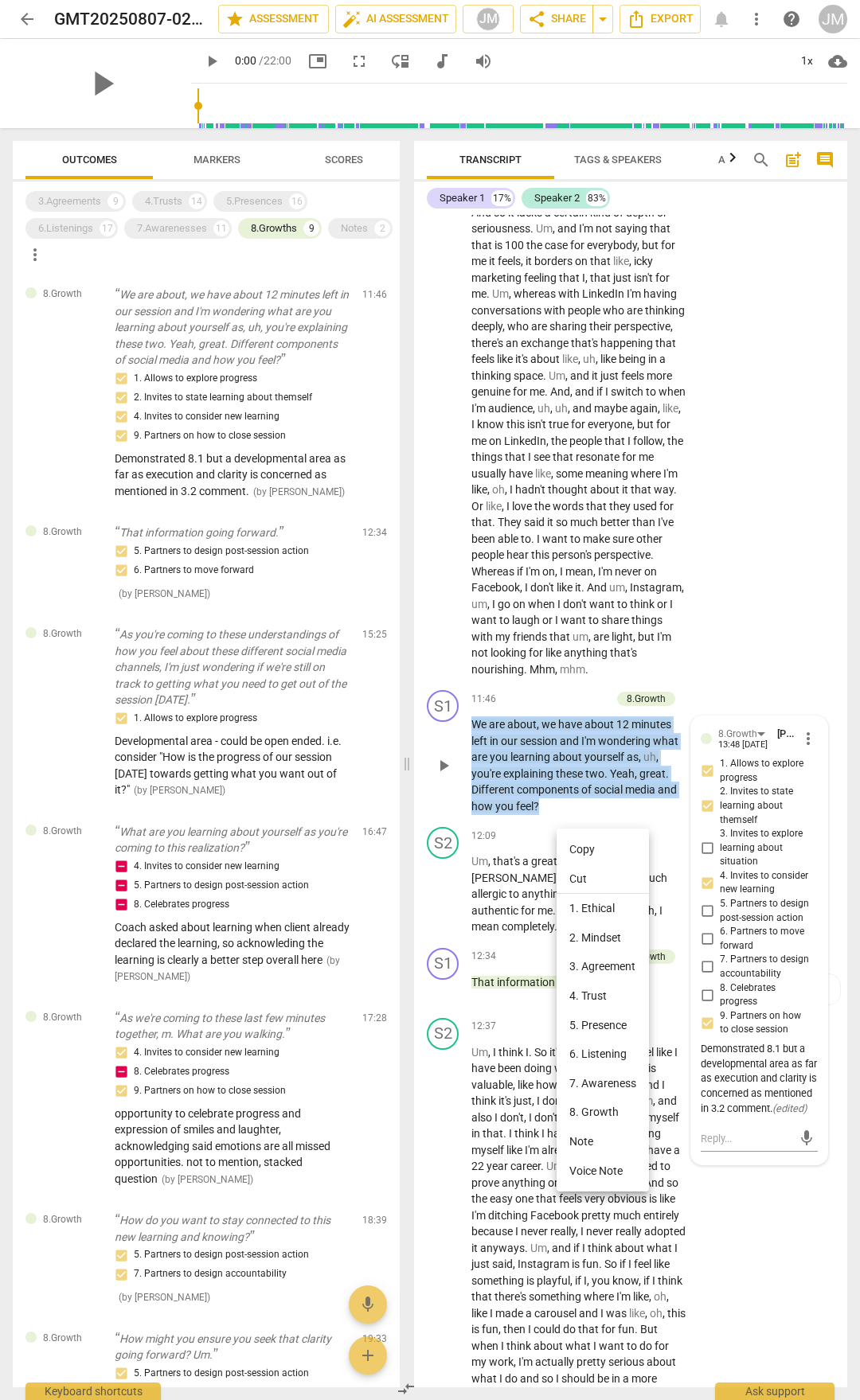
click at [589, 846] on li "Copy" at bounding box center [603, 850] width 93 height 29
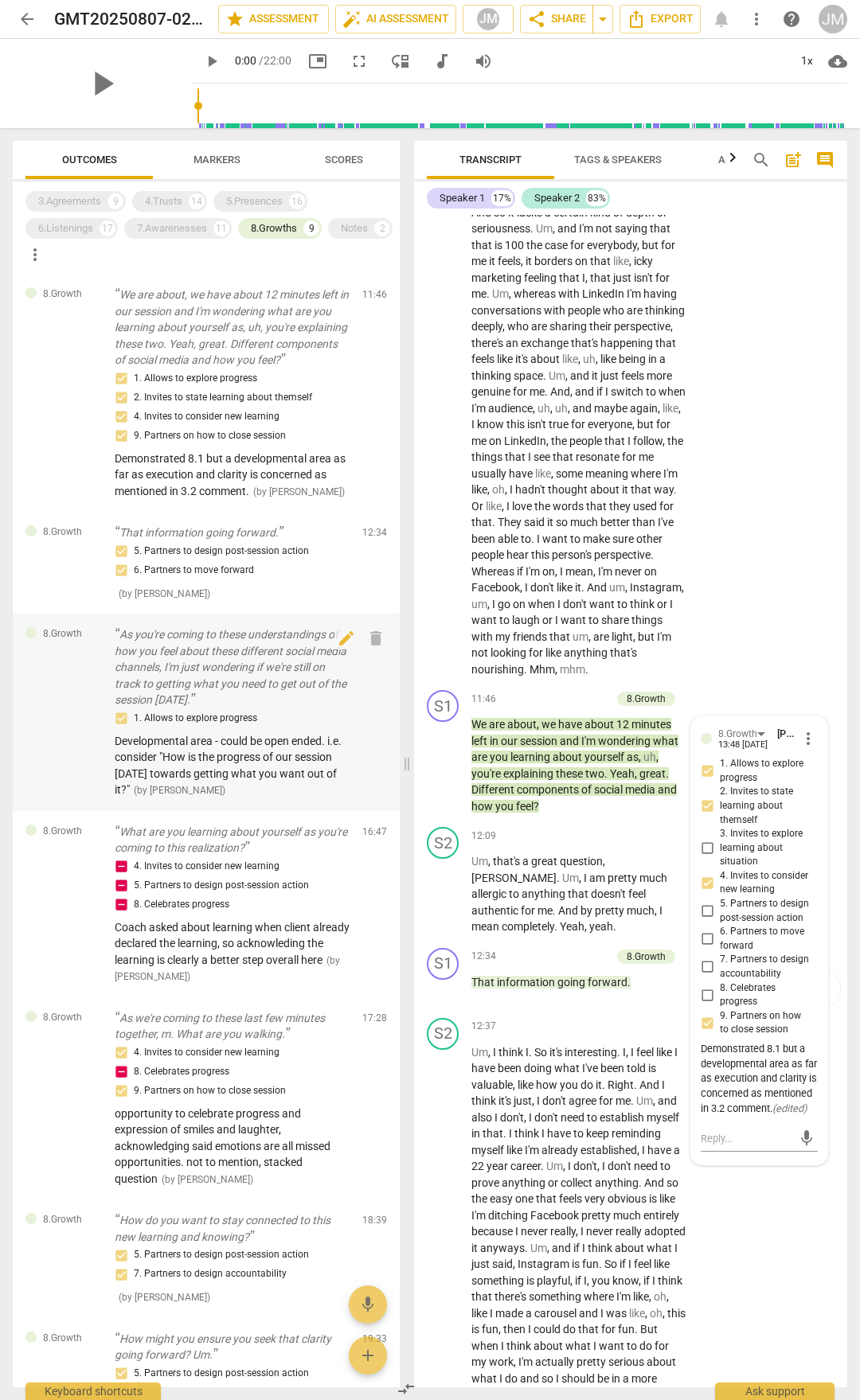
click at [157, 658] on p "As you're coming to these understandings of how you feel about these different …" at bounding box center [232, 667] width 235 height 82
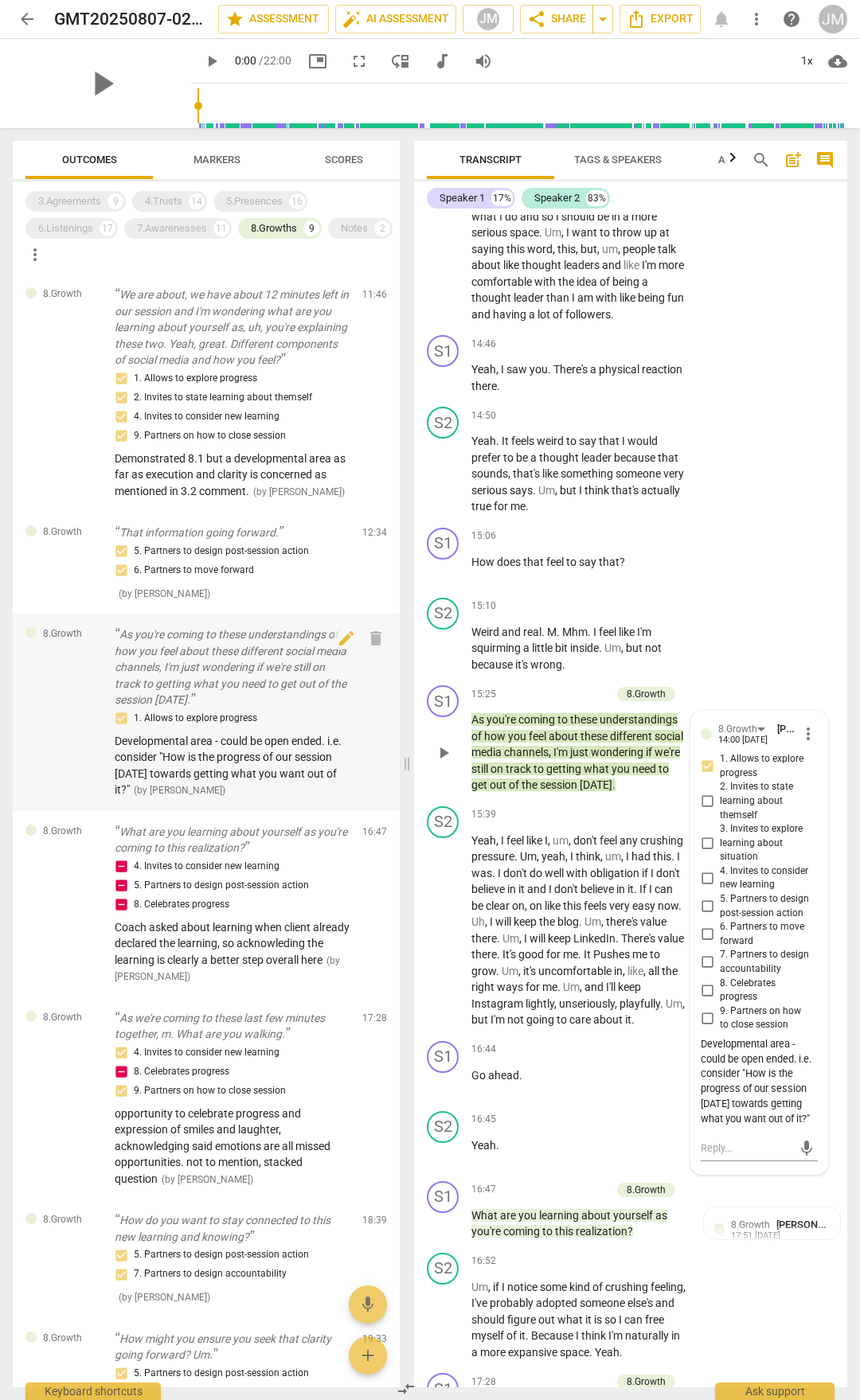
scroll to position [4803, 0]
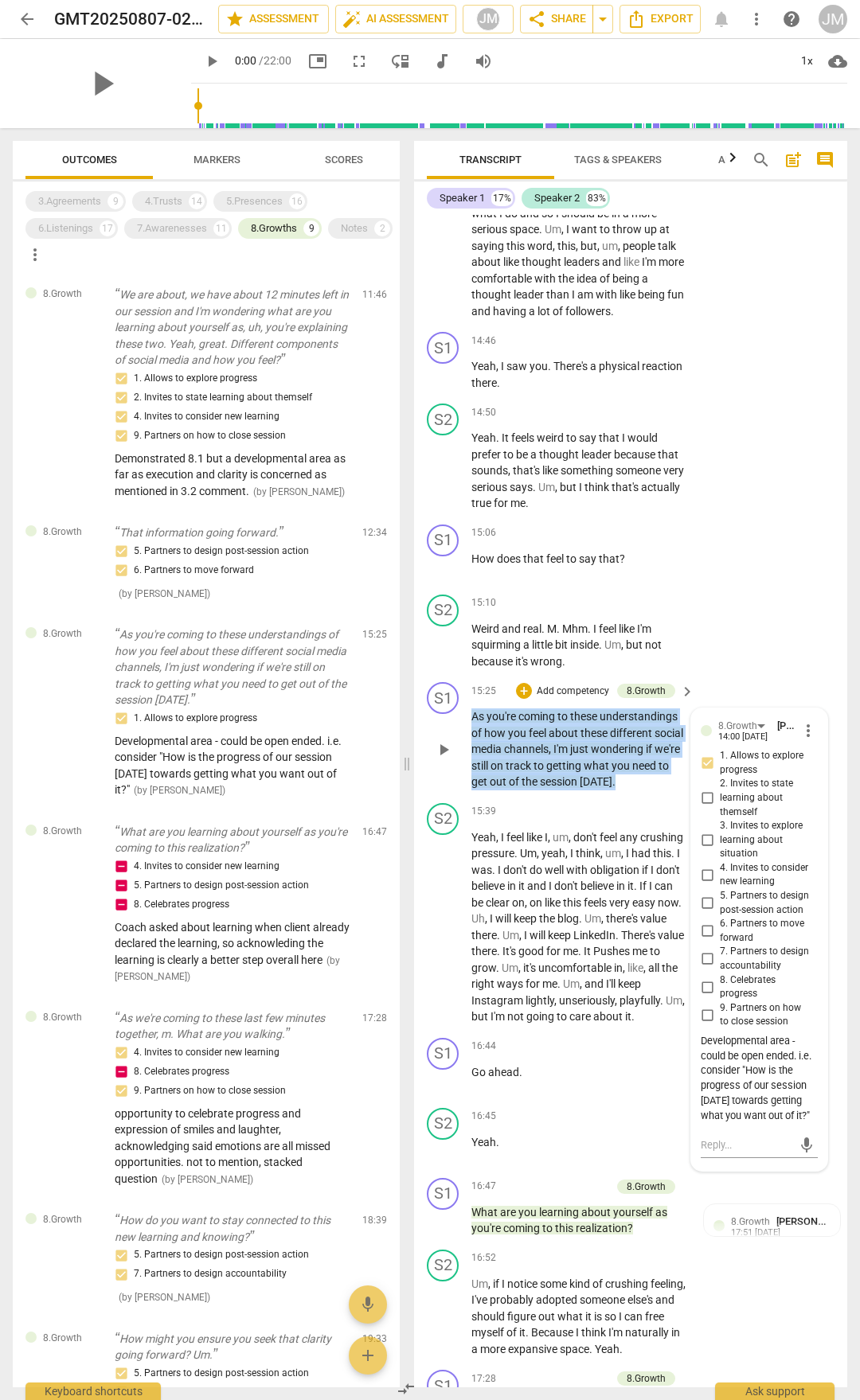
drag, startPoint x: 474, startPoint y: 776, endPoint x: 569, endPoint y: 830, distance: 109.3
click at [665, 790] on p "As you're coming to these understandings of how you feel about these different …" at bounding box center [579, 749] width 215 height 82
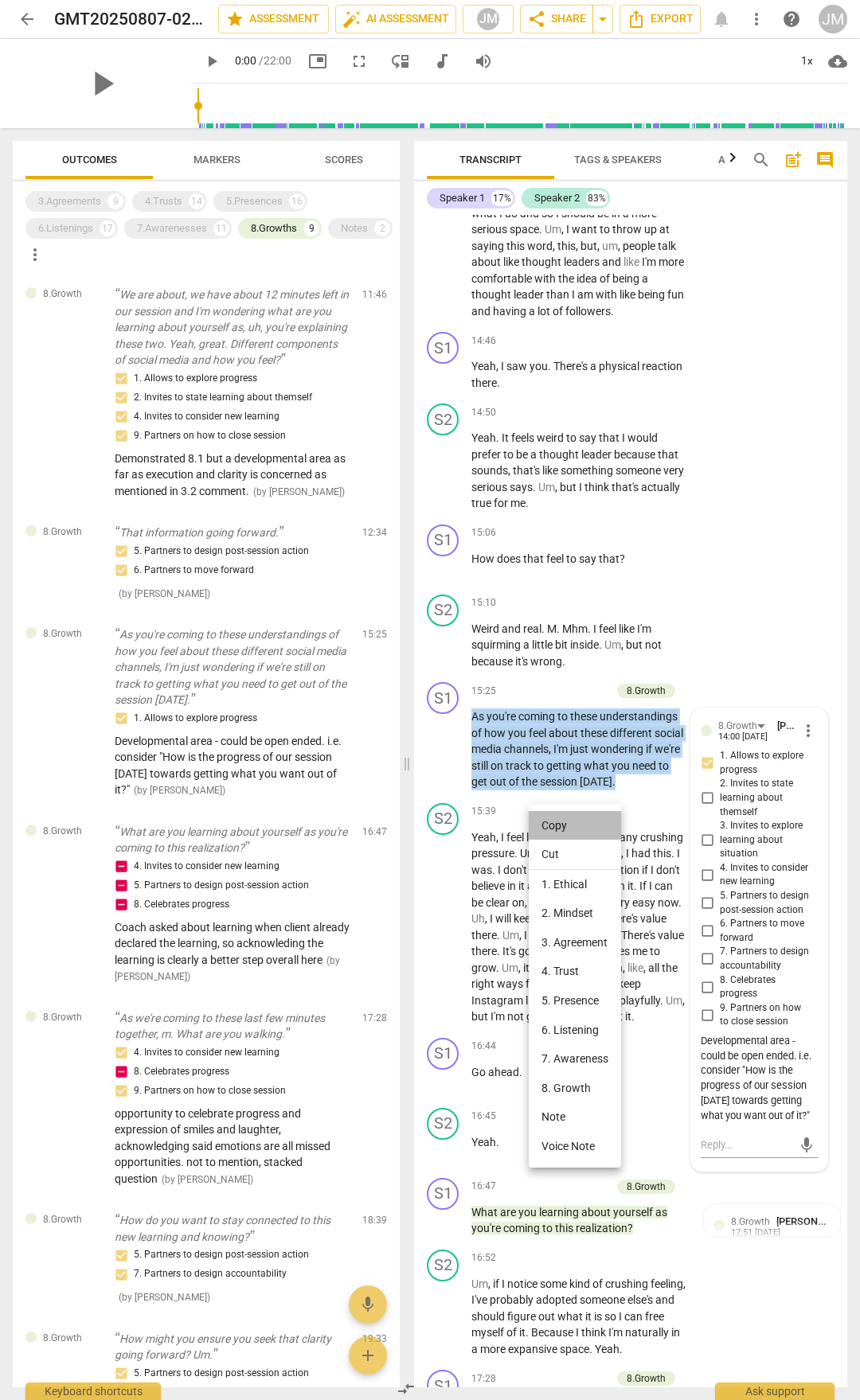
click at [574, 822] on li "Copy" at bounding box center [575, 826] width 93 height 29
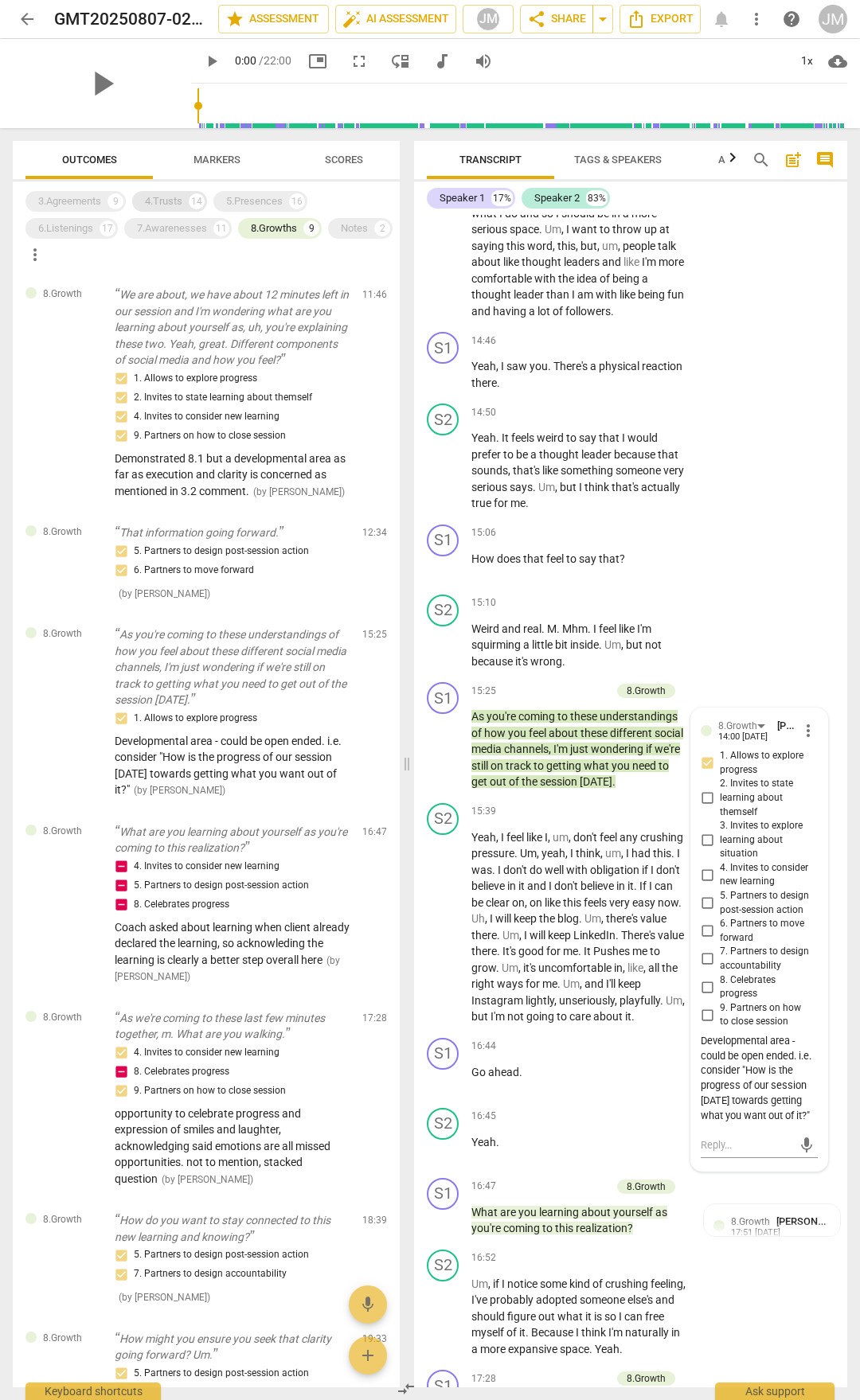
click at [174, 196] on div "4.Trusts" at bounding box center [163, 201] width 37 height 16
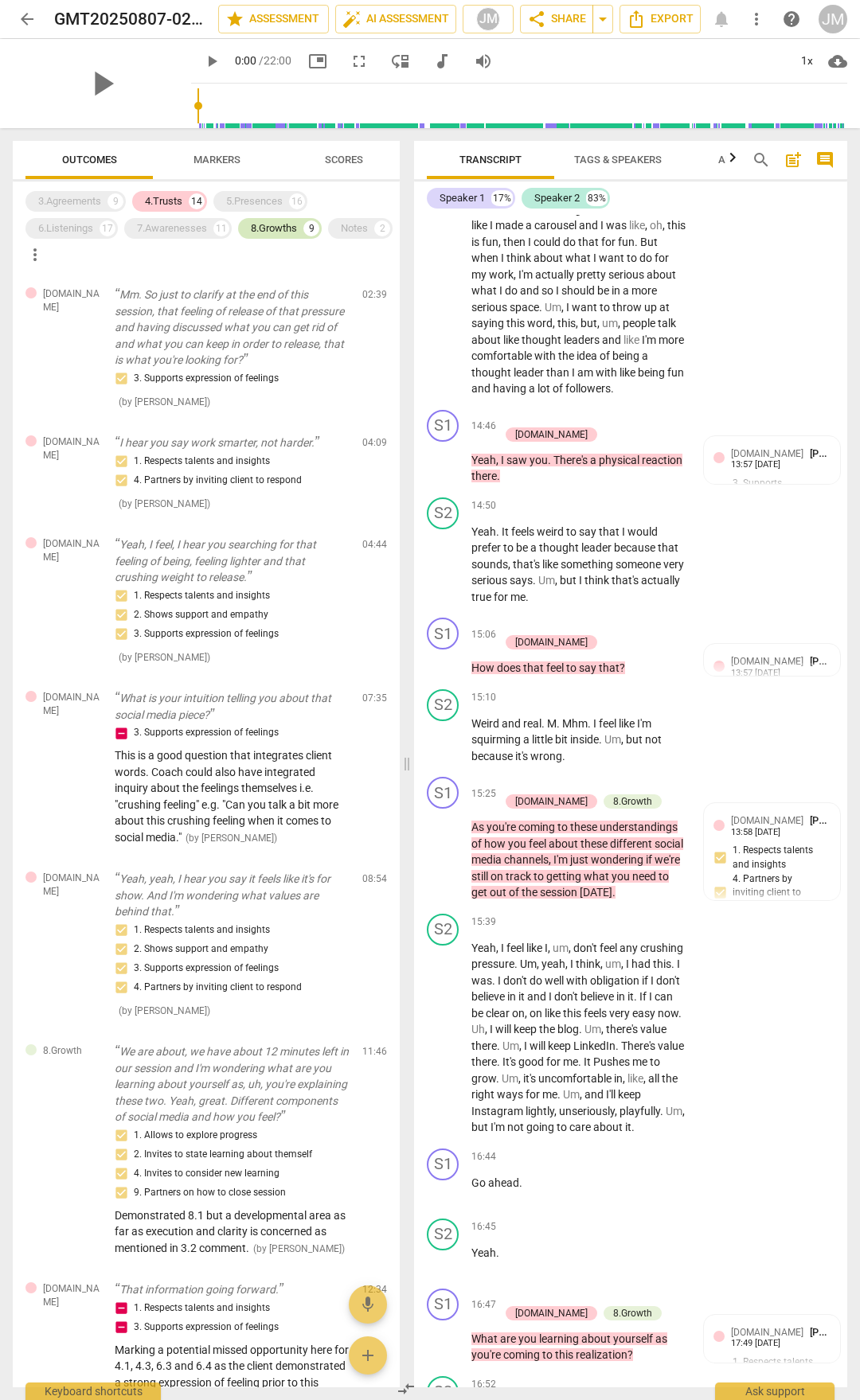
click at [282, 227] on div "8.Growths" at bounding box center [274, 229] width 46 height 16
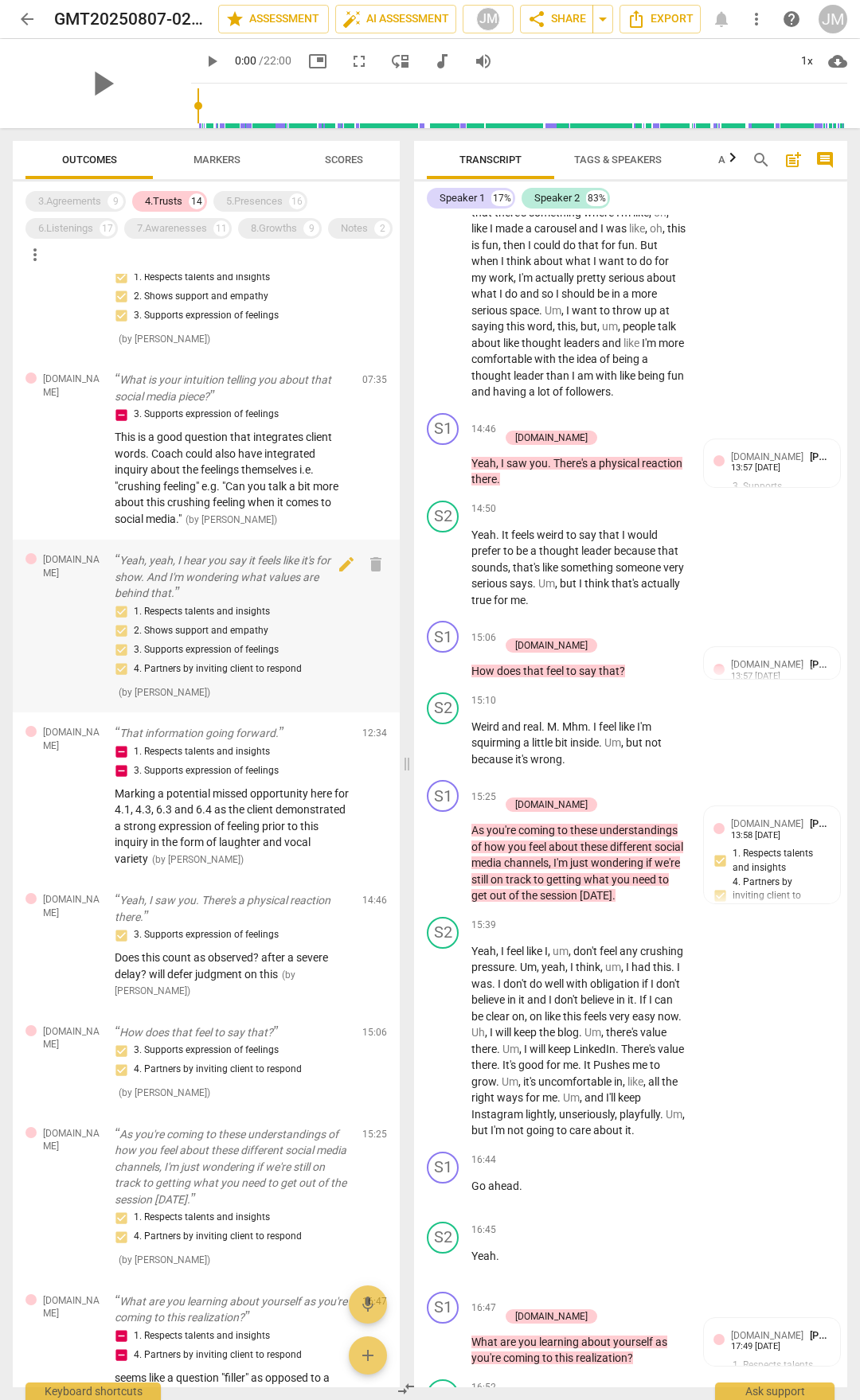
scroll to position [0, 0]
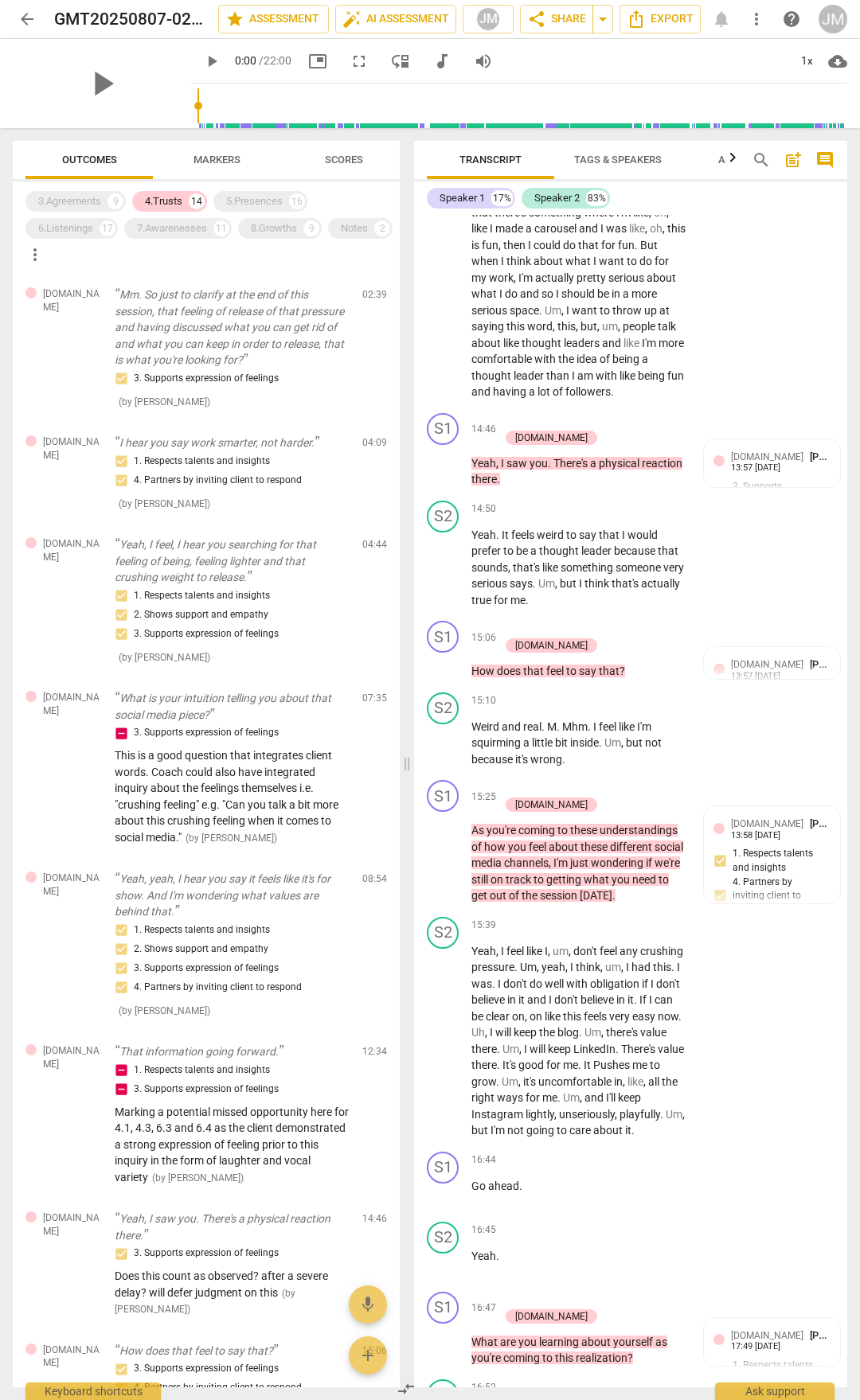
drag, startPoint x: 277, startPoint y: 231, endPoint x: 218, endPoint y: 215, distance: 61.1
click at [277, 231] on div "8.Growths" at bounding box center [274, 229] width 46 height 16
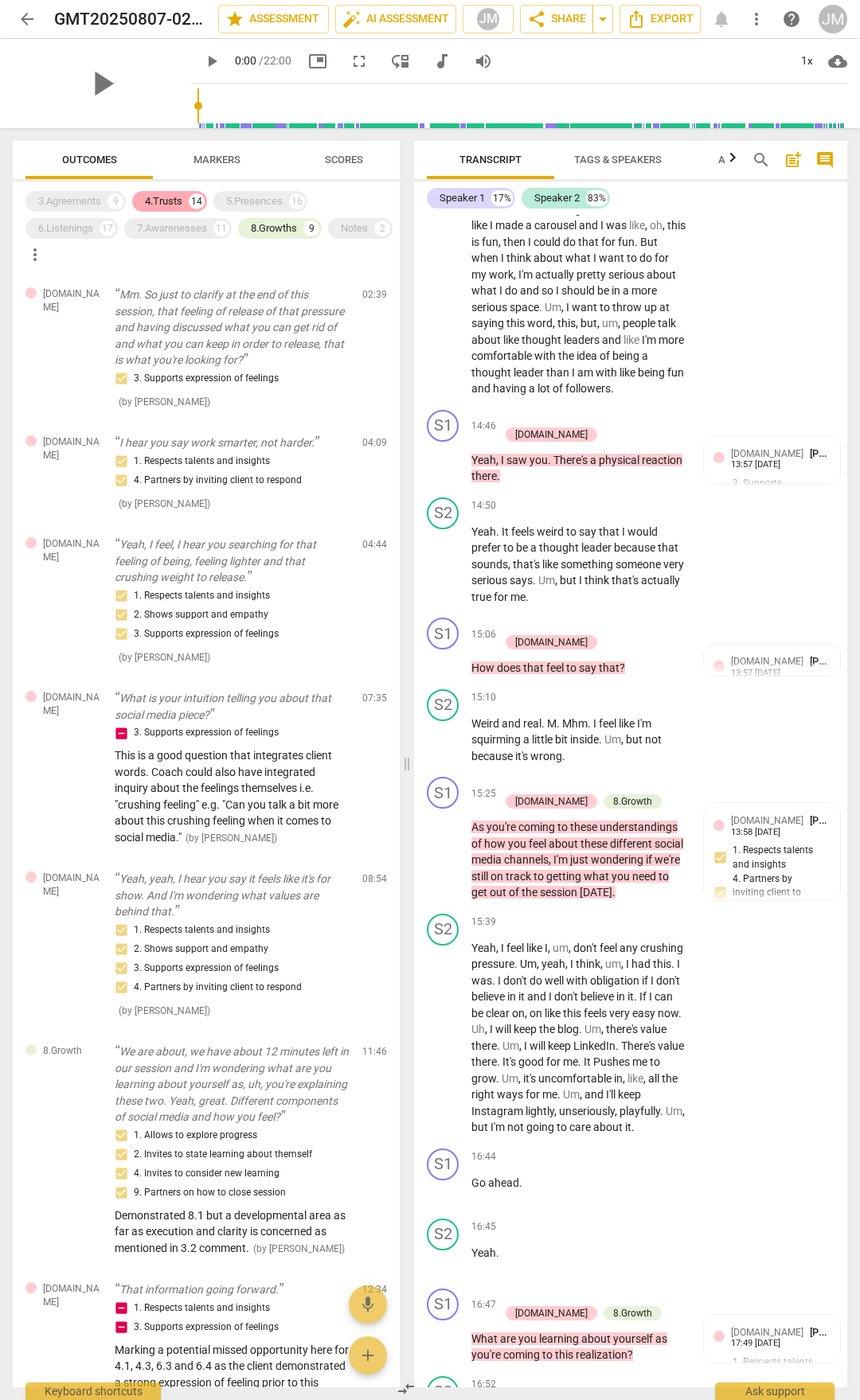
click at [165, 199] on div "4.Trusts" at bounding box center [163, 201] width 37 height 16
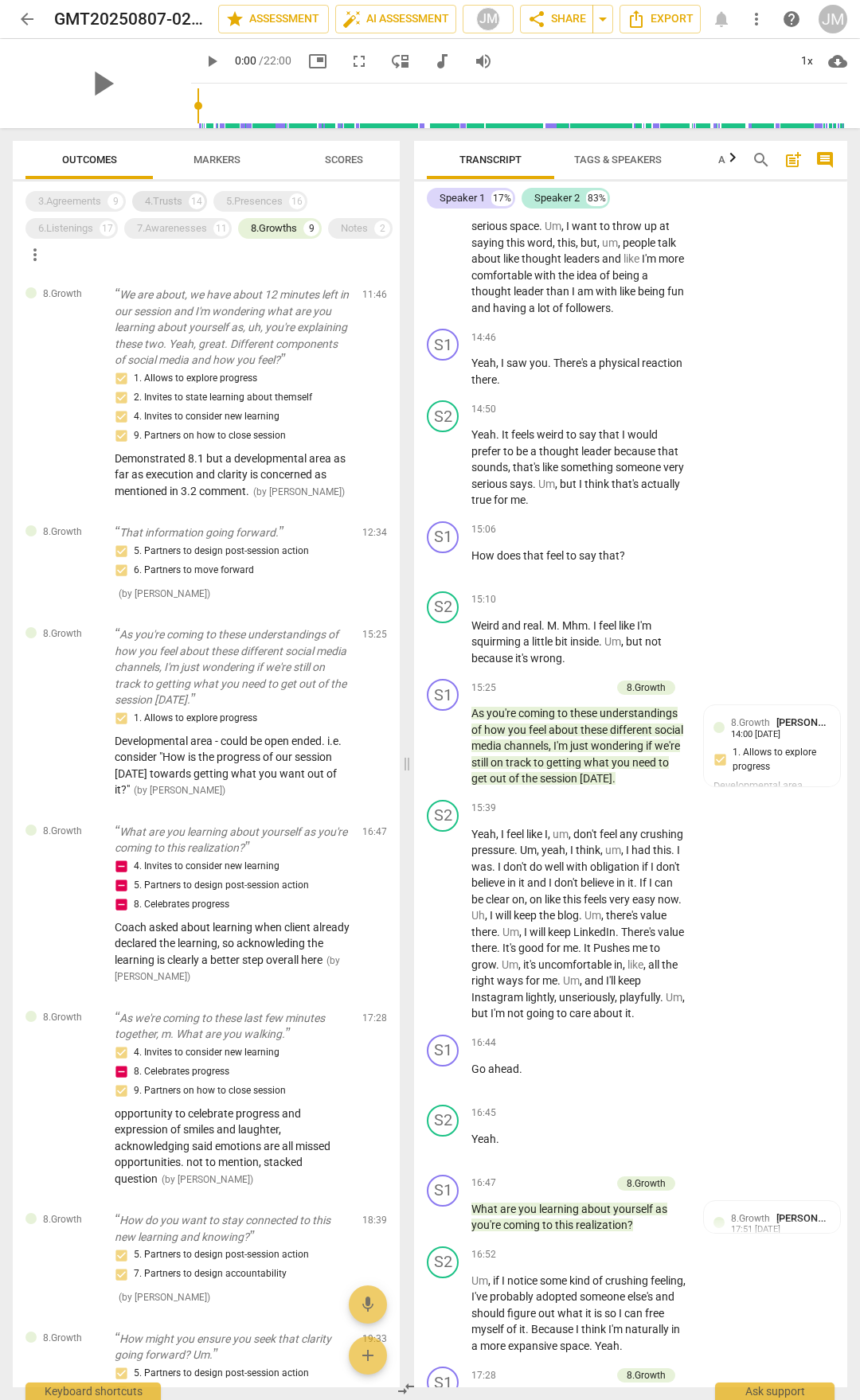
scroll to position [4803, 0]
click at [263, 351] on p "We are about, we have about 12 minutes left in our session and I'm wondering wh…" at bounding box center [232, 327] width 235 height 82
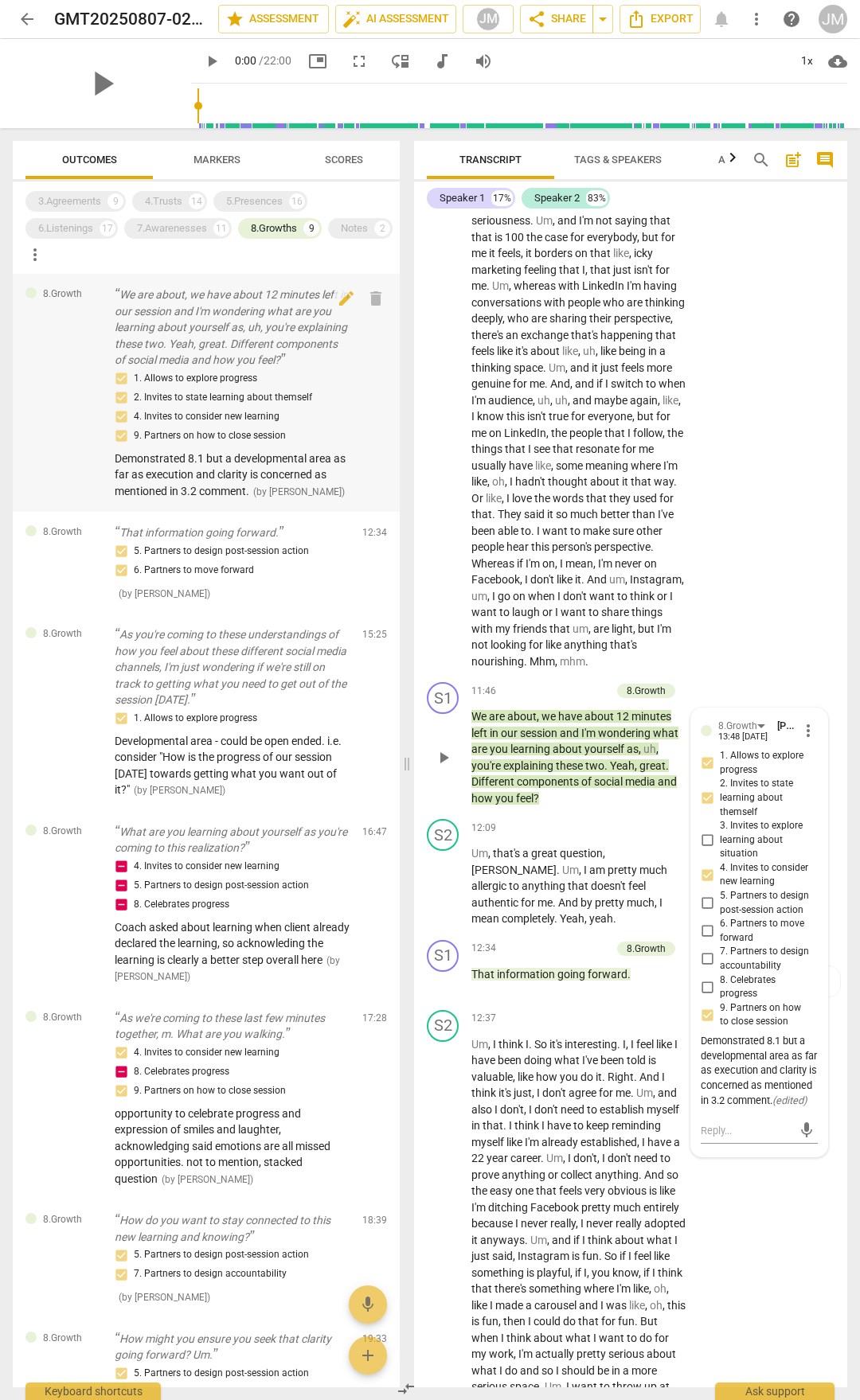
scroll to position [3637, 0]
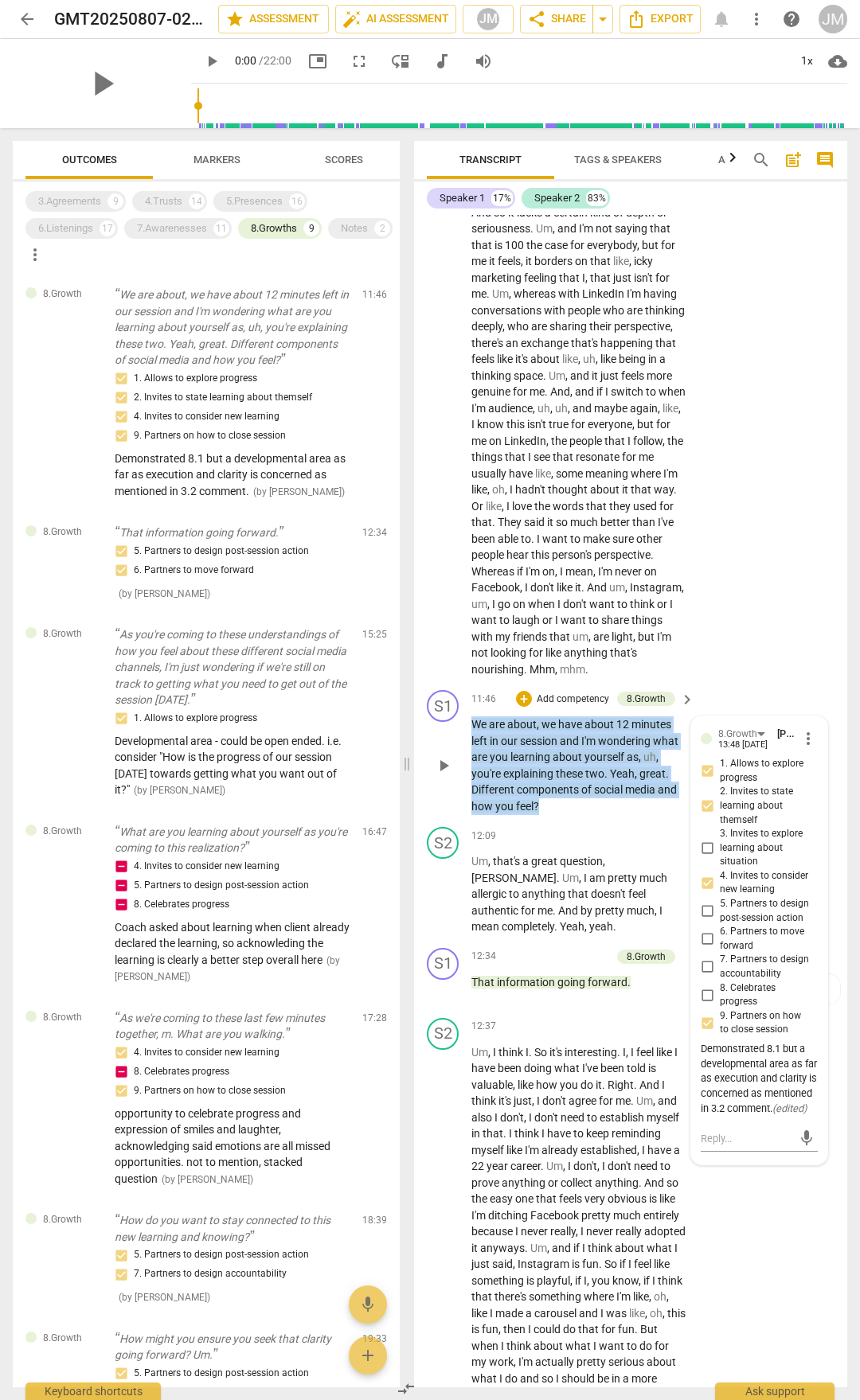
drag, startPoint x: 472, startPoint y: 770, endPoint x: 540, endPoint y: 857, distance: 110.4
click at [540, 815] on p "We are about , we have about 12 minutes left in our session and I'm wondering w…" at bounding box center [579, 765] width 215 height 98
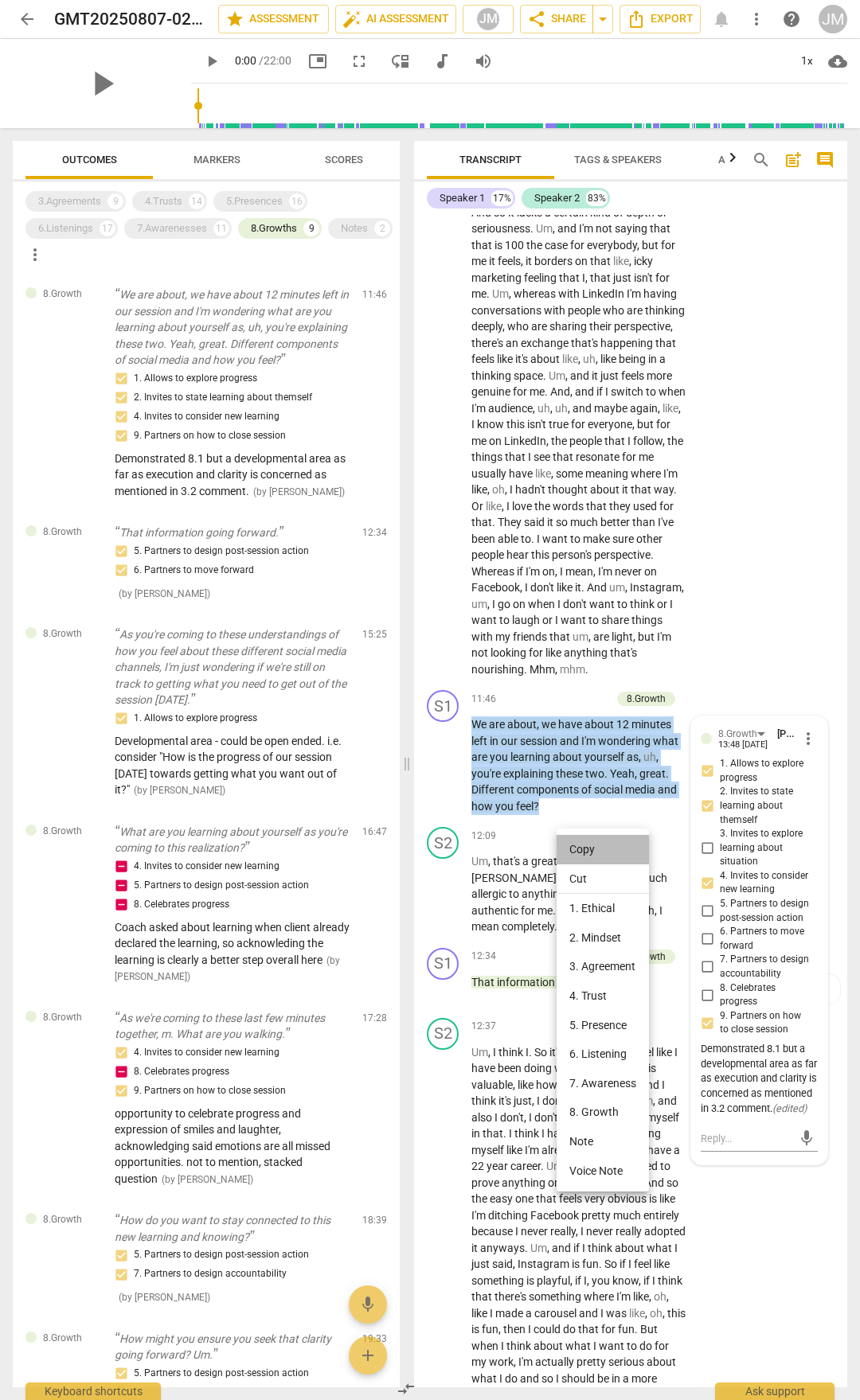
click at [591, 849] on li "Copy" at bounding box center [603, 850] width 93 height 29
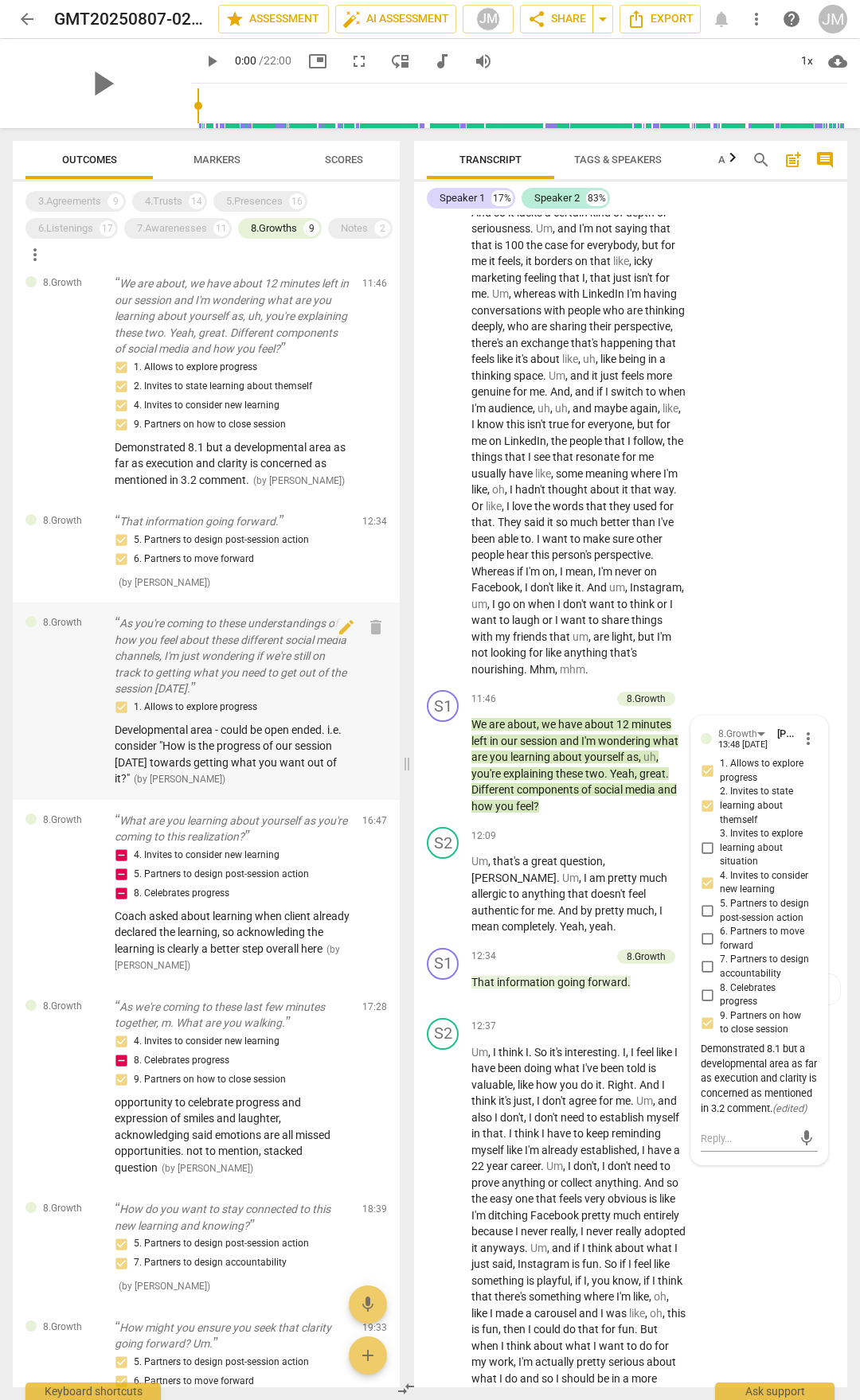
scroll to position [0, 0]
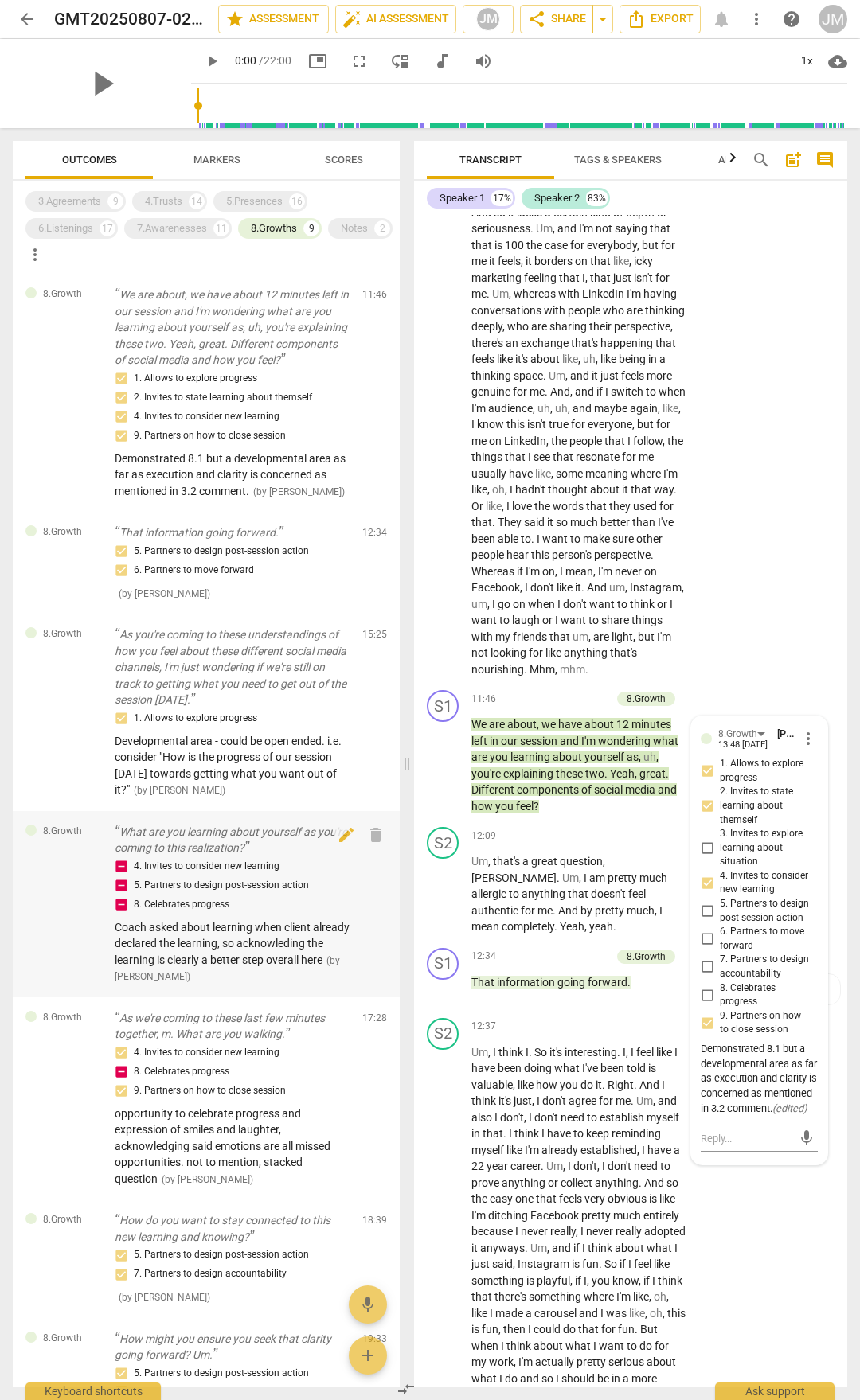
click at [233, 854] on p "What are you learning about yourself as you're coming to this realization?" at bounding box center [232, 839] width 235 height 32
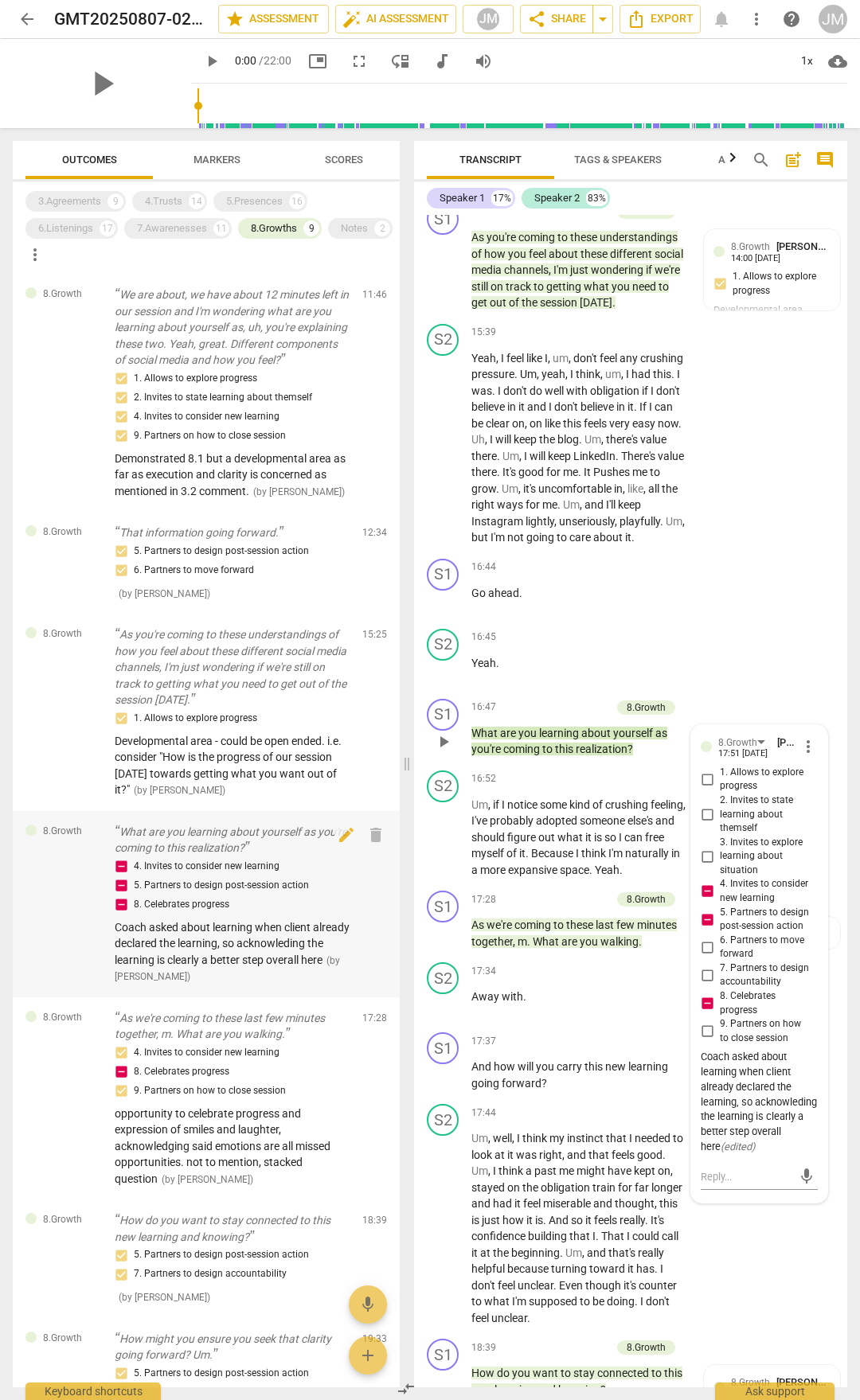
scroll to position [5290, 0]
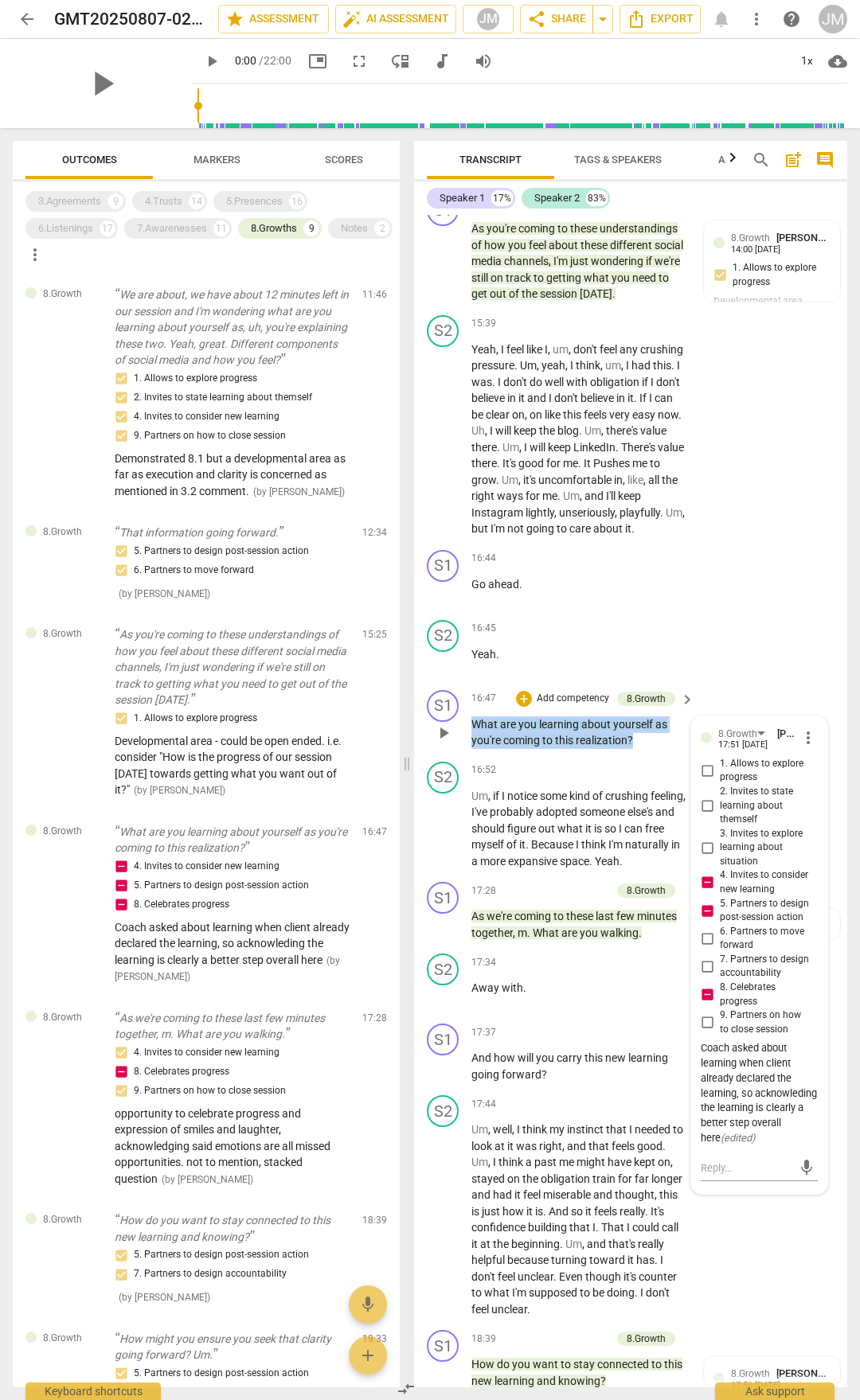
drag, startPoint x: 644, startPoint y: 819, endPoint x: 475, endPoint y: 797, distance: 170.4
click at [475, 749] on p "What are you learning about yourself as you're coming to this realization ?" at bounding box center [579, 732] width 215 height 32
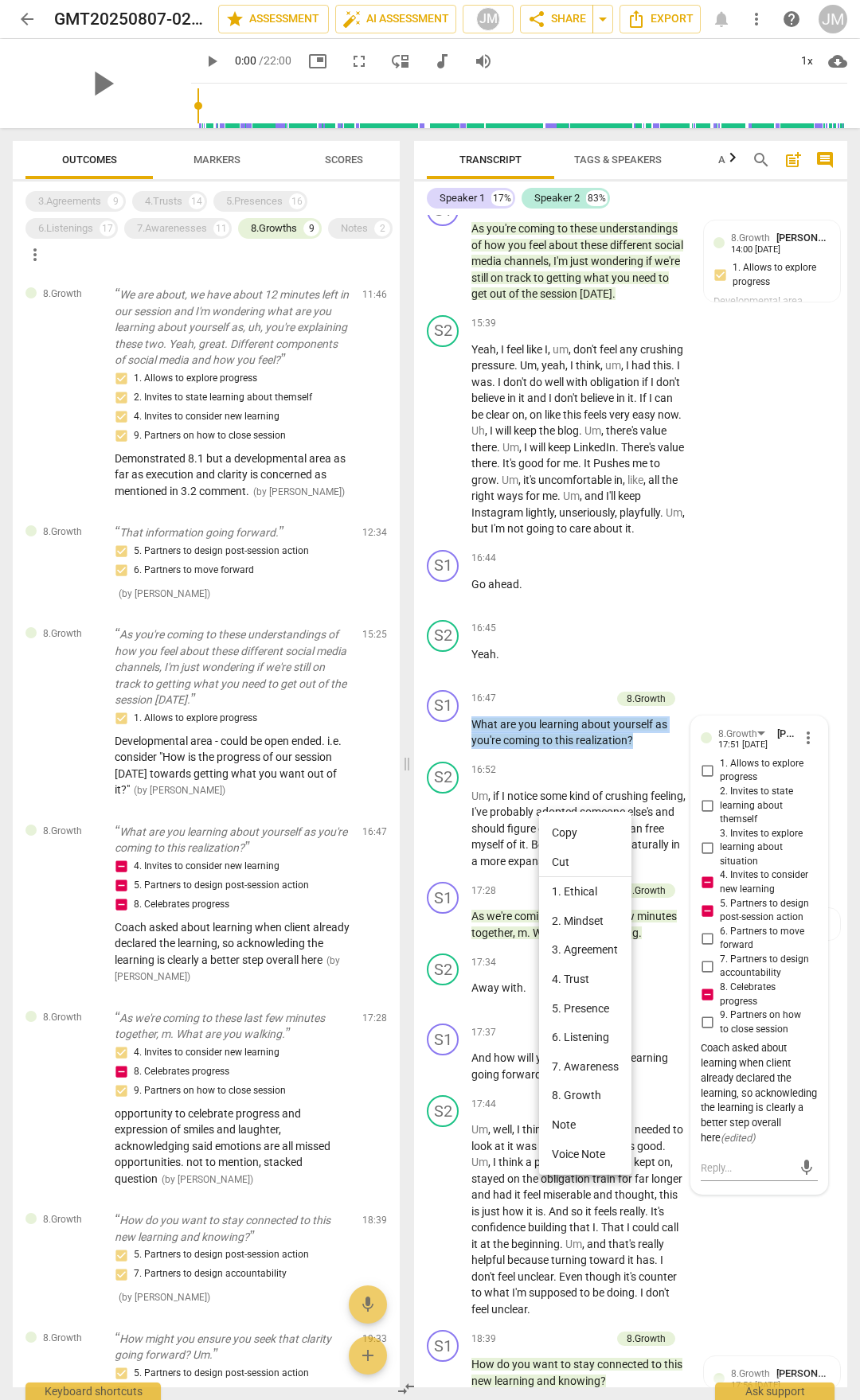
click at [559, 824] on li "Copy" at bounding box center [585, 833] width 93 height 29
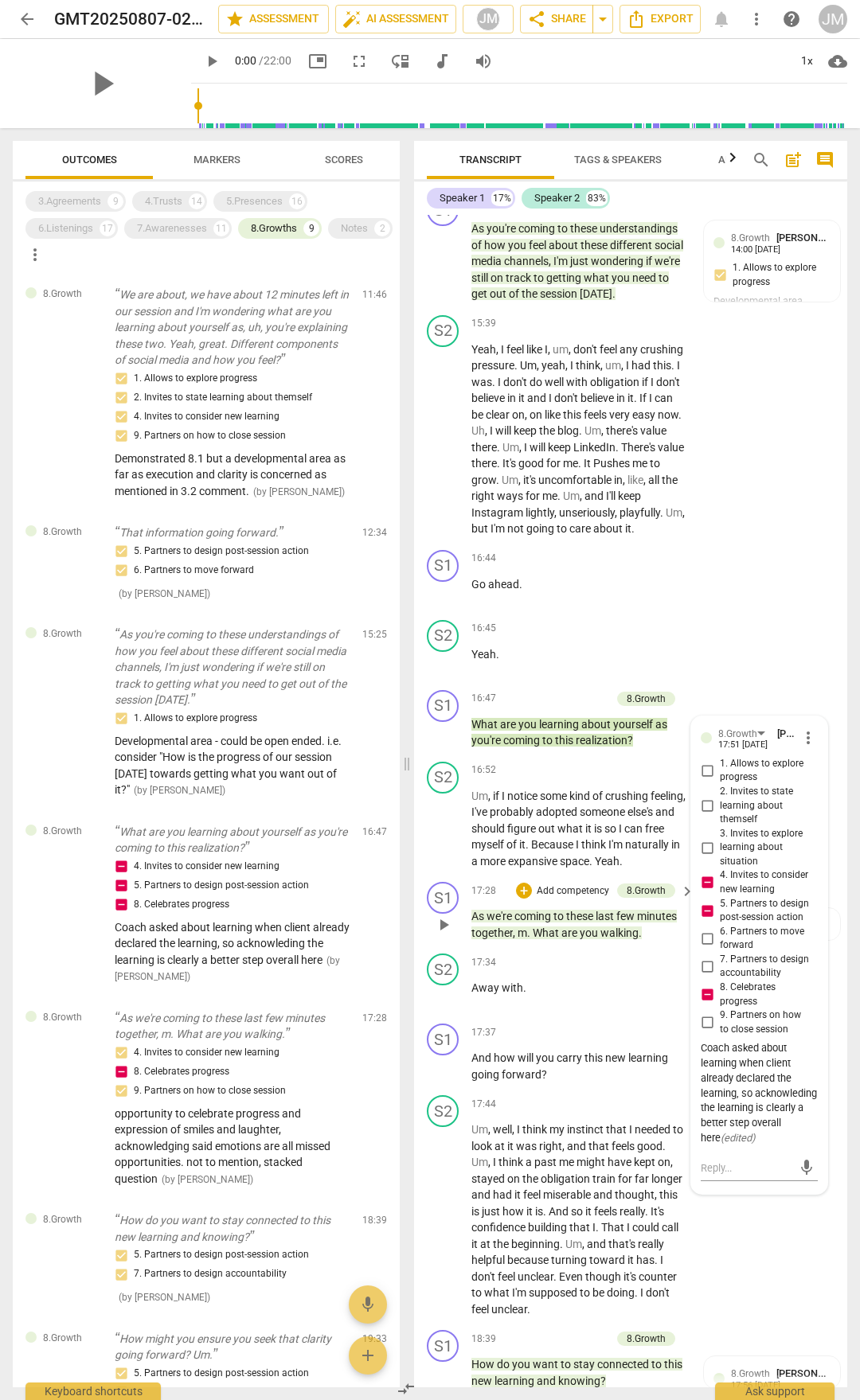
drag, startPoint x: 471, startPoint y: 992, endPoint x: 634, endPoint y: 1009, distance: 163.9
click at [634, 948] on div "S1 play_arrow pause 17:28 + Add competency 8.Growth keyboard_arrow_right As we'…" at bounding box center [630, 911] width 433 height 71
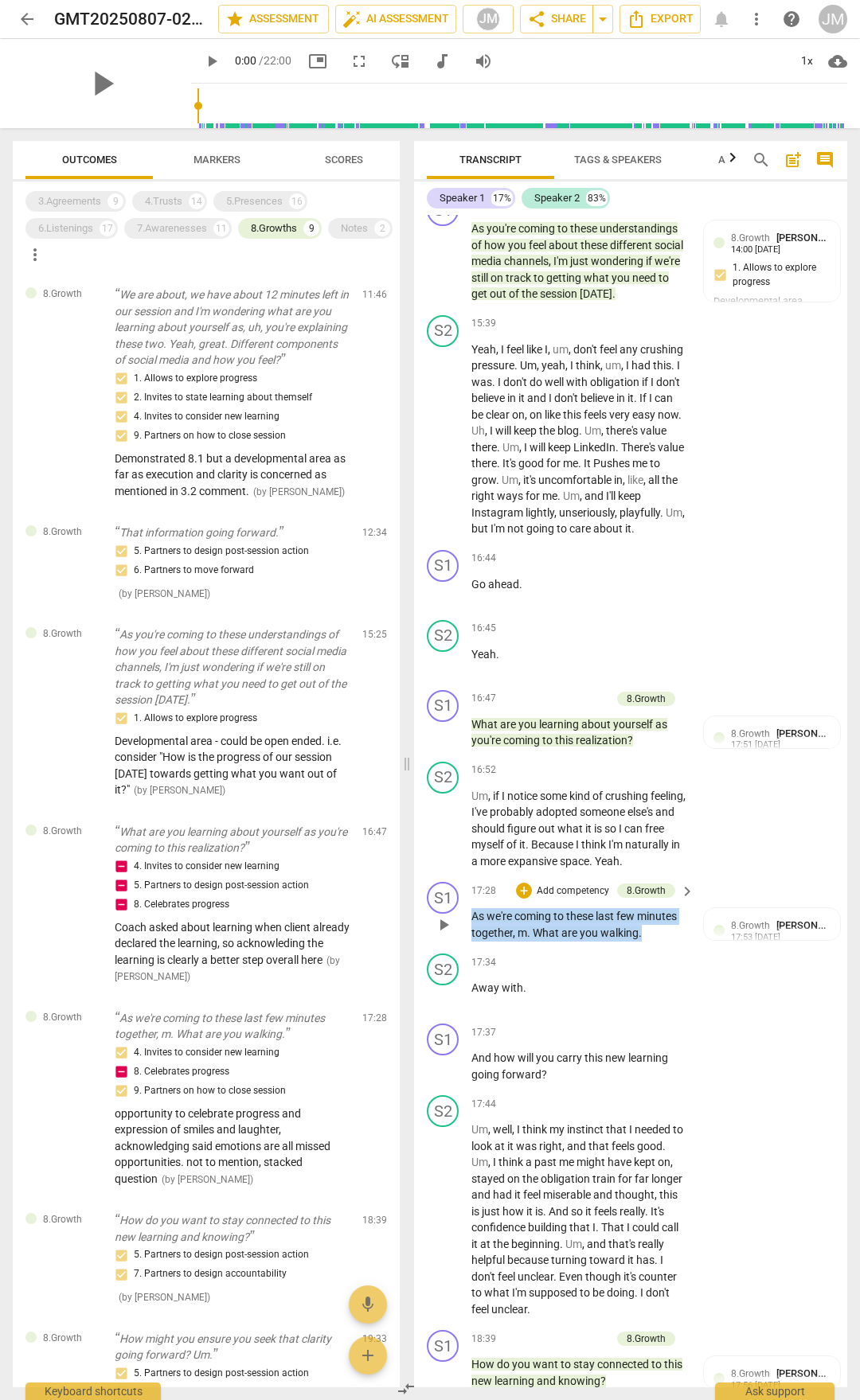
drag, startPoint x: 641, startPoint y: 1012, endPoint x: 499, endPoint y: 998, distance: 142.7
click at [475, 941] on p "As we're coming to these last few minutes together , m . What are you walking ." at bounding box center [579, 924] width 215 height 32
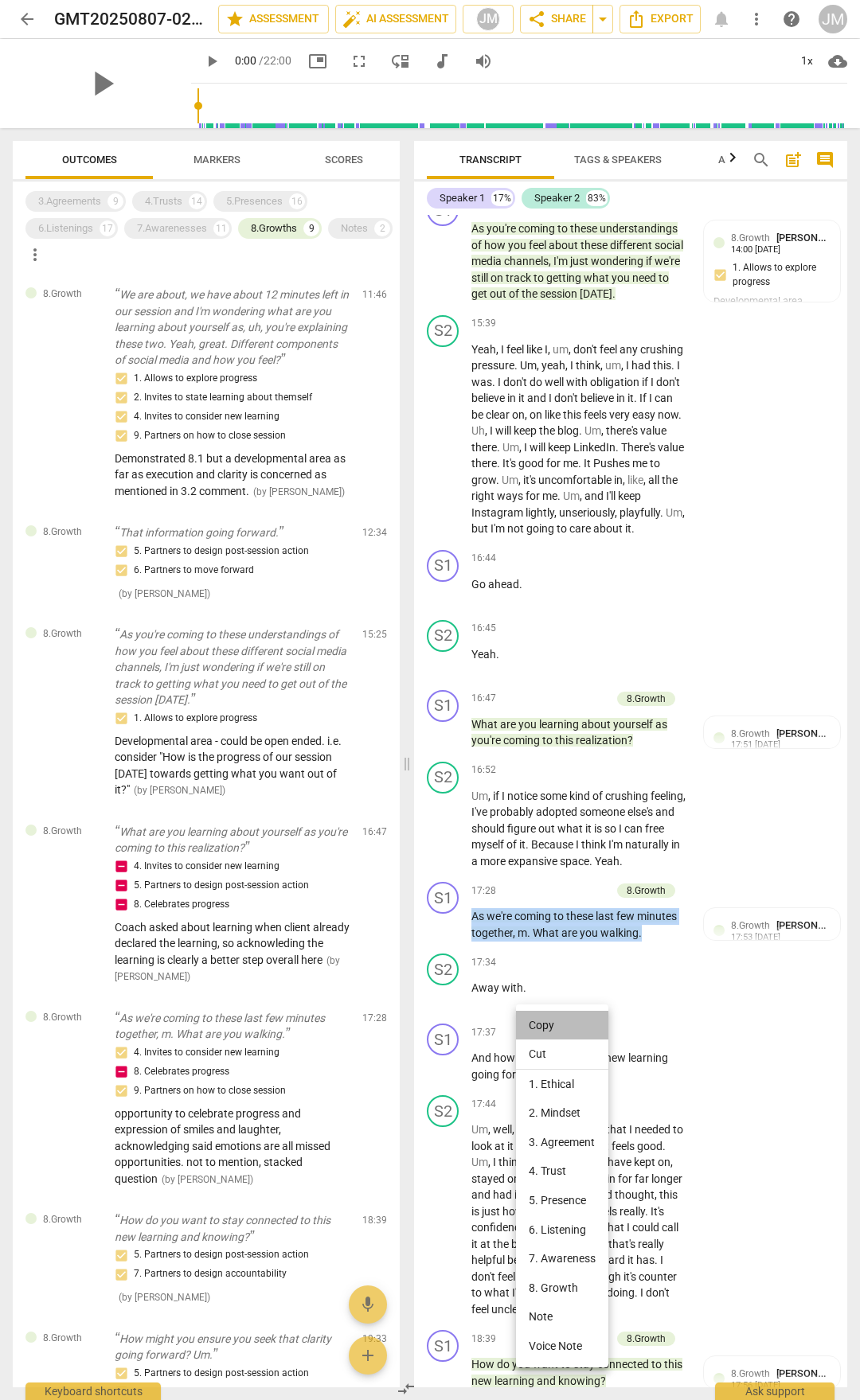
click at [571, 1021] on li "Copy" at bounding box center [562, 1026] width 93 height 29
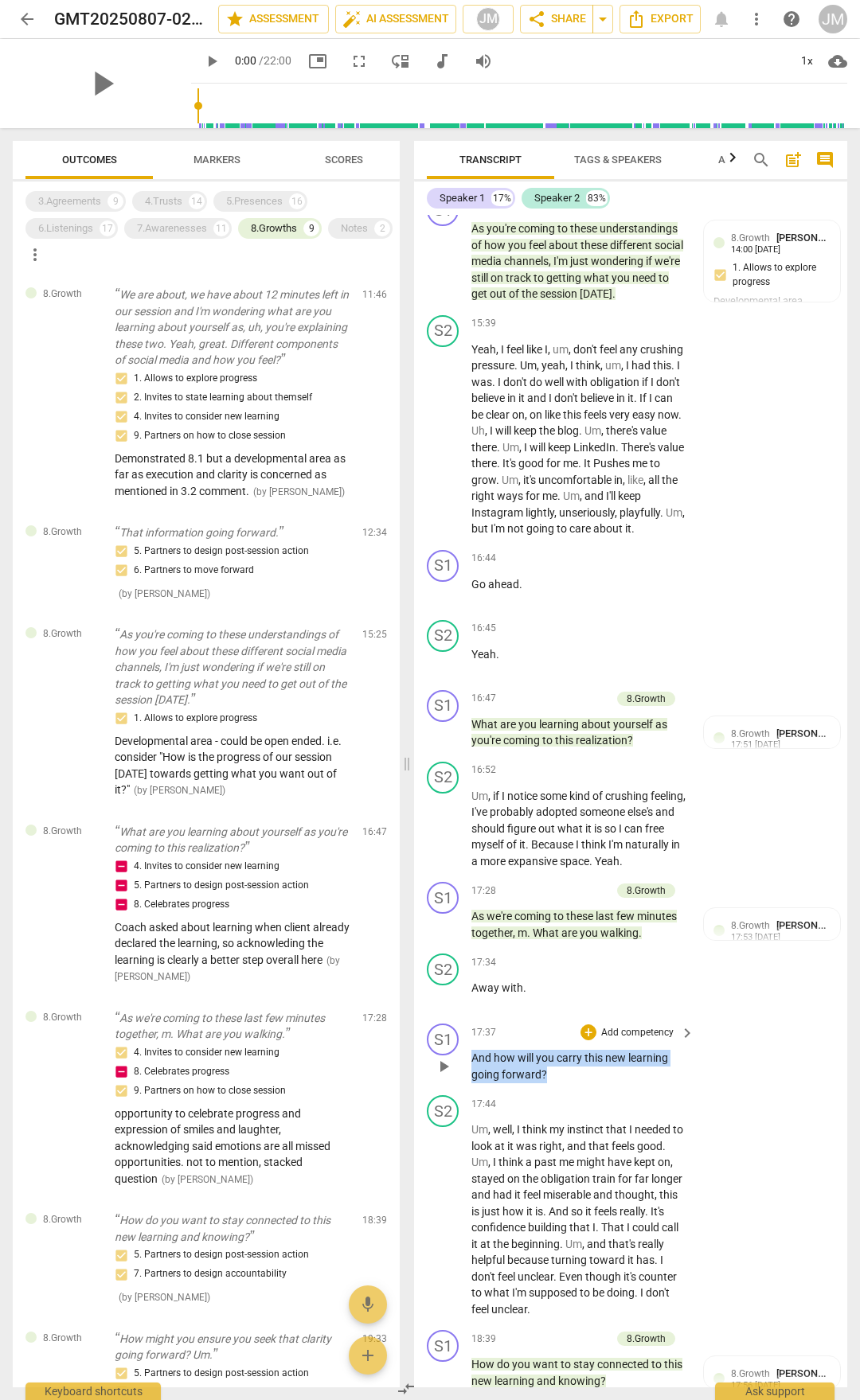
drag, startPoint x: 473, startPoint y: 1140, endPoint x: 553, endPoint y: 1154, distance: 81.2
click at [553, 1082] on p "And how will you carry this new learning going forward ?" at bounding box center [579, 1066] width 215 height 32
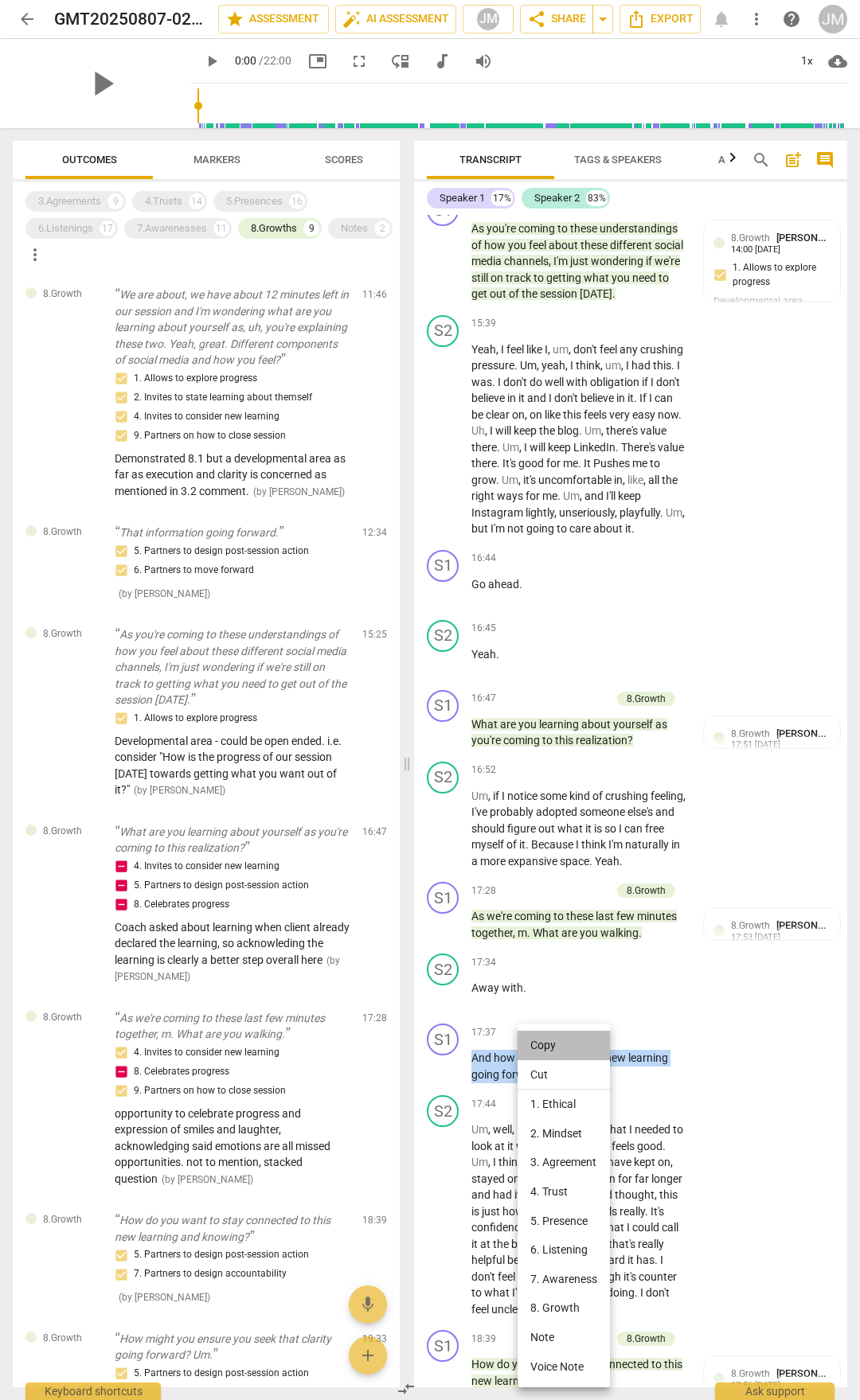
click at [557, 1048] on li "Copy" at bounding box center [564, 1045] width 93 height 29
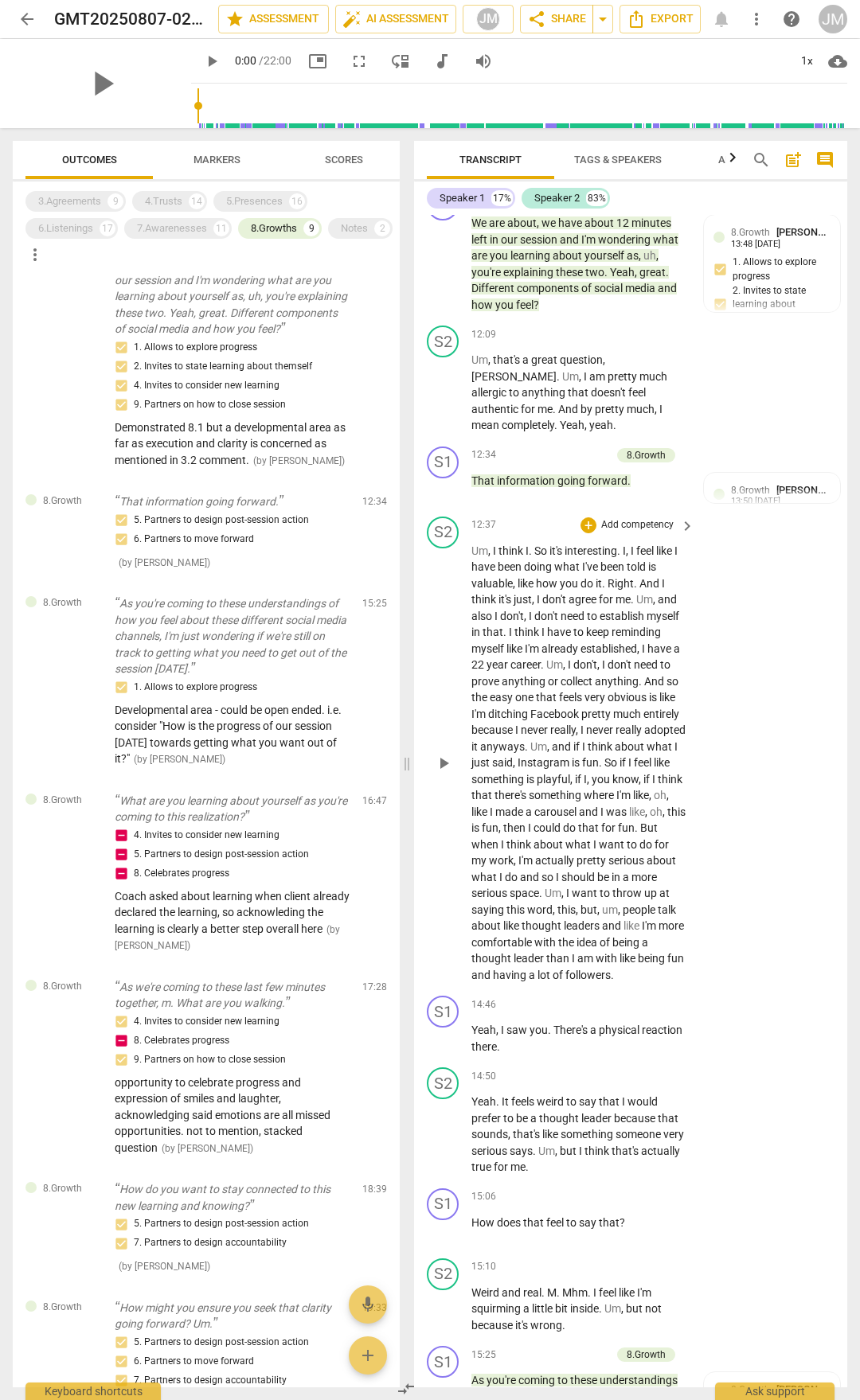
scroll to position [3858, 0]
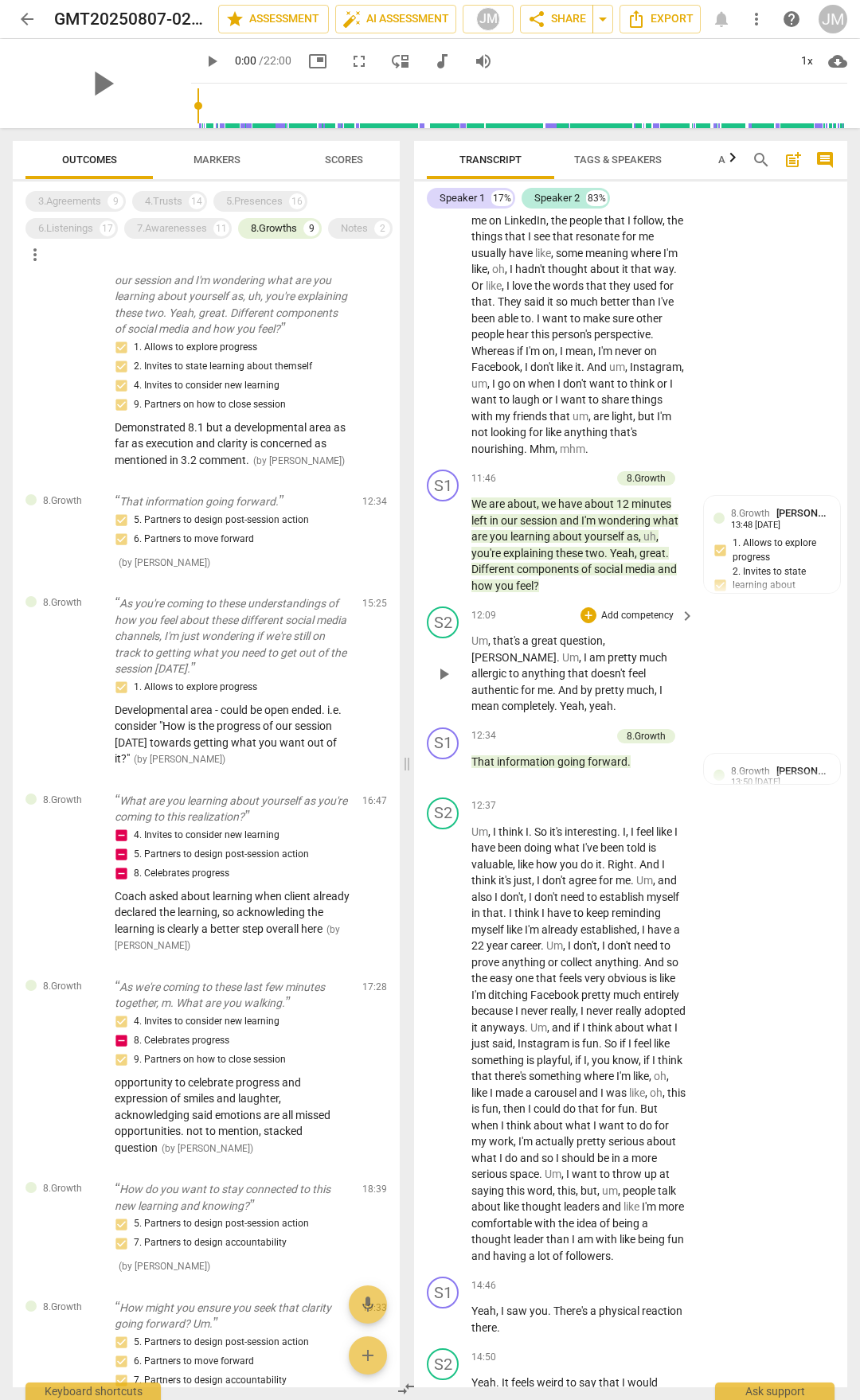
click at [538, 697] on span "for" at bounding box center [529, 690] width 17 height 13
click at [580, 697] on span "And" at bounding box center [569, 690] width 22 height 13
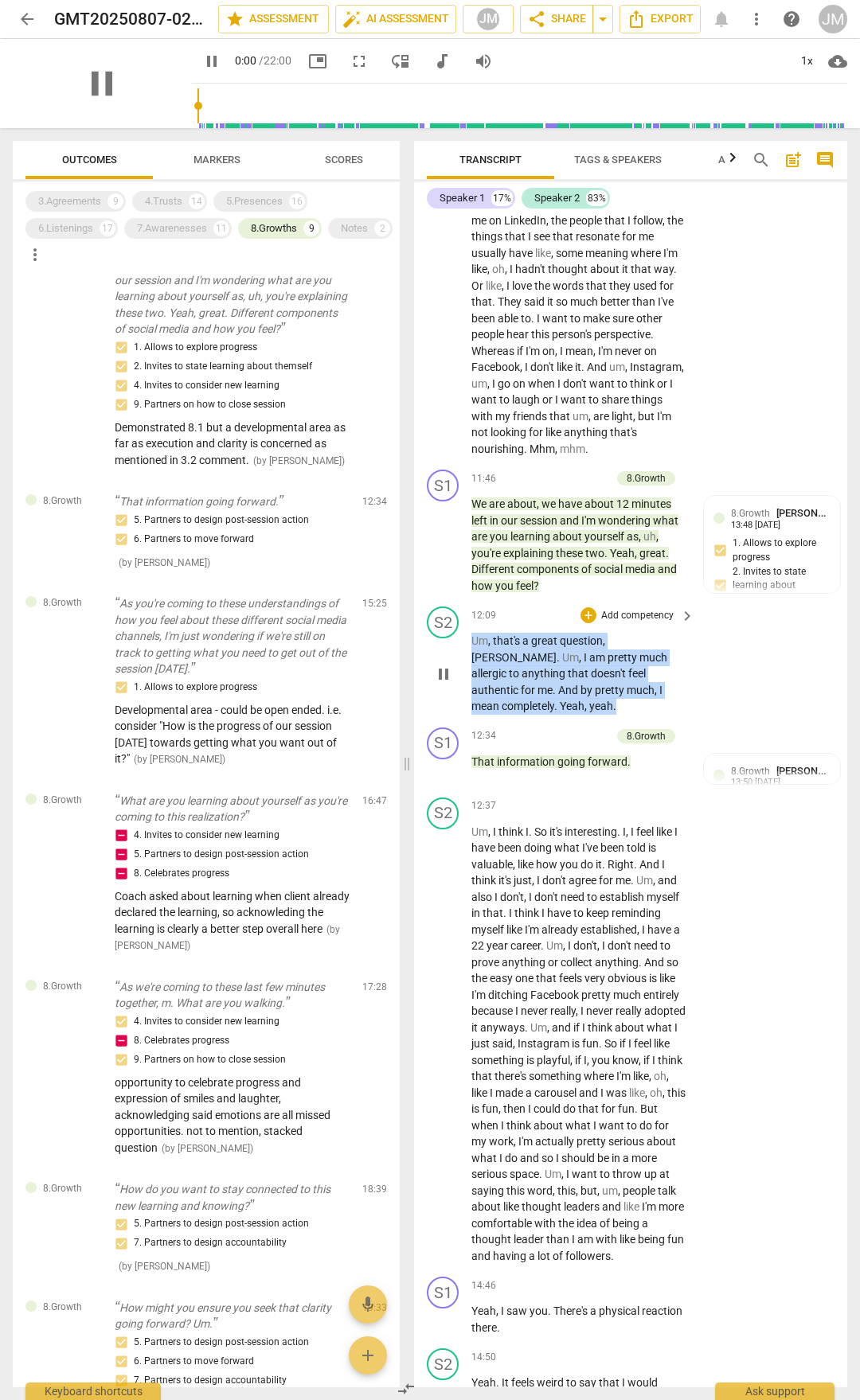
click at [580, 697] on span "And" at bounding box center [569, 690] width 22 height 13
click at [441, 780] on span "pause" at bounding box center [444, 770] width 20 height 20
type input "756"
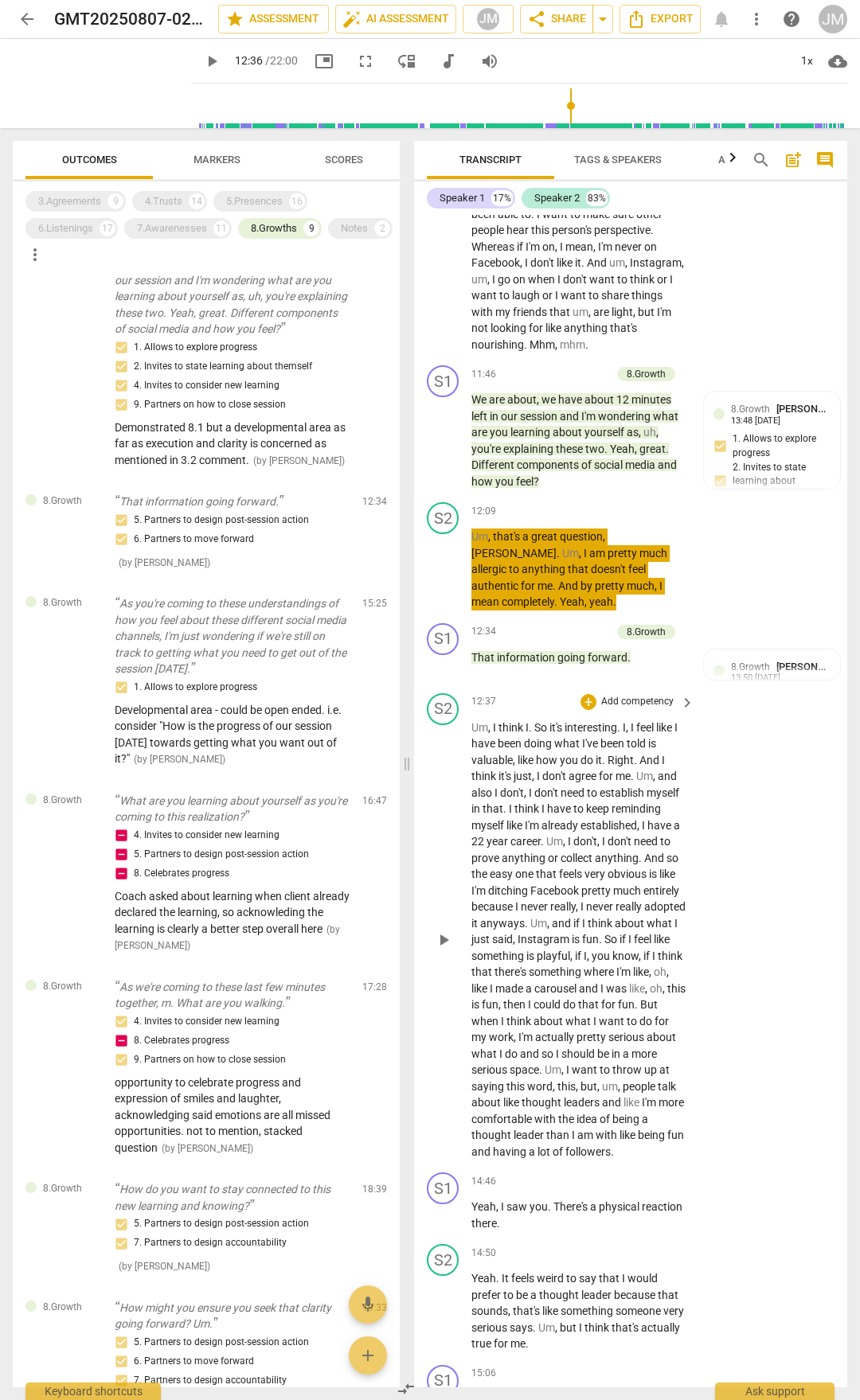
scroll to position [4177, 0]
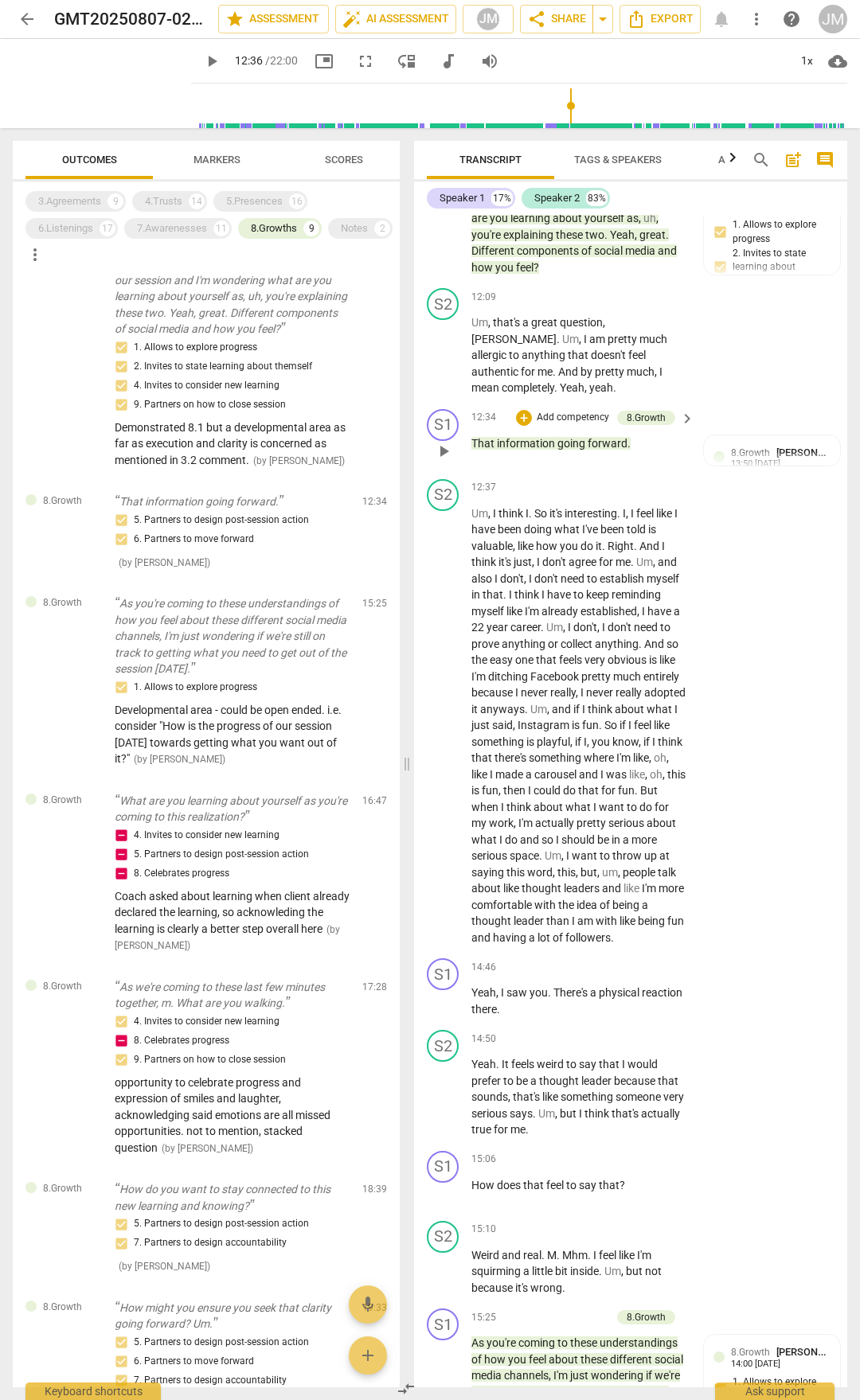
click at [582, 449] on span "going" at bounding box center [572, 443] width 30 height 13
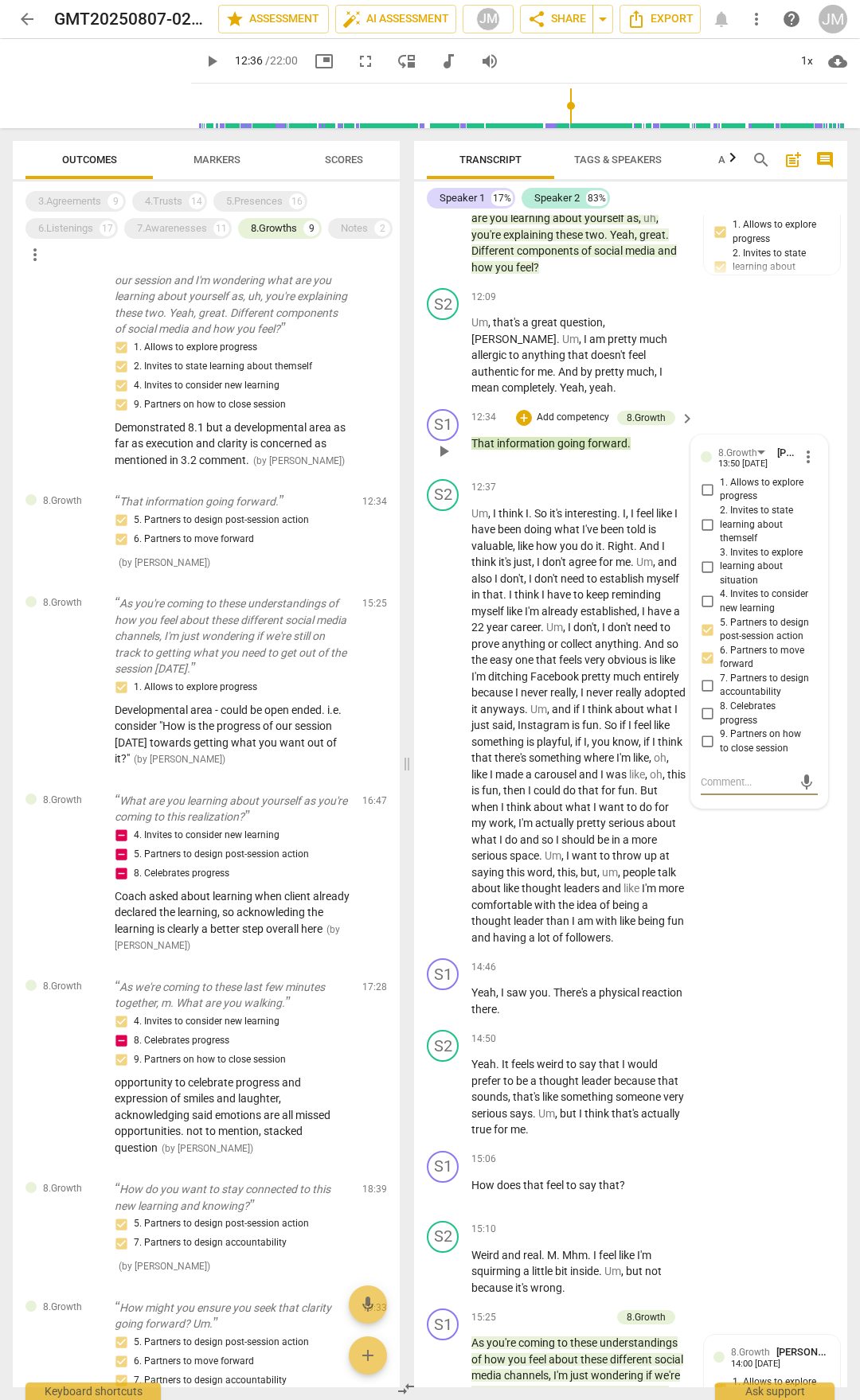
click at [720, 588] on span "3. Invites to explore learning about situation" at bounding box center [766, 567] width 92 height 42
click at [720, 576] on input "3. Invites to explore learning about situation" at bounding box center [708, 567] width 25 height 20
checkbox input "true"
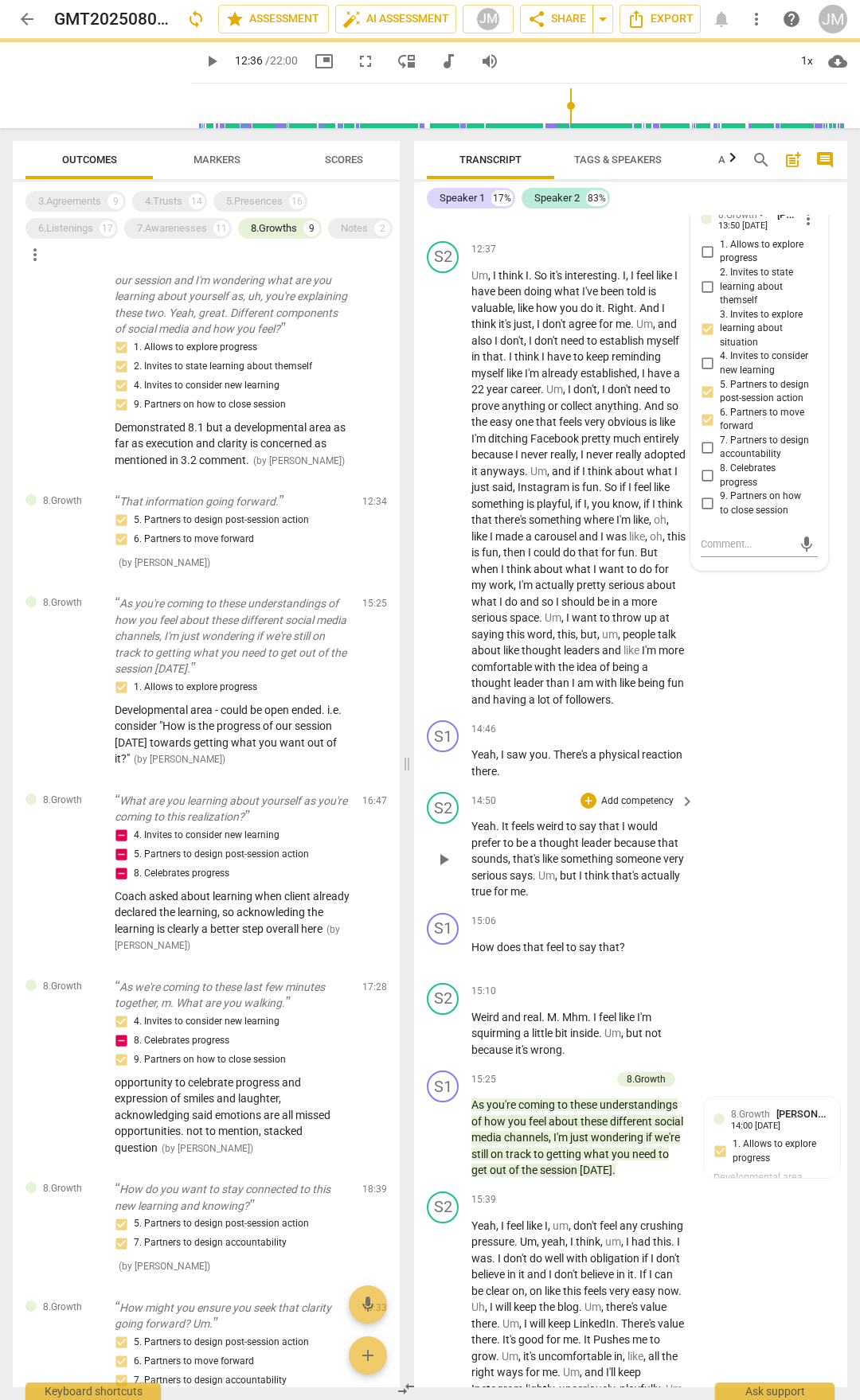
scroll to position [4415, 0]
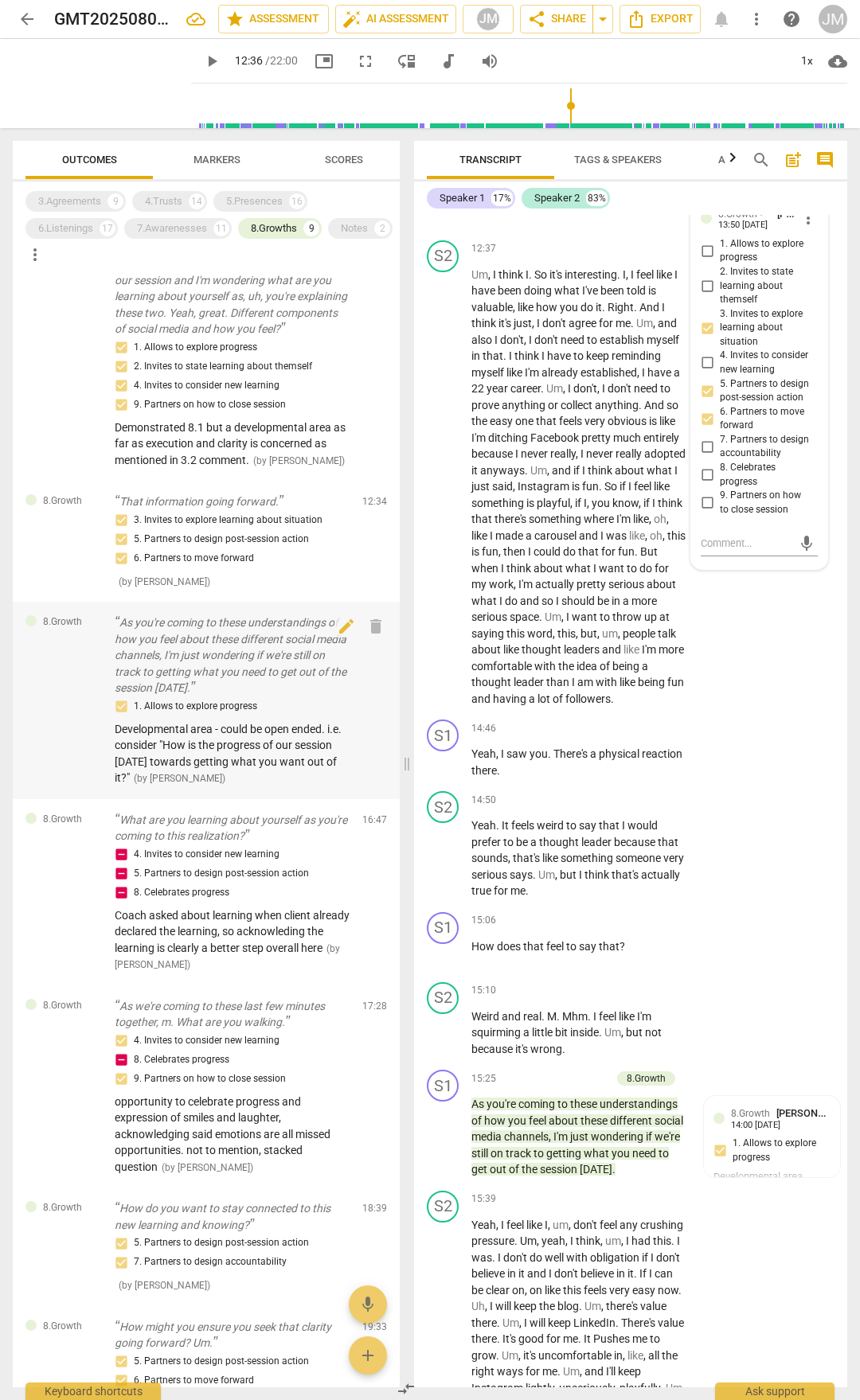
click at [216, 682] on p "As you're coming to these understandings of how you feel about these different …" at bounding box center [232, 656] width 235 height 82
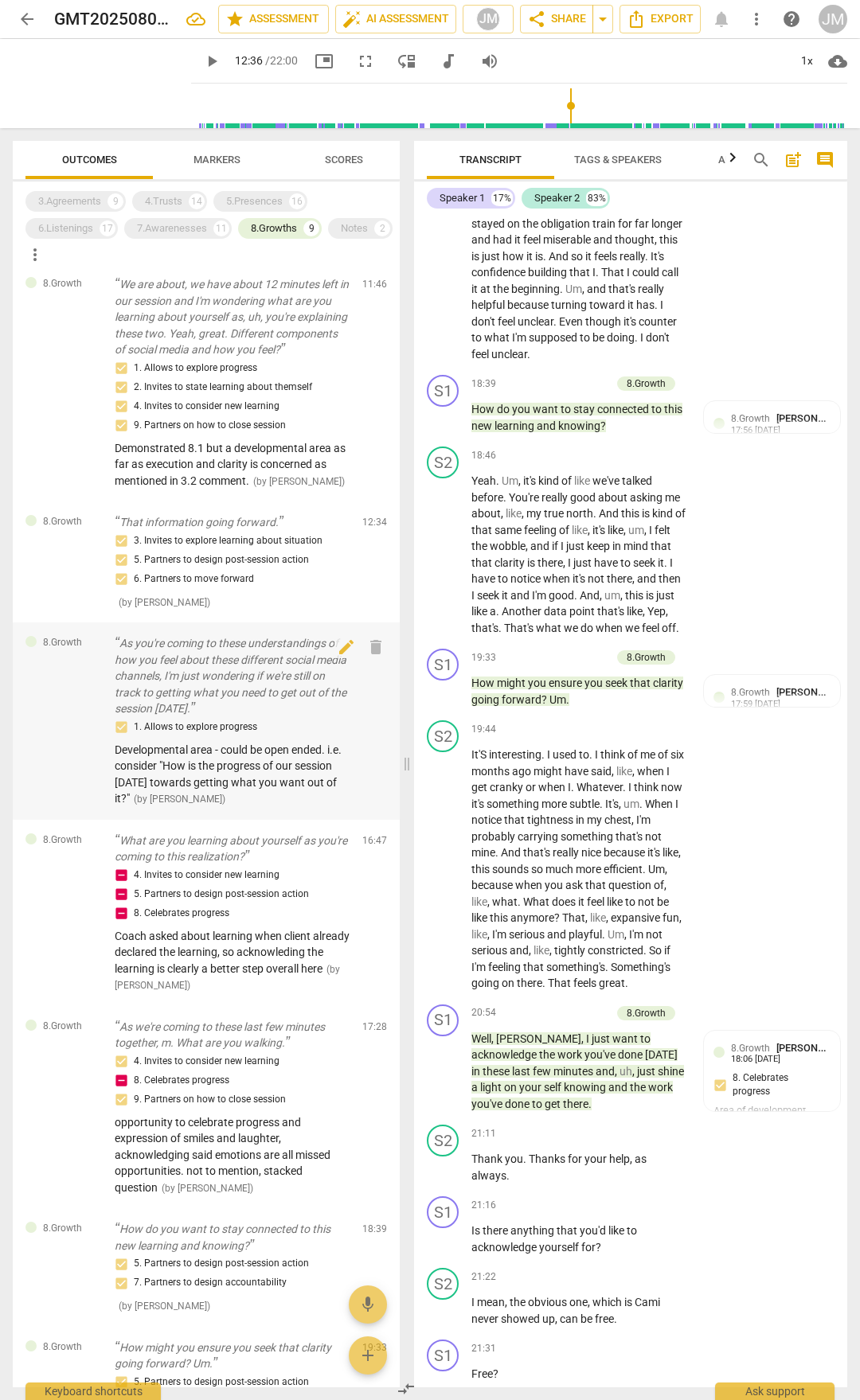
scroll to position [0, 0]
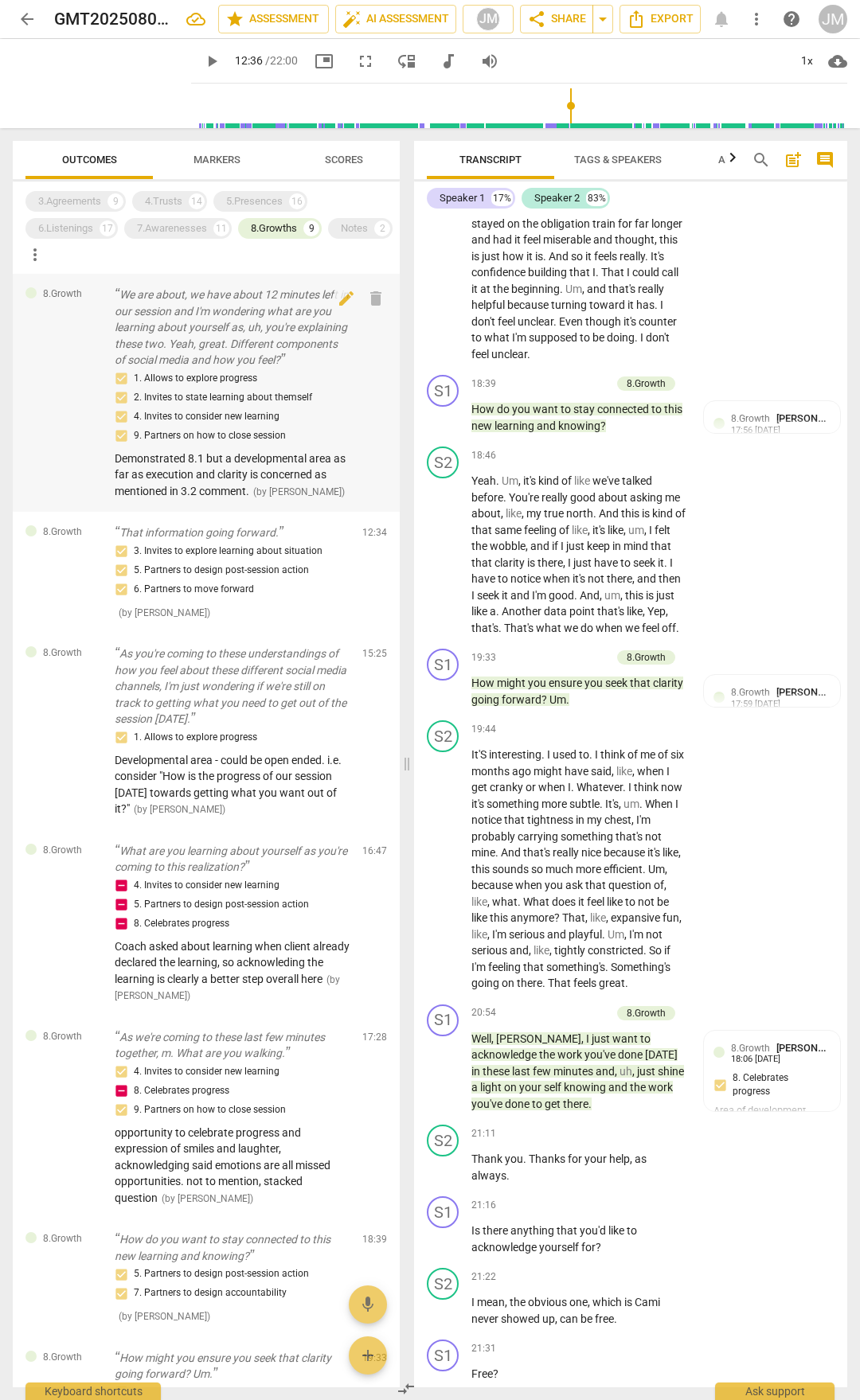
click at [232, 342] on p "We are about, we have about 12 minutes left in our session and I'm wondering wh…" at bounding box center [232, 327] width 235 height 82
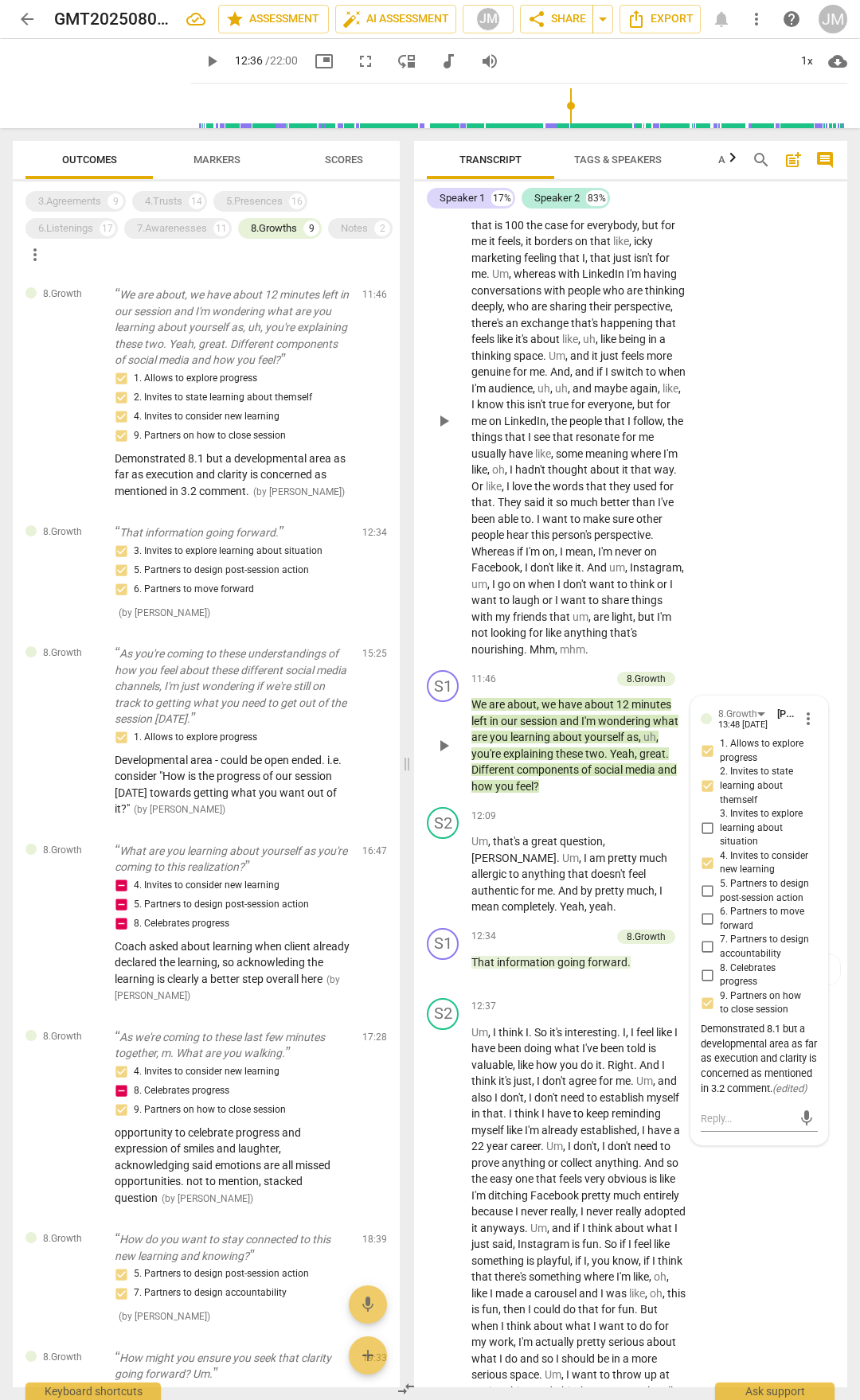
scroll to position [3637, 0]
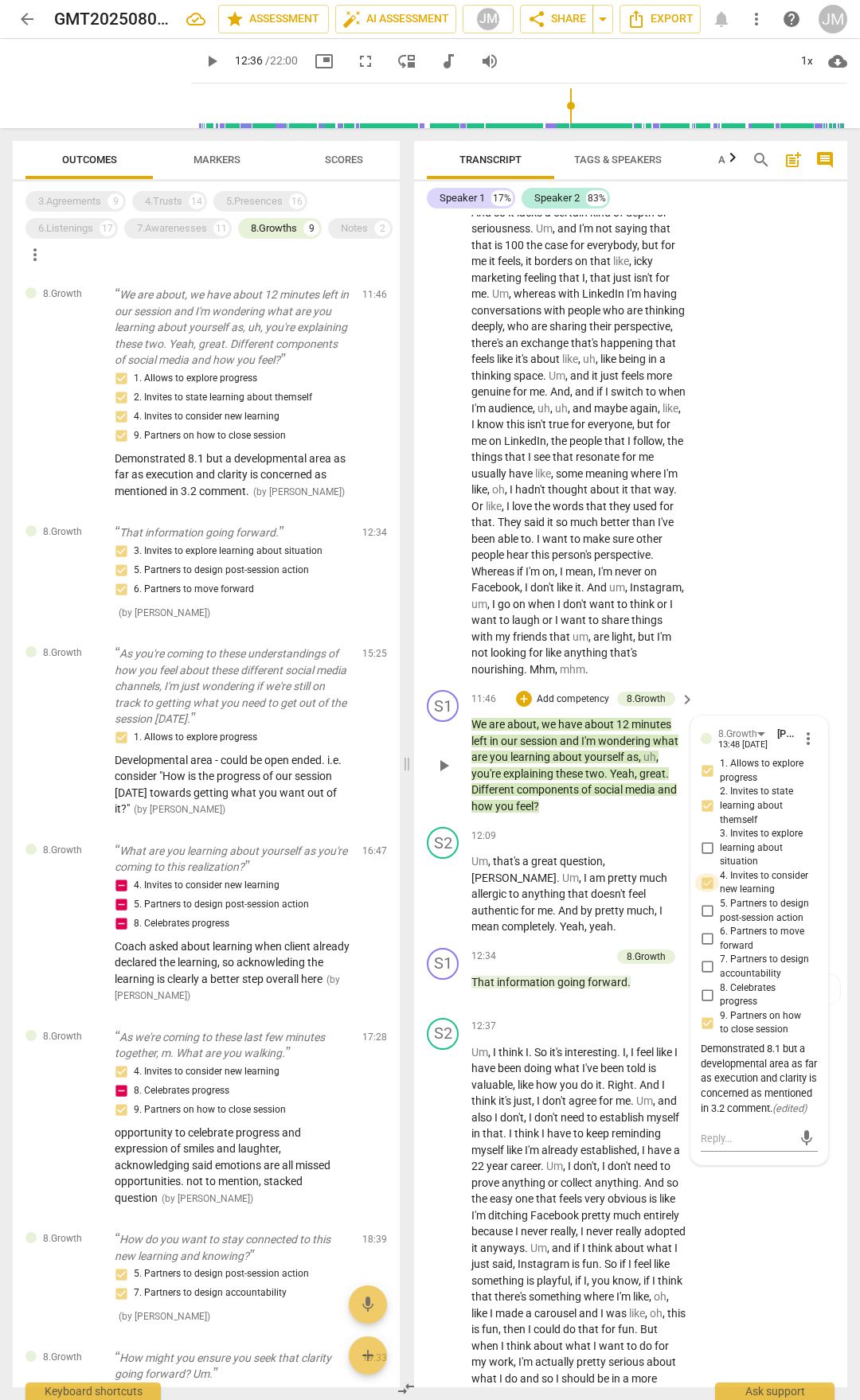
click at [709, 892] on input "4. Invites to consider new learning" at bounding box center [708, 883] width 25 height 20
checkbox input "true"
click at [220, 541] on p "That information going forward." at bounding box center [232, 532] width 235 height 17
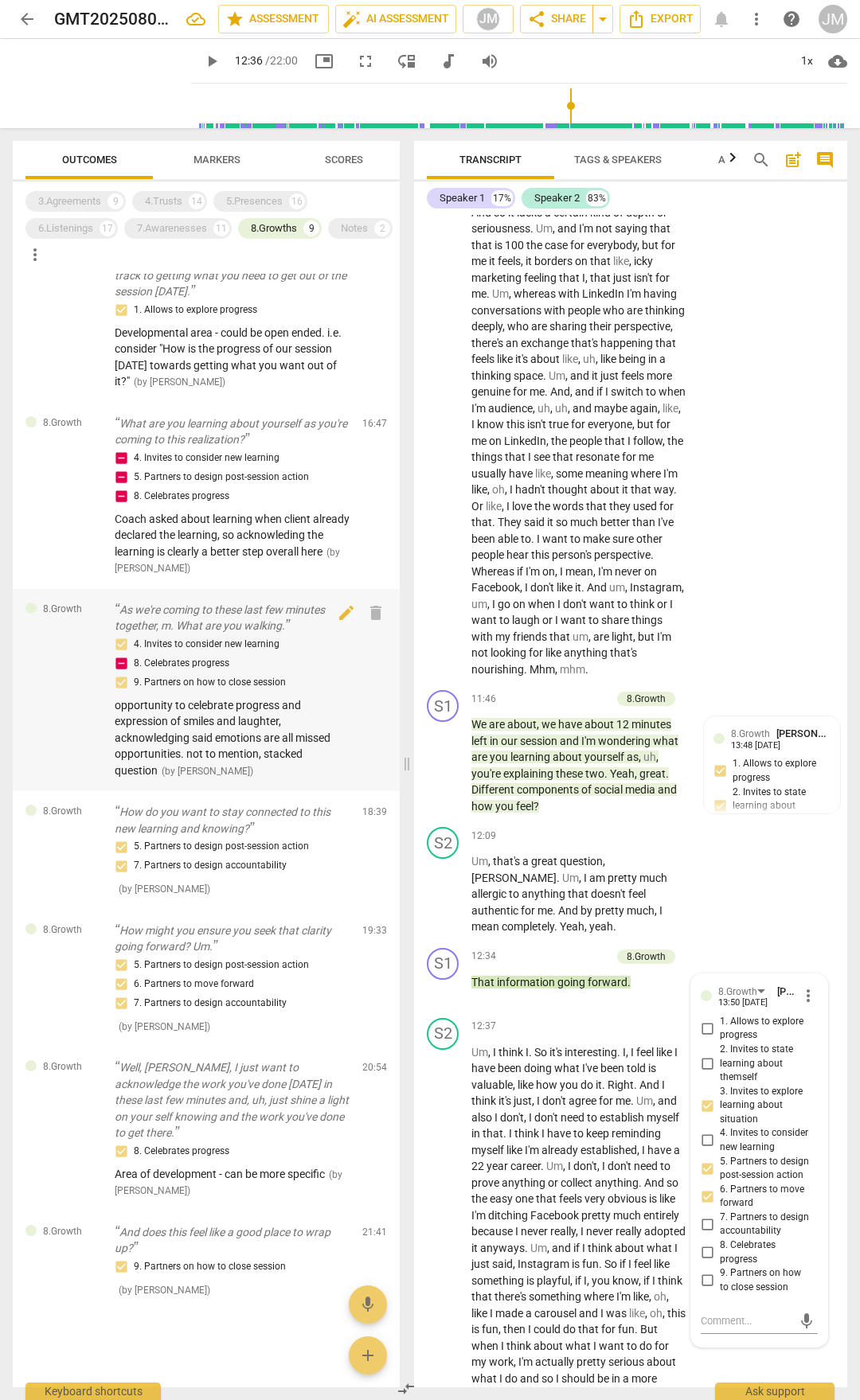
scroll to position [448, 0]
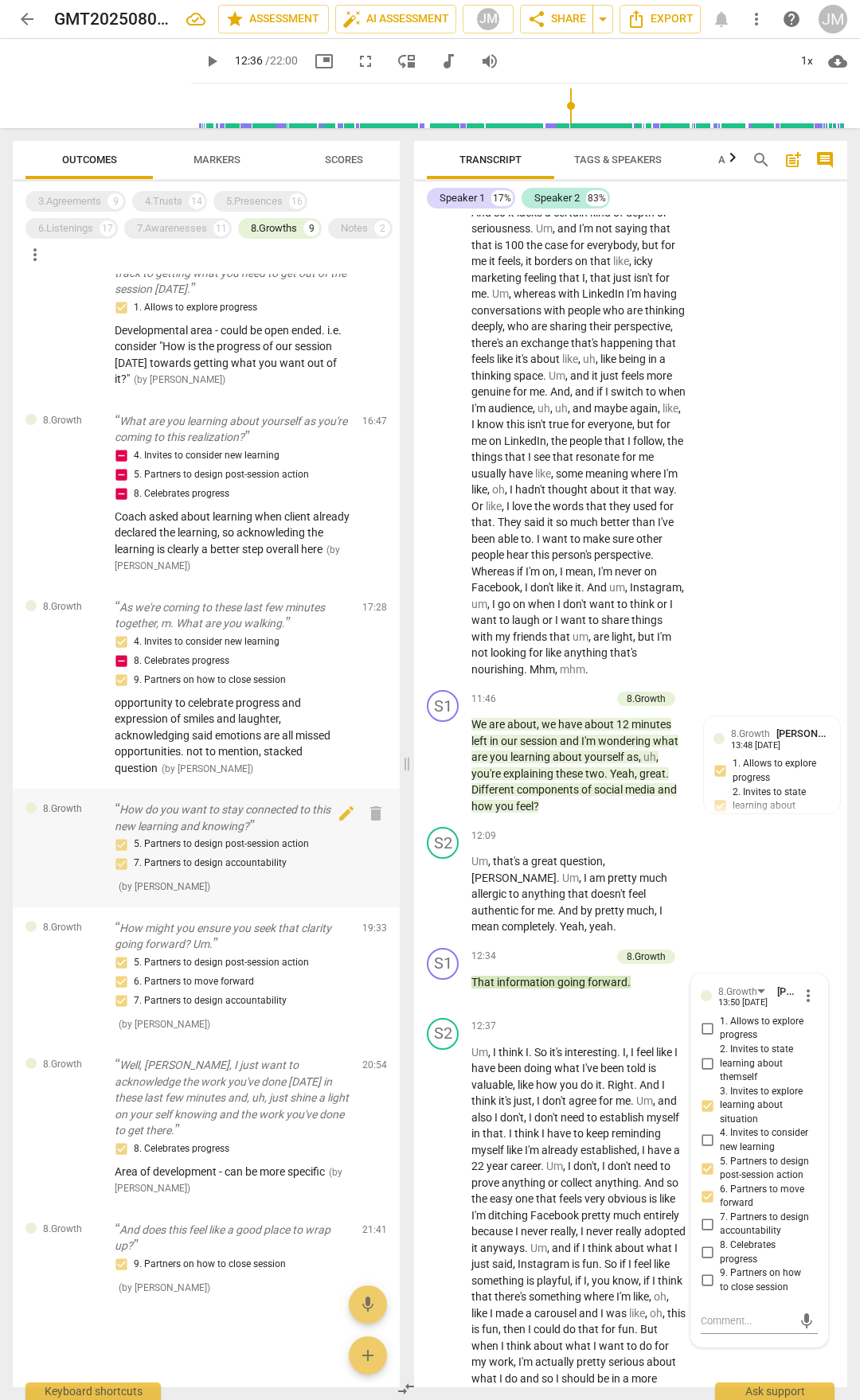
click at [281, 810] on p "How do you want to stay connected to this new learning and knowing?" at bounding box center [232, 818] width 235 height 32
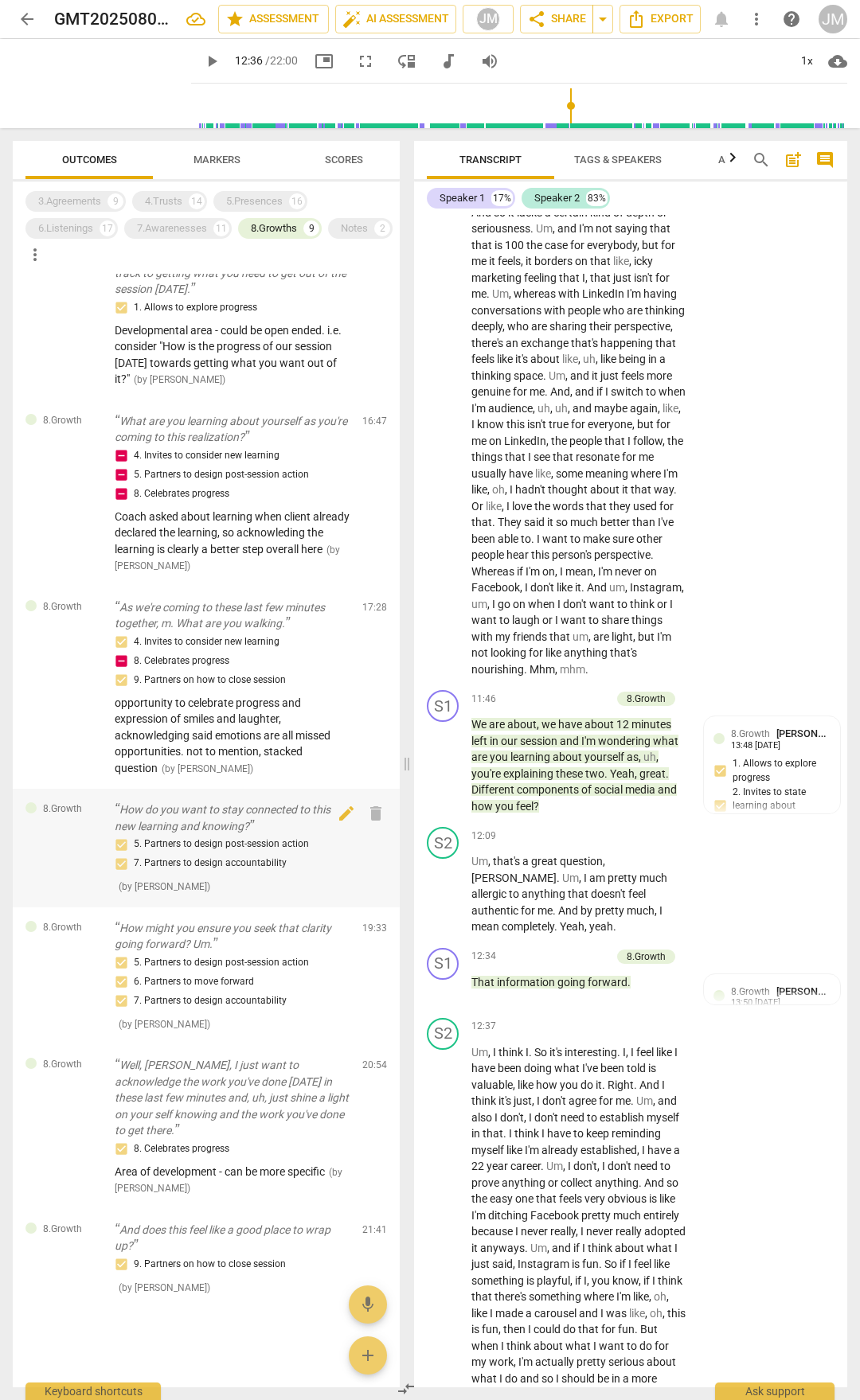
scroll to position [6275, 0]
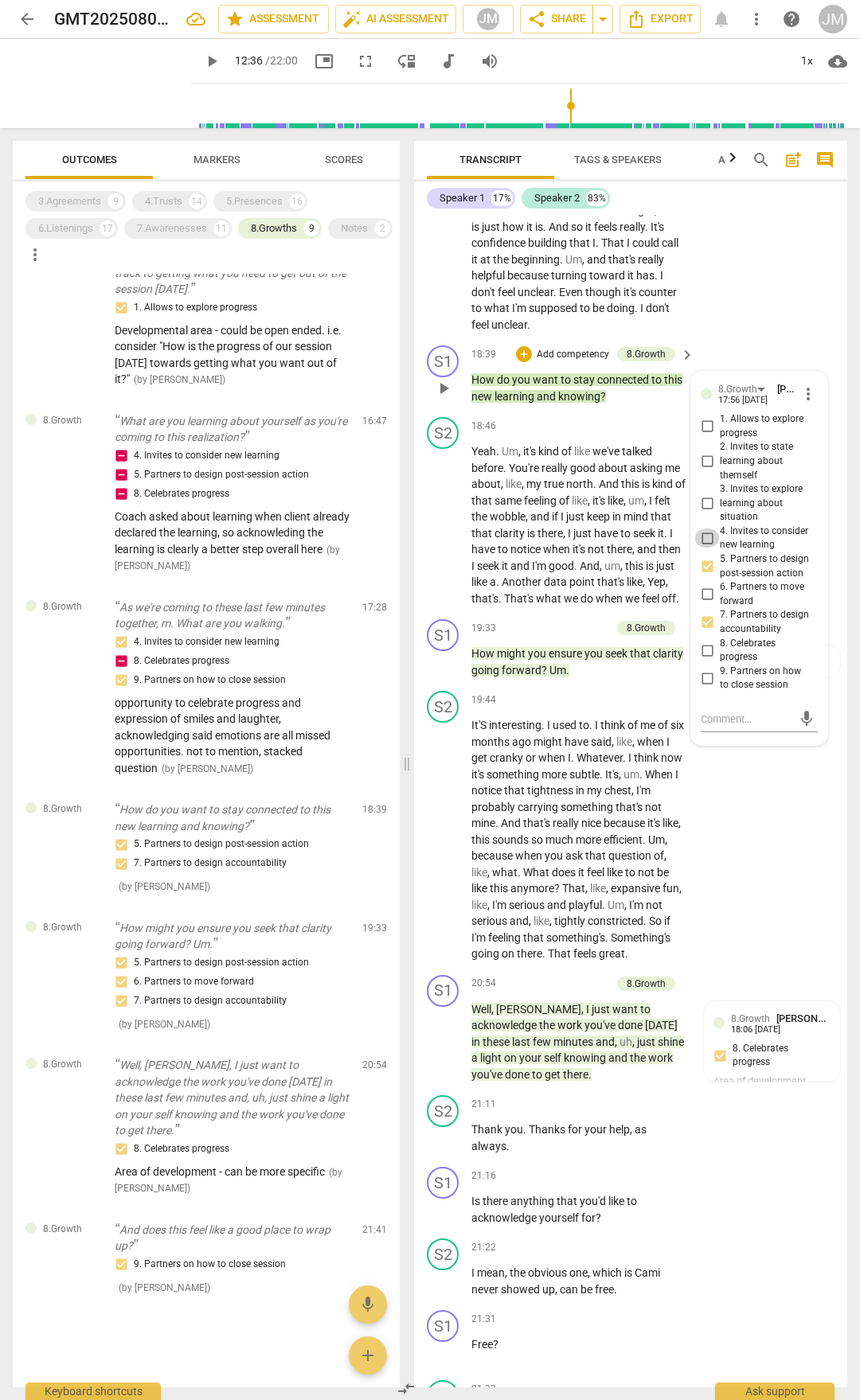
click at [707, 548] on input "4. Invites to consider new learning" at bounding box center [708, 538] width 25 height 20
checkbox input "true"
drag, startPoint x: 475, startPoint y: 458, endPoint x: 531, endPoint y: 468, distance: 56.9
click at [531, 410] on div "S1 play_arrow pause 18:39 + Add competency 8.Growth keyboard_arrow_right How do…" at bounding box center [630, 374] width 433 height 71
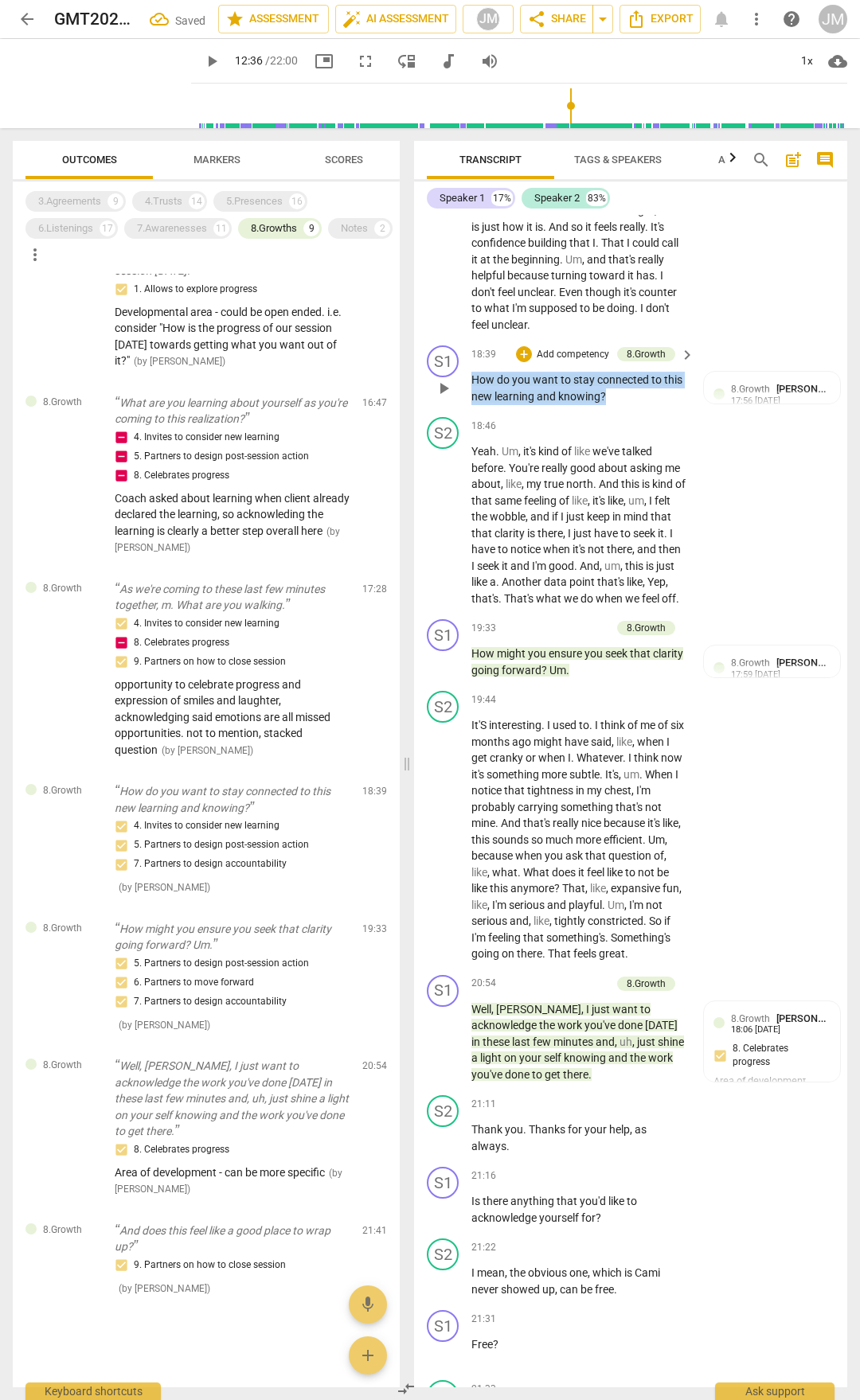
drag, startPoint x: 476, startPoint y: 458, endPoint x: 609, endPoint y: 483, distance: 135.3
click at [609, 404] on p "How do you want to stay connected to this new learning and knowing ?" at bounding box center [579, 388] width 215 height 32
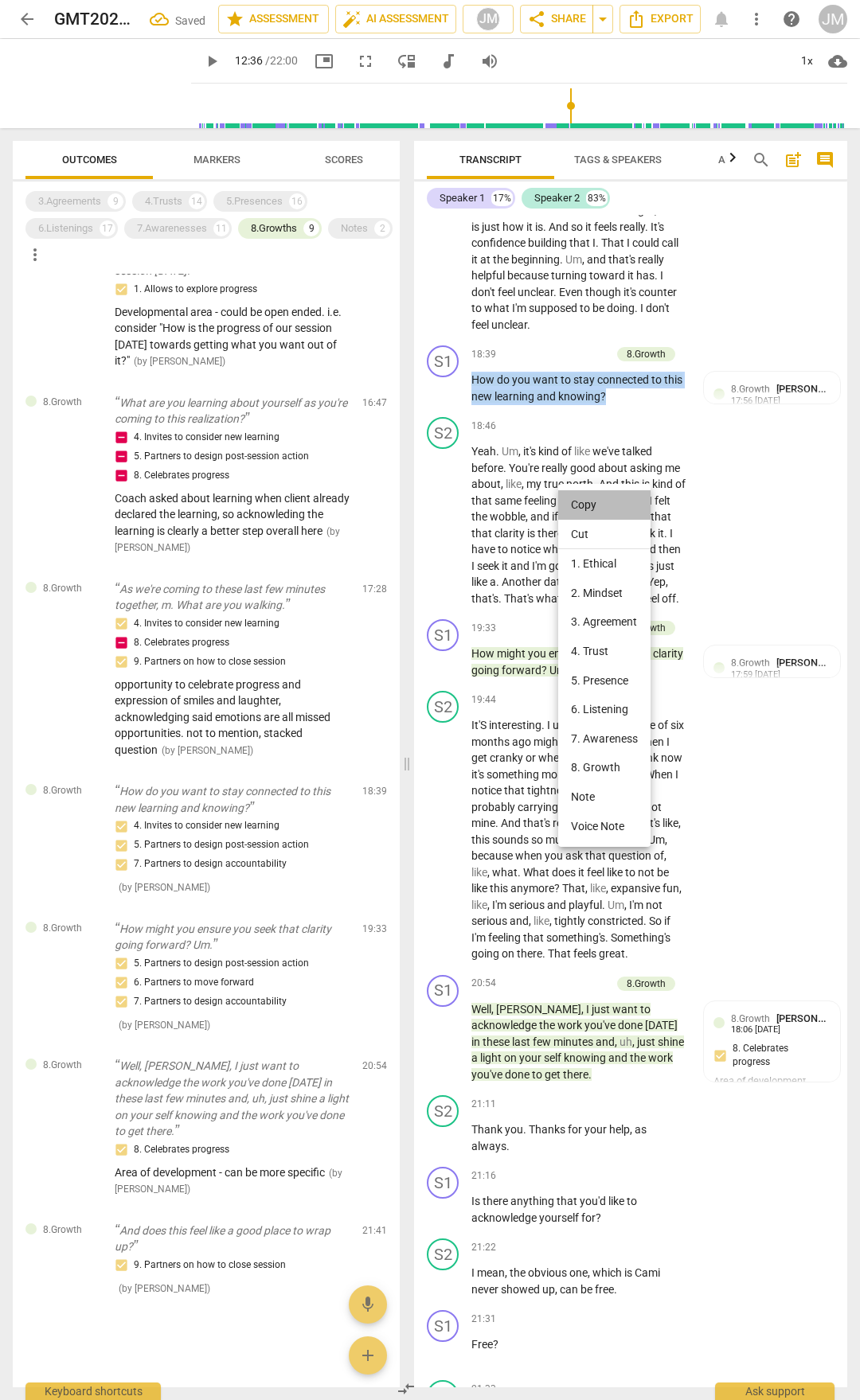
click at [613, 500] on li "Copy" at bounding box center [604, 505] width 93 height 29
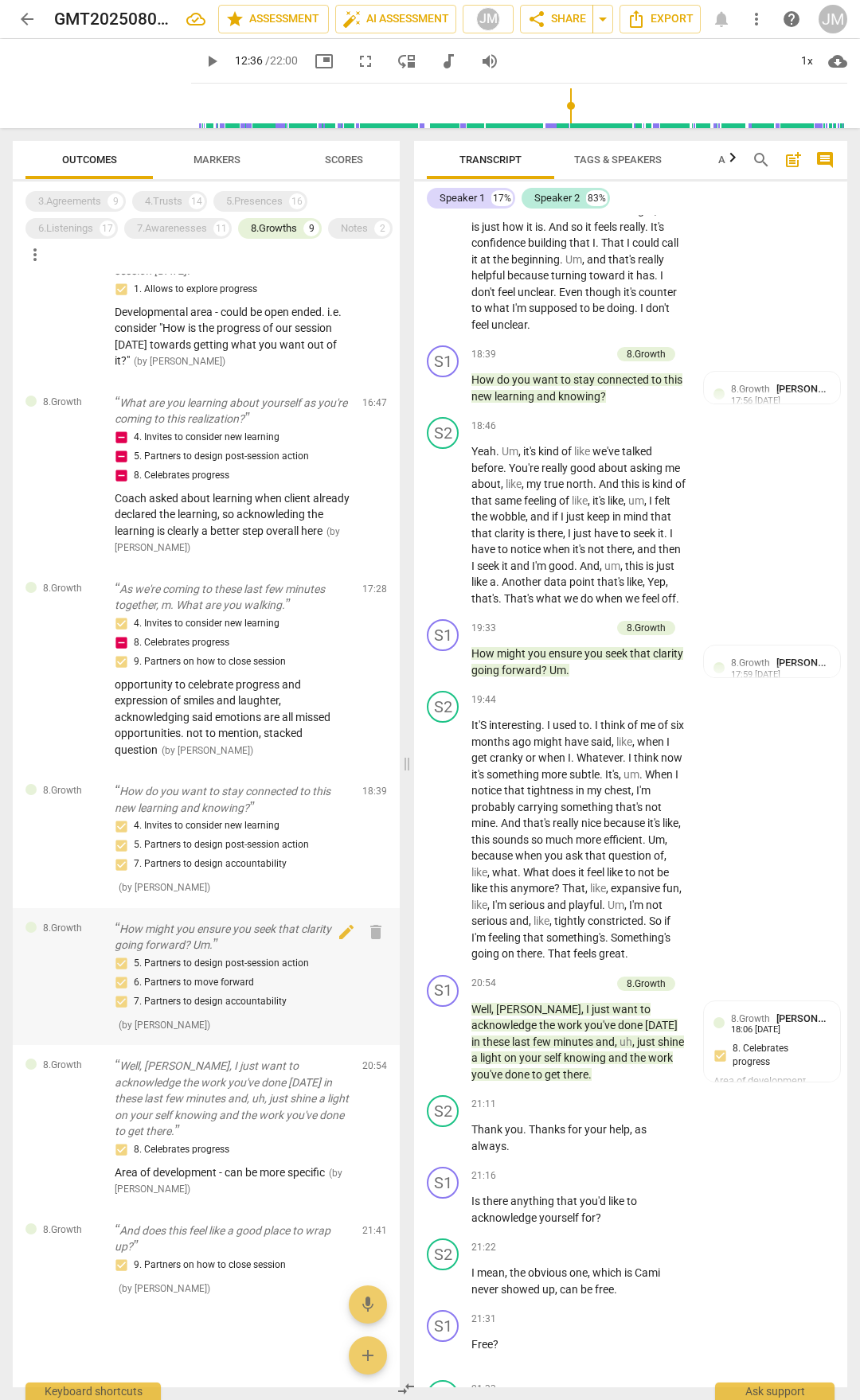
click at [246, 945] on p "How might you ensure you seek that clarity going forward? Um." at bounding box center [232, 937] width 235 height 32
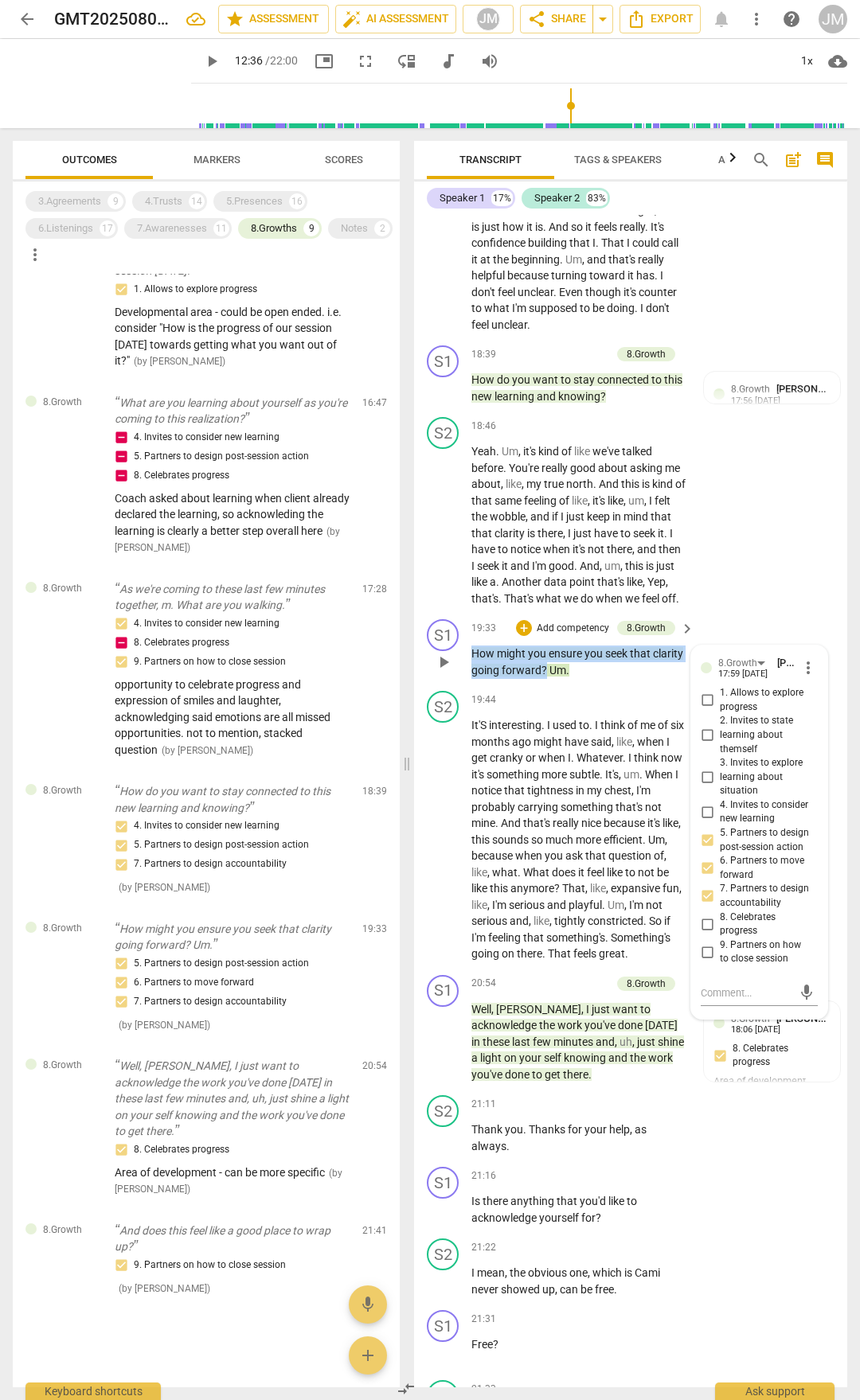
drag, startPoint x: 474, startPoint y: 748, endPoint x: 579, endPoint y: 769, distance: 107.1
click at [579, 678] on p "How might you ensure you seek that clarity going forward ? Um ." at bounding box center [579, 661] width 215 height 32
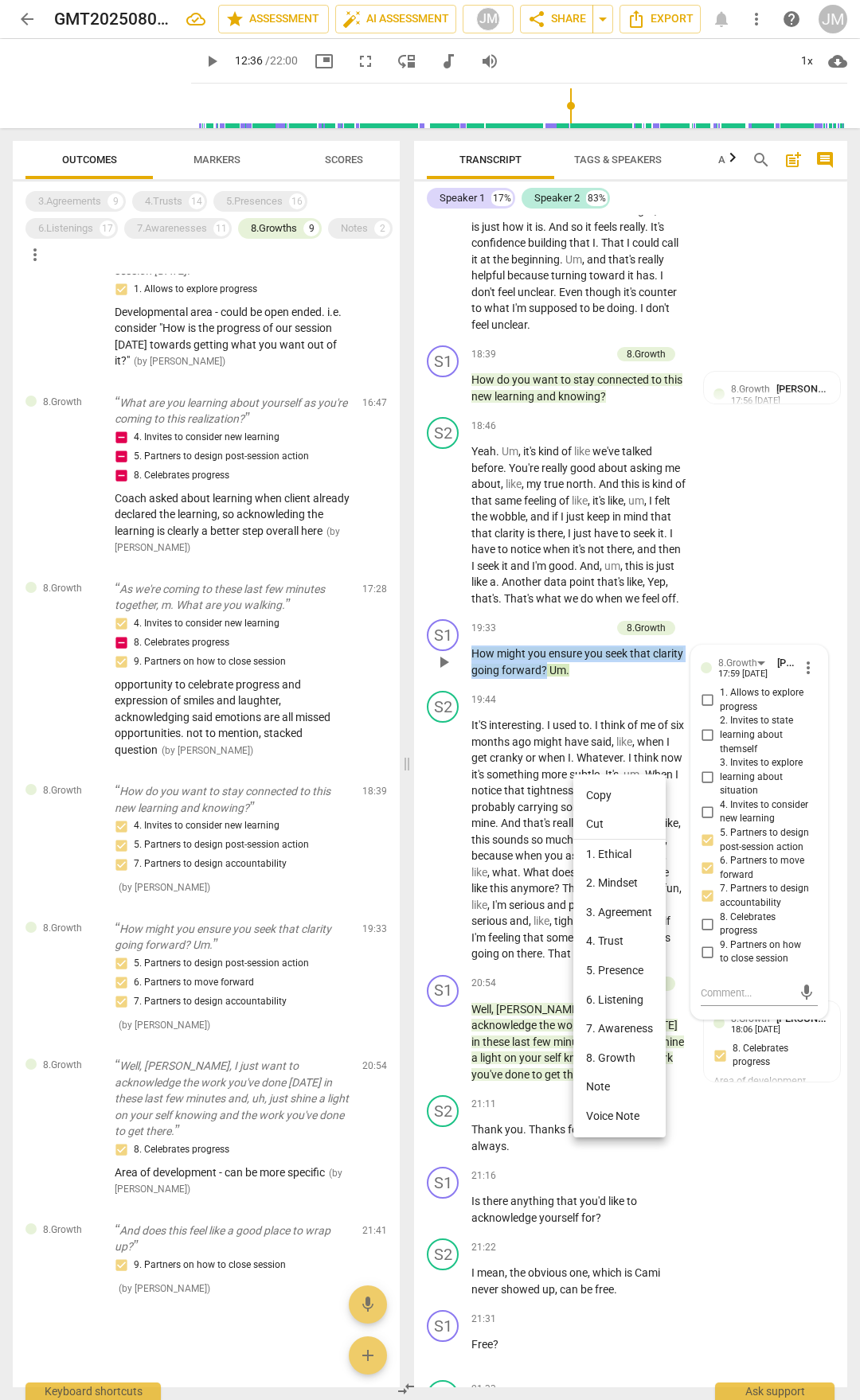
click at [597, 790] on li "Copy" at bounding box center [620, 795] width 93 height 29
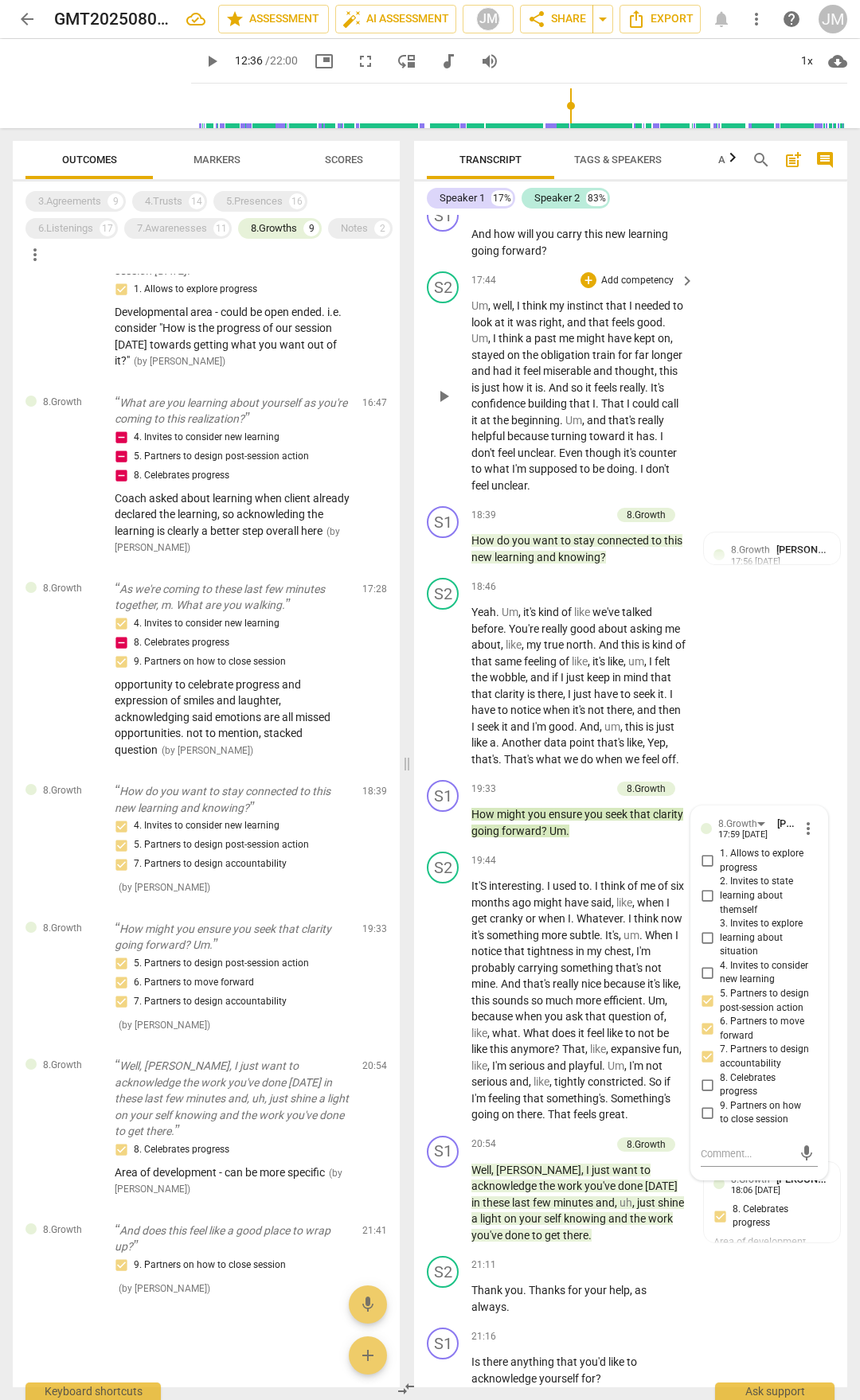
scroll to position [6116, 0]
click at [561, 1243] on p "Well , [PERSON_NAME] , I just want to acknowledge the work you've done [DATE] i…" at bounding box center [579, 1202] width 215 height 82
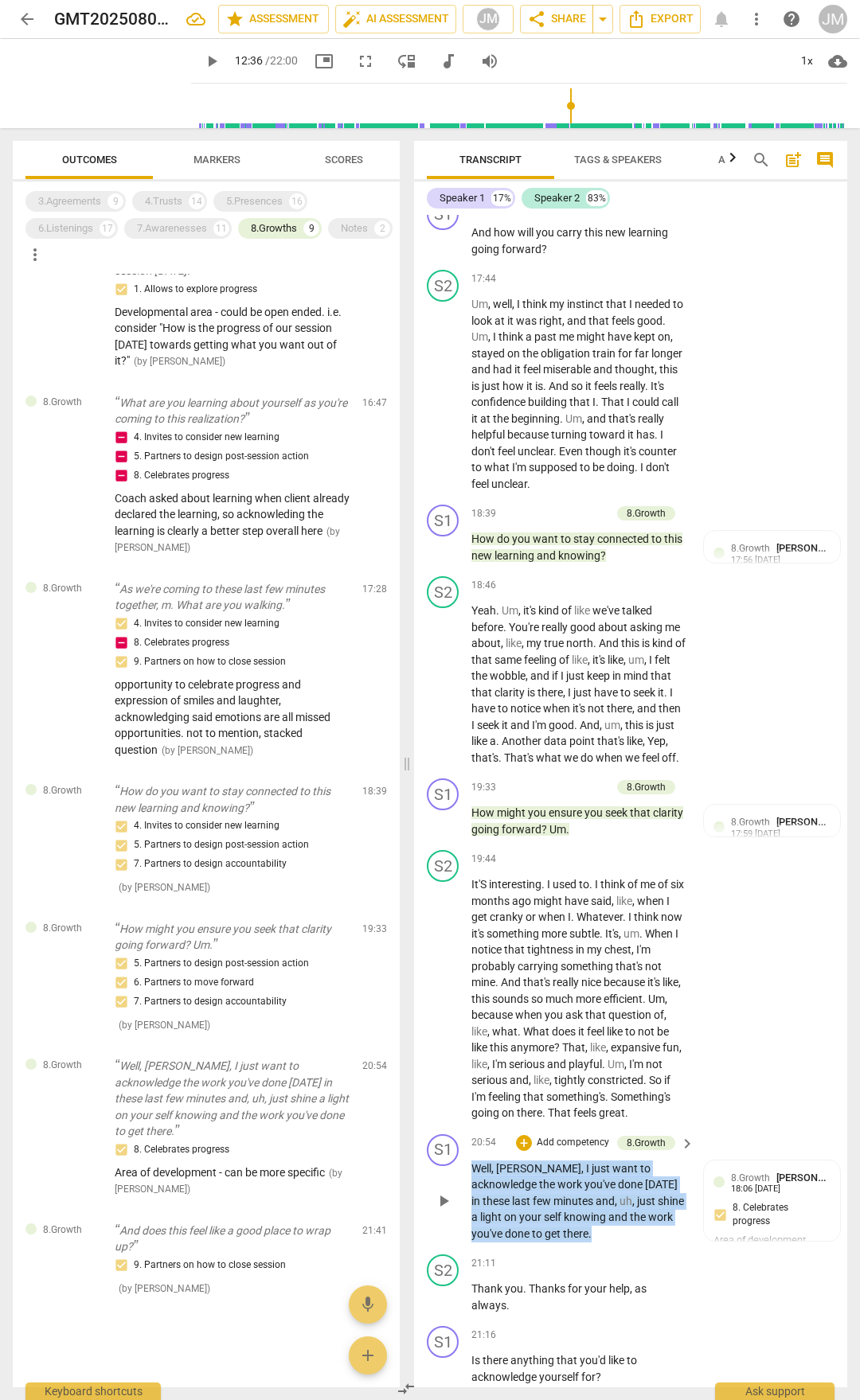
drag, startPoint x: 565, startPoint y: 1348, endPoint x: 475, endPoint y: 1285, distance: 109.9
click at [475, 1243] on p "Well , [PERSON_NAME] , I just want to acknowledge the work you've done [DATE] i…" at bounding box center [579, 1202] width 215 height 82
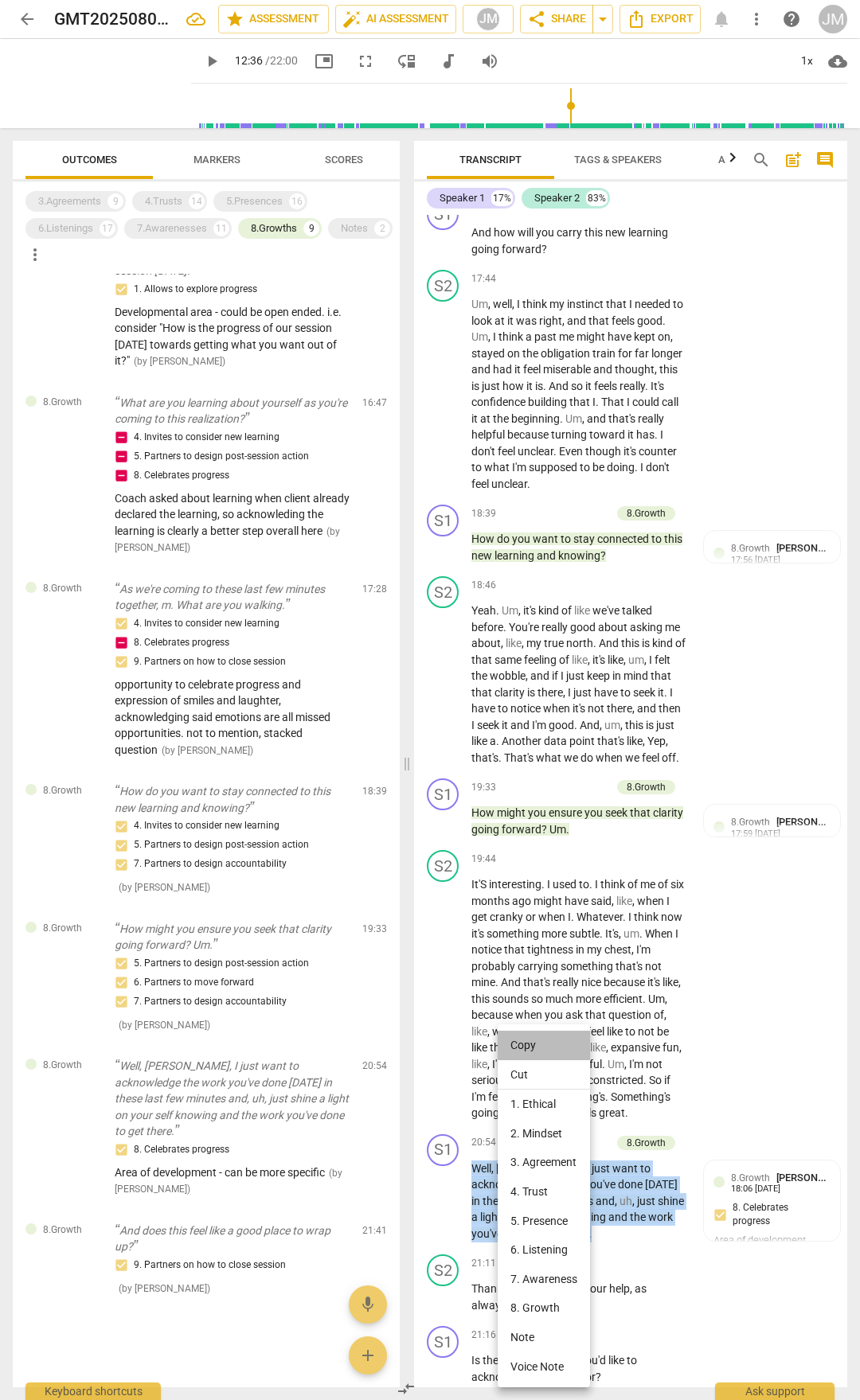
click at [559, 1049] on li "Copy" at bounding box center [543, 1045] width 93 height 29
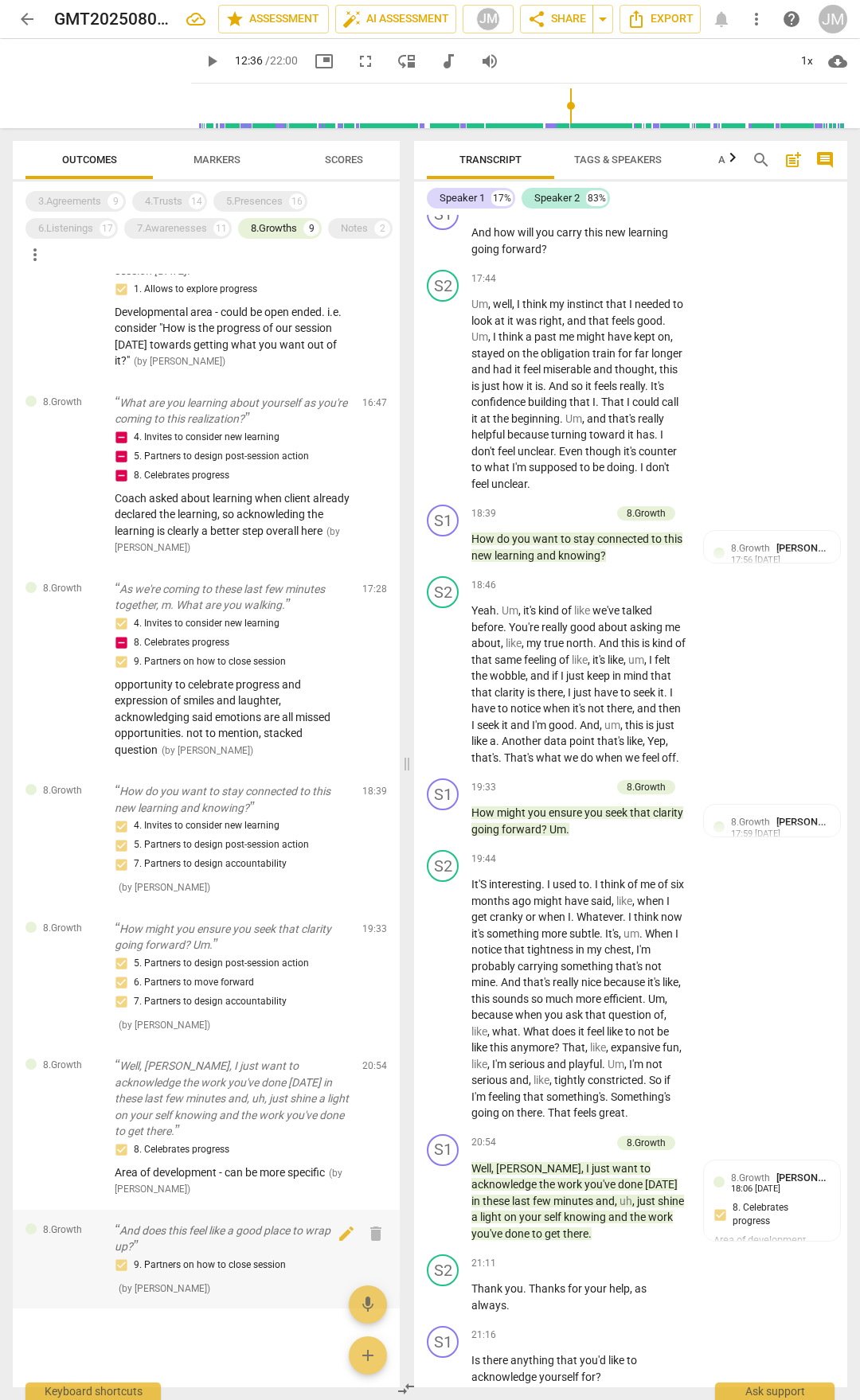
click at [289, 1246] on p "And does this feel like a good place to wrap up?" at bounding box center [232, 1239] width 235 height 32
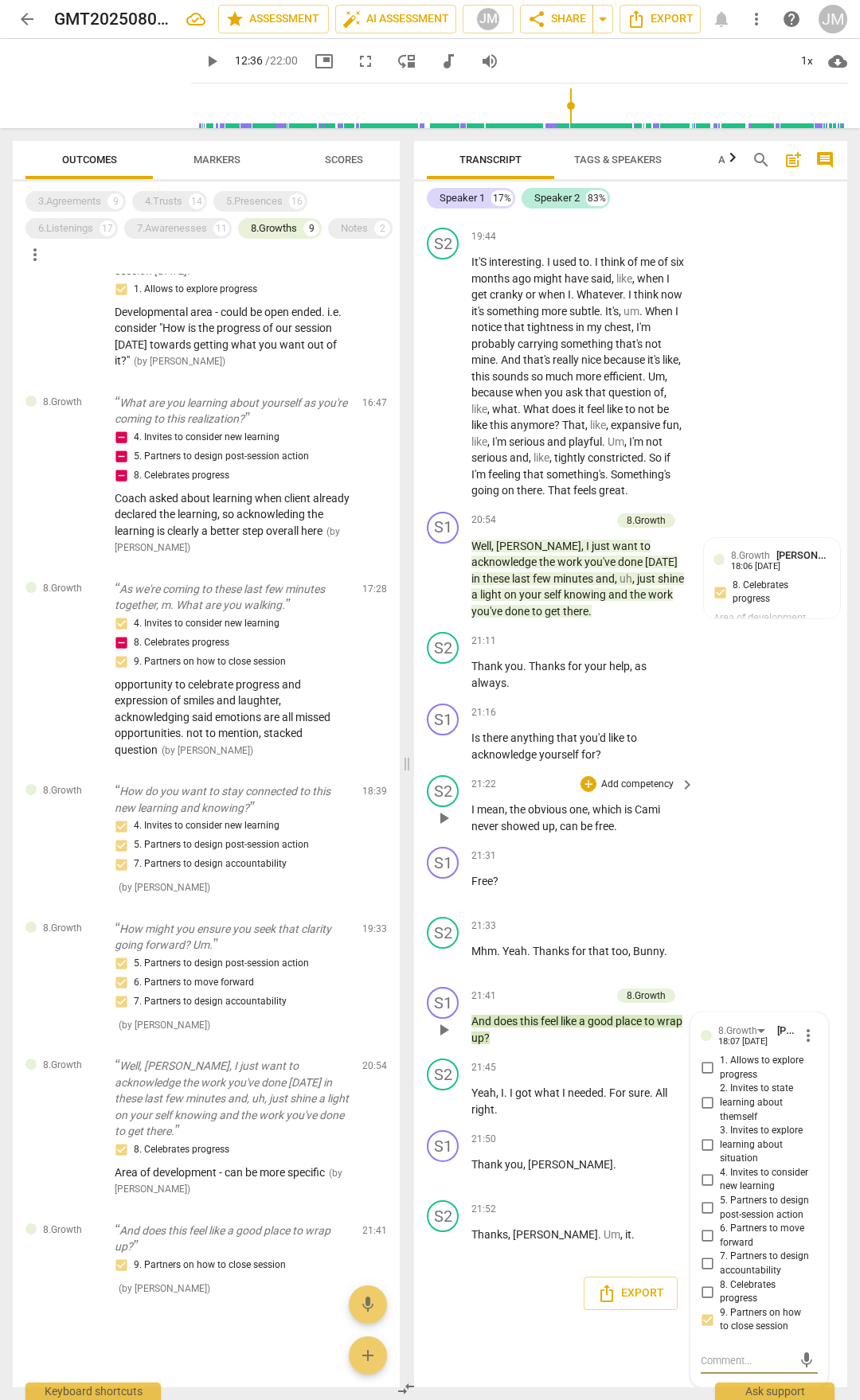
scroll to position [6852, 0]
drag, startPoint x: 472, startPoint y: 1021, endPoint x: 531, endPoint y: 1043, distance: 63.0
click at [531, 1043] on p "And does this feel like a good place to wrap up ?" at bounding box center [579, 1029] width 215 height 32
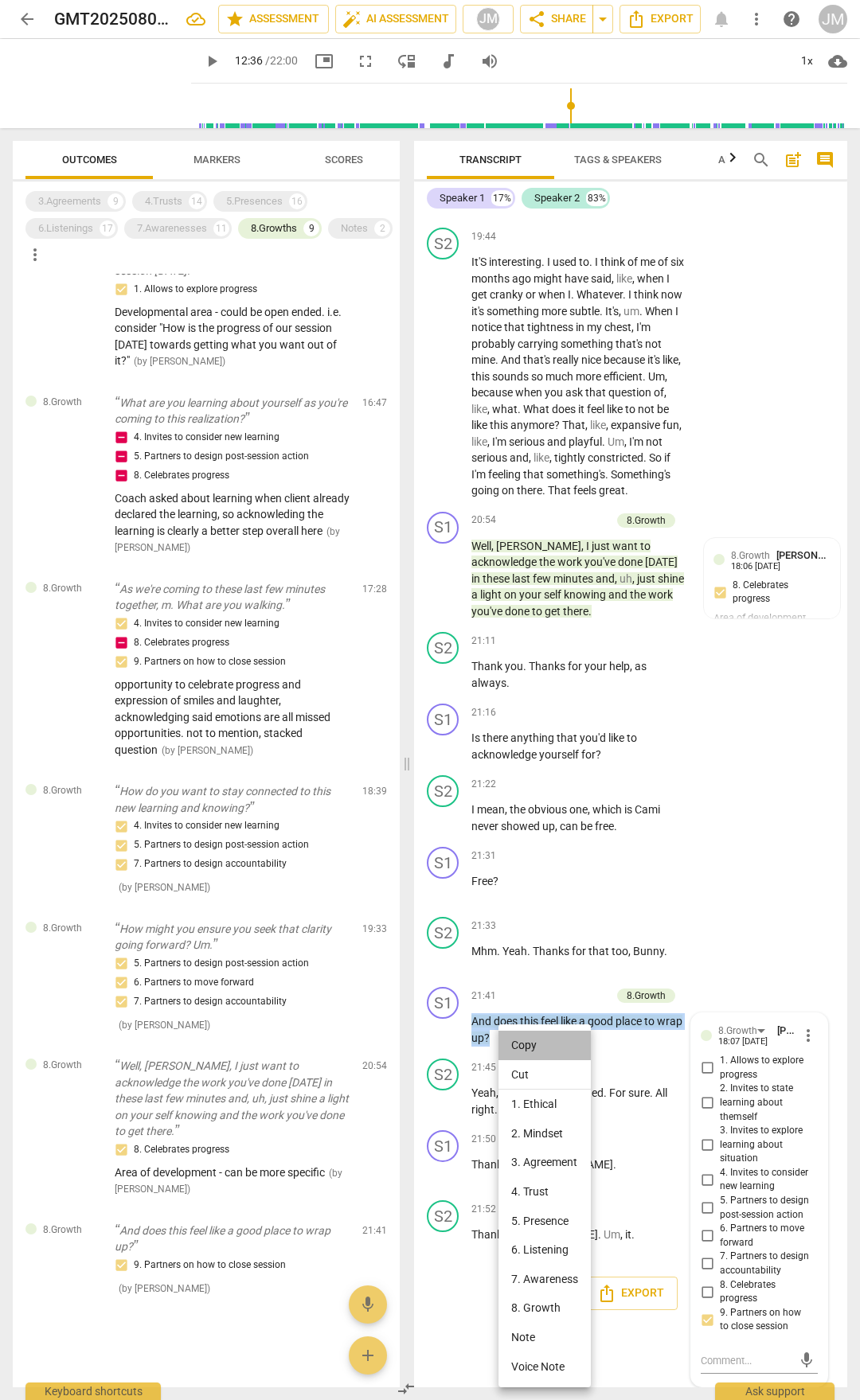
drag, startPoint x: 544, startPoint y: 1047, endPoint x: 578, endPoint y: 1047, distance: 34.0
click at [544, 1047] on li "Copy" at bounding box center [544, 1045] width 93 height 29
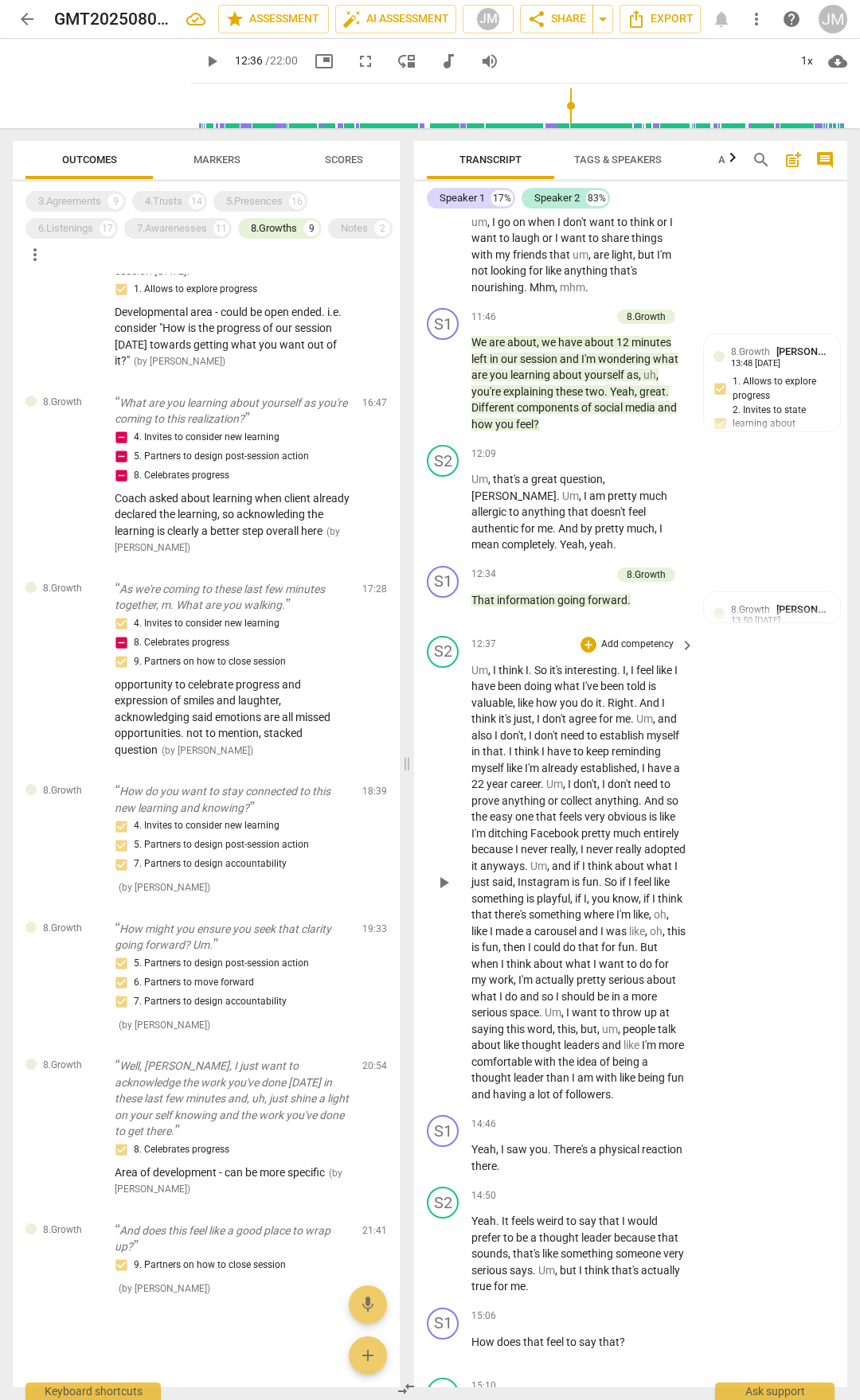
scroll to position [3748, 0]
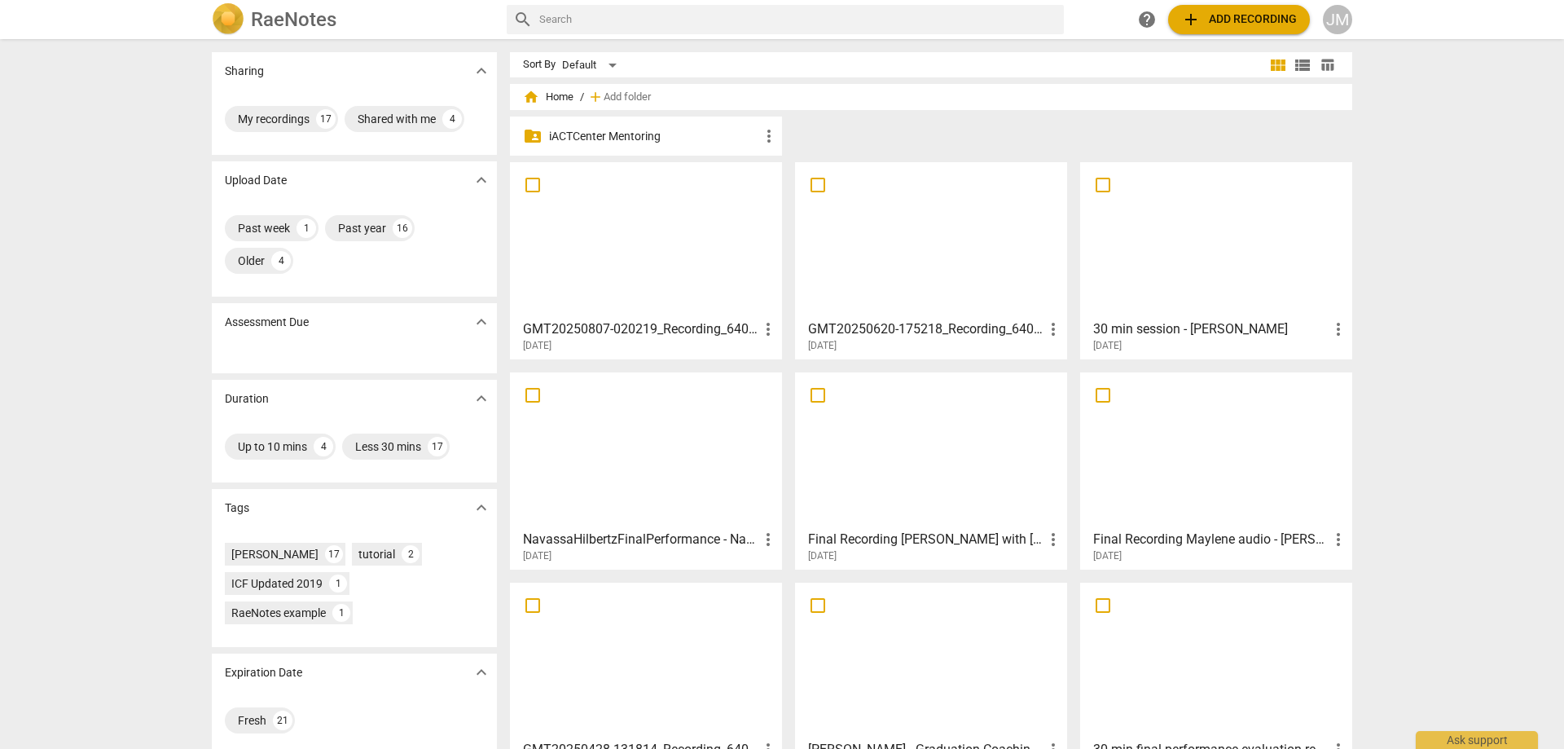
click at [724, 208] on div at bounding box center [646, 240] width 261 height 144
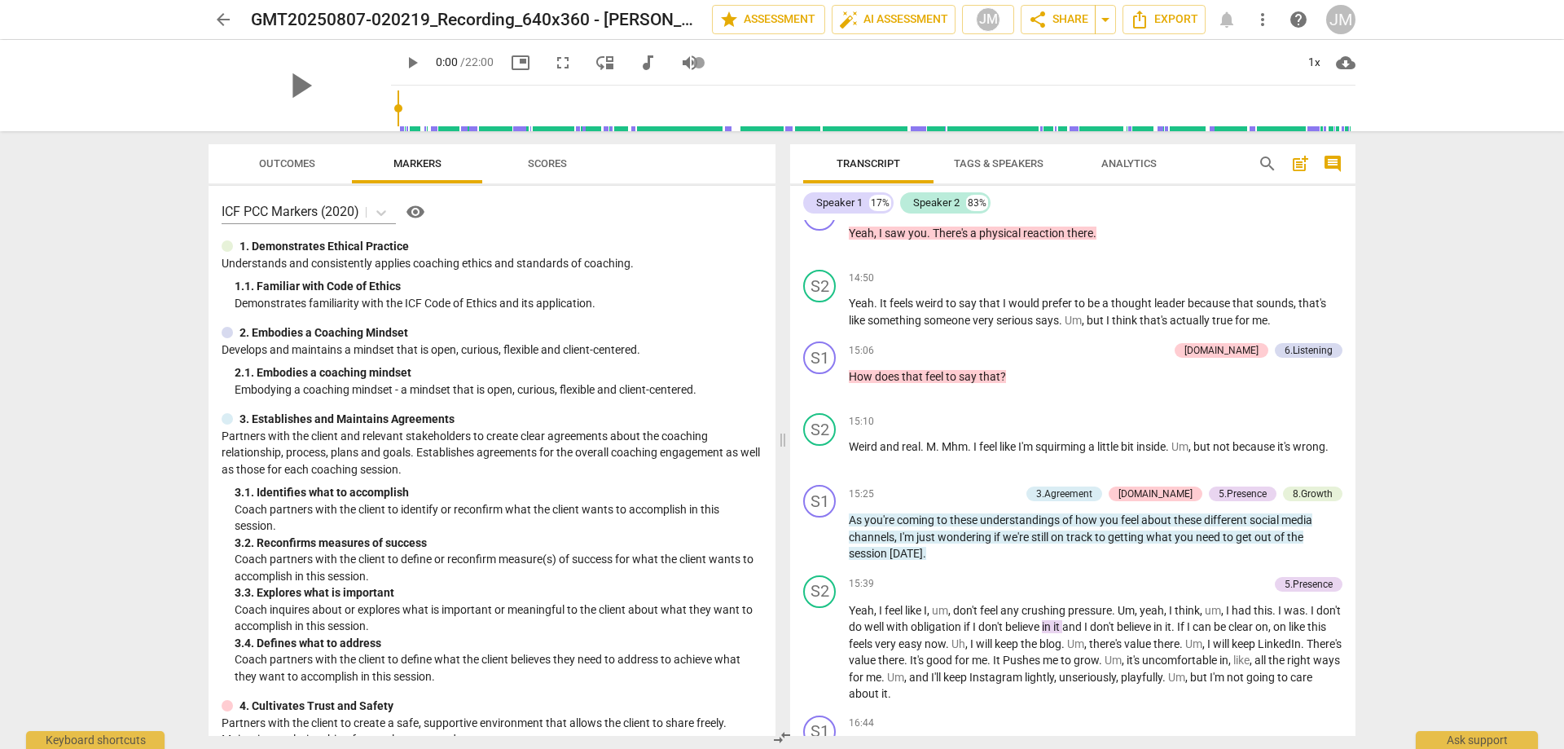
scroll to position [3422, 0]
click at [1125, 320] on span "think" at bounding box center [1126, 322] width 28 height 13
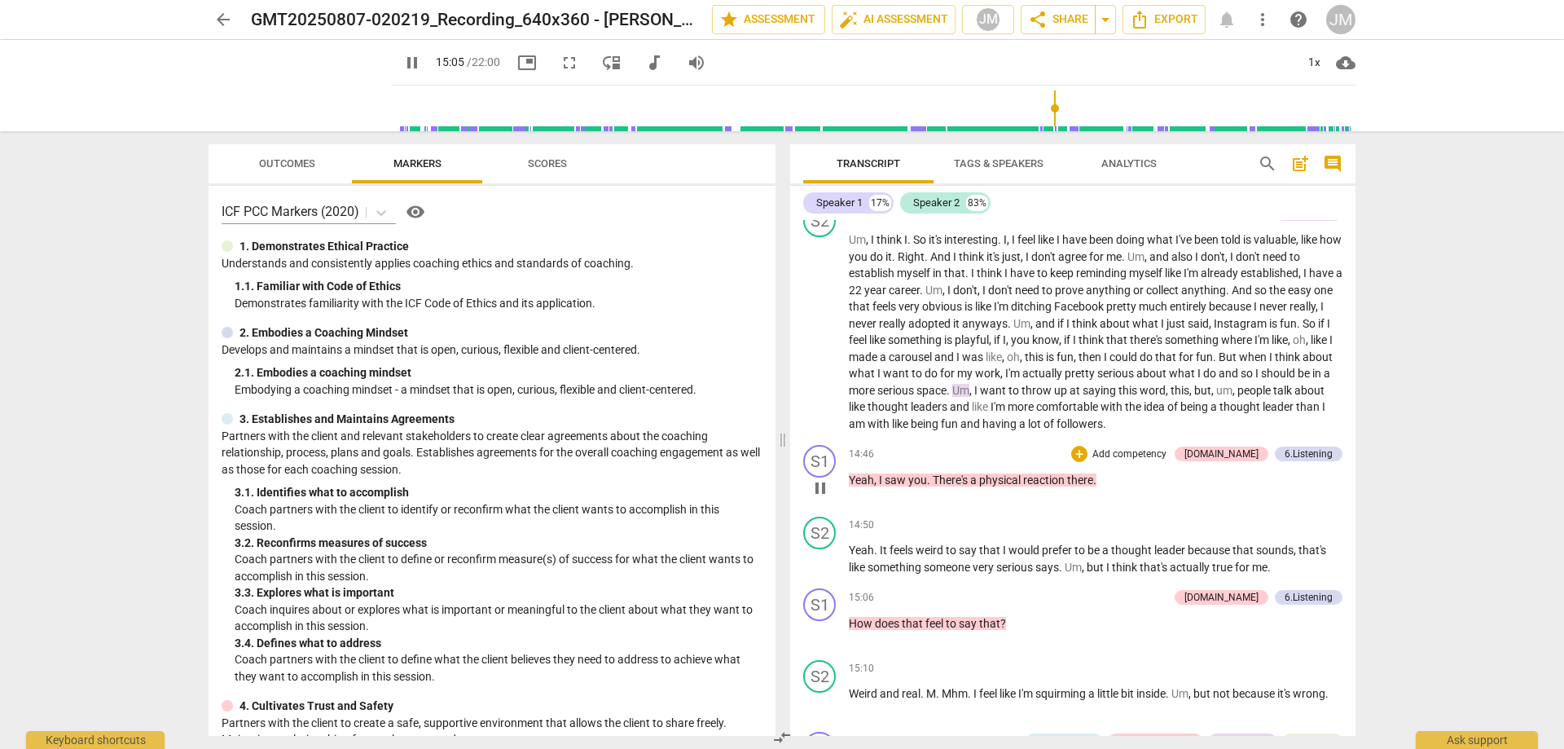
click at [819, 495] on span "pause" at bounding box center [821, 488] width 20 height 20
click at [817, 486] on span "play_arrow" at bounding box center [821, 488] width 20 height 20
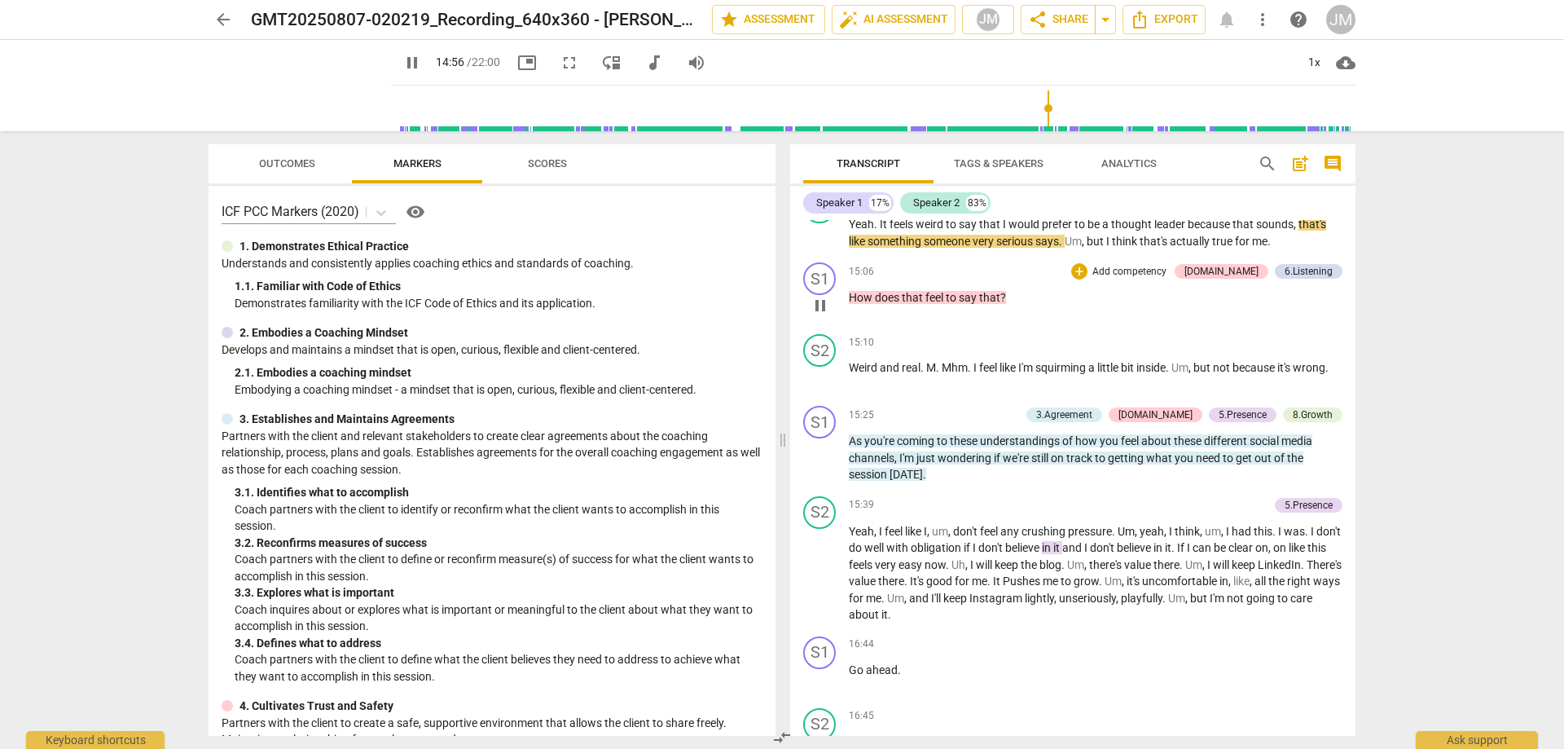
click at [827, 310] on span "pause" at bounding box center [821, 306] width 20 height 20
type input "897"
